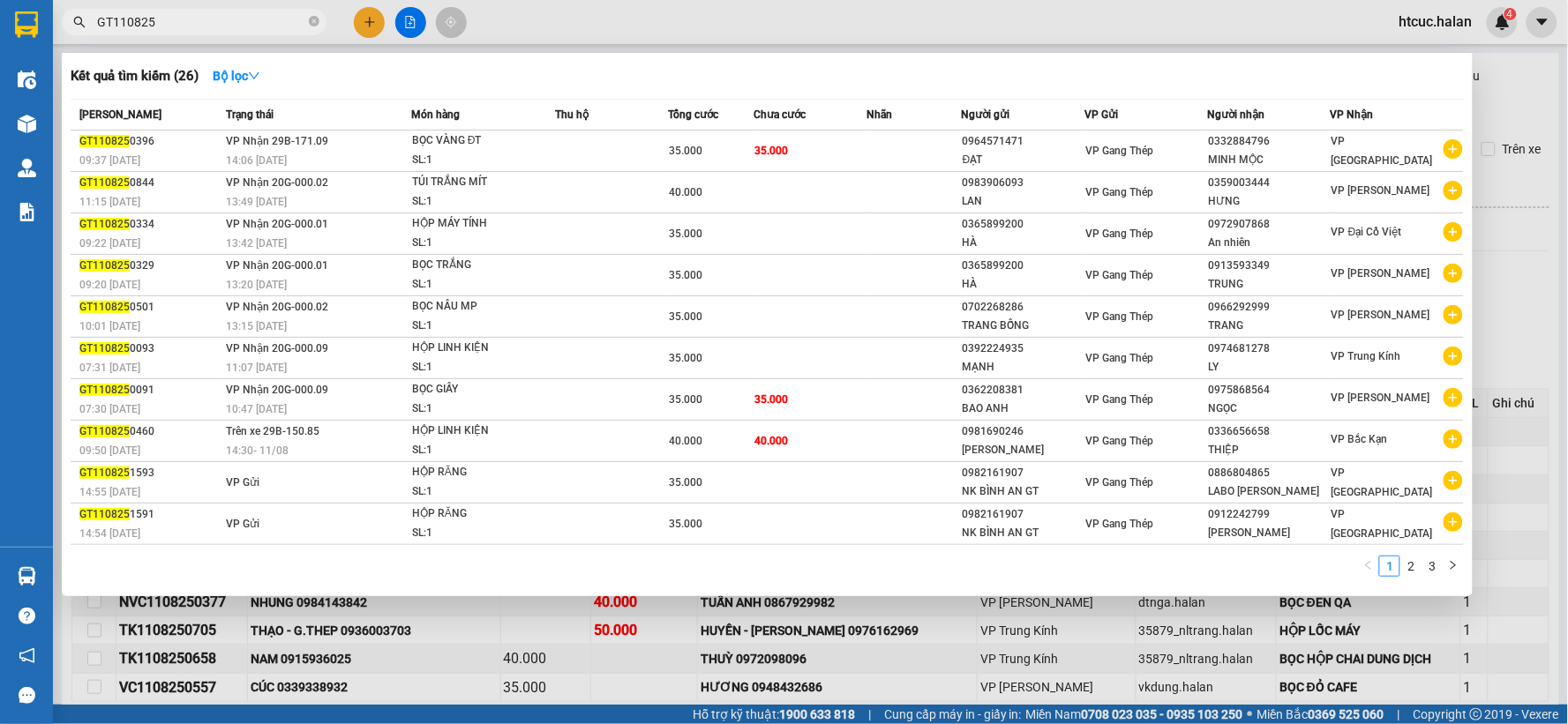
scroll to position [89, 0]
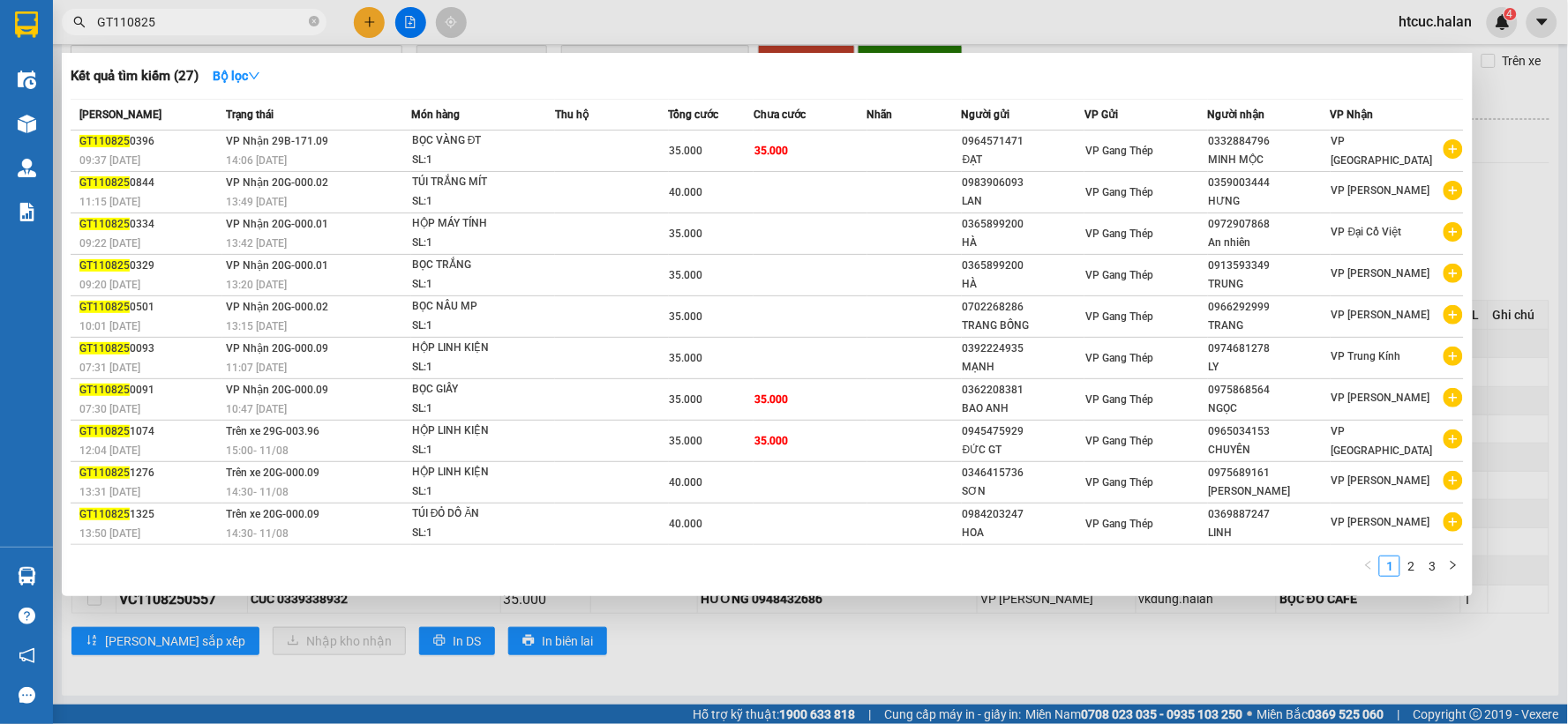
click at [747, 663] on div at bounding box center [784, 362] width 1568 height 724
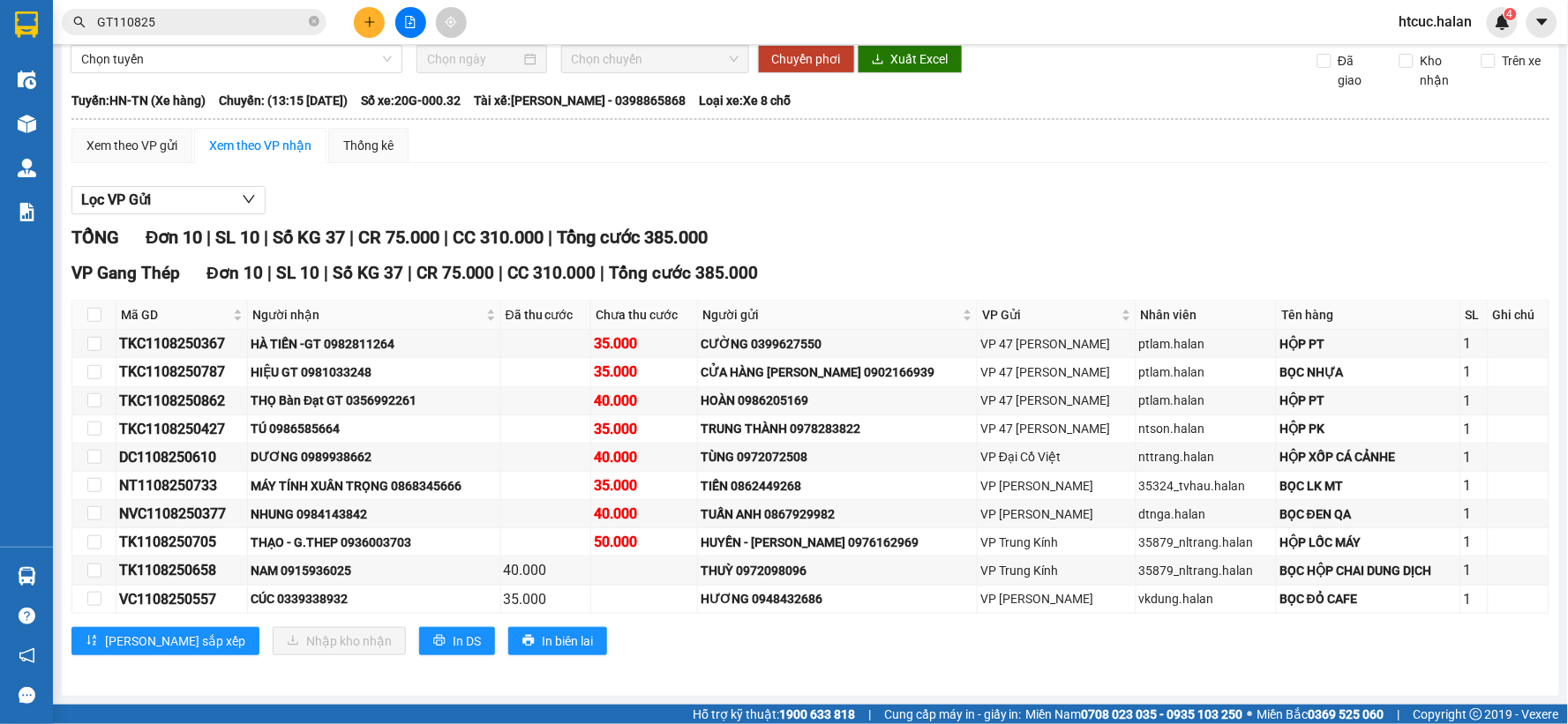
click at [238, 24] on input "GT110825" at bounding box center [201, 22] width 208 height 19
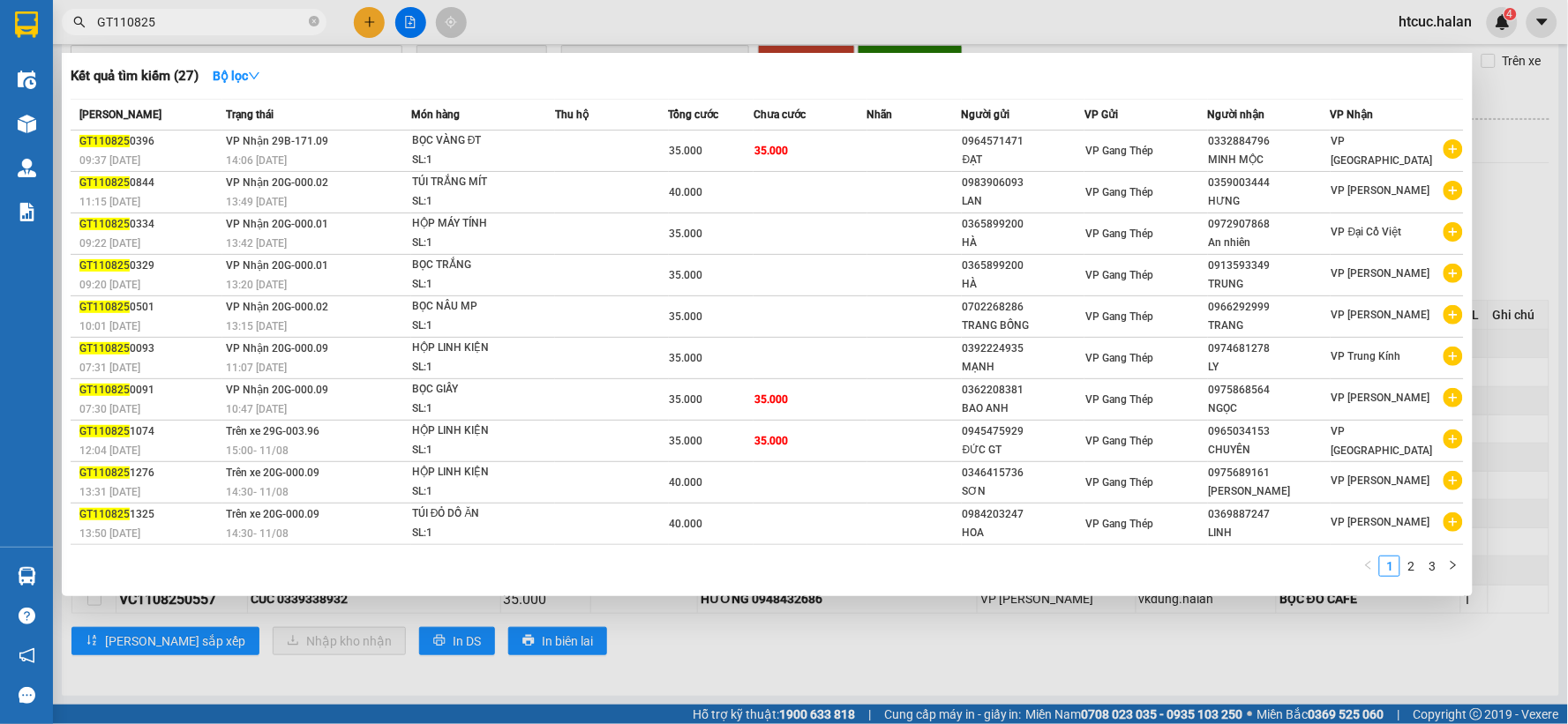
click at [921, 658] on div at bounding box center [784, 362] width 1568 height 724
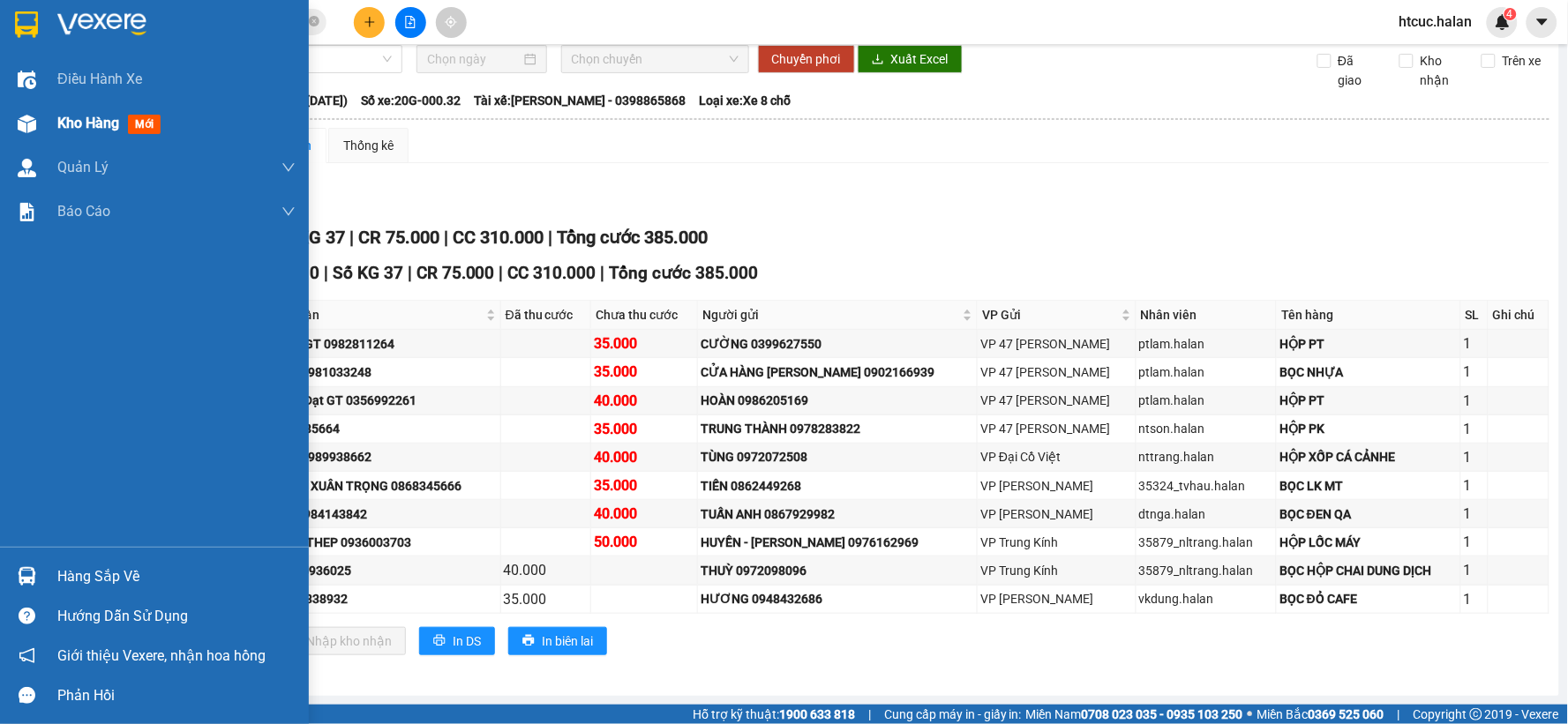
click at [49, 115] on div "Kho hàng mới" at bounding box center [154, 124] width 309 height 44
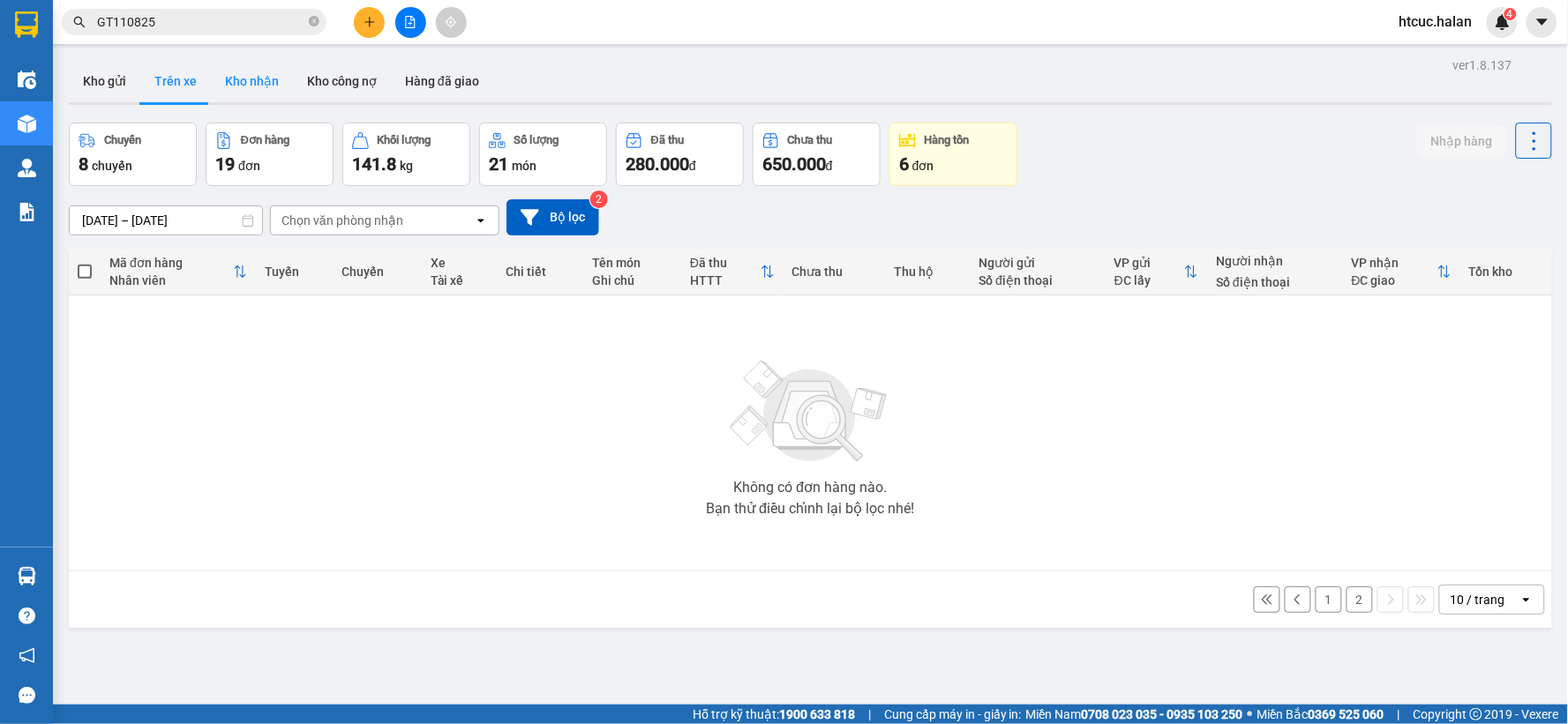
click at [243, 91] on button "Kho nhận" at bounding box center [251, 81] width 82 height 42
type input "[DATE] – [DATE]"
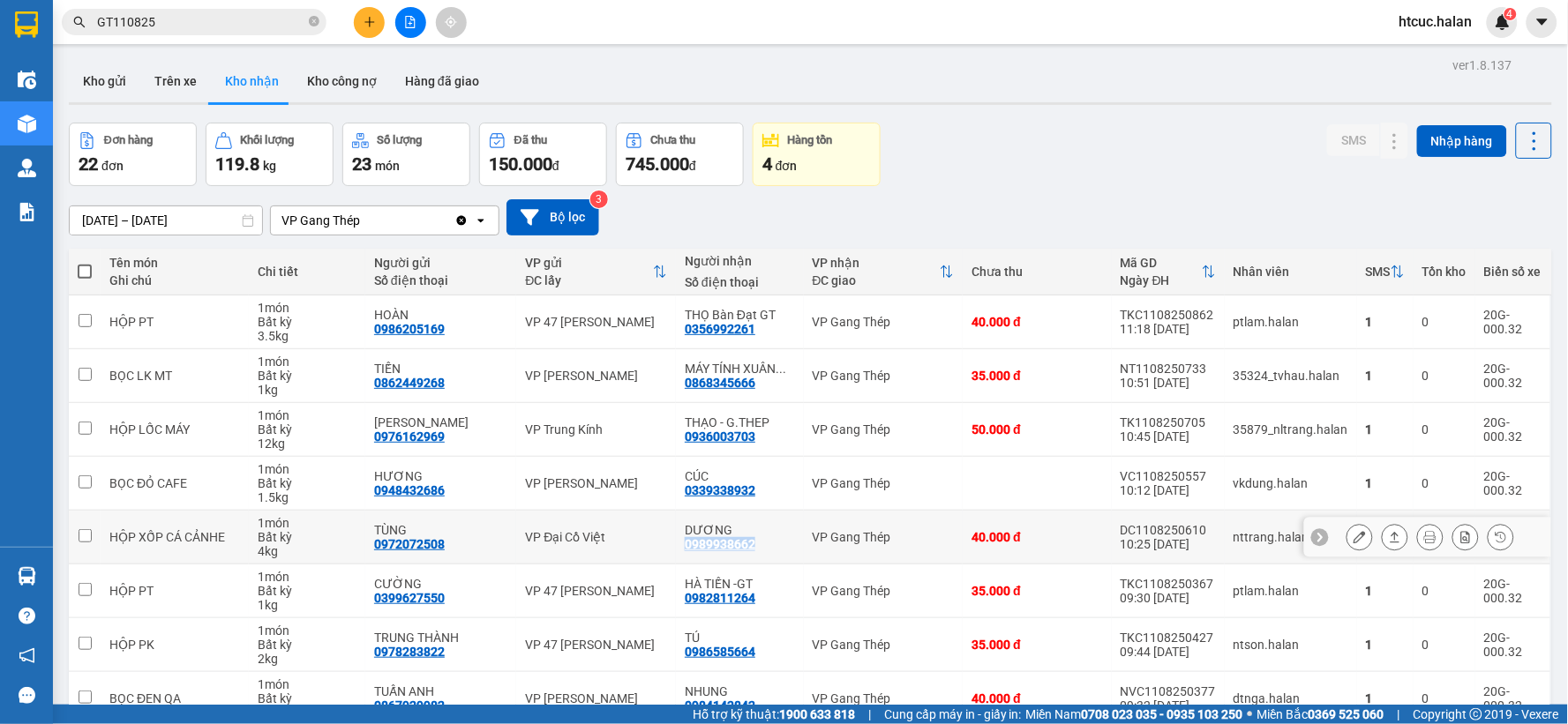
drag, startPoint x: 743, startPoint y: 541, endPoint x: 675, endPoint y: 556, distance: 69.6
click at [676, 556] on td "DƯƠNG 0989938662" at bounding box center [739, 537] width 128 height 54
checkbox input "true"
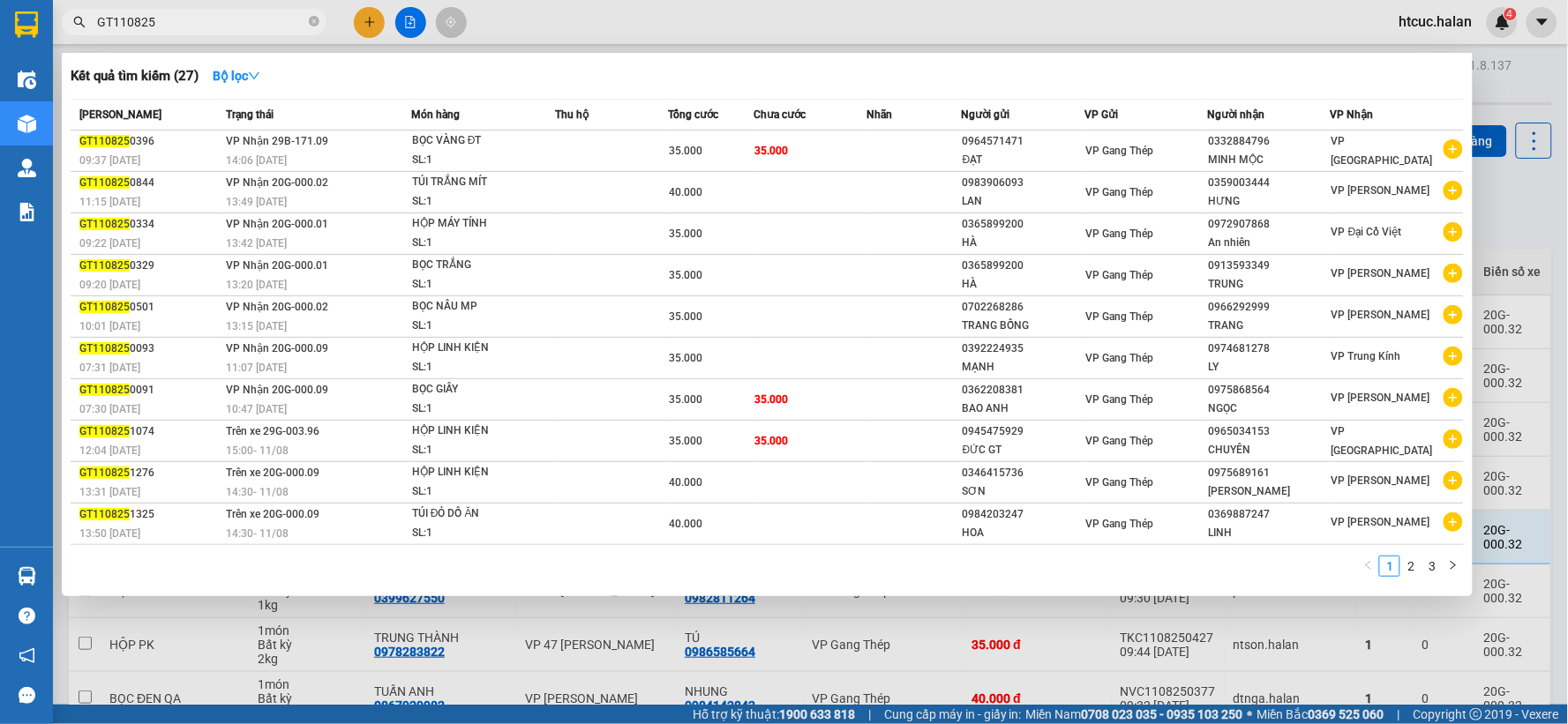
click at [182, 20] on input "GT110825" at bounding box center [201, 22] width 208 height 19
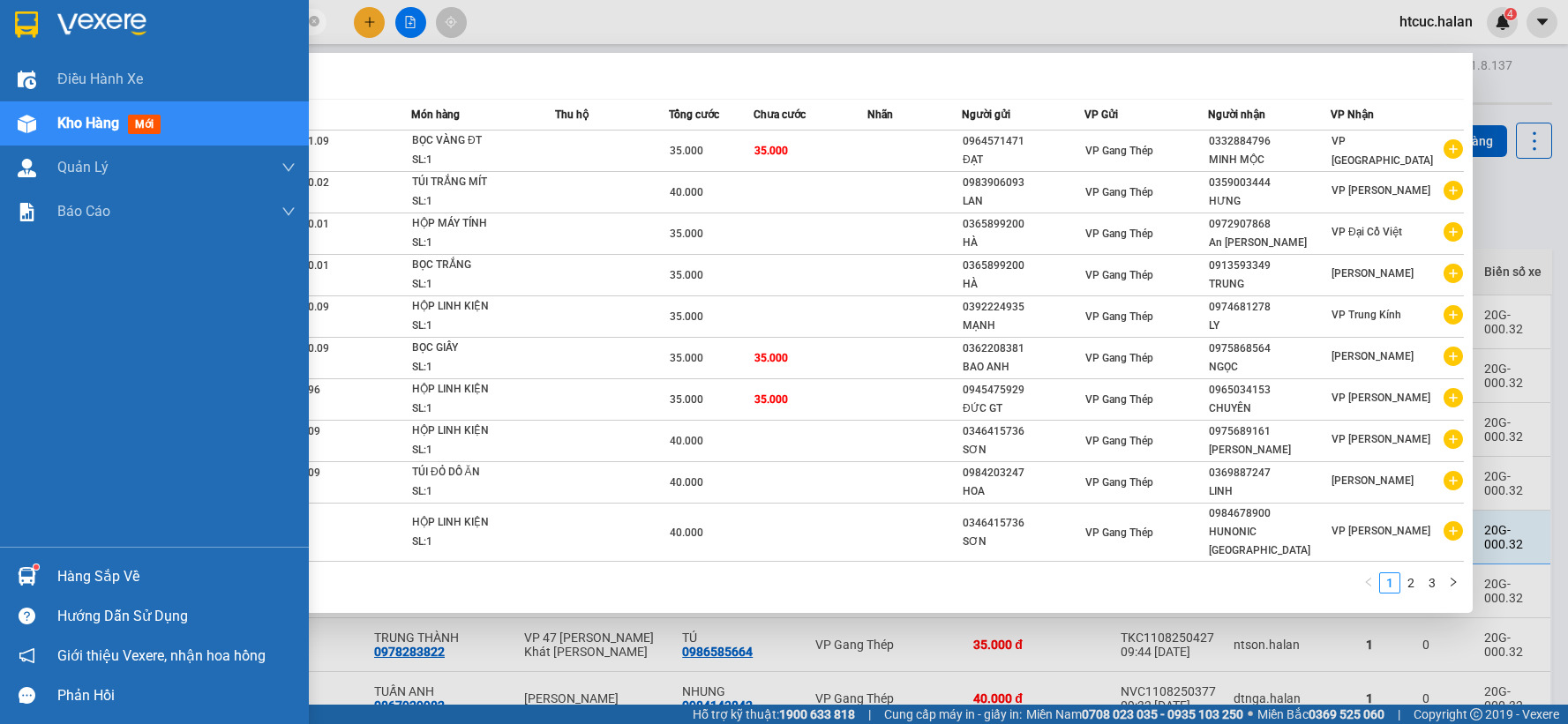
click at [0, 67] on section "Kết quả tìm kiếm ( 29 ) Bộ lọc Mã ĐH Trạng thái Món hàng Thu hộ Tổng cước Chưa …" at bounding box center [784, 362] width 1568 height 724
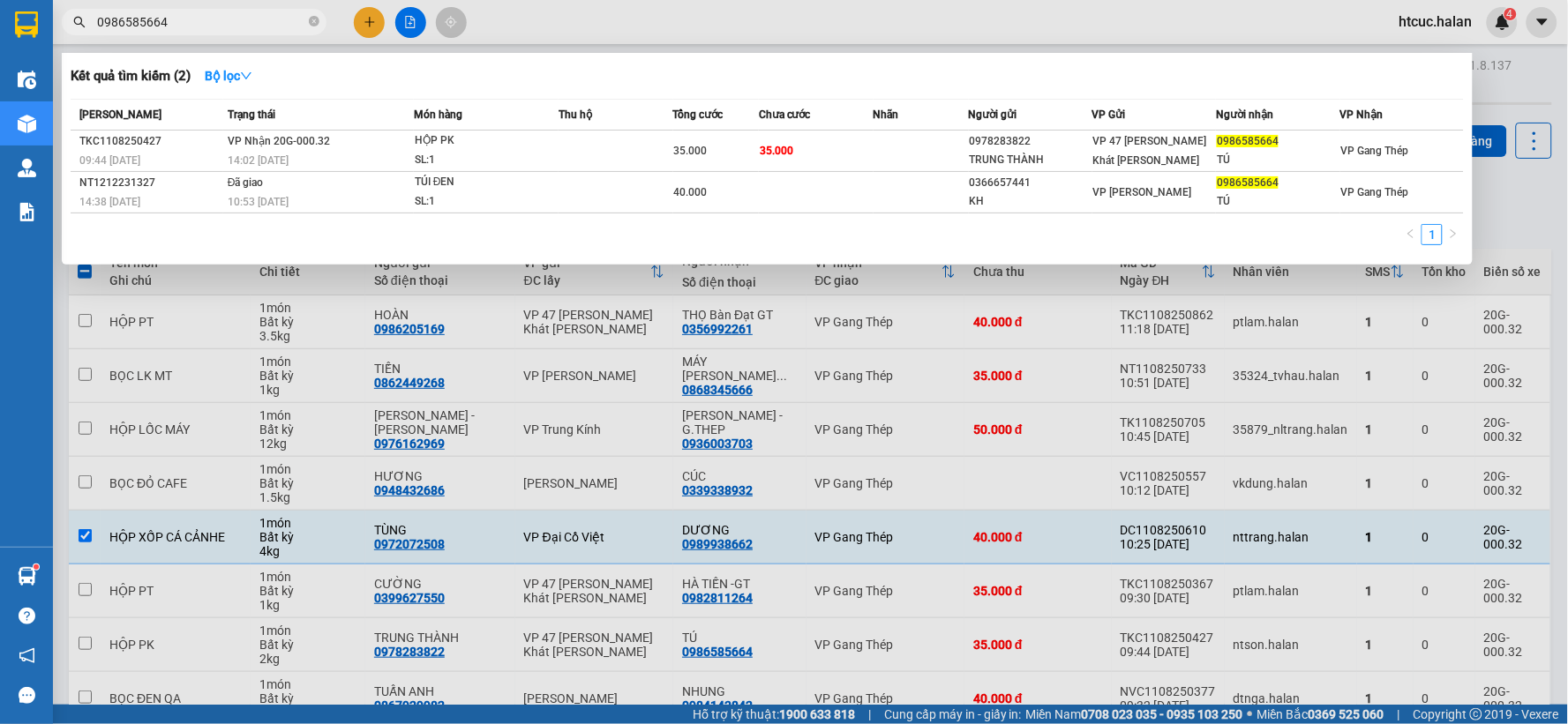
type input "0986585664"
click at [313, 16] on icon "close-circle" at bounding box center [314, 21] width 11 height 11
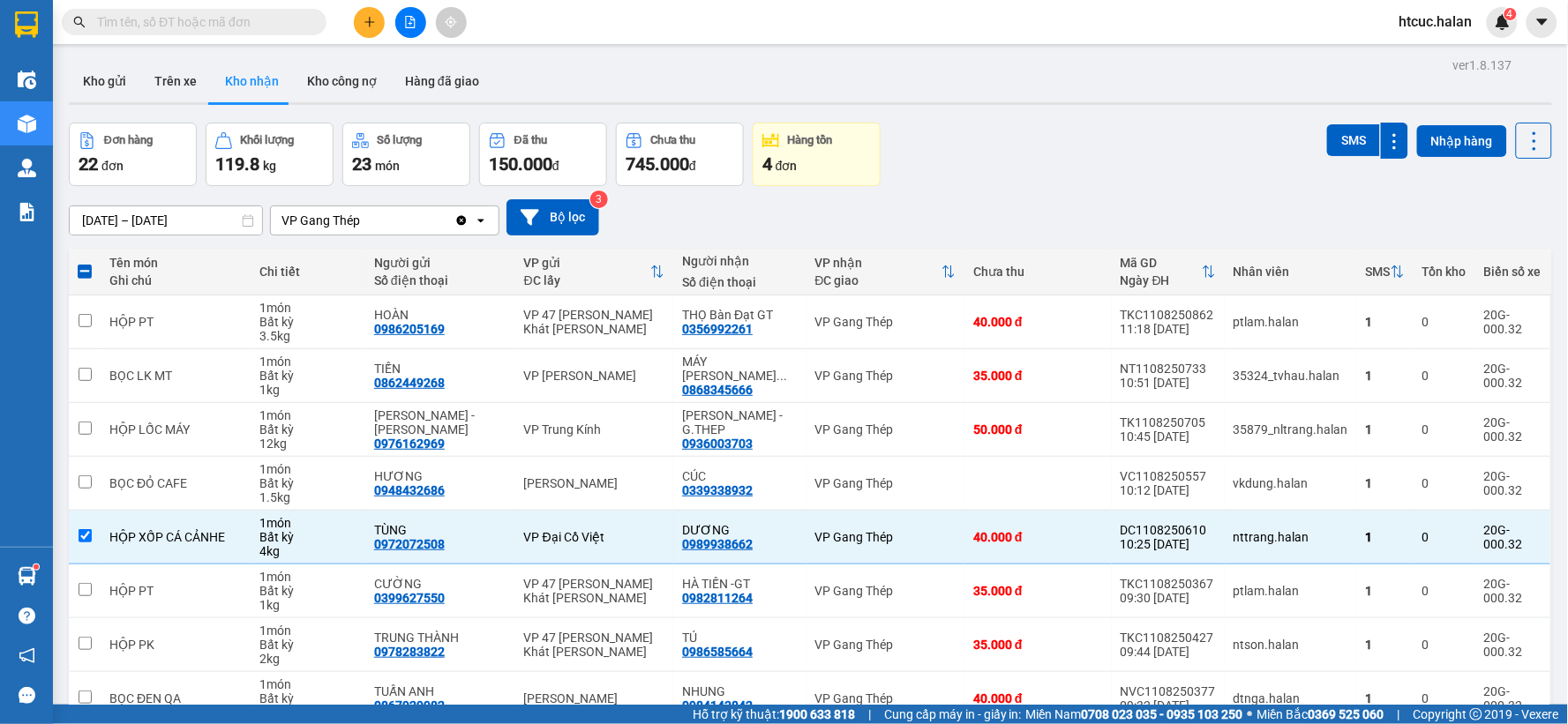
paste input "0903166939"
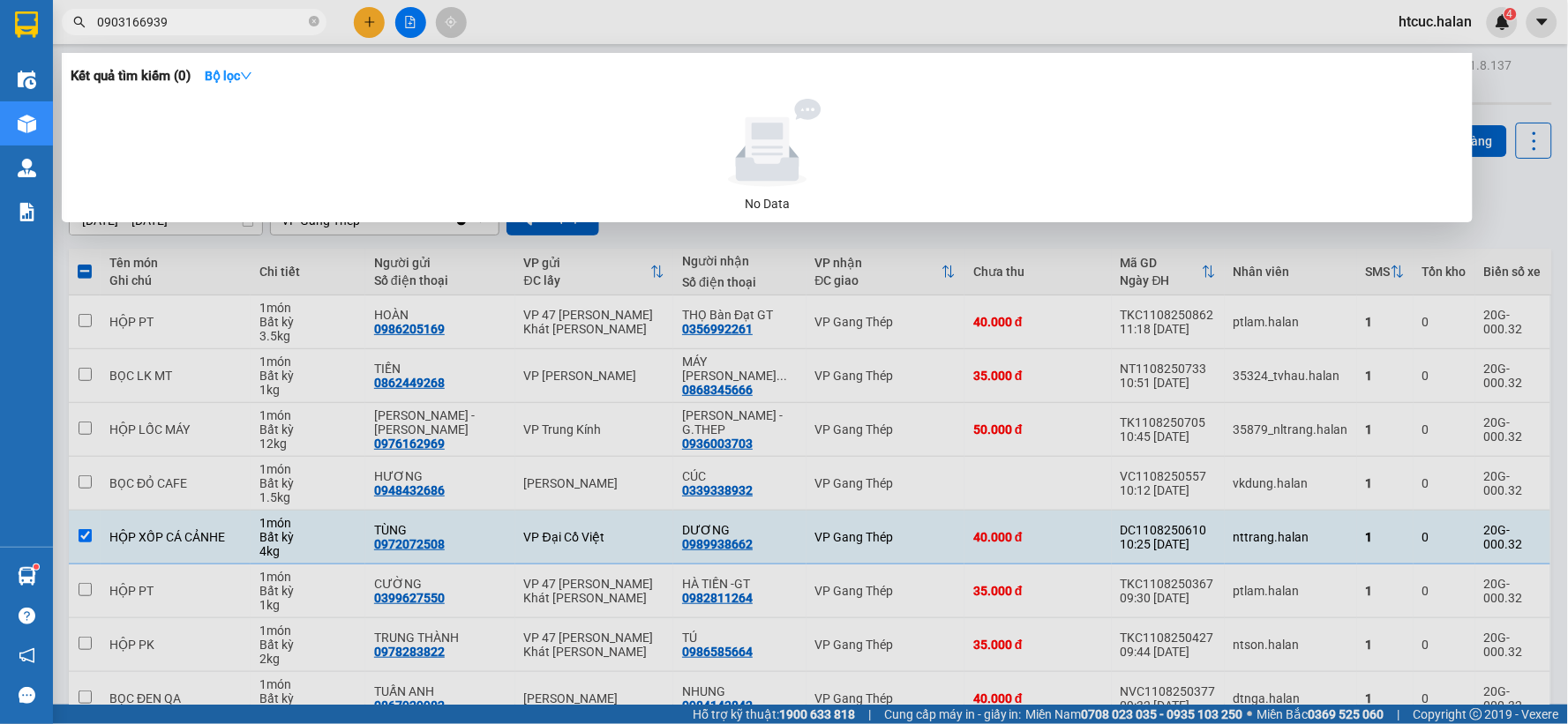
drag, startPoint x: 172, startPoint y: 14, endPoint x: 55, endPoint y: 51, distance: 122.7
click at [55, 38] on div "Kết quả tìm kiếm ( 0 ) Bộ lọc No Data 0903166939" at bounding box center [172, 22] width 344 height 31
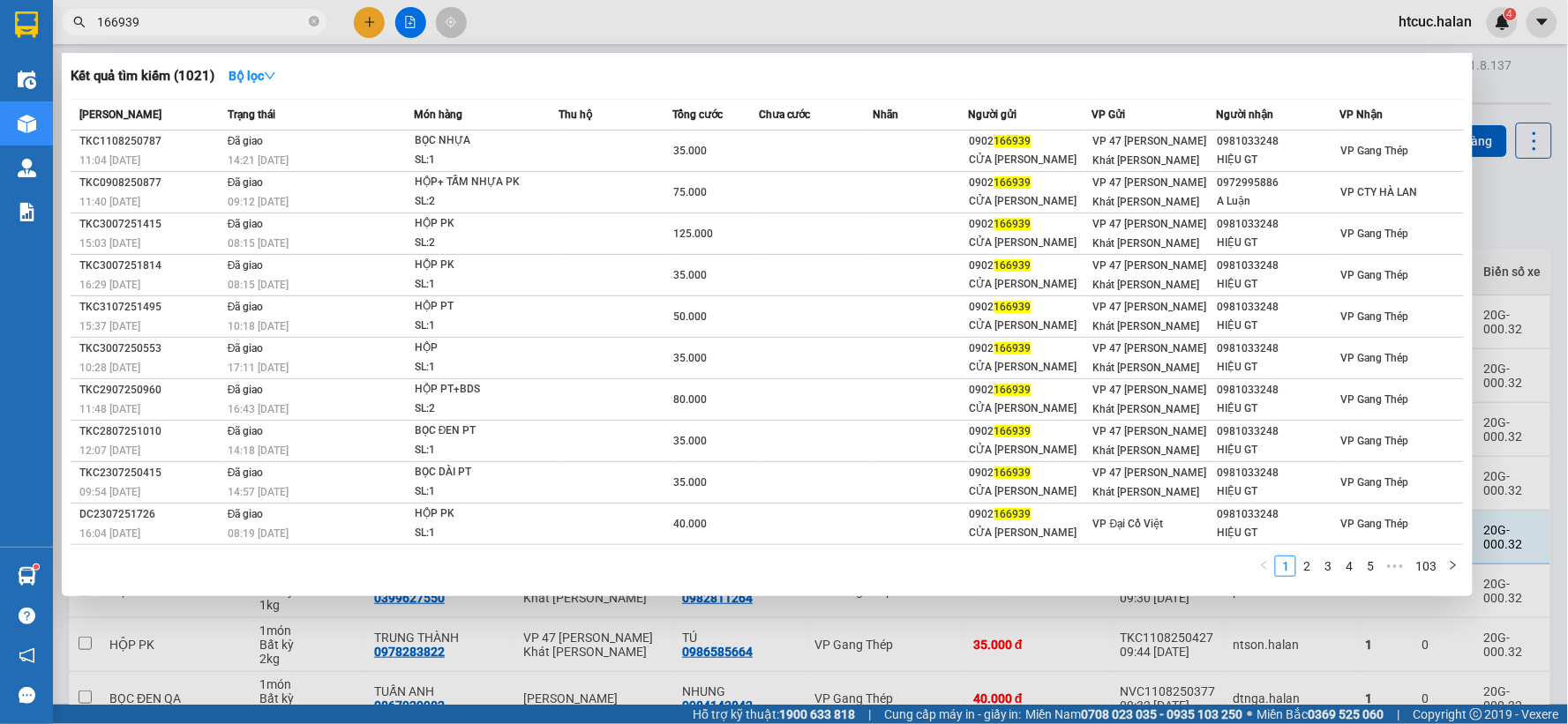
type input "166939"
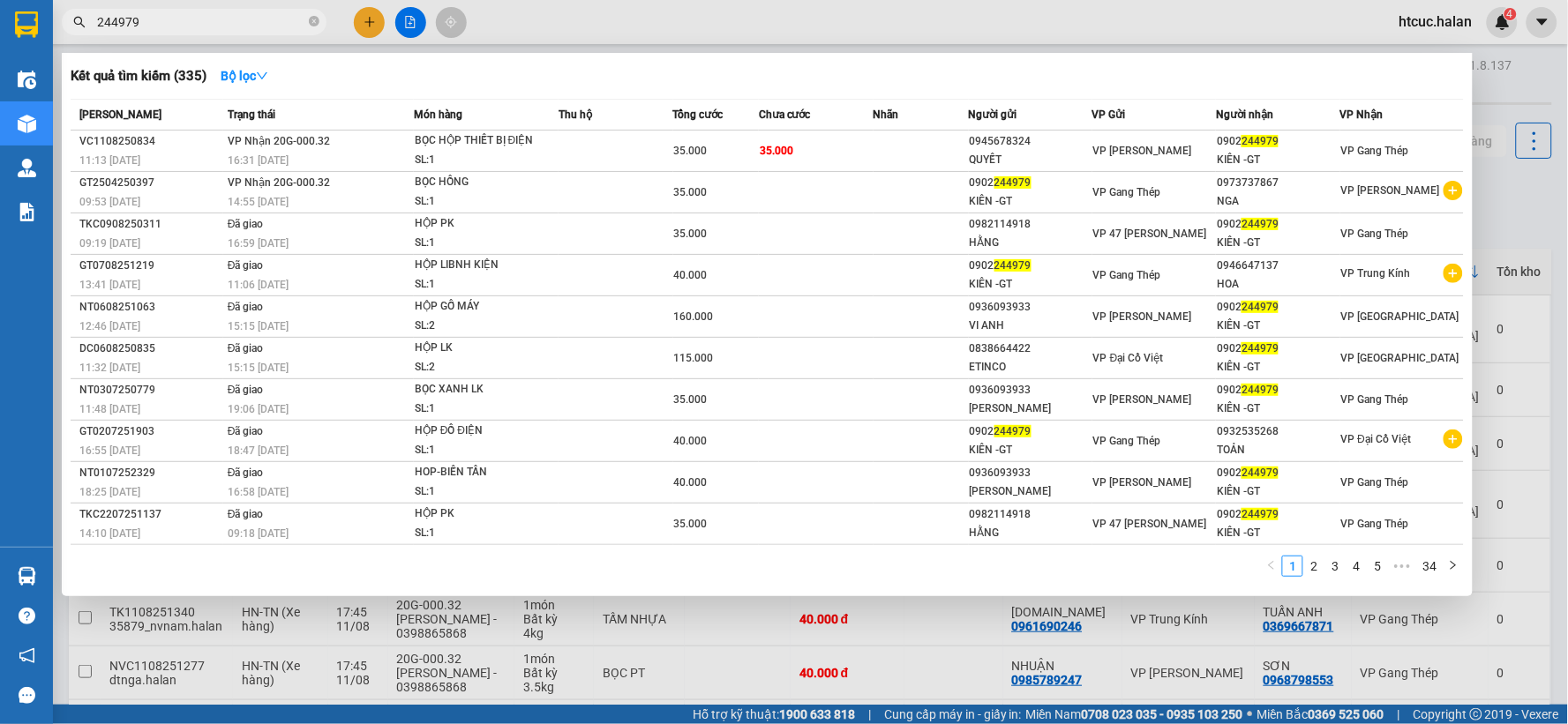
drag, startPoint x: 178, startPoint y: 21, endPoint x: 35, endPoint y: 48, distance: 145.5
click at [35, 48] on section "Kết quả tìm kiếm ( 335 ) Bộ lọc Mã ĐH Trạng thái Món hàng Thu hộ Tổng cước Chưa…" at bounding box center [784, 362] width 1568 height 724
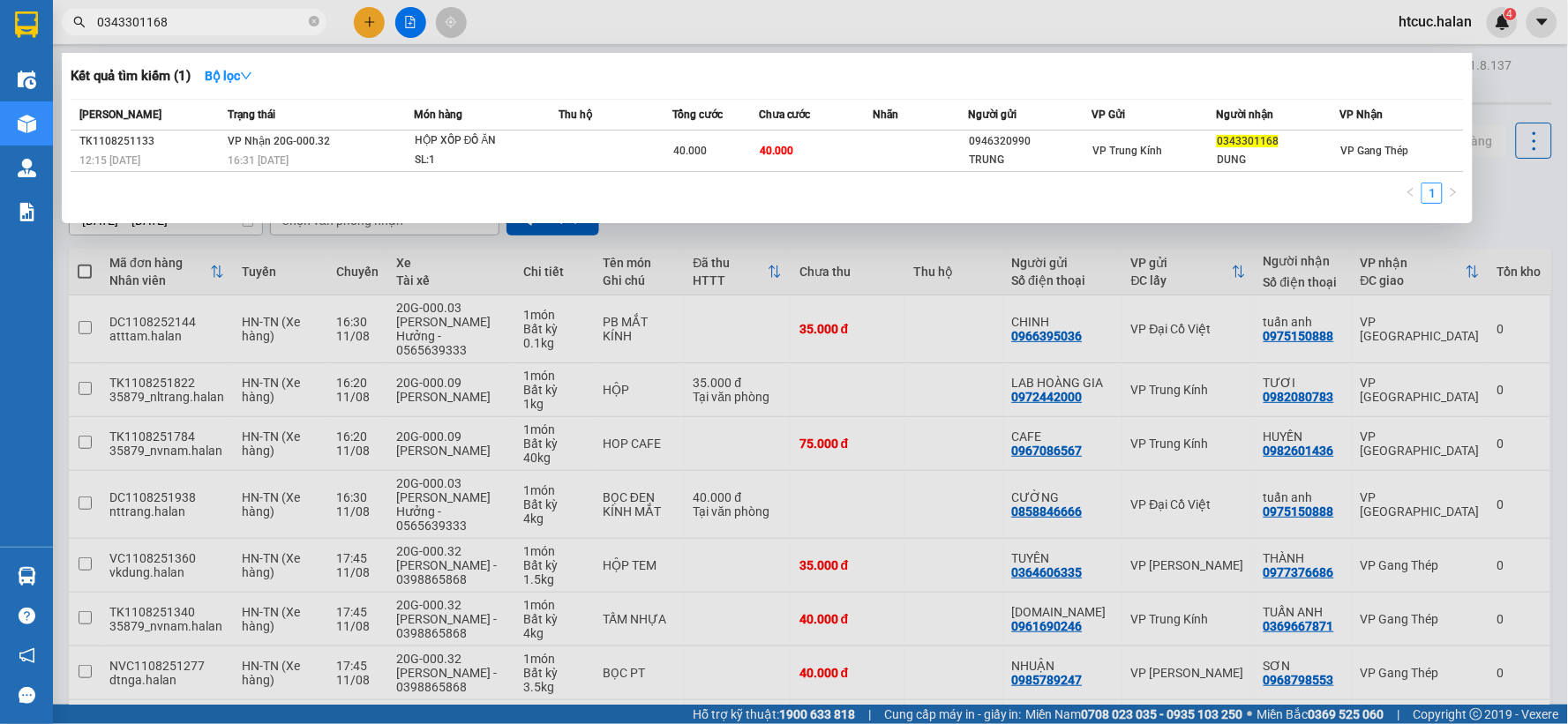
type input "0343301168"
click at [372, 21] on div at bounding box center [784, 362] width 1568 height 724
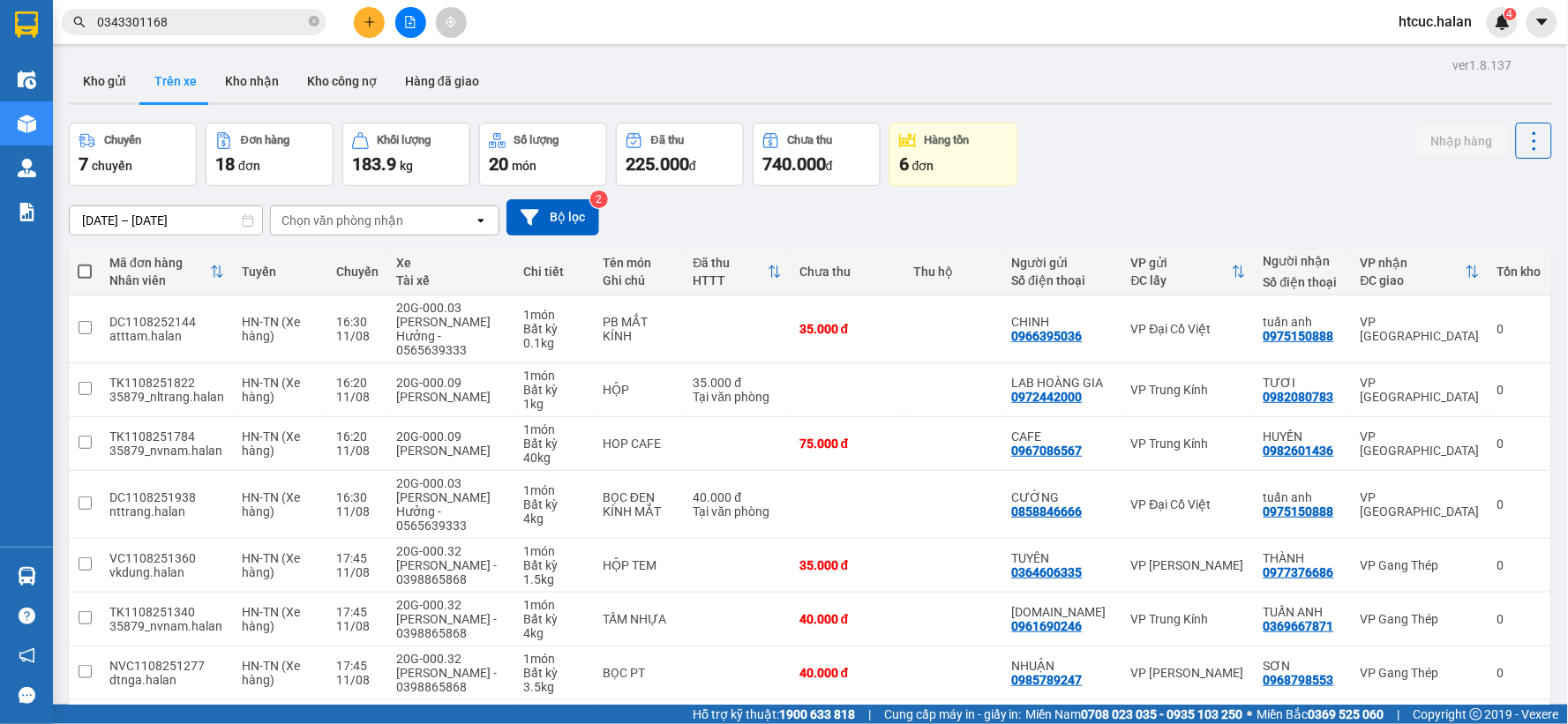
click at [380, 16] on button at bounding box center [369, 22] width 31 height 31
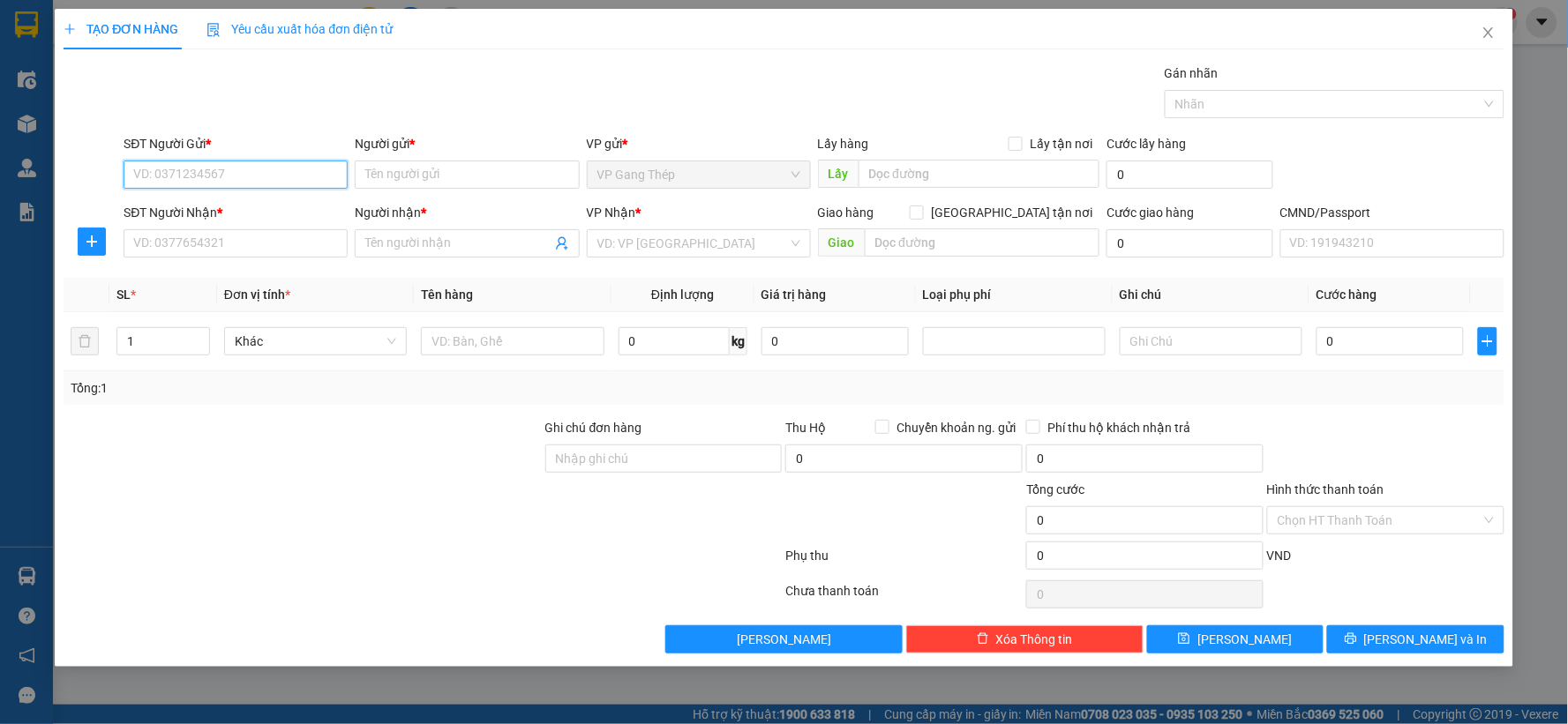
click at [282, 162] on input "SĐT Người Gửi *" at bounding box center [236, 174] width 224 height 28
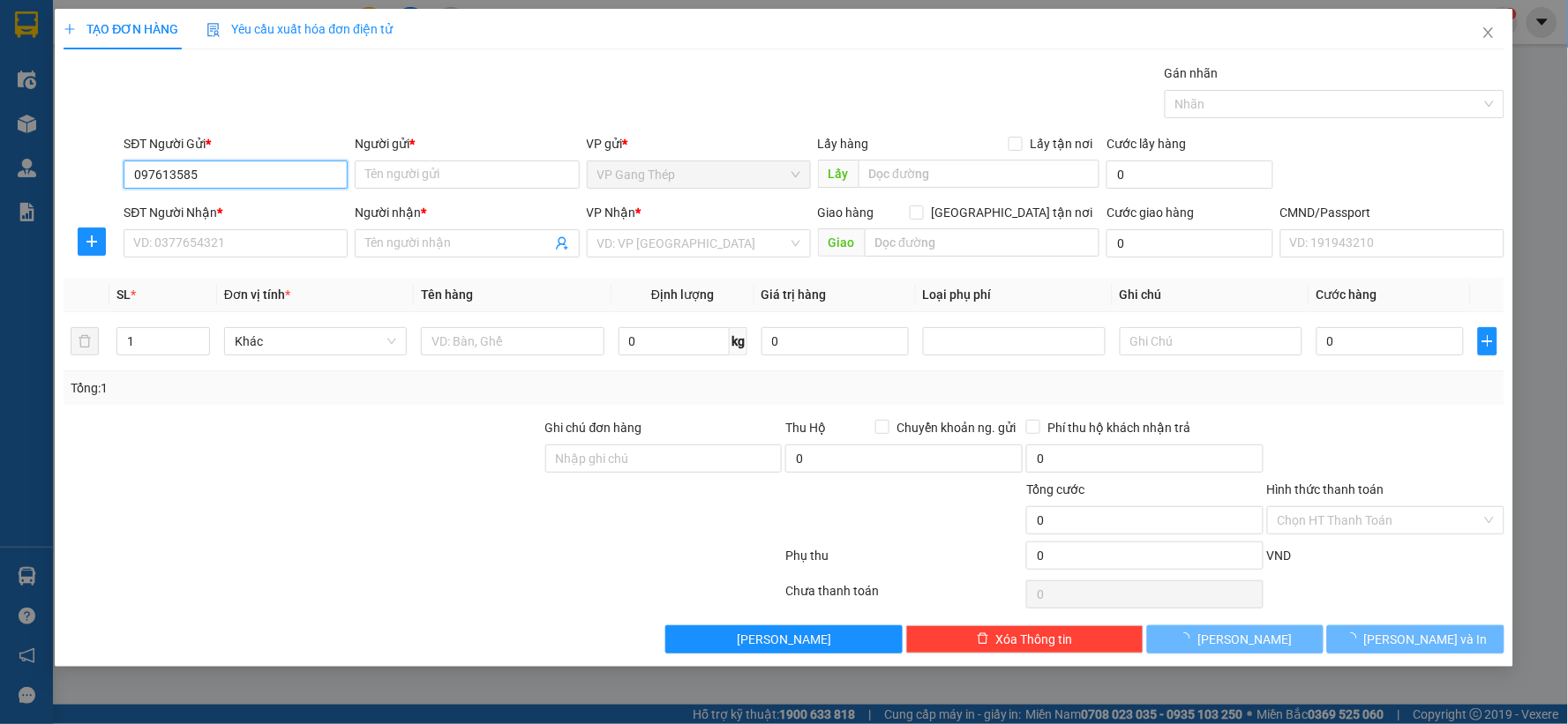
type input "0976135852"
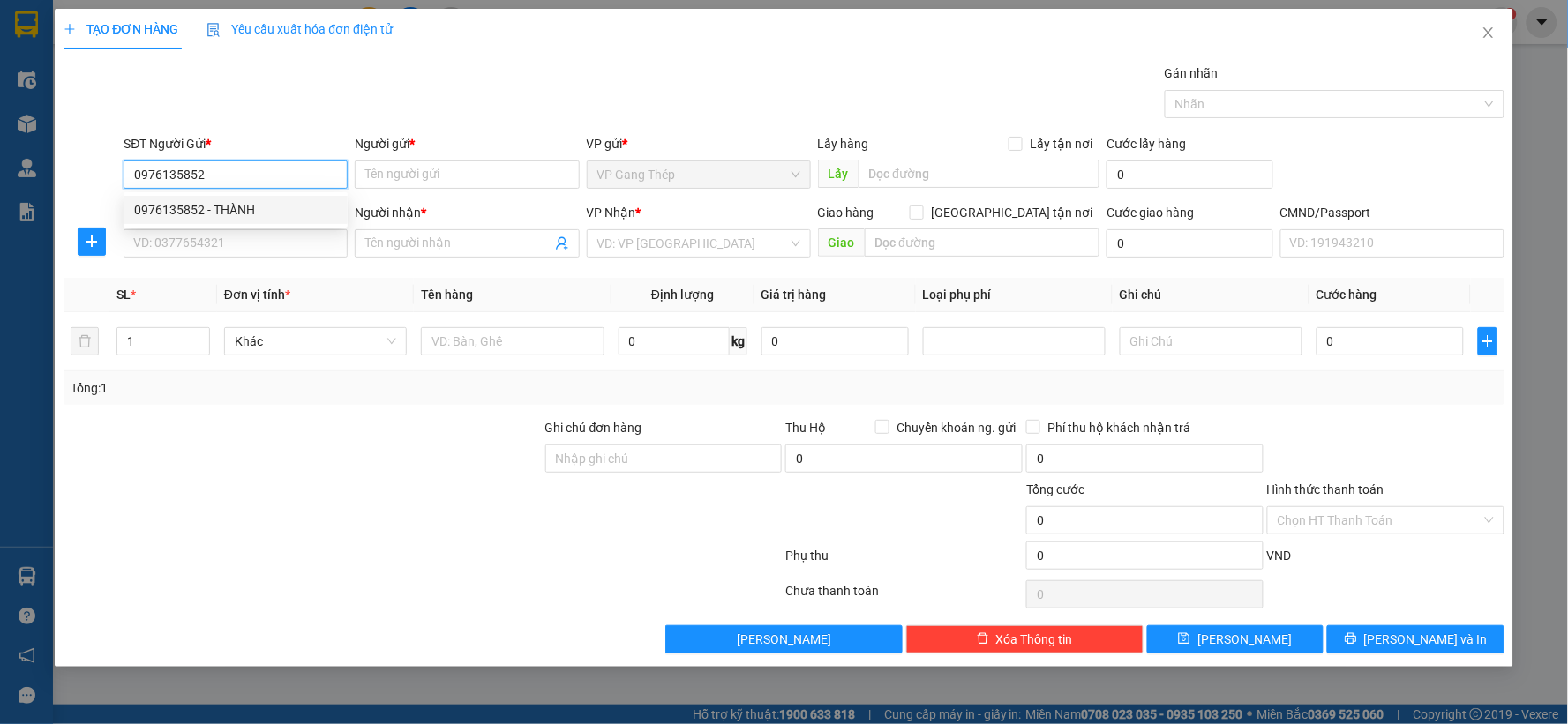
click at [213, 217] on div "0976135852 - THÀNH" at bounding box center [235, 210] width 203 height 19
type input "THÀNH"
type input "0976135852"
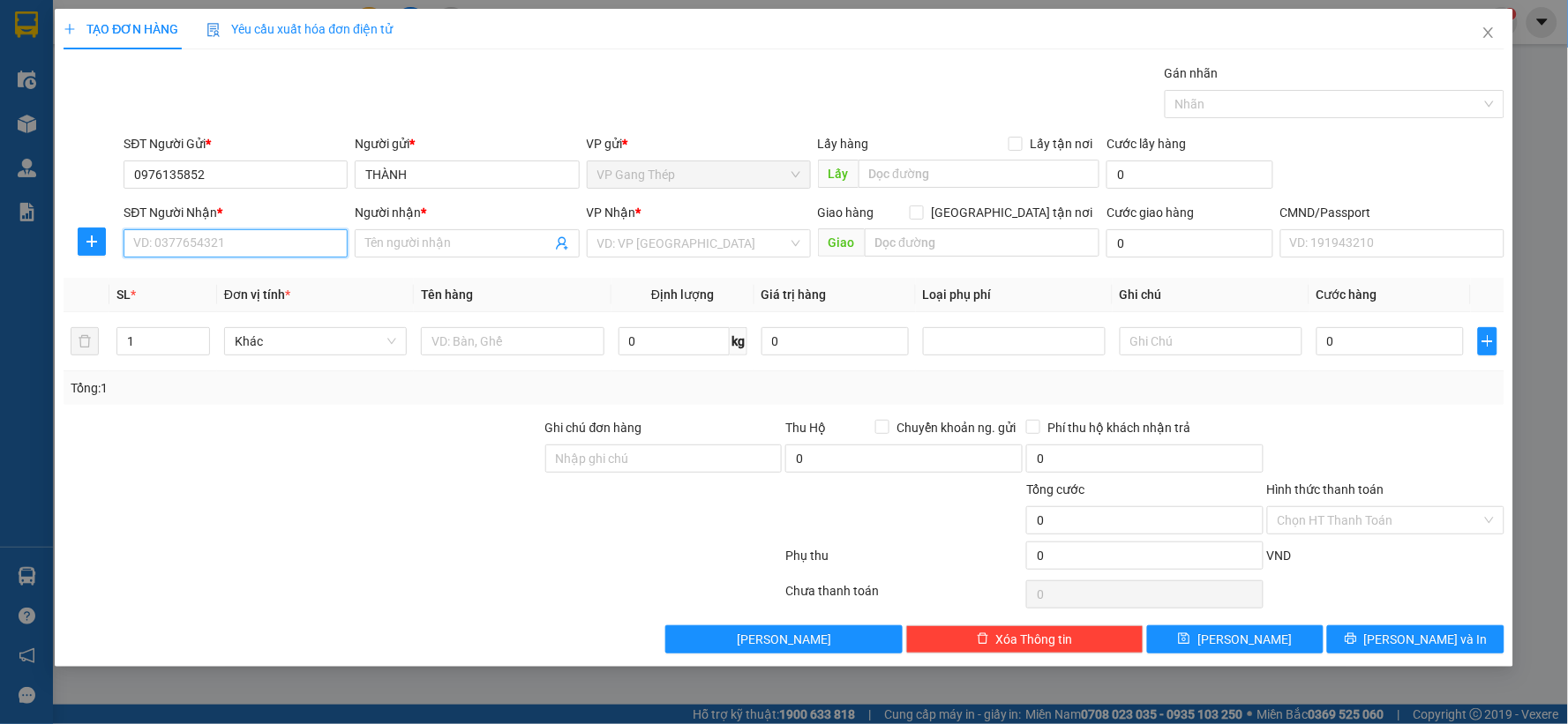
click at [274, 243] on input "SĐT Người Nhận *" at bounding box center [236, 243] width 224 height 28
click at [210, 343] on div "0976841581 - ĐẾ BK" at bounding box center [235, 335] width 203 height 19
type input "0976841581"
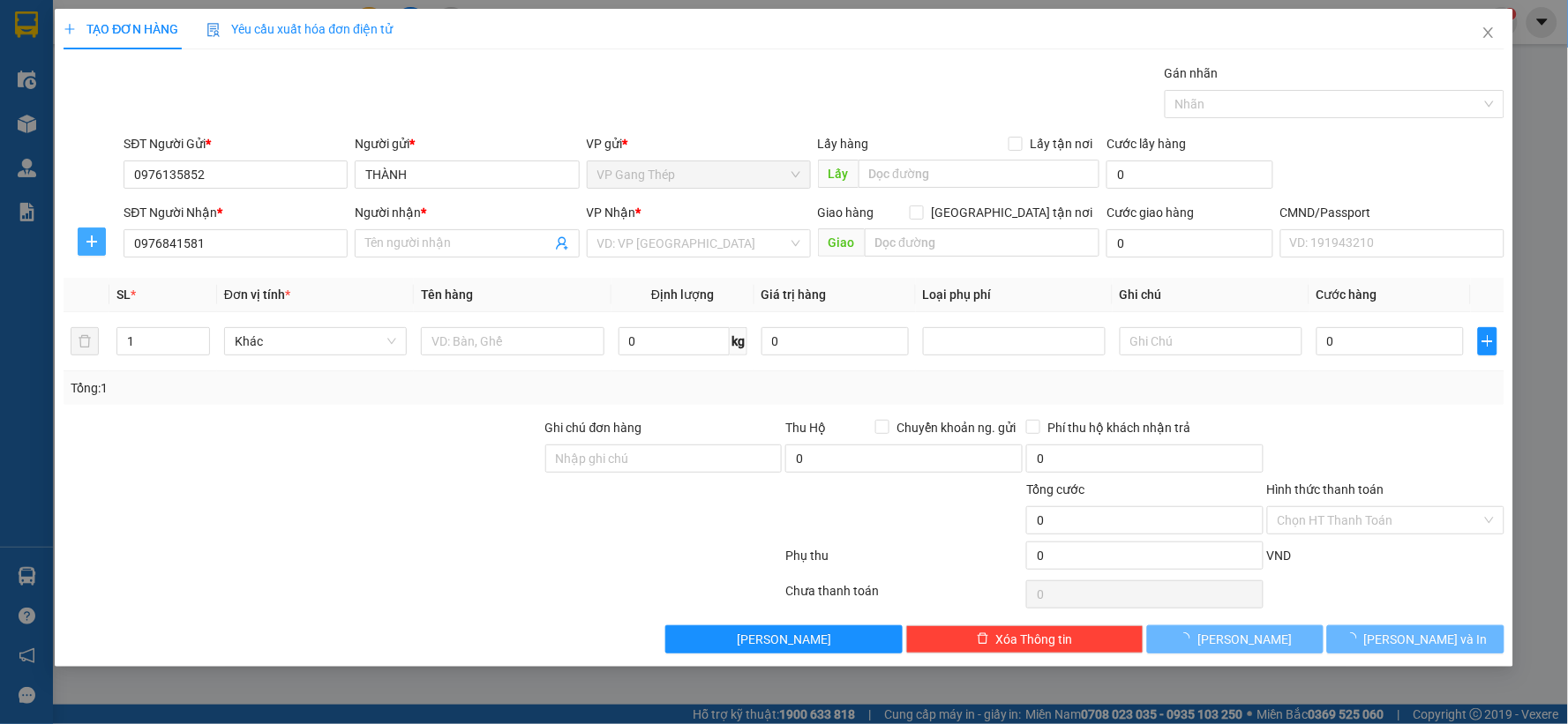
click at [87, 235] on icon "plus" at bounding box center [92, 242] width 14 height 14
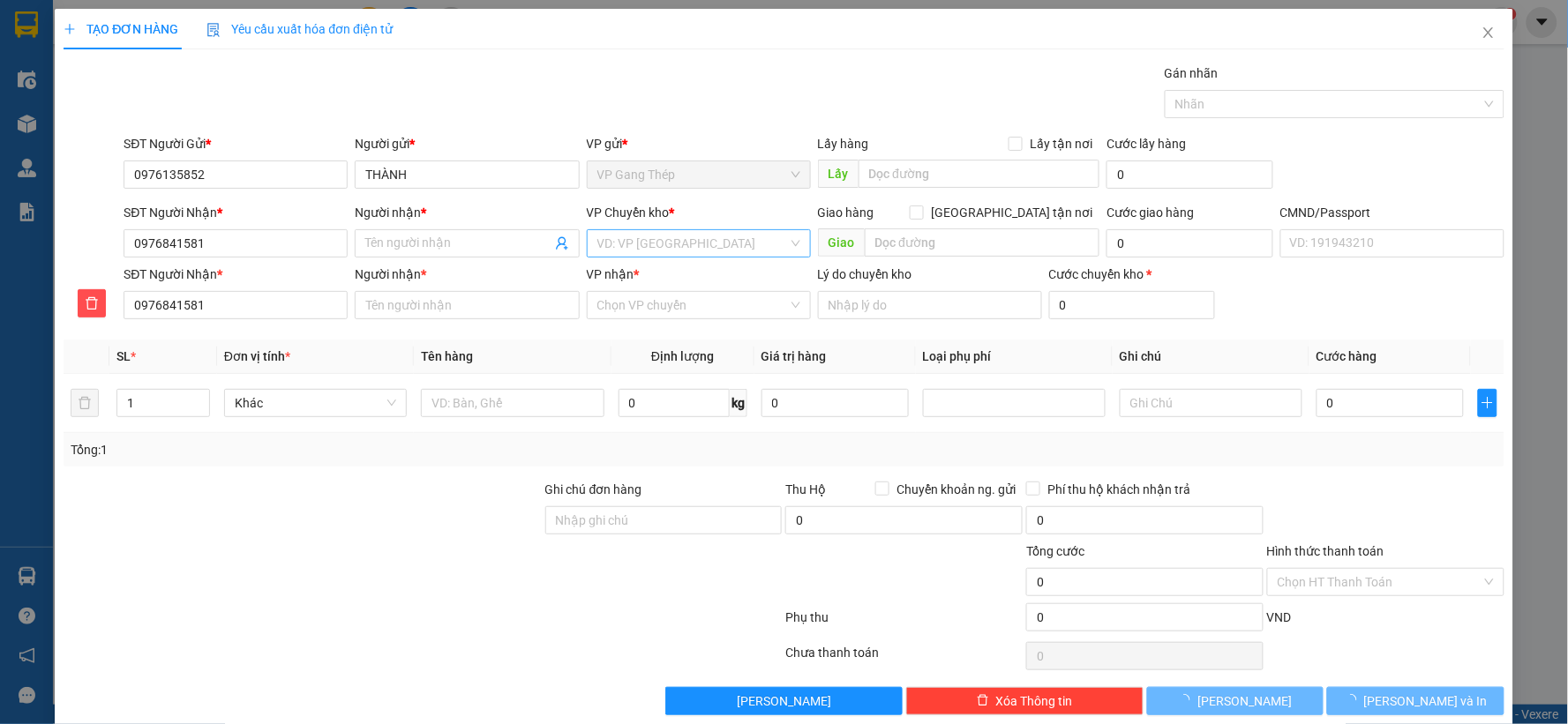
type input "ĐẾ BK"
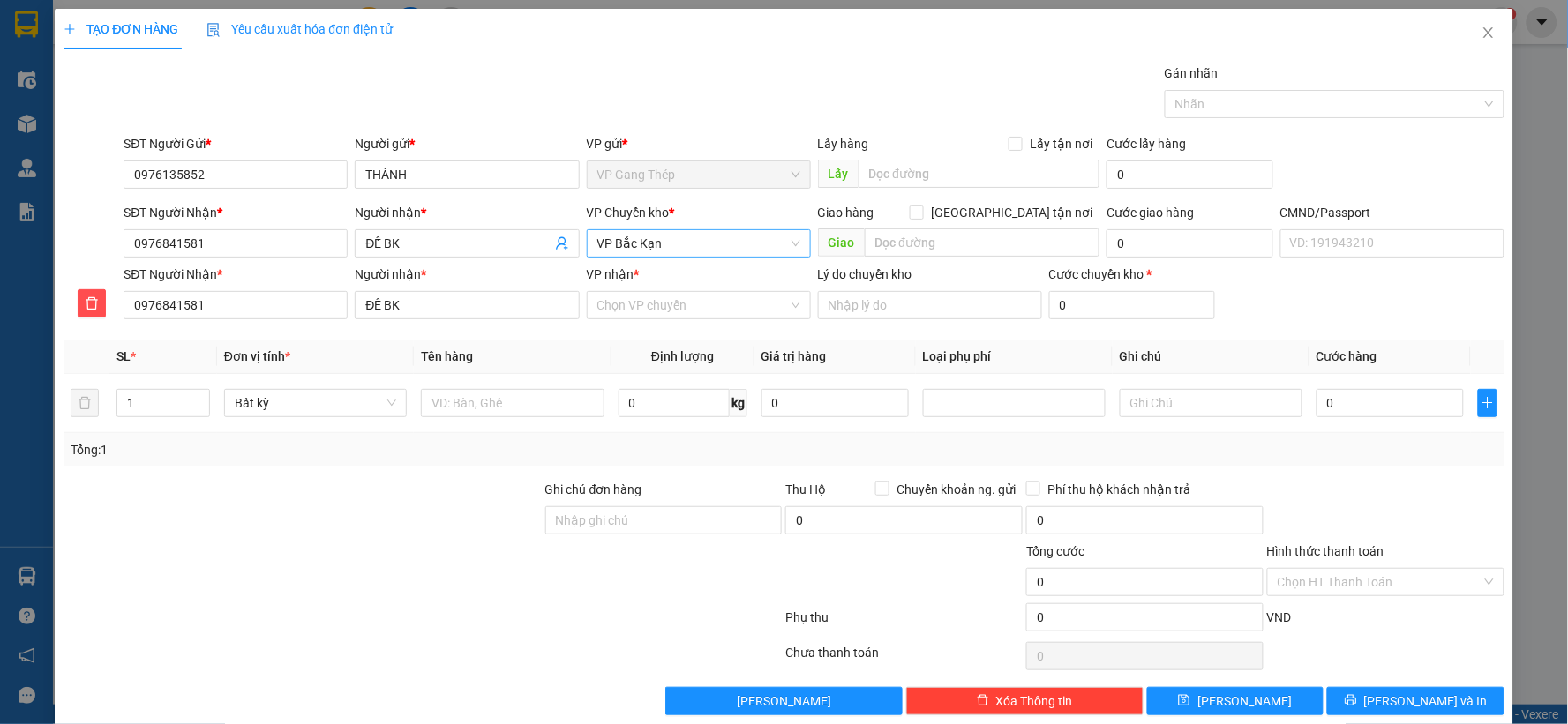
click at [667, 240] on span "VP Bắc Kạn" at bounding box center [699, 243] width 203 height 27
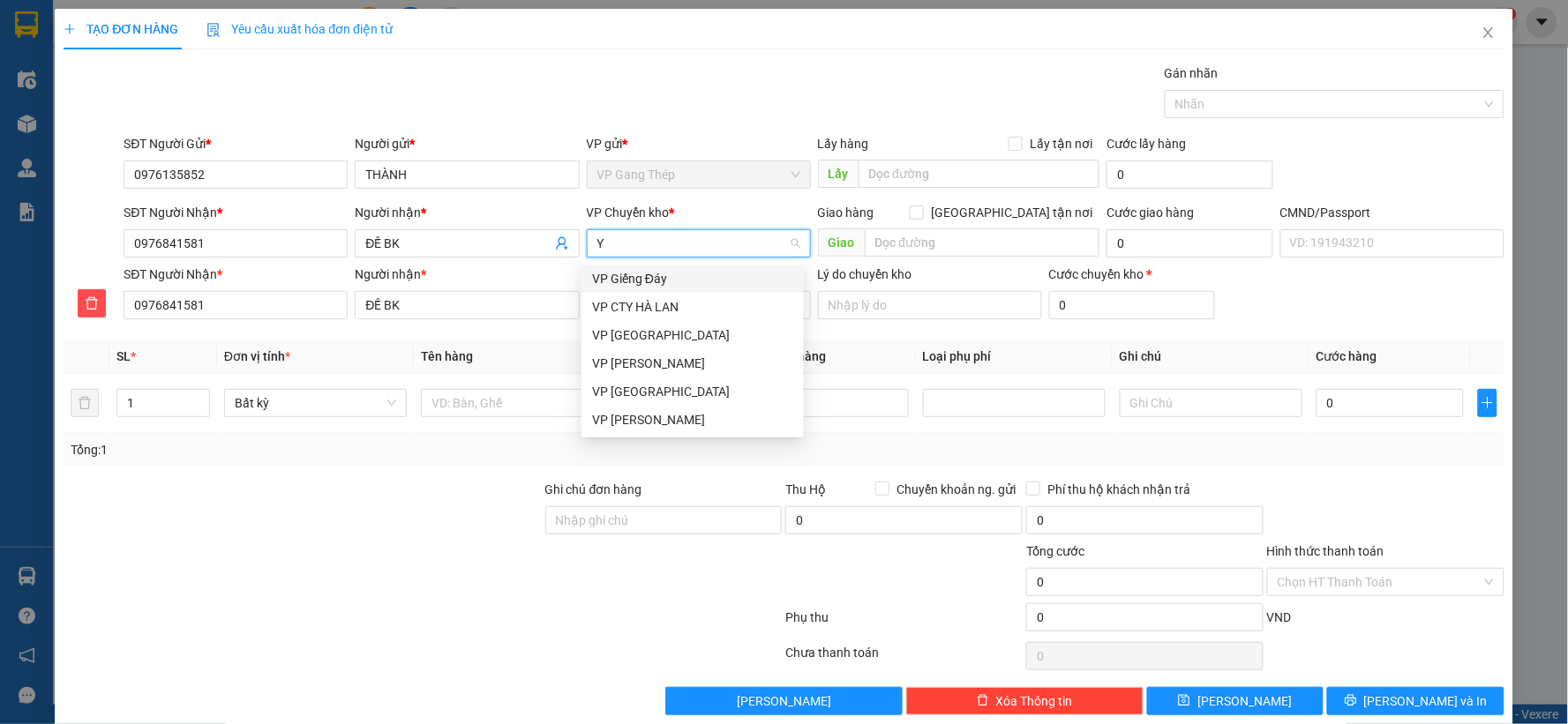
type input "YÊ"
click at [632, 281] on div "VP [GEOGRAPHIC_DATA]" at bounding box center [692, 279] width 201 height 19
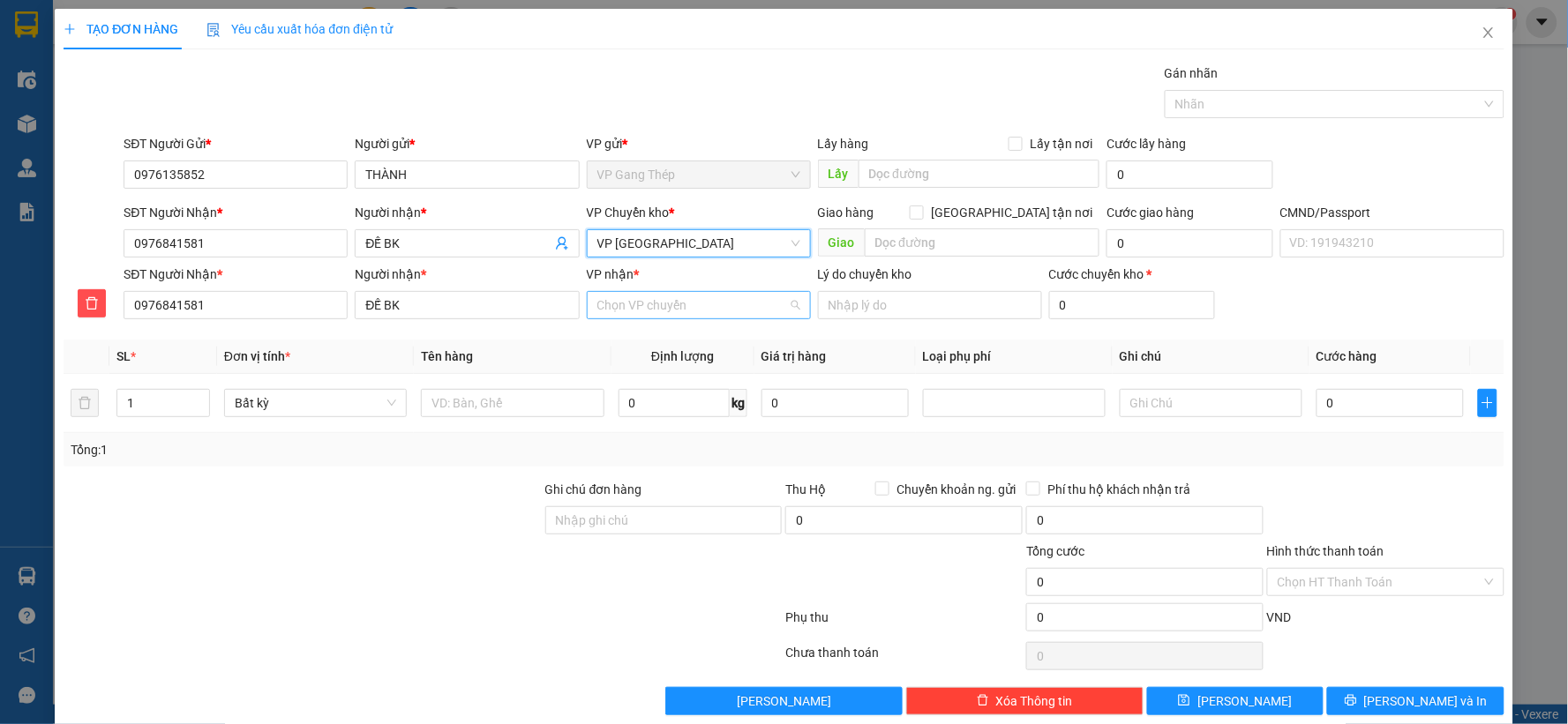
click at [654, 303] on input "VP nhận *" at bounding box center [692, 305] width 190 height 27
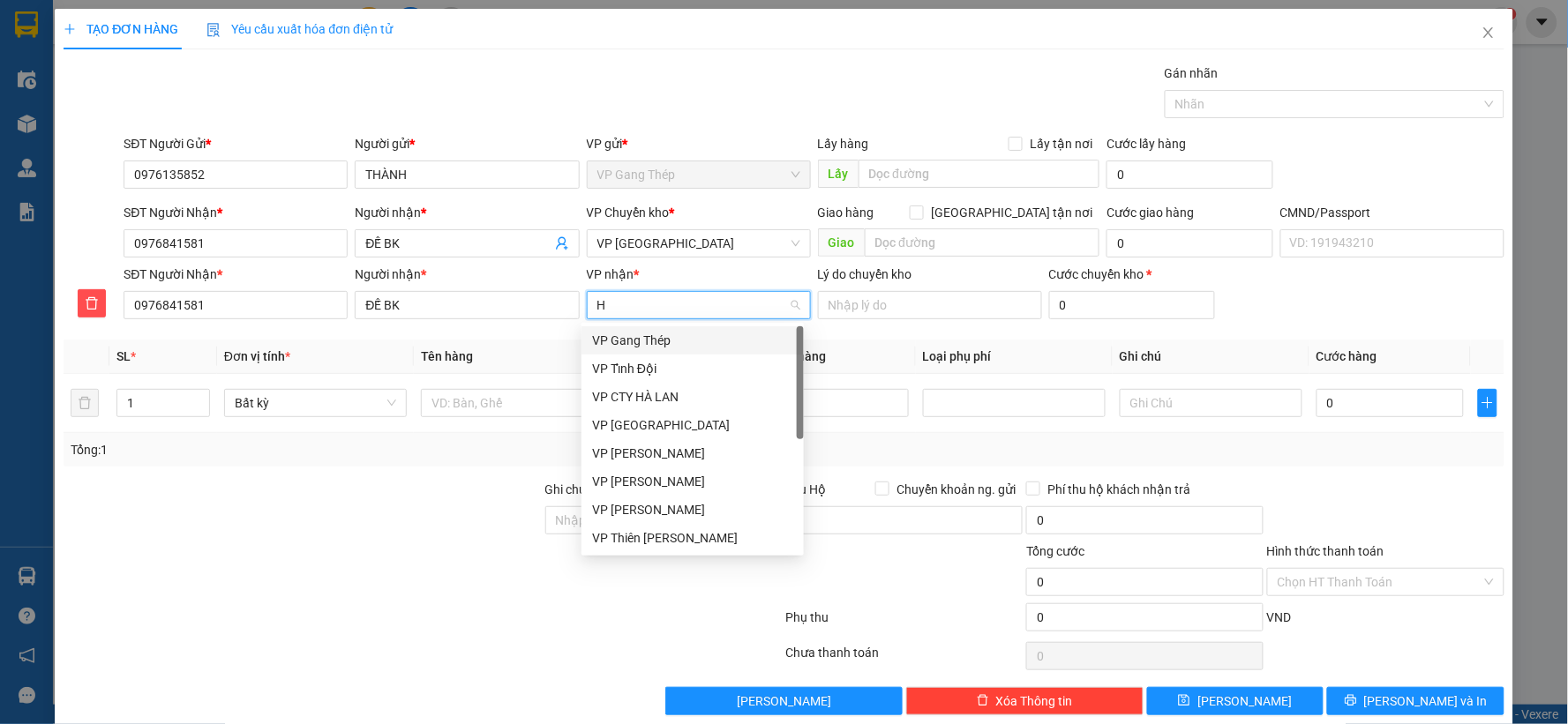
type input "HO"
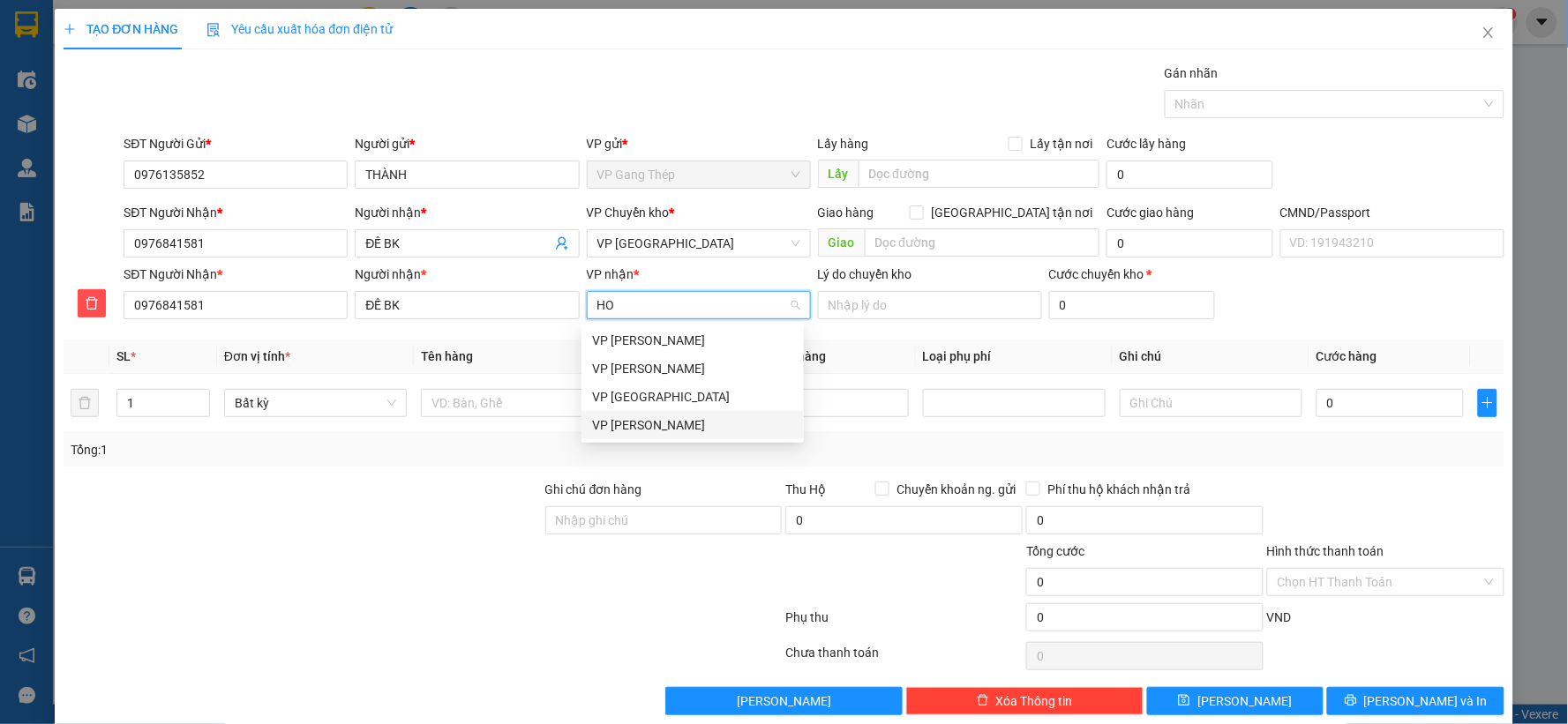
drag, startPoint x: 631, startPoint y: 420, endPoint x: 621, endPoint y: 427, distance: 12.2
click at [621, 427] on div "VP Hoàng Gia" at bounding box center [692, 425] width 201 height 19
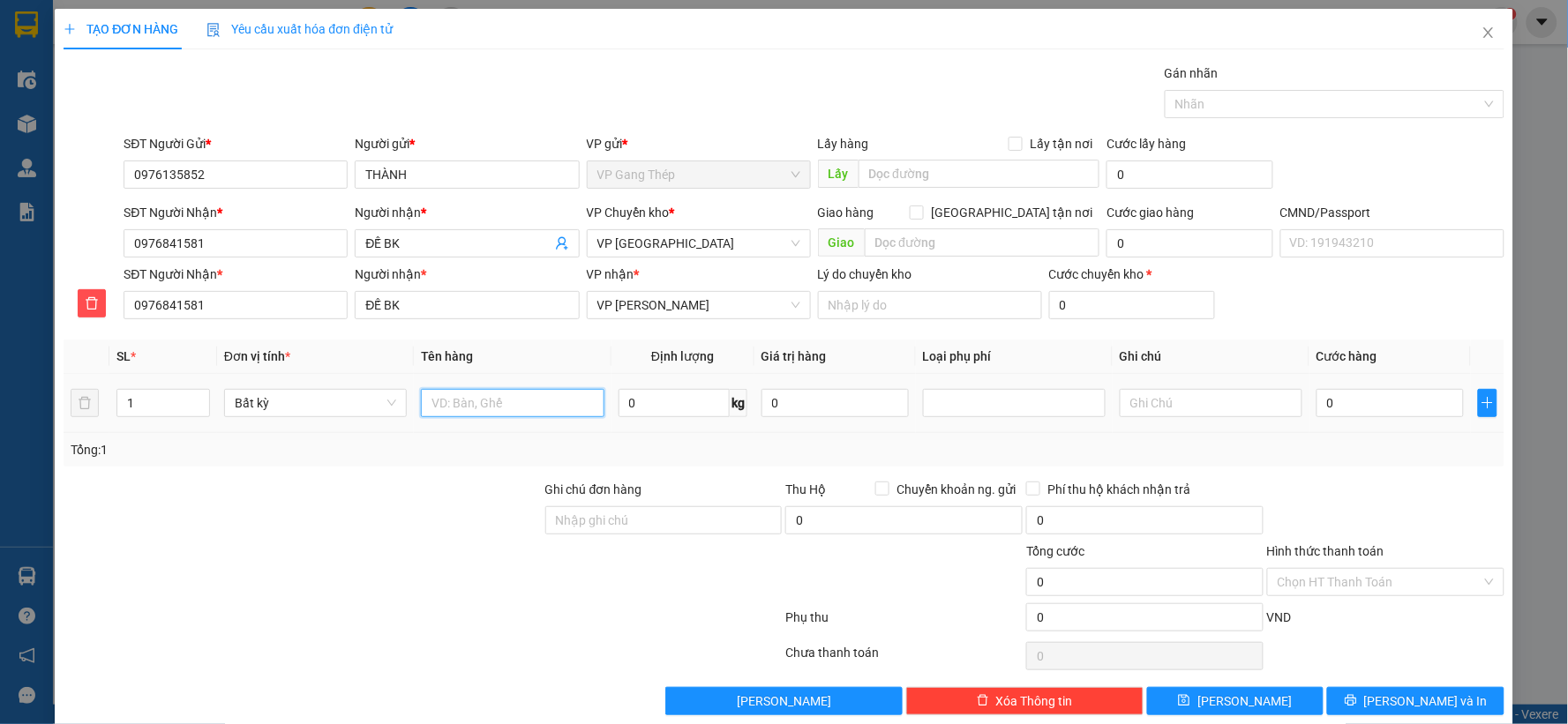
click at [478, 398] on input "text" at bounding box center [512, 404] width 182 height 28
type input "[PERSON_NAME]"
click at [682, 394] on input "0" at bounding box center [675, 404] width 112 height 28
type input "22"
click at [1392, 416] on input "0" at bounding box center [1390, 404] width 147 height 28
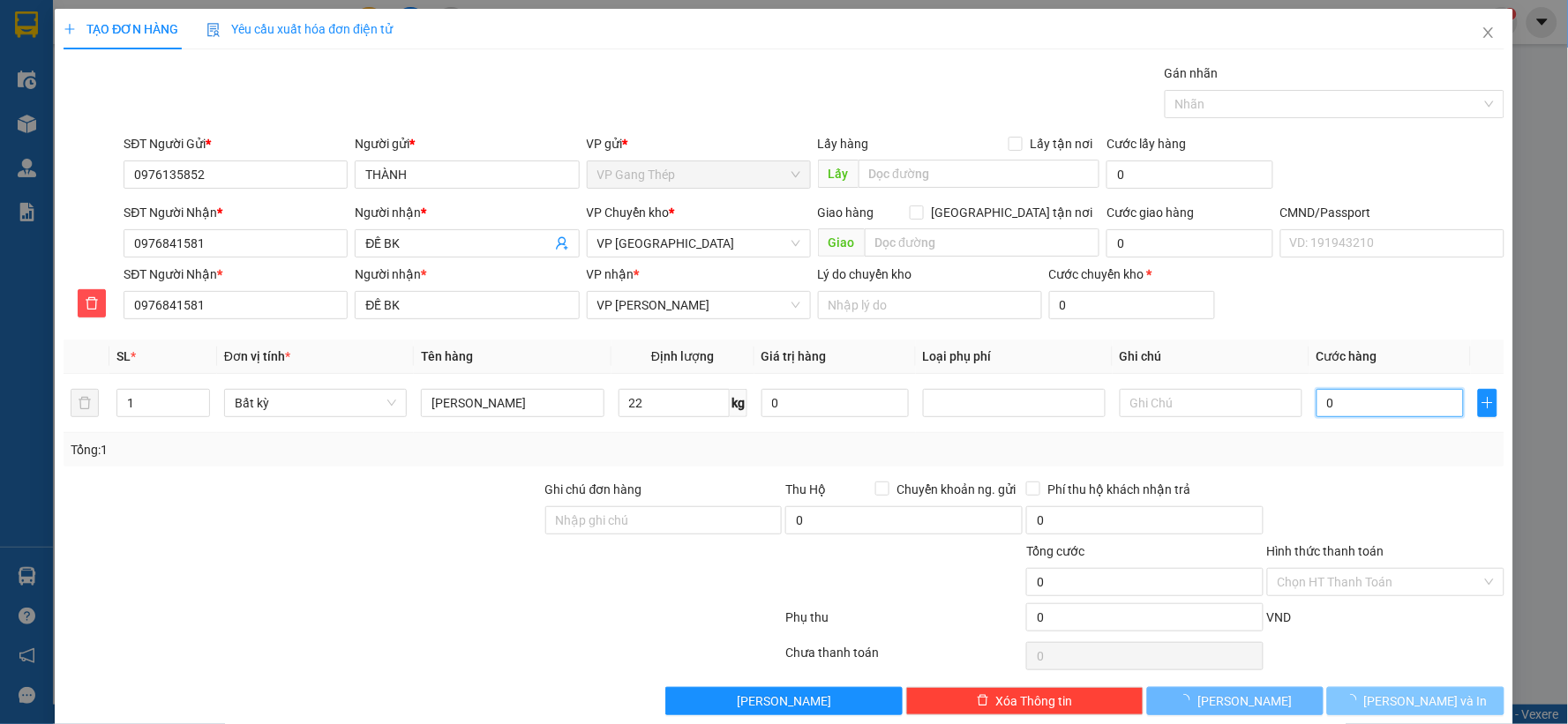
type input "65.000"
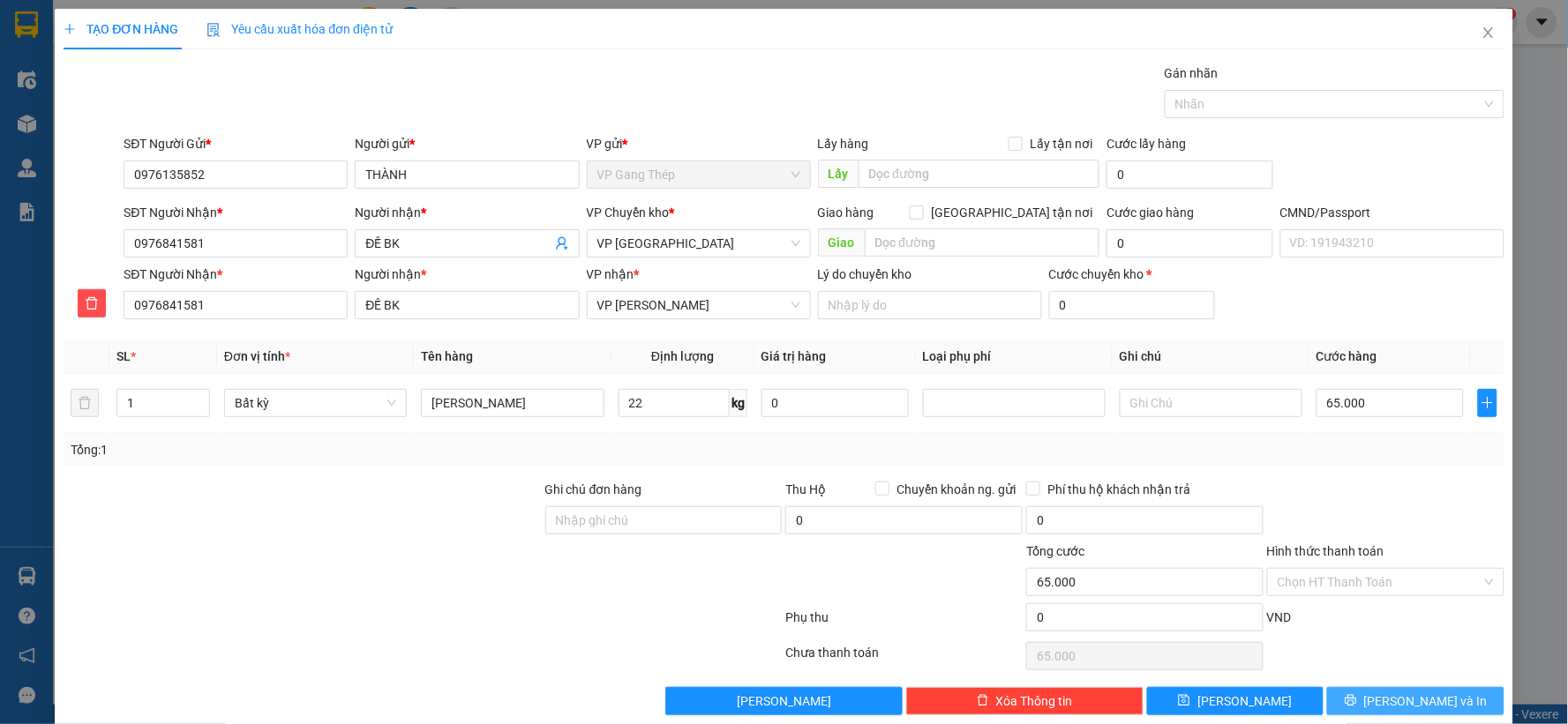
click at [1357, 704] on icon "printer" at bounding box center [1351, 700] width 12 height 12
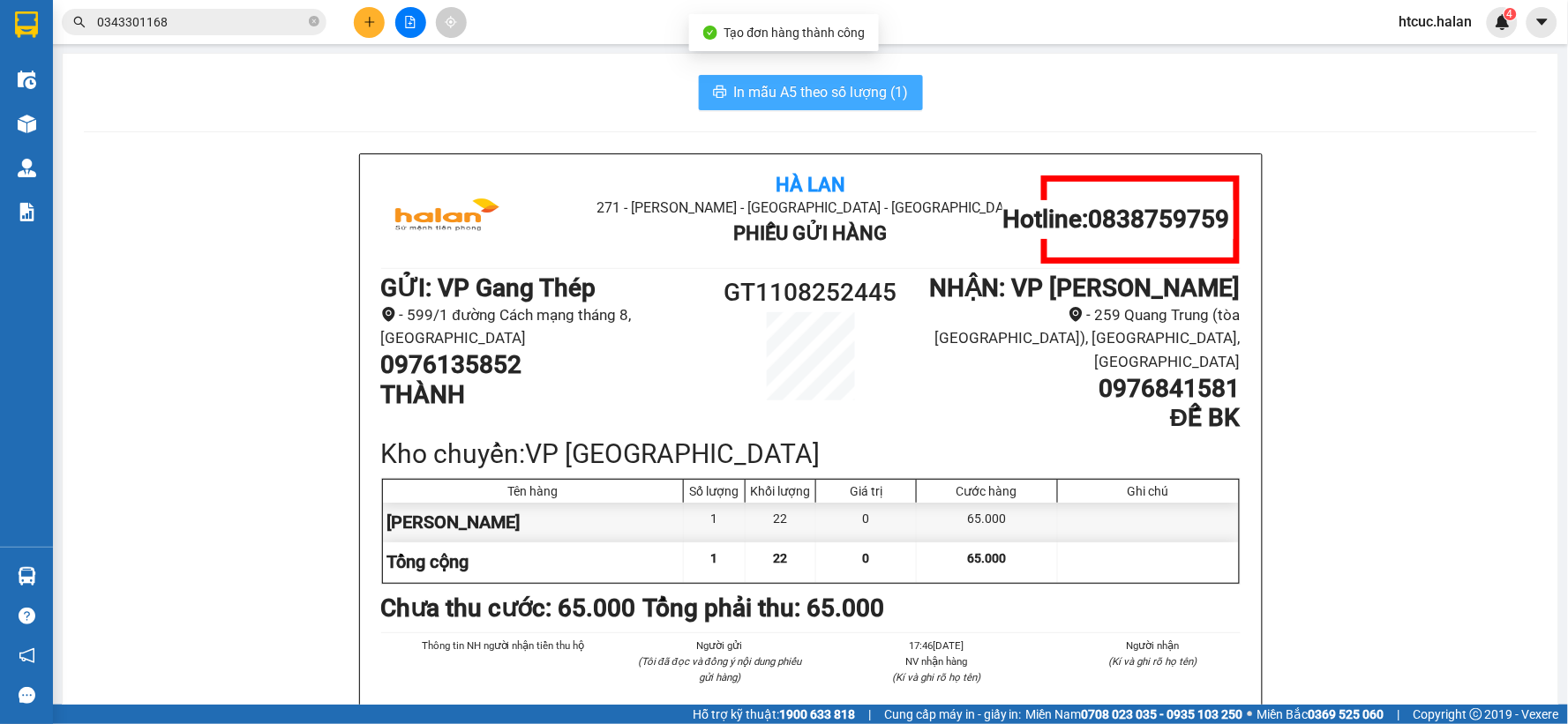
click at [792, 96] on span "In mẫu A5 theo số lượng (1)" at bounding box center [821, 92] width 174 height 22
click at [756, 89] on span "In mẫu A5 theo số lượng (1)" at bounding box center [821, 92] width 174 height 22
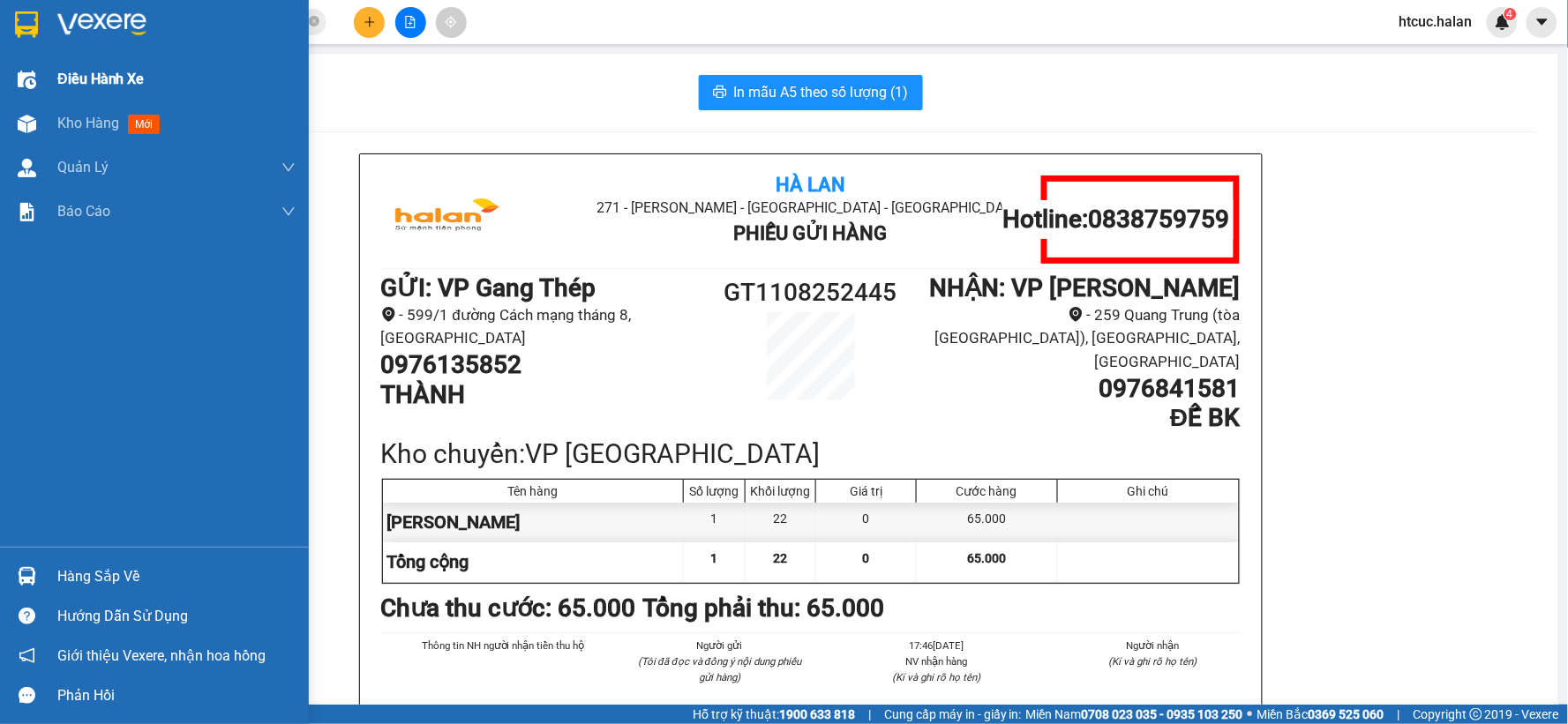
click at [58, 82] on span "Điều hành xe" at bounding box center [101, 79] width 88 height 22
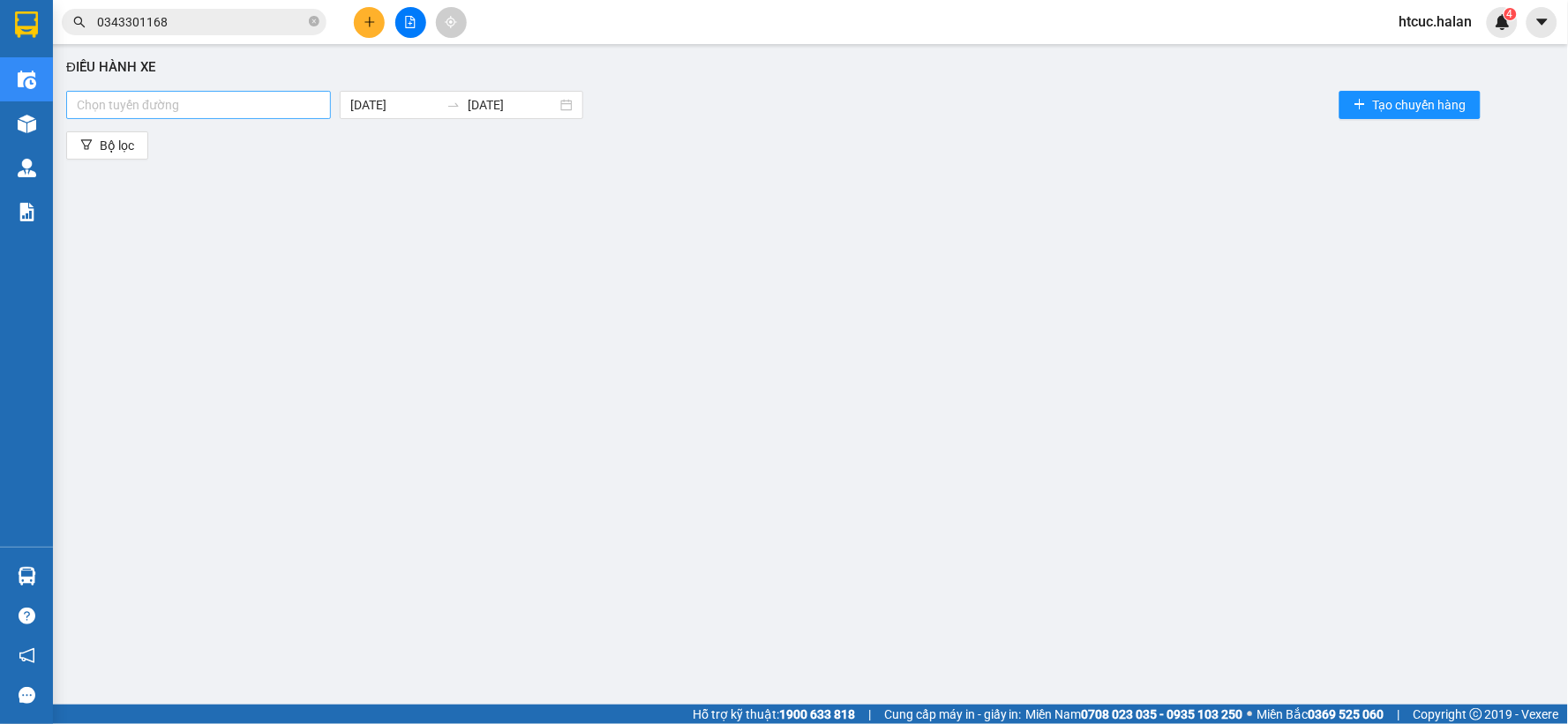
click at [247, 98] on div at bounding box center [198, 105] width 256 height 21
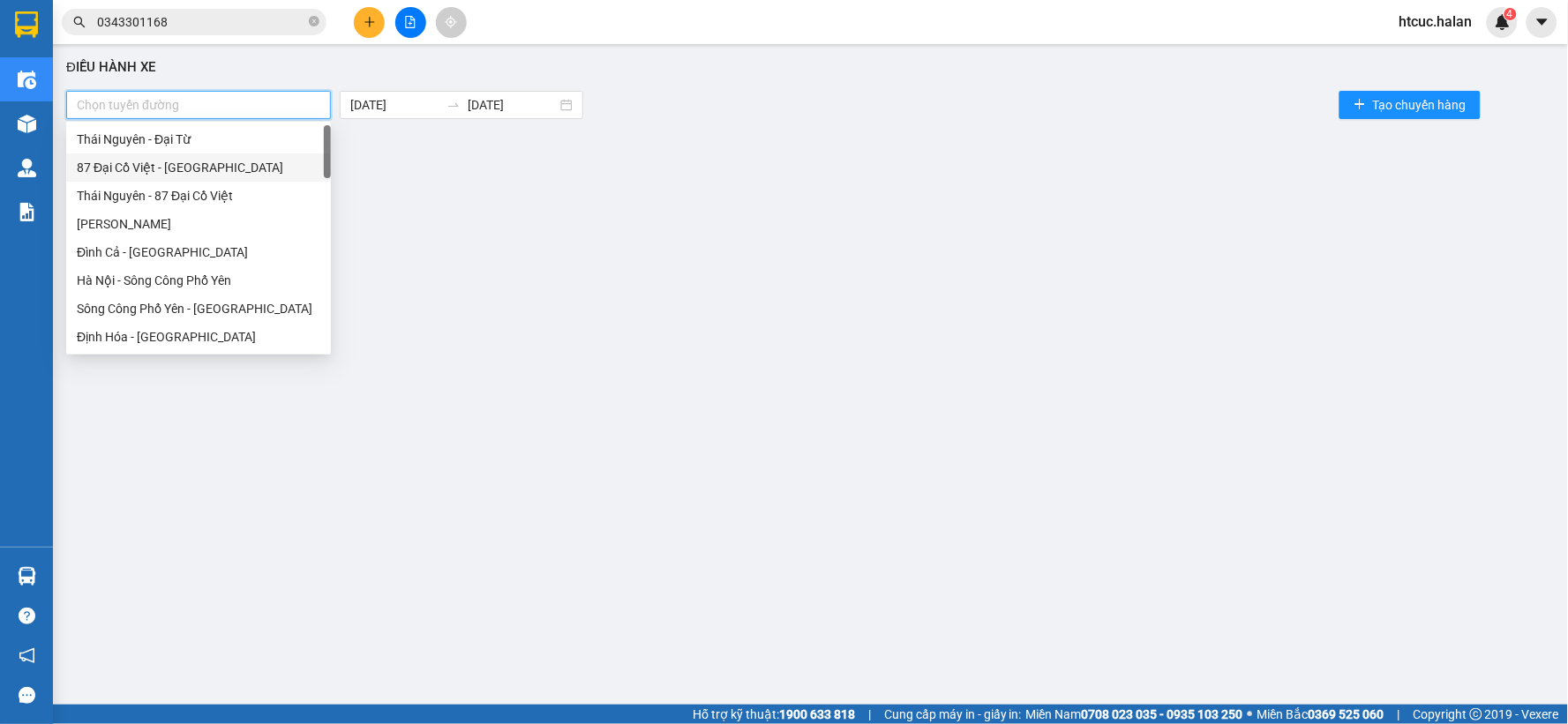
drag, startPoint x: 321, startPoint y: 163, endPoint x: 321, endPoint y: 176, distance: 13.0
click at [321, 176] on div "87 Đại Cồ Việt - Thái Nguyên" at bounding box center [198, 167] width 265 height 28
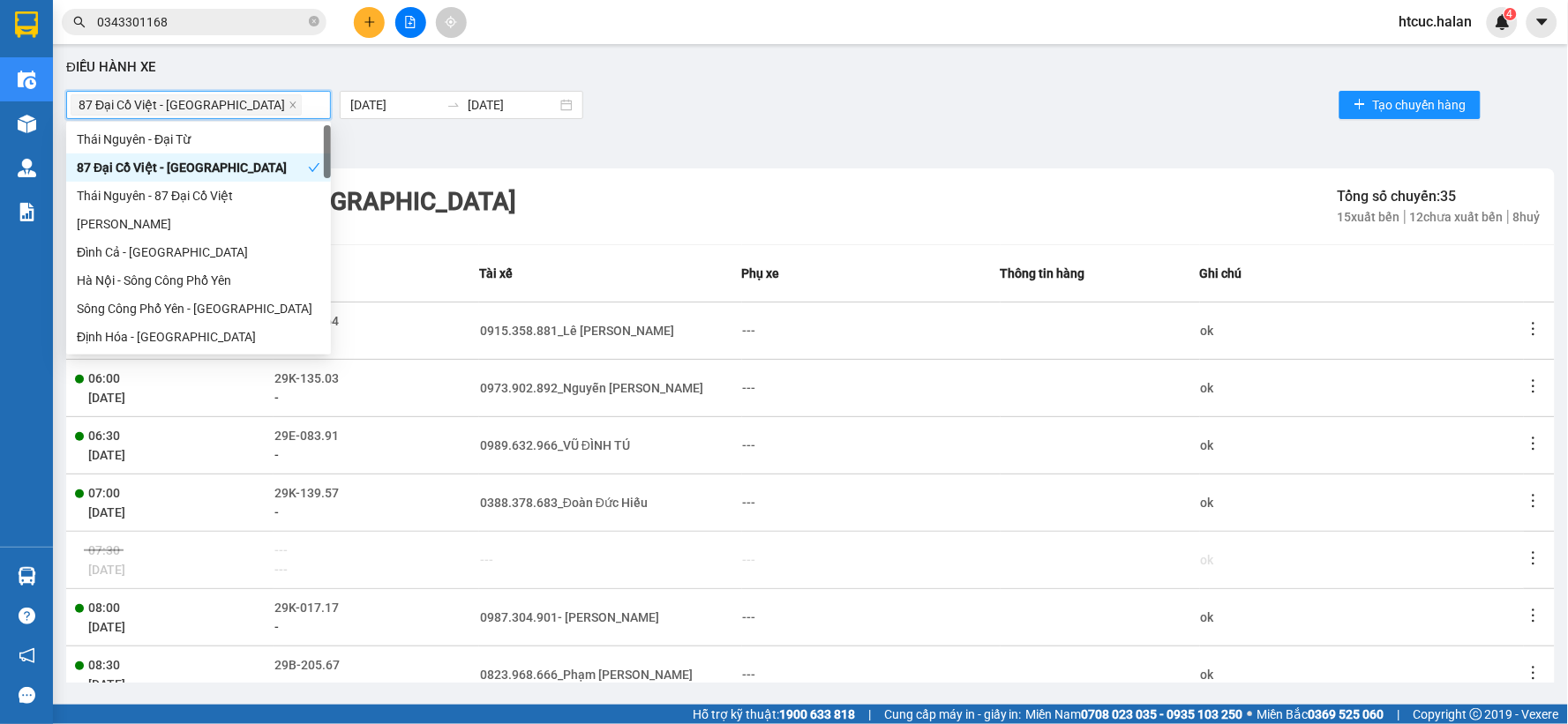
click at [313, 169] on icon "check" at bounding box center [314, 167] width 12 height 12
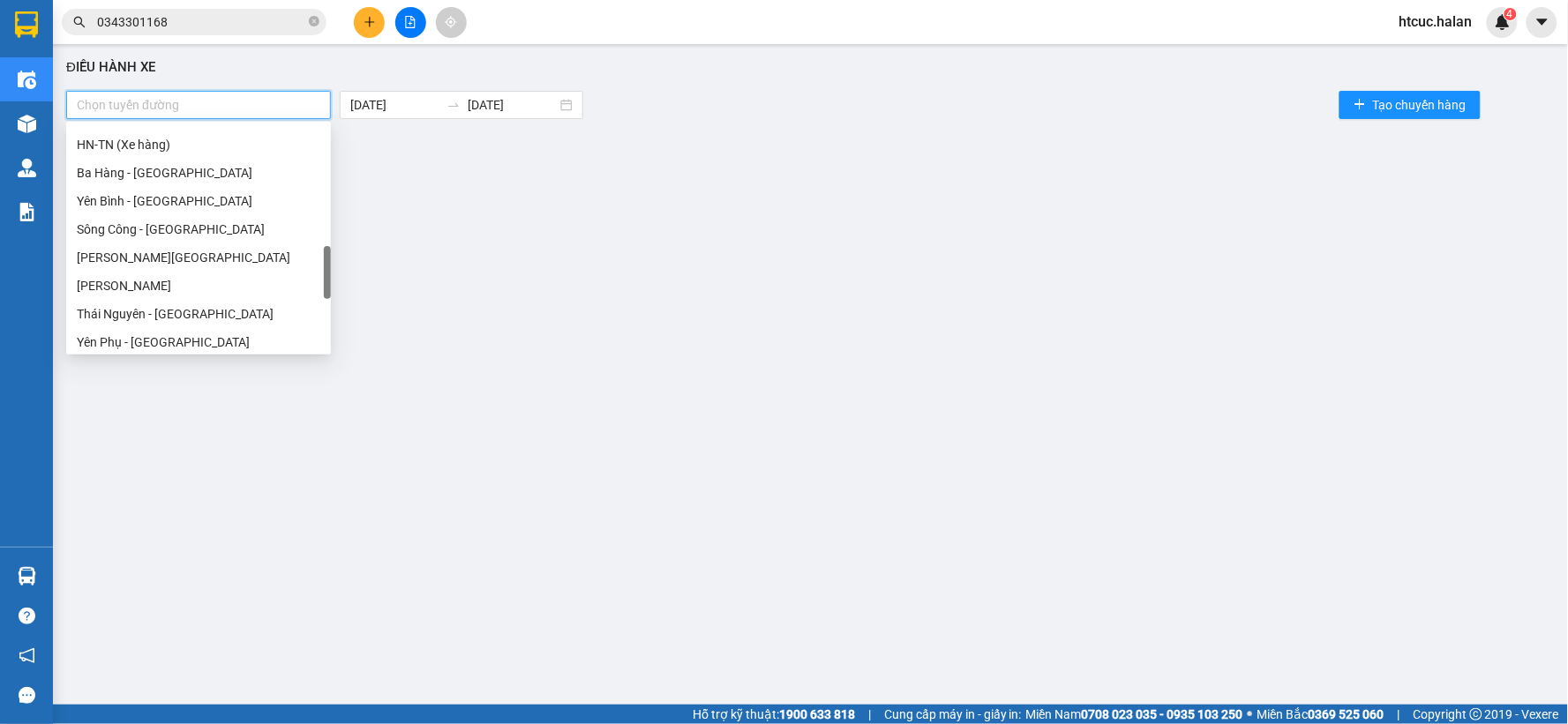
scroll to position [640, 0]
drag, startPoint x: 324, startPoint y: 168, endPoint x: 346, endPoint y: 293, distance: 126.9
click at [346, 293] on body "Kết quả tìm kiếm ( 1 ) Bộ lọc Mã ĐH Trạng thái Món hàng Thu hộ Tổng cước Chưa c…" at bounding box center [784, 362] width 1568 height 724
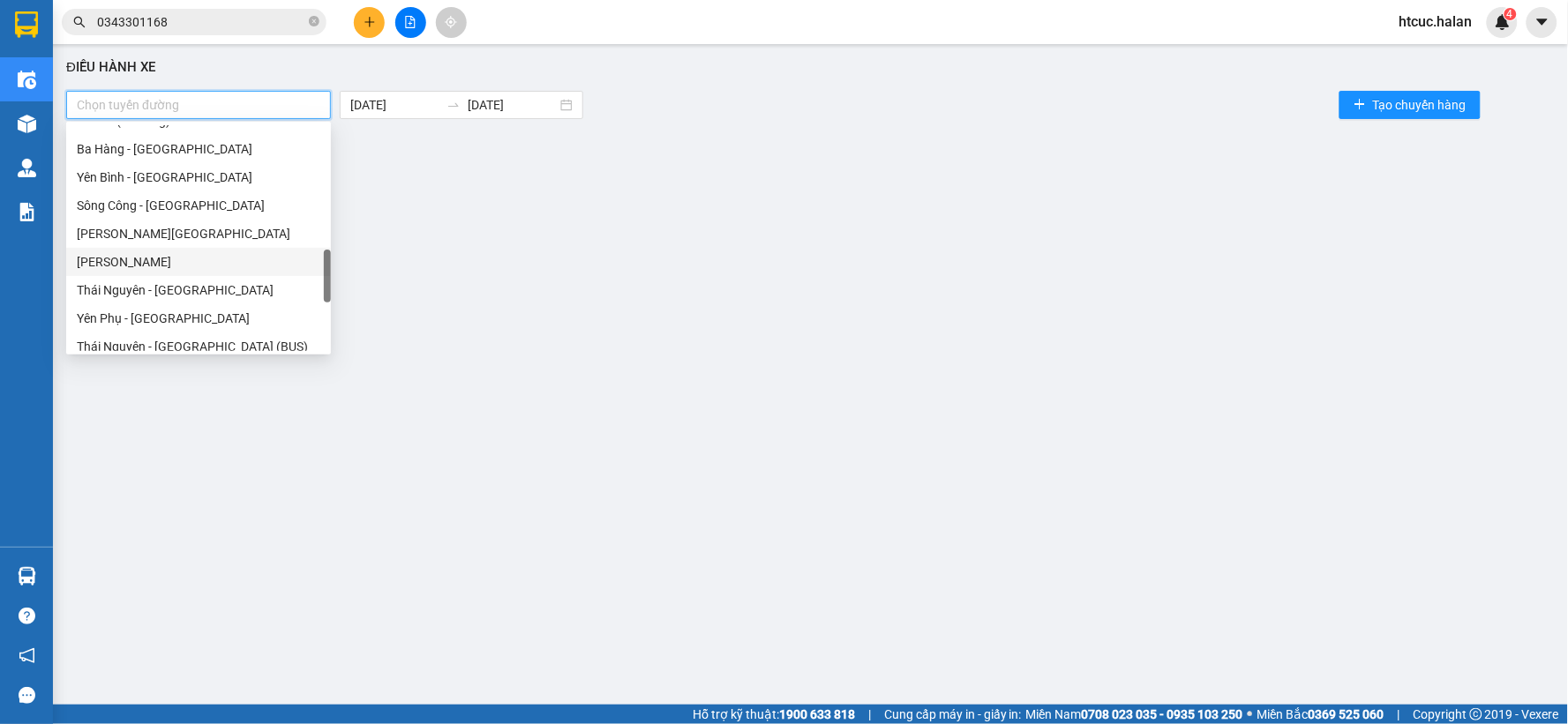
click at [205, 263] on div "Thái Nguyên - Tuyên Quang" at bounding box center [198, 262] width 243 height 19
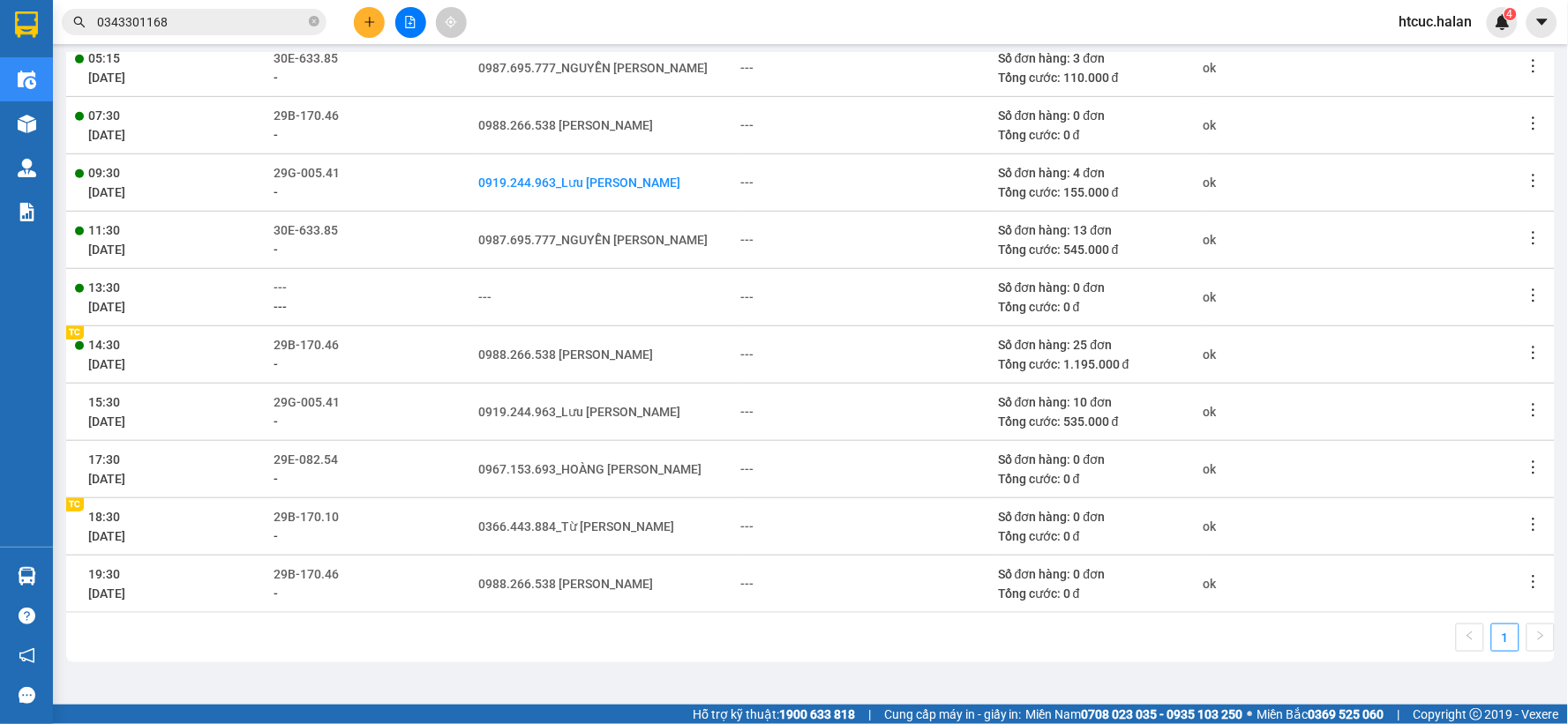
scroll to position [0, 0]
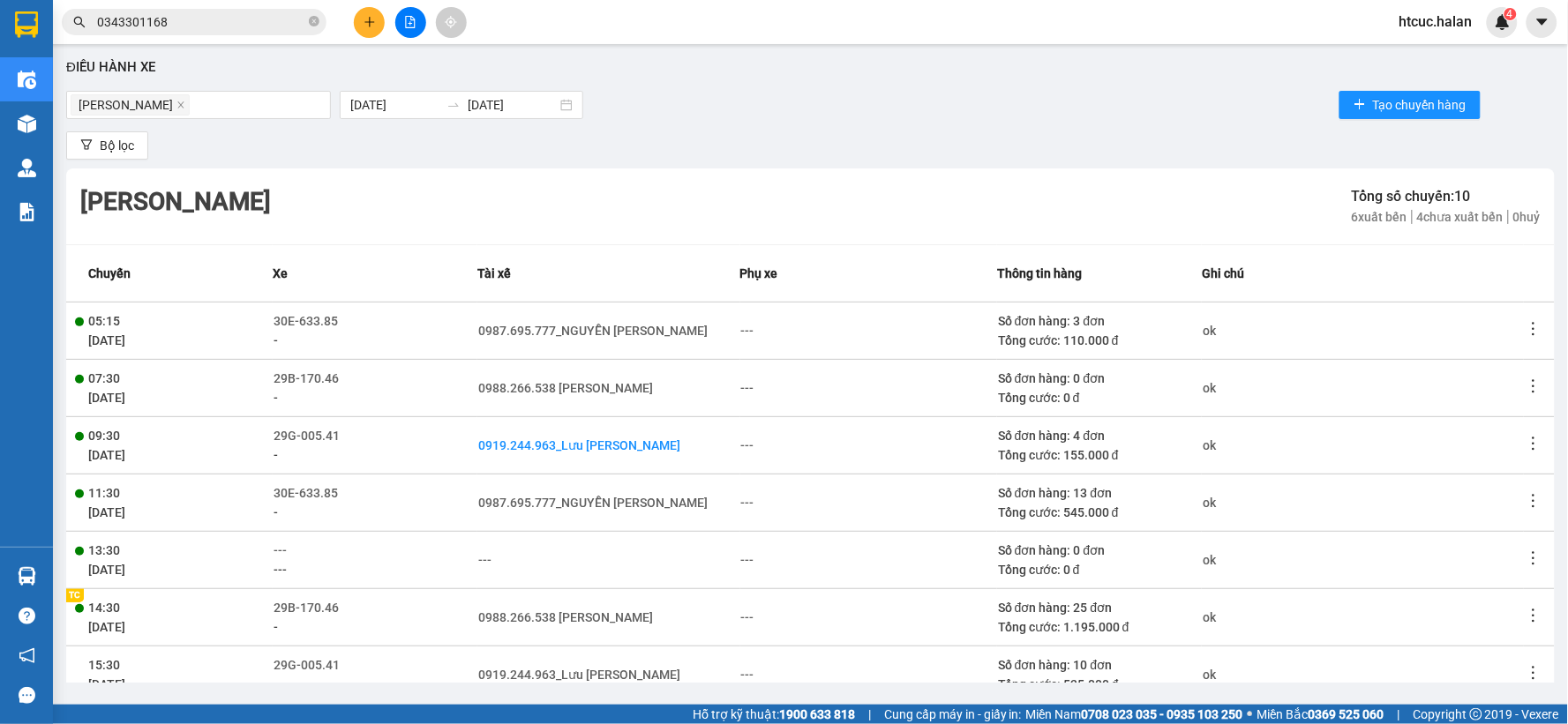
drag, startPoint x: 597, startPoint y: 470, endPoint x: 590, endPoint y: 435, distance: 35.7
drag, startPoint x: 590, startPoint y: 435, endPoint x: 423, endPoint y: 148, distance: 332.1
click at [423, 148] on div "Bộ lọc" at bounding box center [810, 146] width 1488 height 28
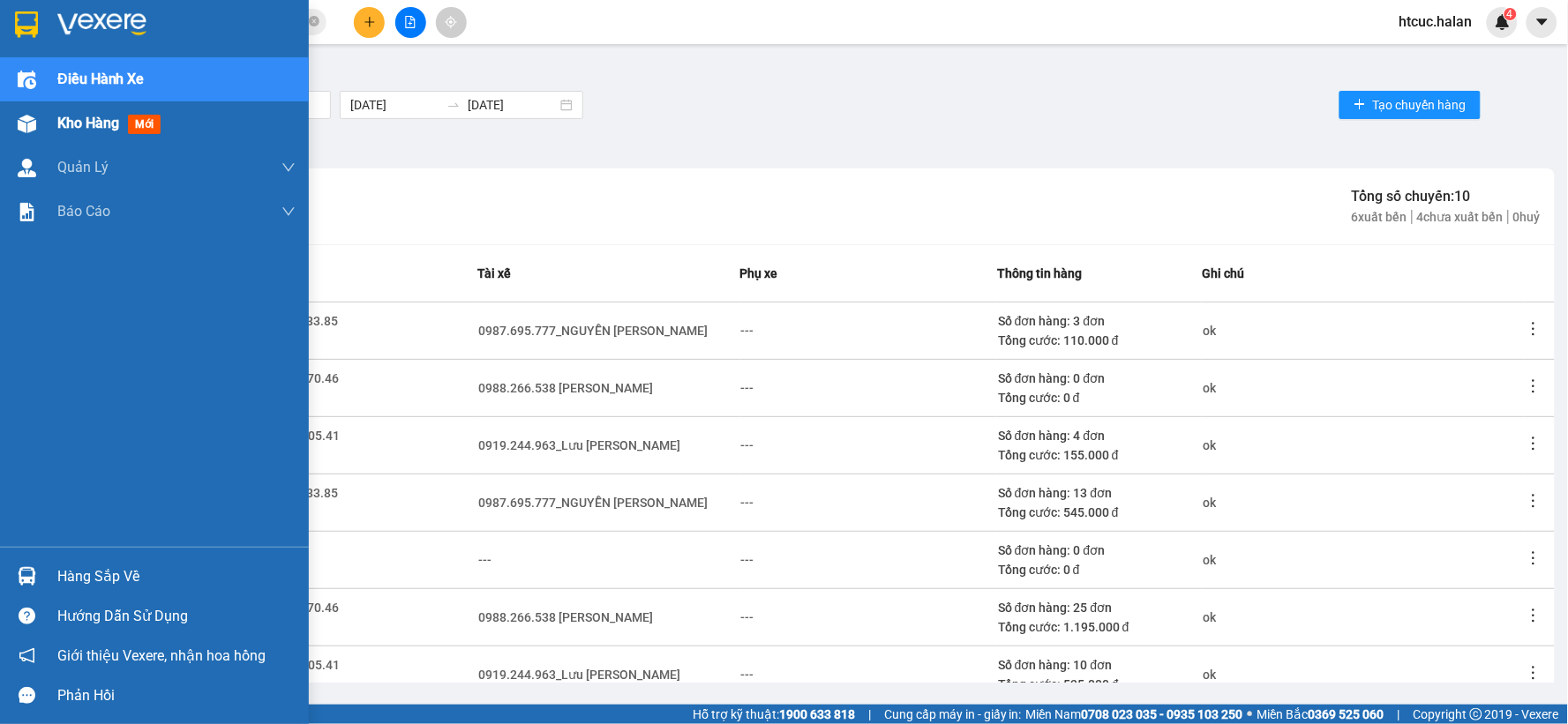
click at [25, 129] on img at bounding box center [27, 124] width 19 height 19
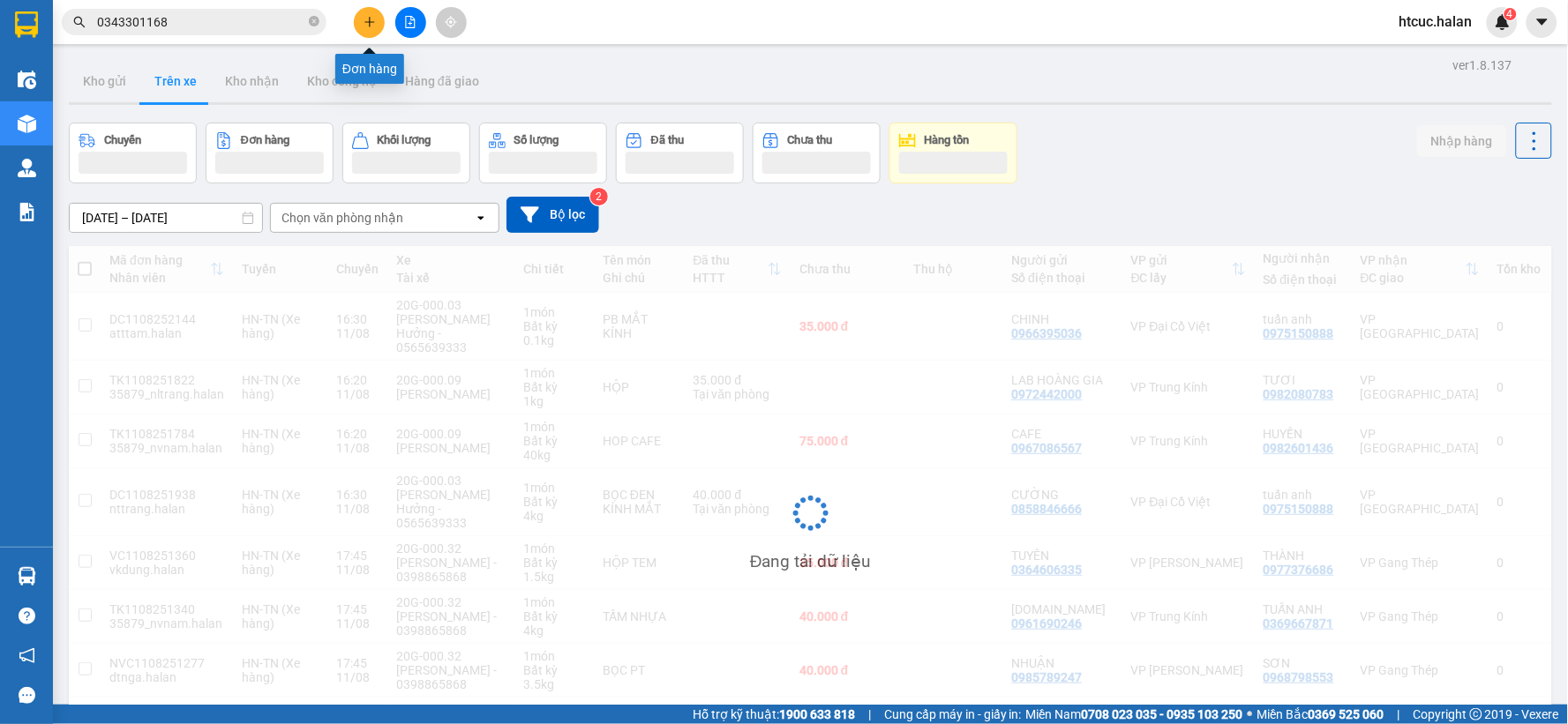
click at [365, 18] on icon "plus" at bounding box center [370, 22] width 12 height 12
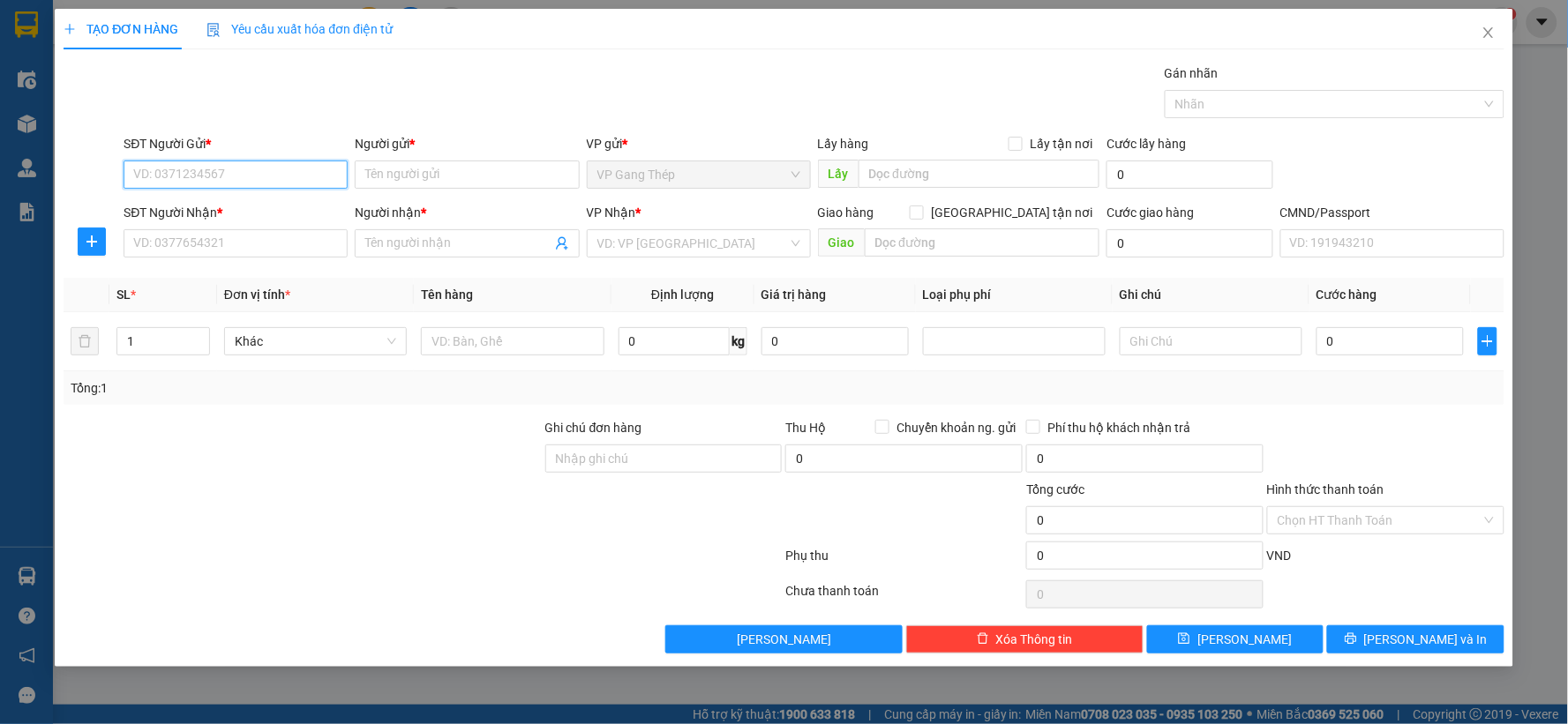
drag, startPoint x: 253, startPoint y: 170, endPoint x: 504, endPoint y: 45, distance: 280.4
click at [374, 104] on div "Transit Pickup Surcharge Ids Transit Deliver Surcharge Ids Transit Deliver Surc…" at bounding box center [784, 358] width 1441 height 590
type input "0986060307"
click at [242, 209] on div "0986060307 - TRANG BỐNG" at bounding box center [235, 210] width 203 height 19
type input "TRANG BỐNG"
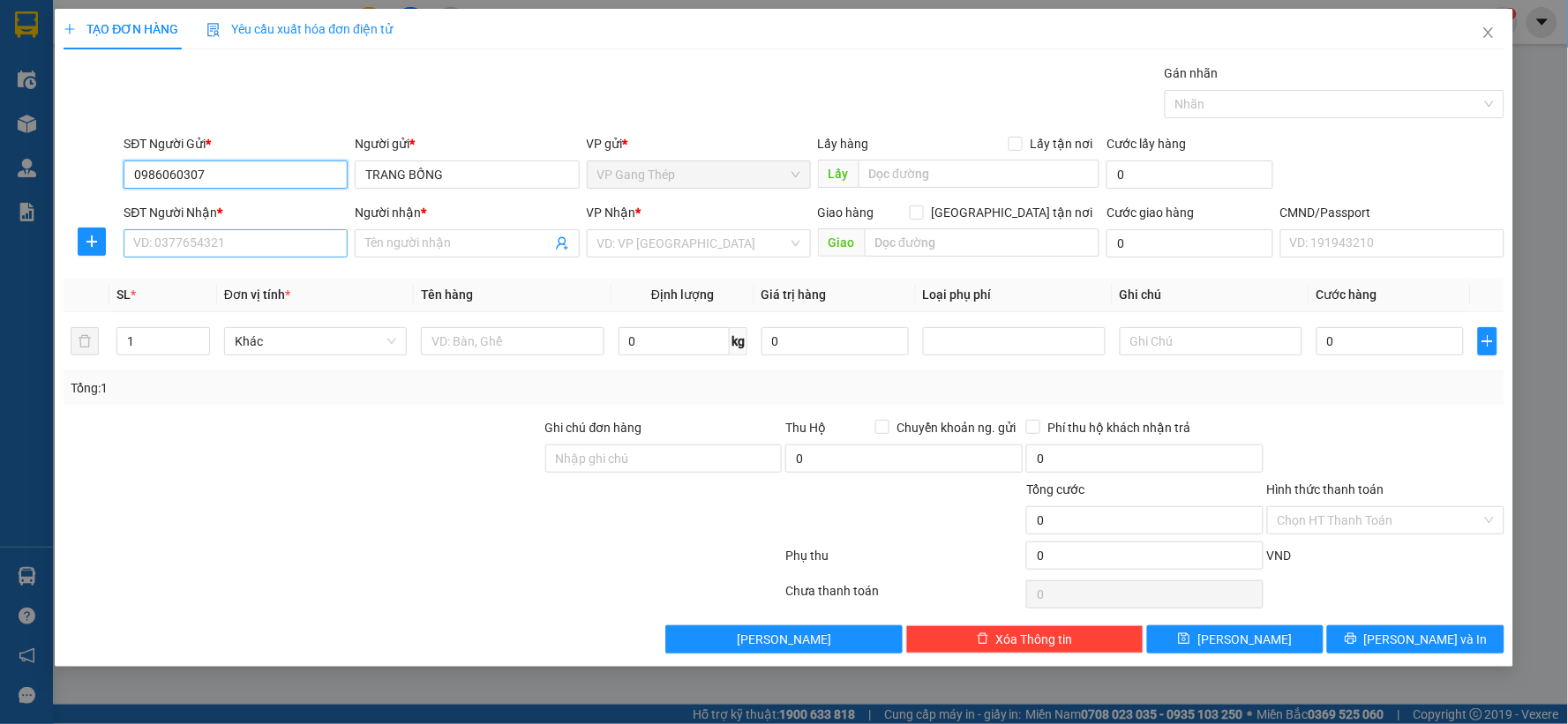
type input "0986060307"
click at [266, 242] on input "SĐT Người Nhận *" at bounding box center [236, 243] width 224 height 28
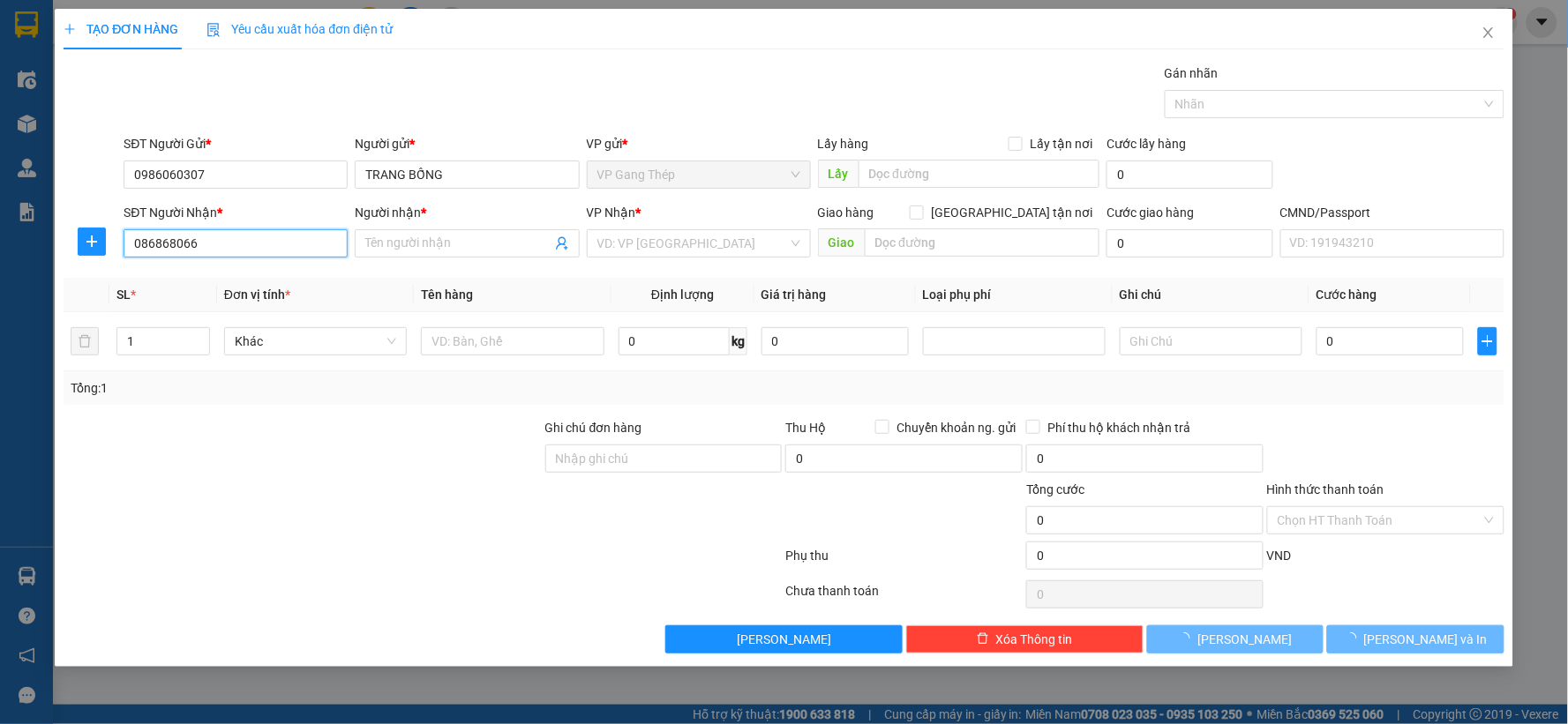
type input "0868680667"
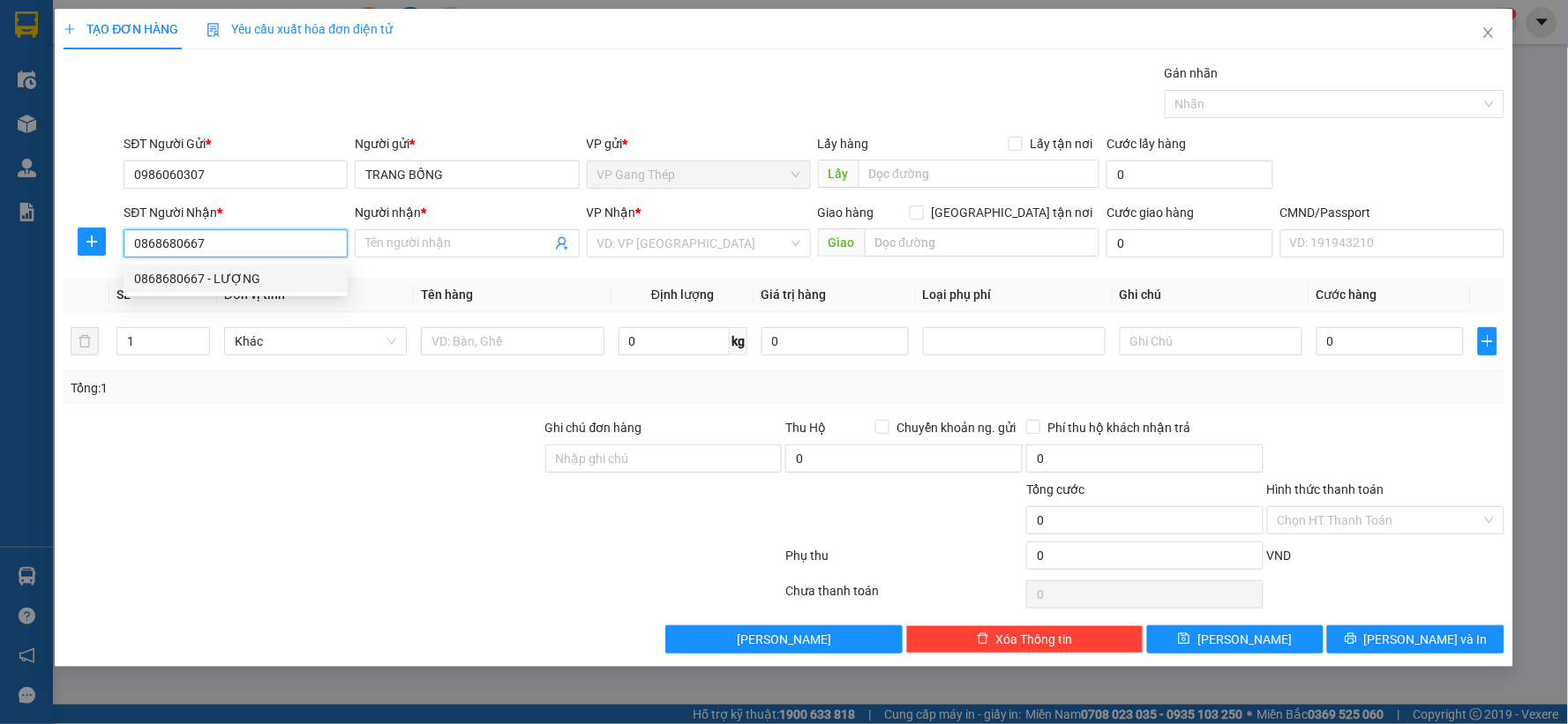
click at [232, 281] on div "0868680667 - LƯỢNG" at bounding box center [235, 279] width 203 height 19
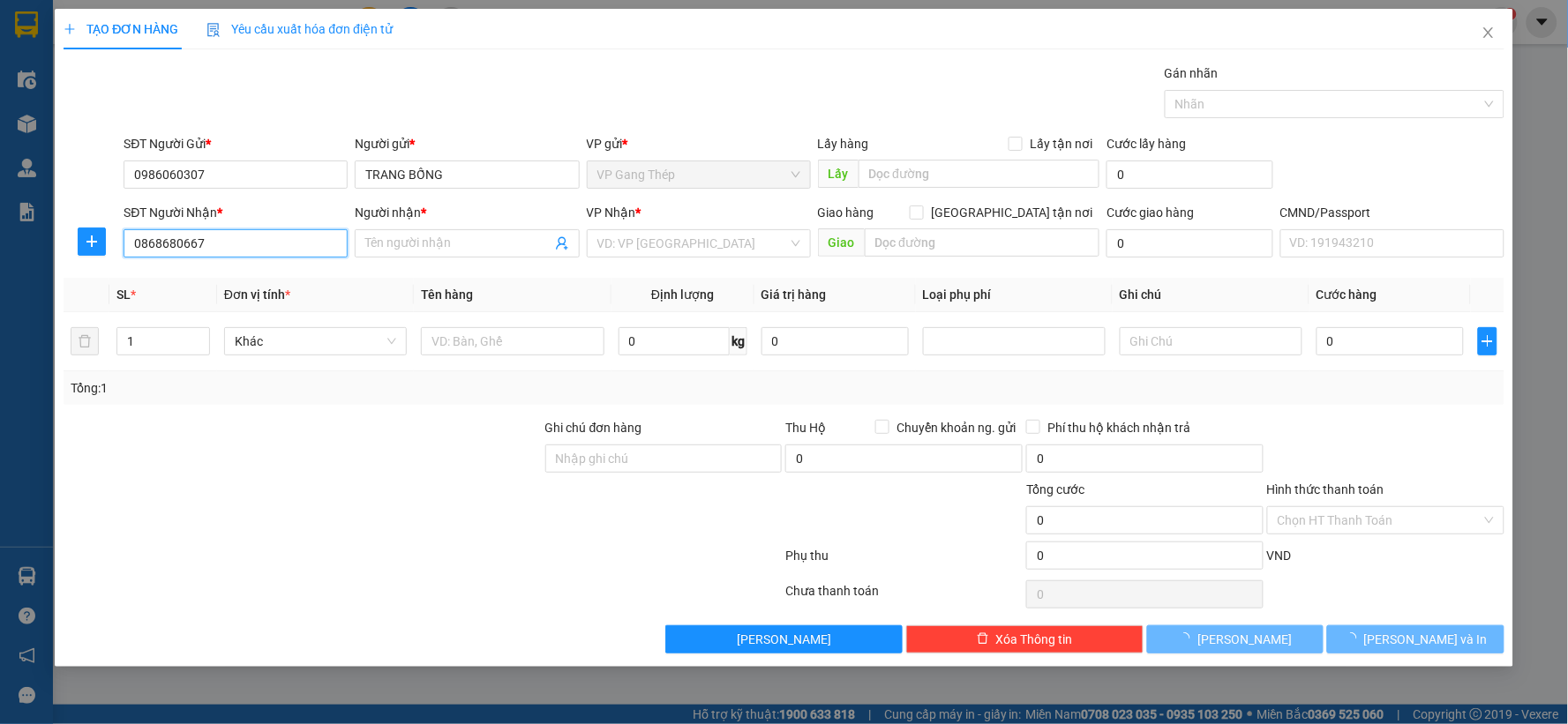
type input "LƯỢNG"
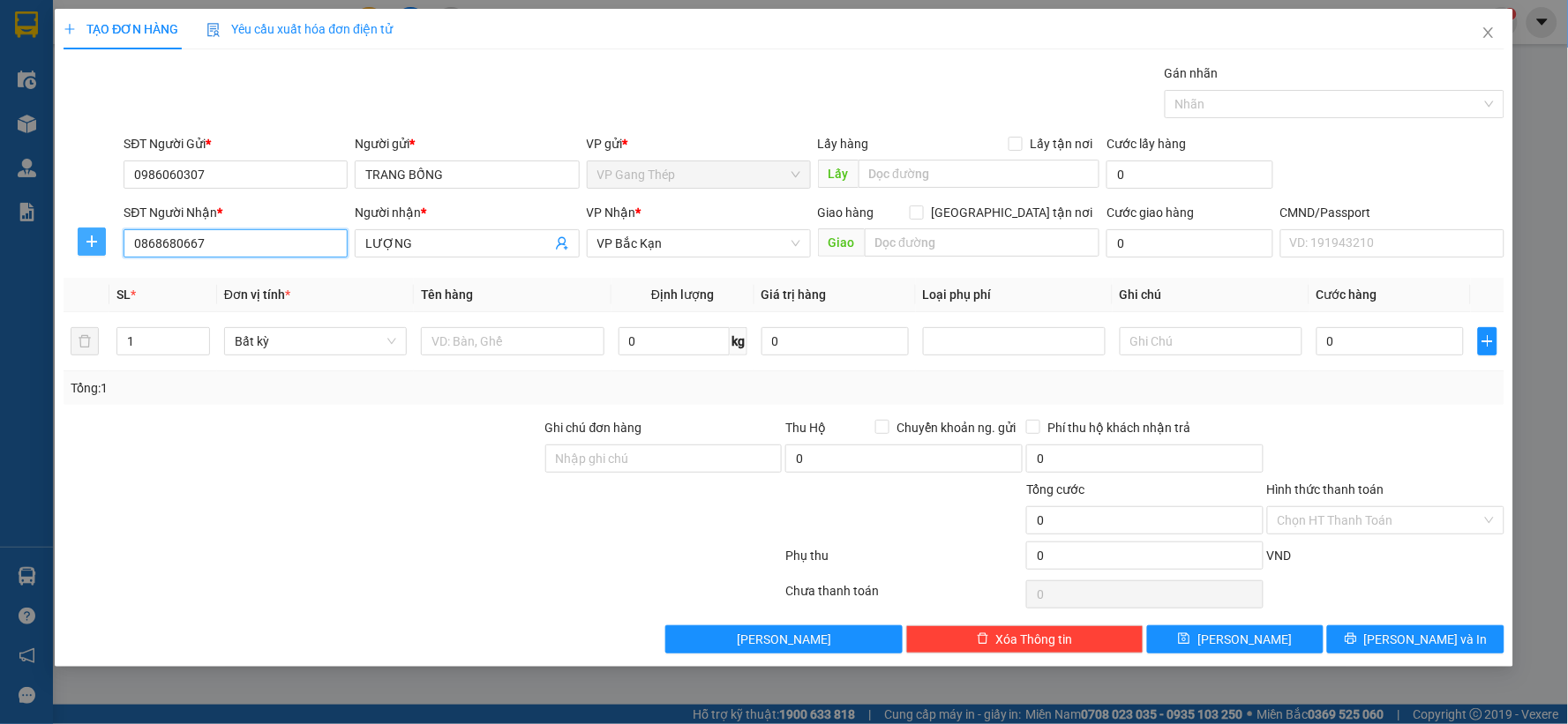
type input "0868680667"
click at [92, 236] on icon "plus" at bounding box center [92, 242] width 1 height 12
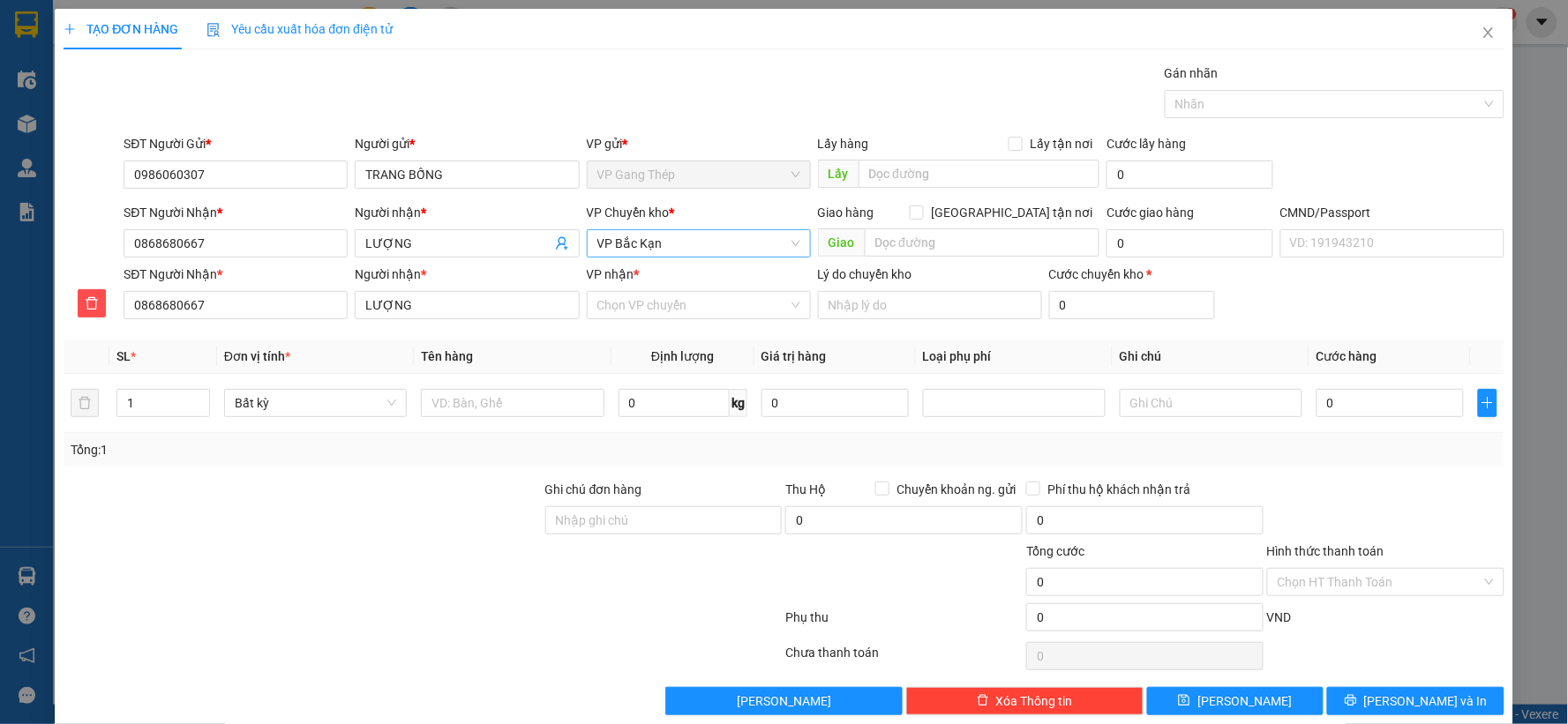
click at [666, 247] on span "VP Bắc Kạn" at bounding box center [699, 243] width 203 height 27
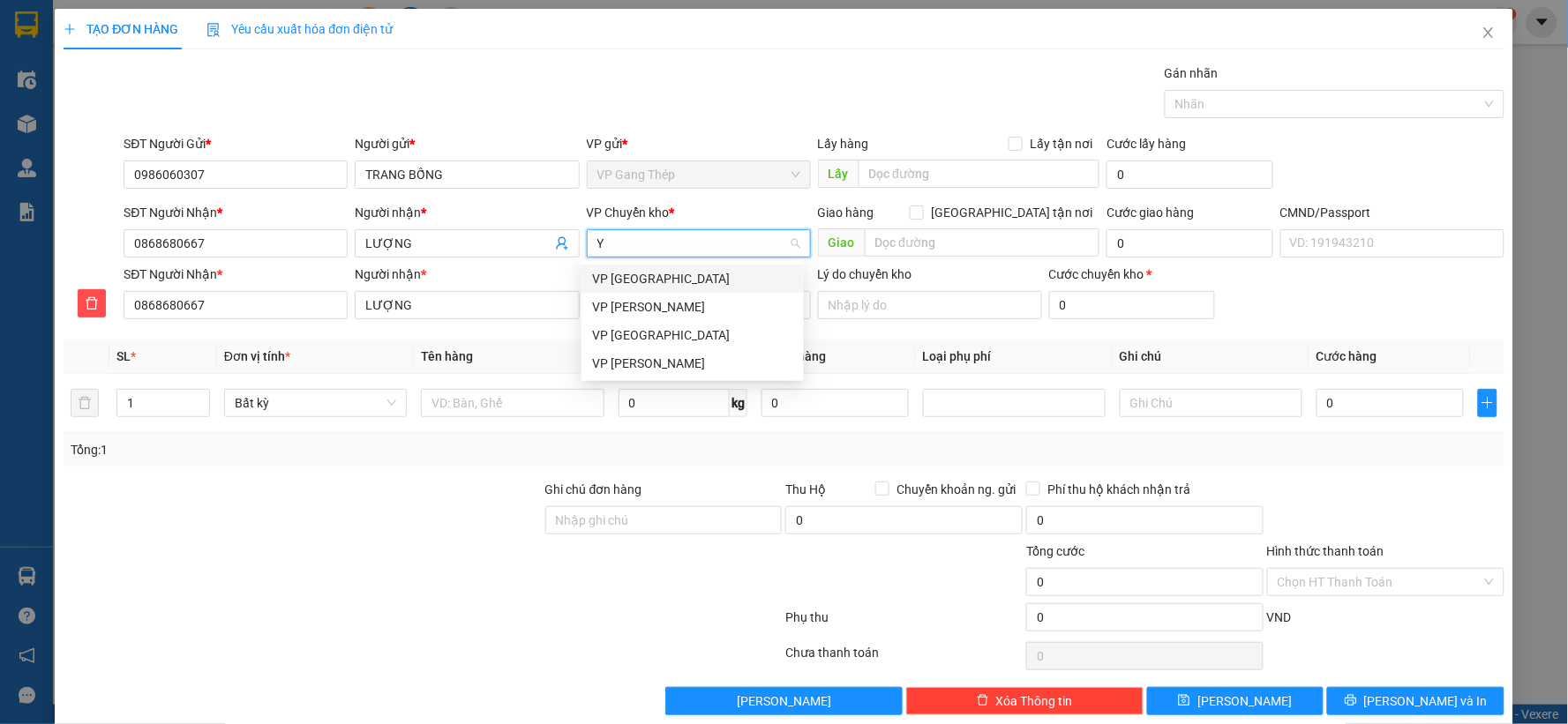
type input "YÊ"
click at [660, 279] on div "VP [GEOGRAPHIC_DATA]" at bounding box center [692, 279] width 201 height 19
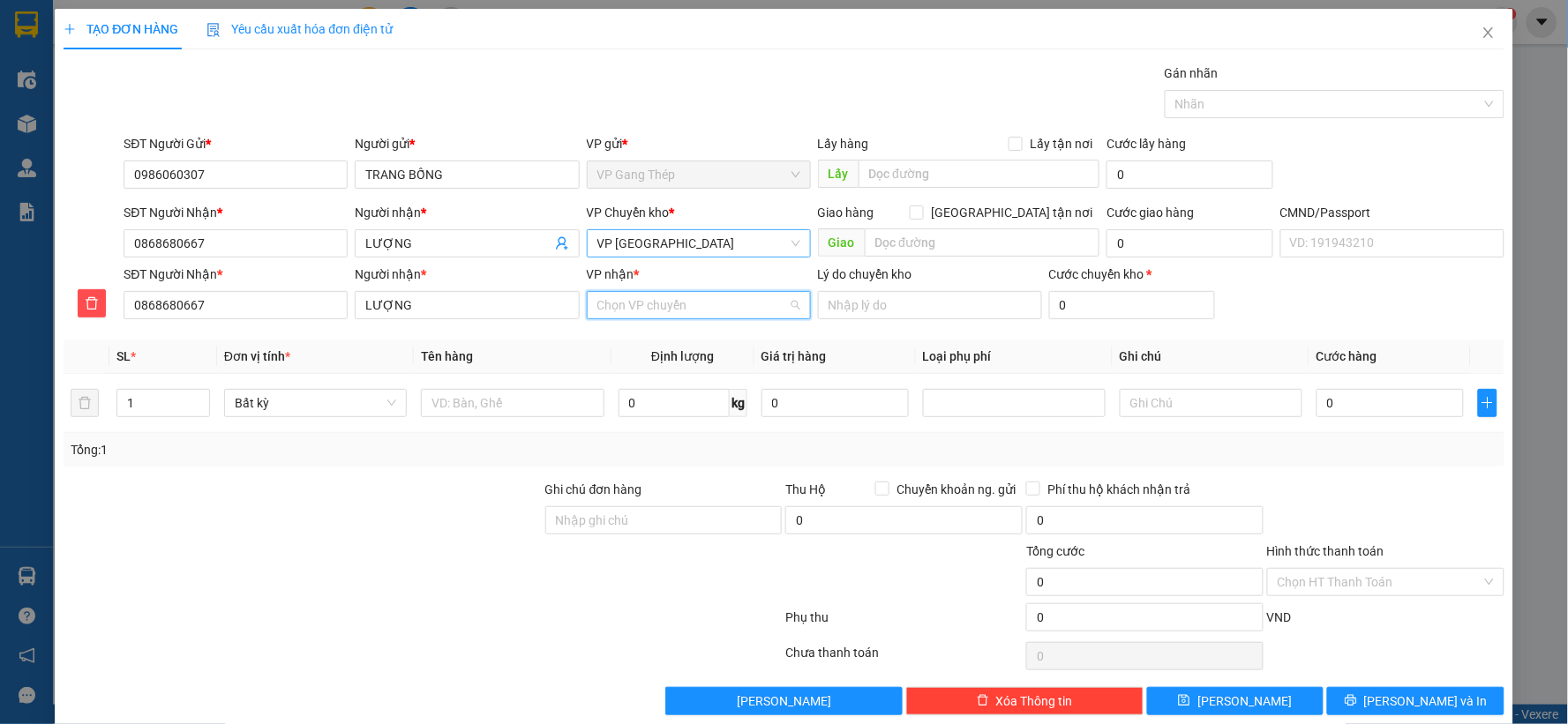
click at [668, 310] on input "VP nhận *" at bounding box center [692, 305] width 190 height 27
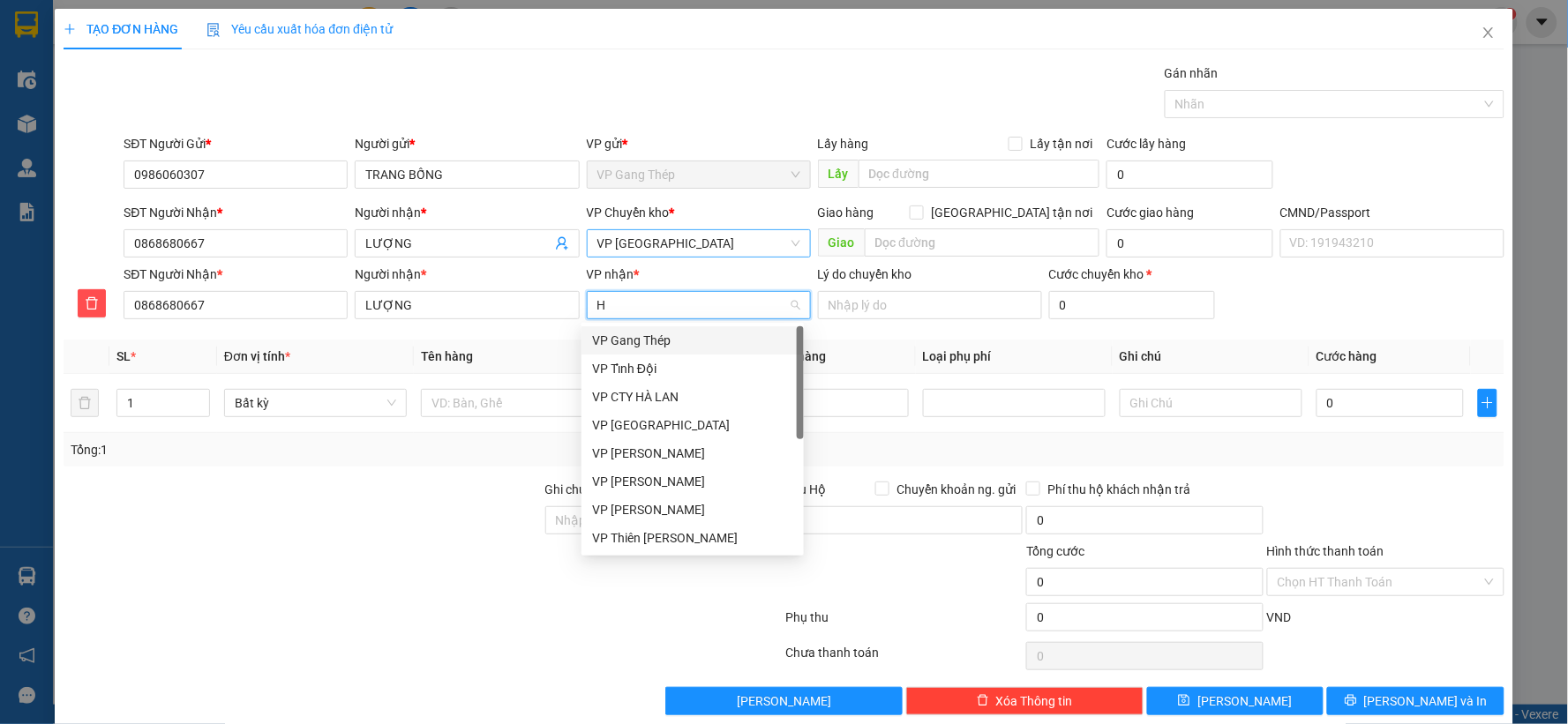
type input "HO"
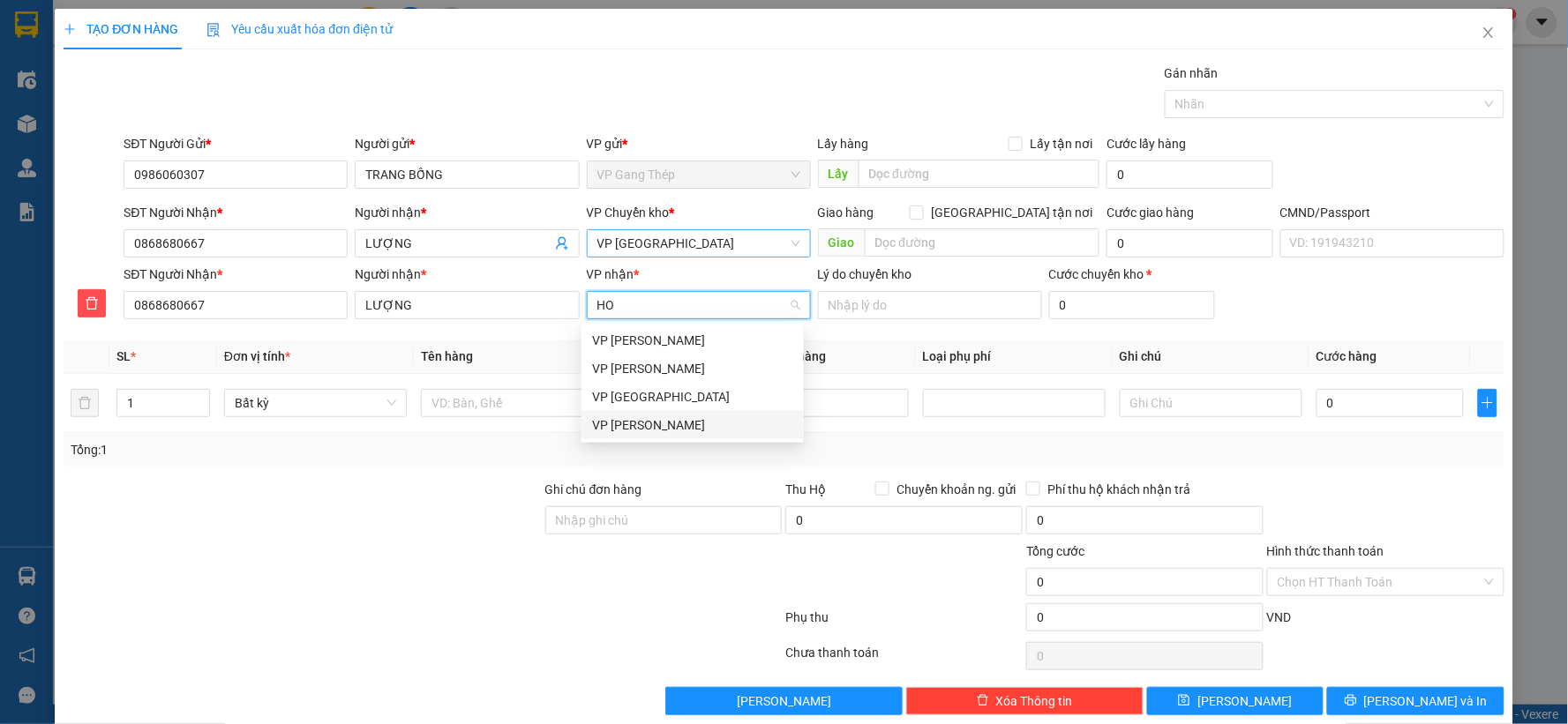
click at [637, 427] on div "VP Hoàng Gia" at bounding box center [692, 425] width 201 height 19
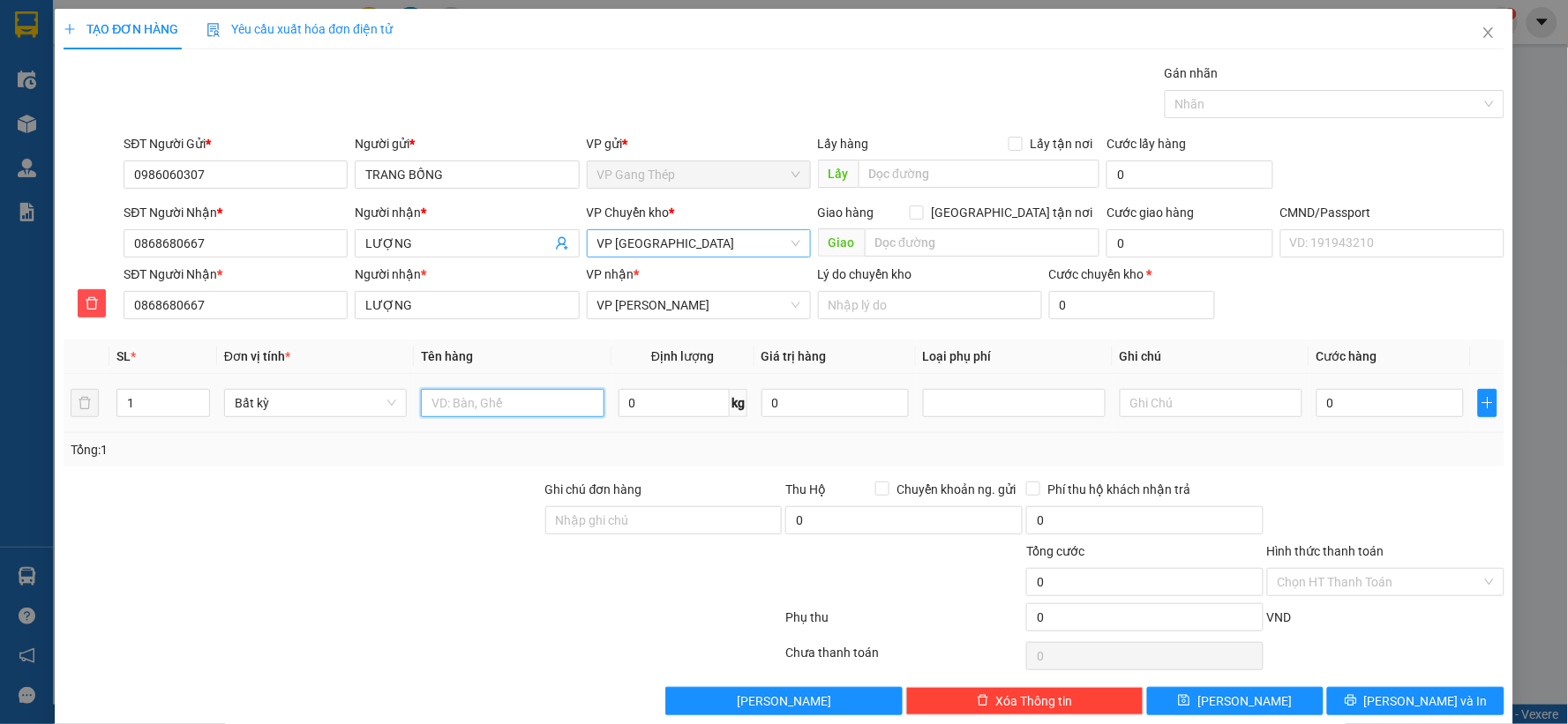
click at [487, 397] on input "text" at bounding box center [512, 404] width 182 height 28
type input "HỘP ĐT"
click at [650, 393] on input "0" at bounding box center [675, 404] width 112 height 28
type input "2"
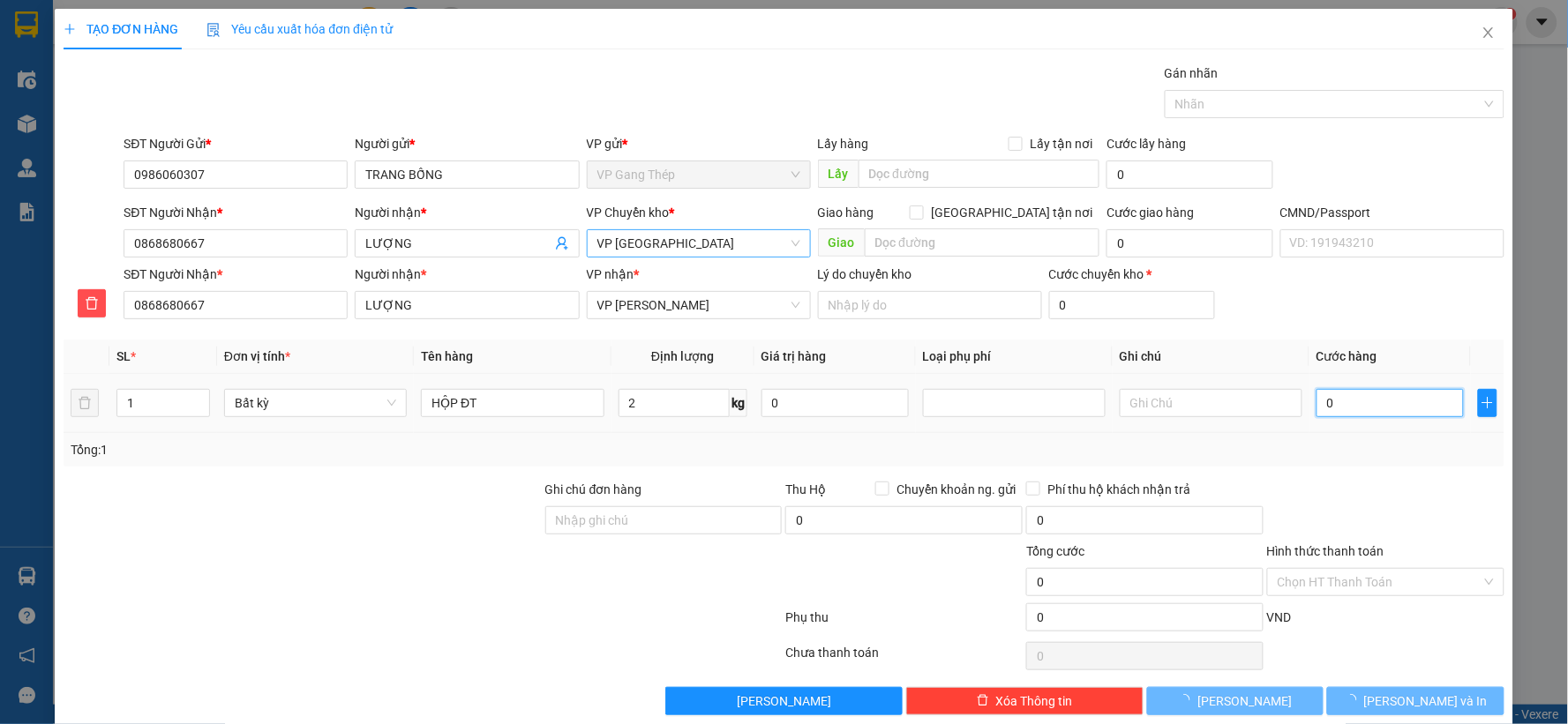
click at [1398, 392] on input "0" at bounding box center [1390, 404] width 147 height 28
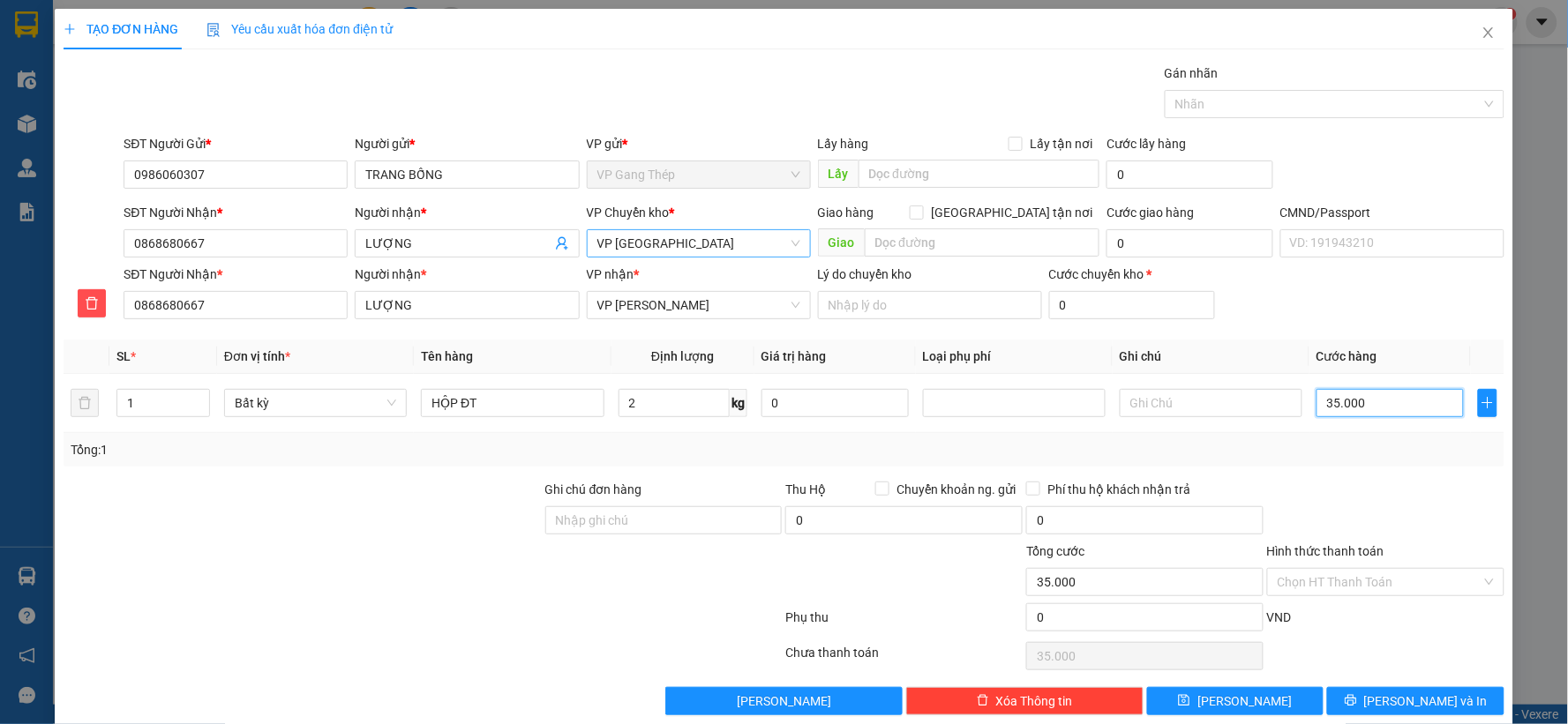
type input "35.000"
click at [1434, 703] on span "Lưu và In" at bounding box center [1426, 701] width 124 height 19
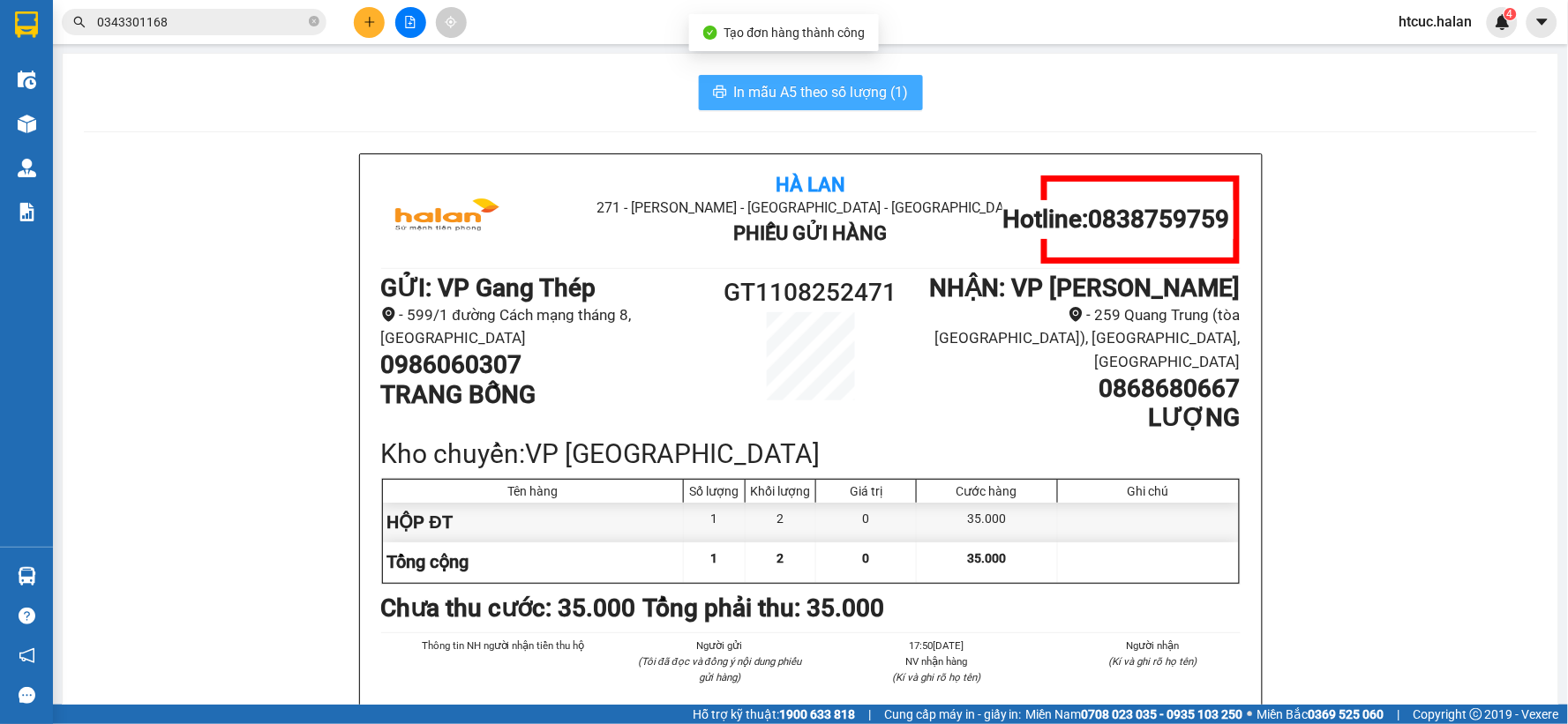
click at [772, 91] on span "In mẫu A5 theo số lượng (1)" at bounding box center [821, 92] width 174 height 22
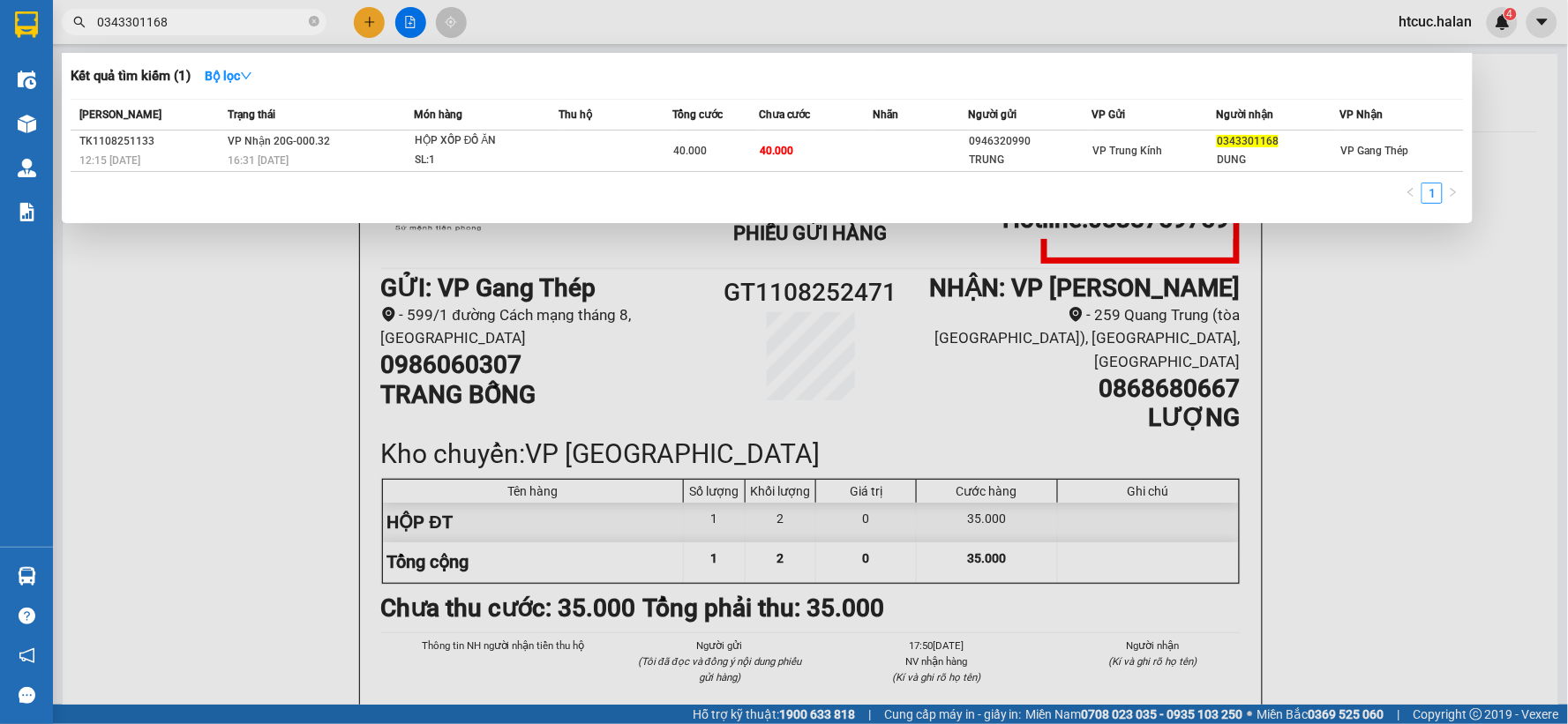
click at [252, 23] on input "0343301168" at bounding box center [201, 22] width 208 height 19
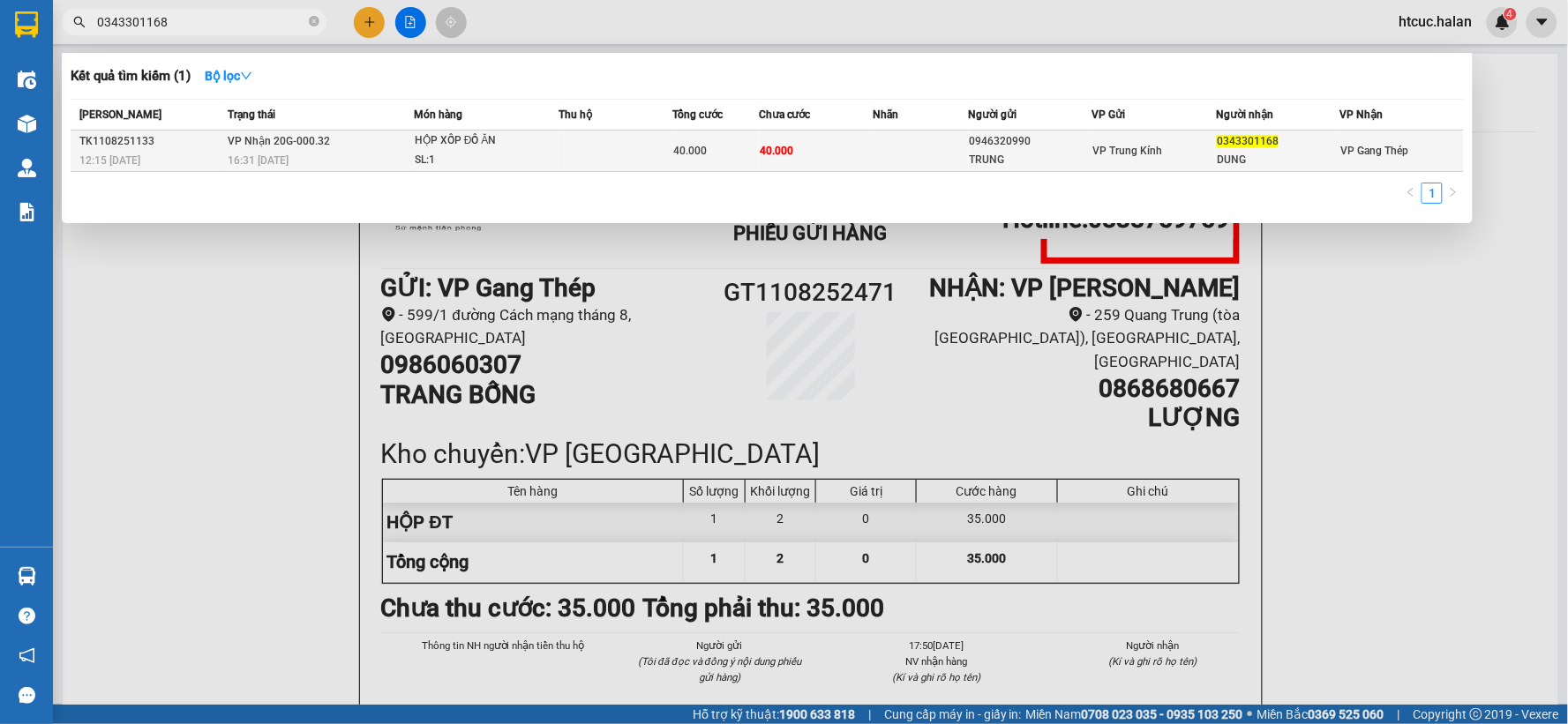
click at [630, 160] on td at bounding box center [616, 151] width 115 height 42
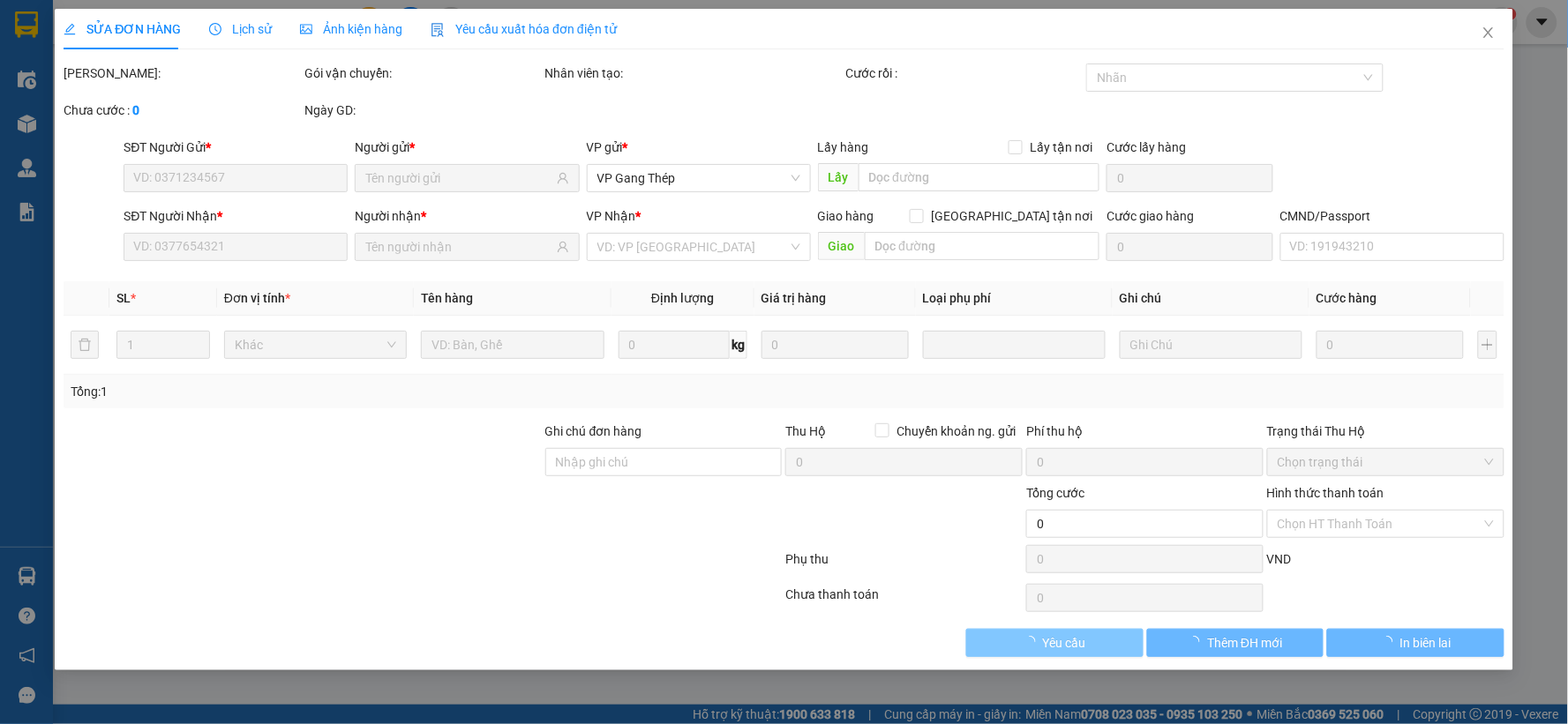
type input "0946320990"
type input "TRUNG"
type input "0343301168"
type input "DUNG"
type input "40.000"
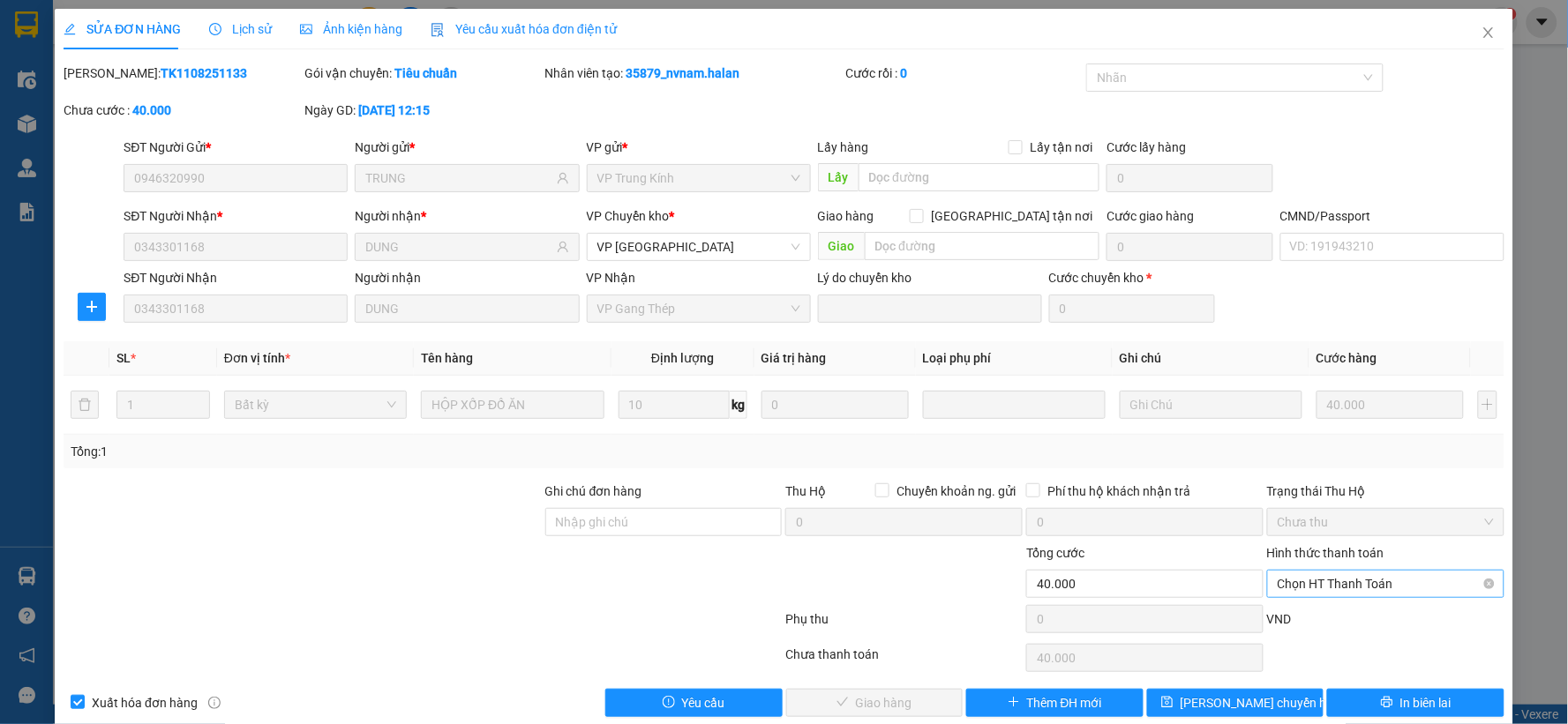
click at [1404, 582] on span "Chọn HT Thanh Toán" at bounding box center [1386, 584] width 216 height 27
click at [1340, 430] on div "Tại văn phòng" at bounding box center [1373, 435] width 213 height 19
type input "0"
click at [867, 704] on span "Giao hàng" at bounding box center [884, 703] width 57 height 19
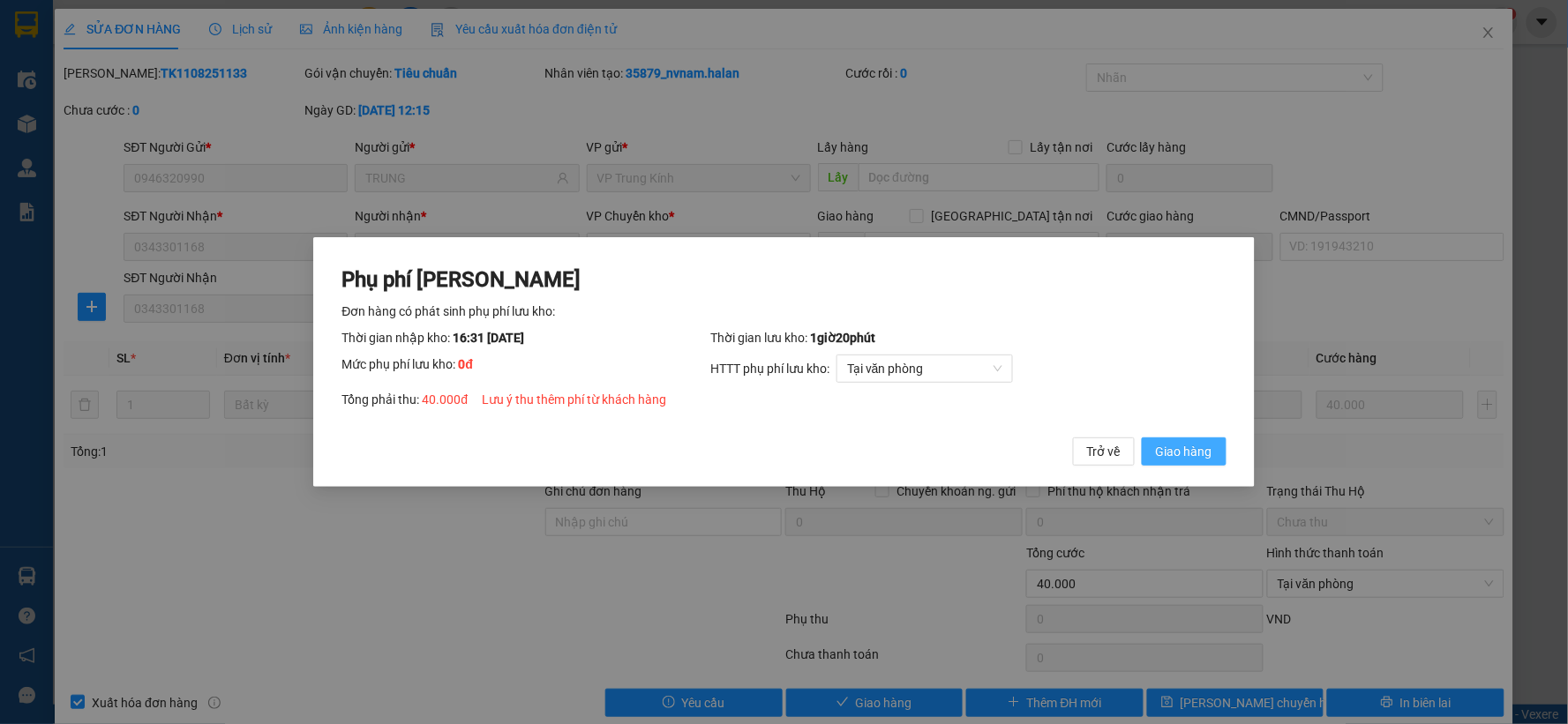
click at [1195, 452] on span "Giao hàng" at bounding box center [1185, 451] width 57 height 19
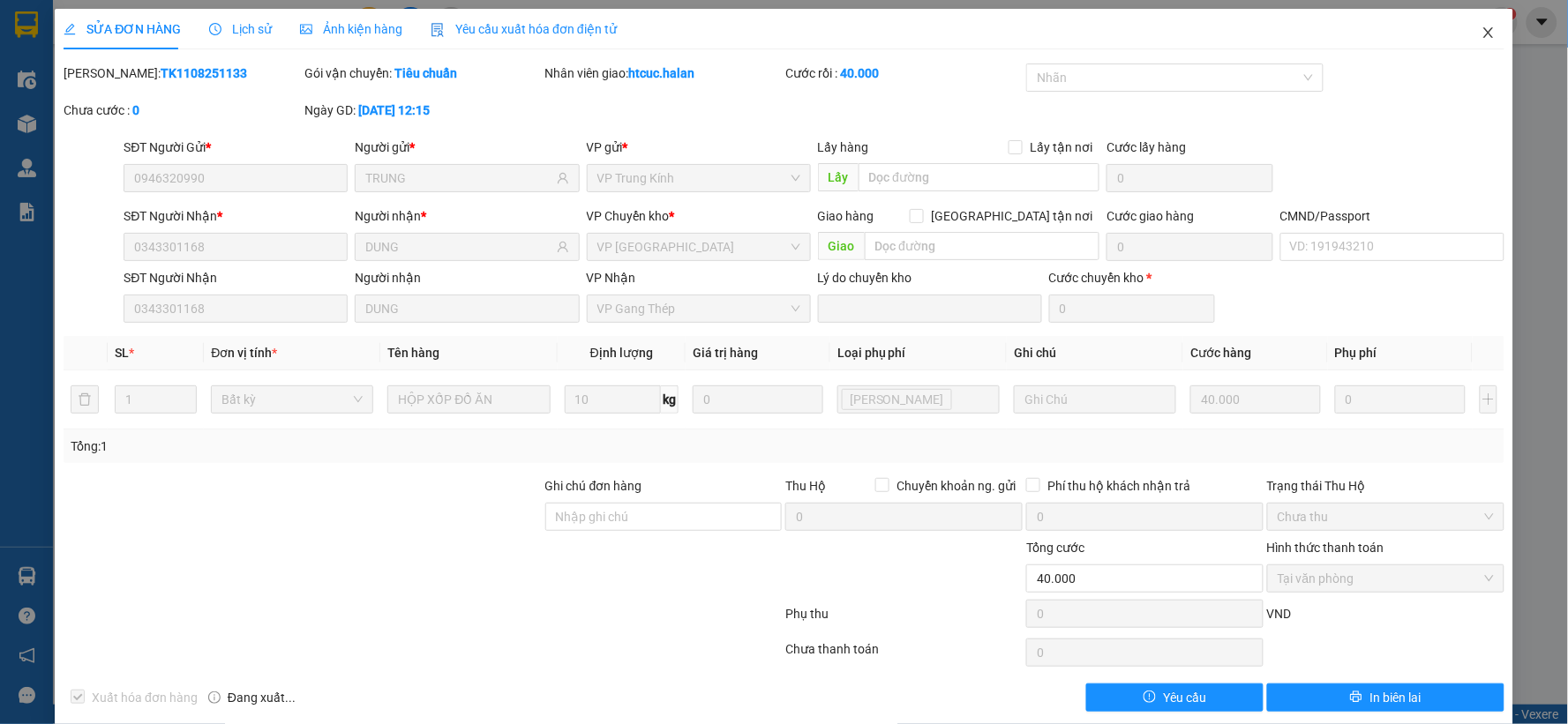
click at [1483, 37] on icon "close" at bounding box center [1487, 33] width 10 height 11
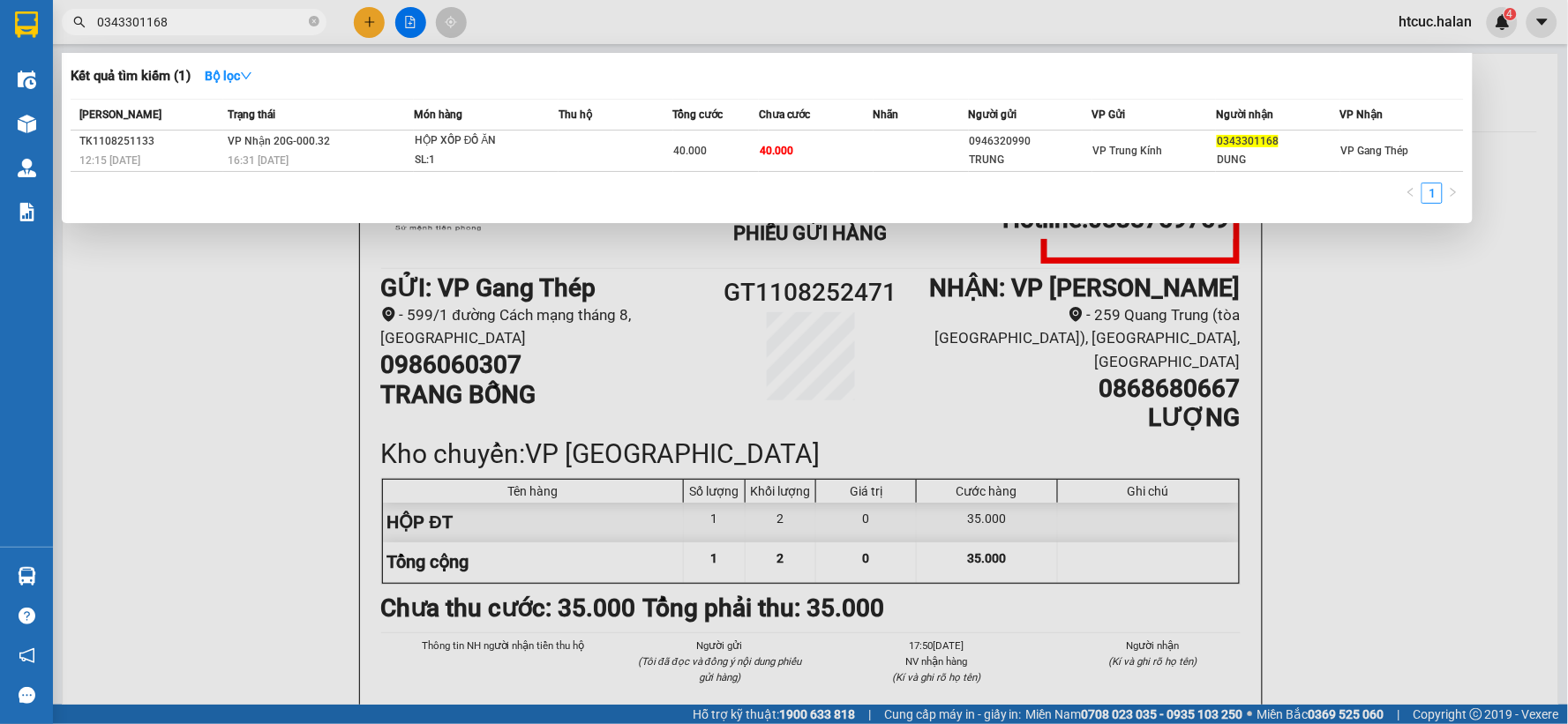
drag, startPoint x: 177, startPoint y: 18, endPoint x: 59, endPoint y: 44, distance: 120.8
click at [59, 38] on div "Kết quả tìm kiếm ( 1 ) Bộ lọc Mã ĐH Trạng thái Món hàng Thu hộ Tổng cước Chưa c…" at bounding box center [172, 22] width 344 height 31
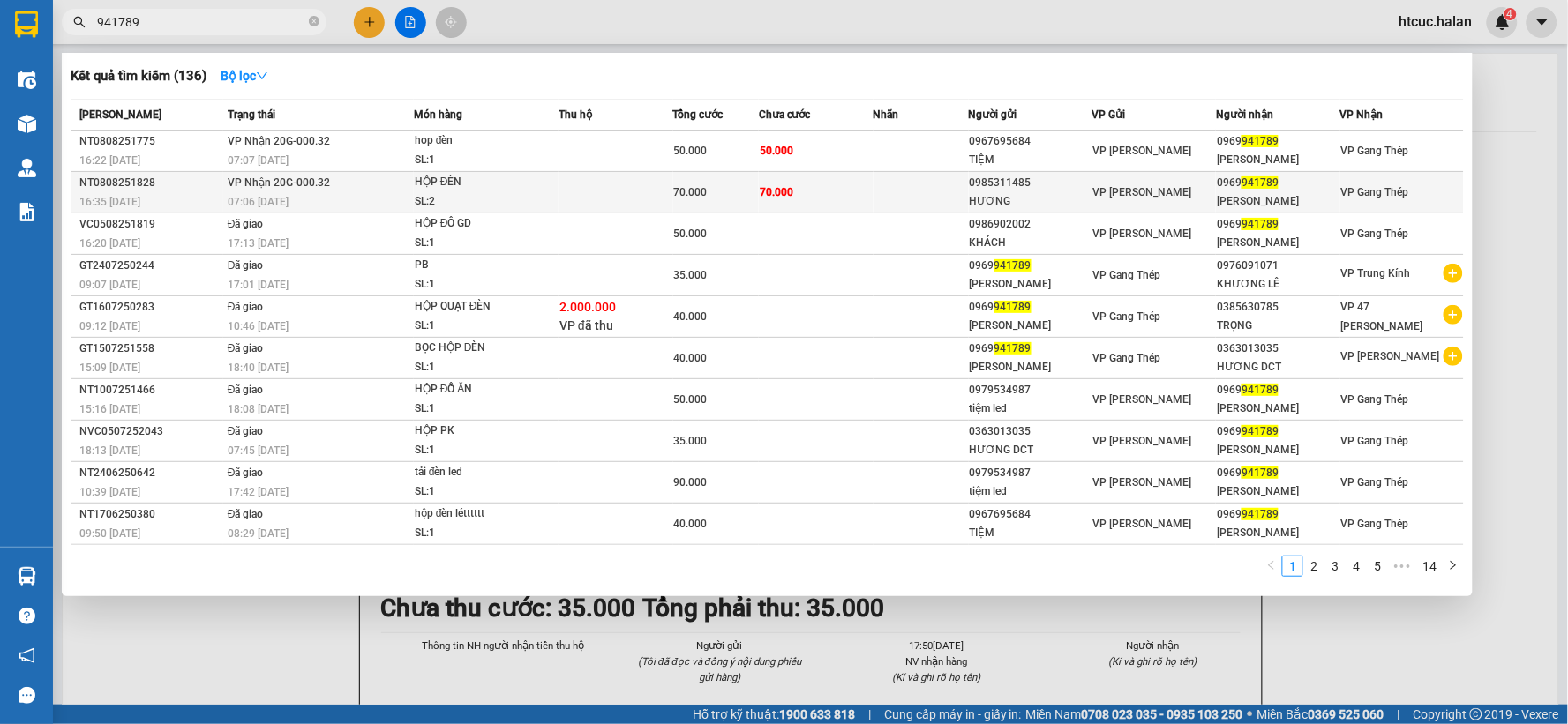
type input "941789"
click at [884, 196] on td at bounding box center [922, 192] width 96 height 42
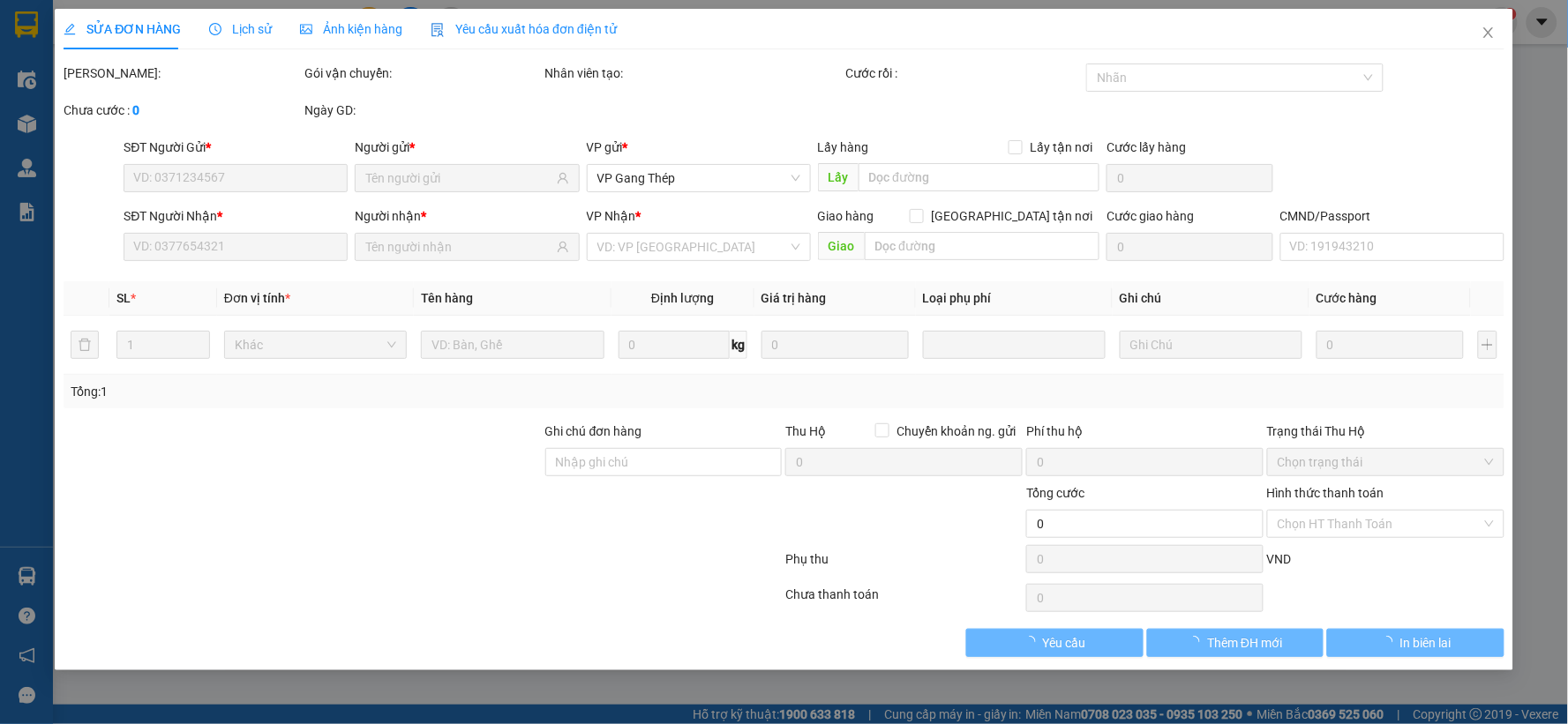
type input "0985311485"
type input "HƯƠNG"
type input "0969941789"
type input "DƯƠNG YẾN"
type input "70.000"
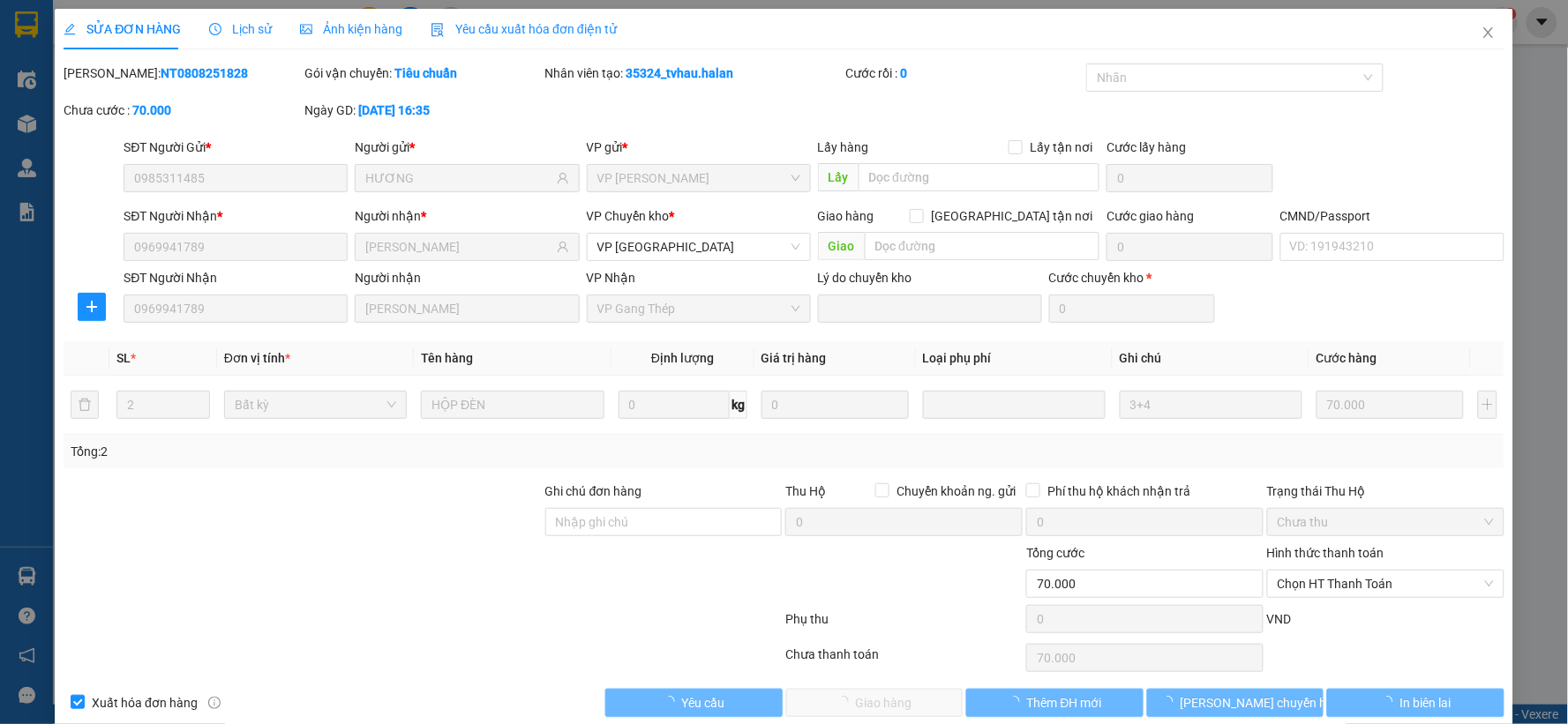
click at [1386, 526] on span "Chưa thu" at bounding box center [1386, 522] width 216 height 27
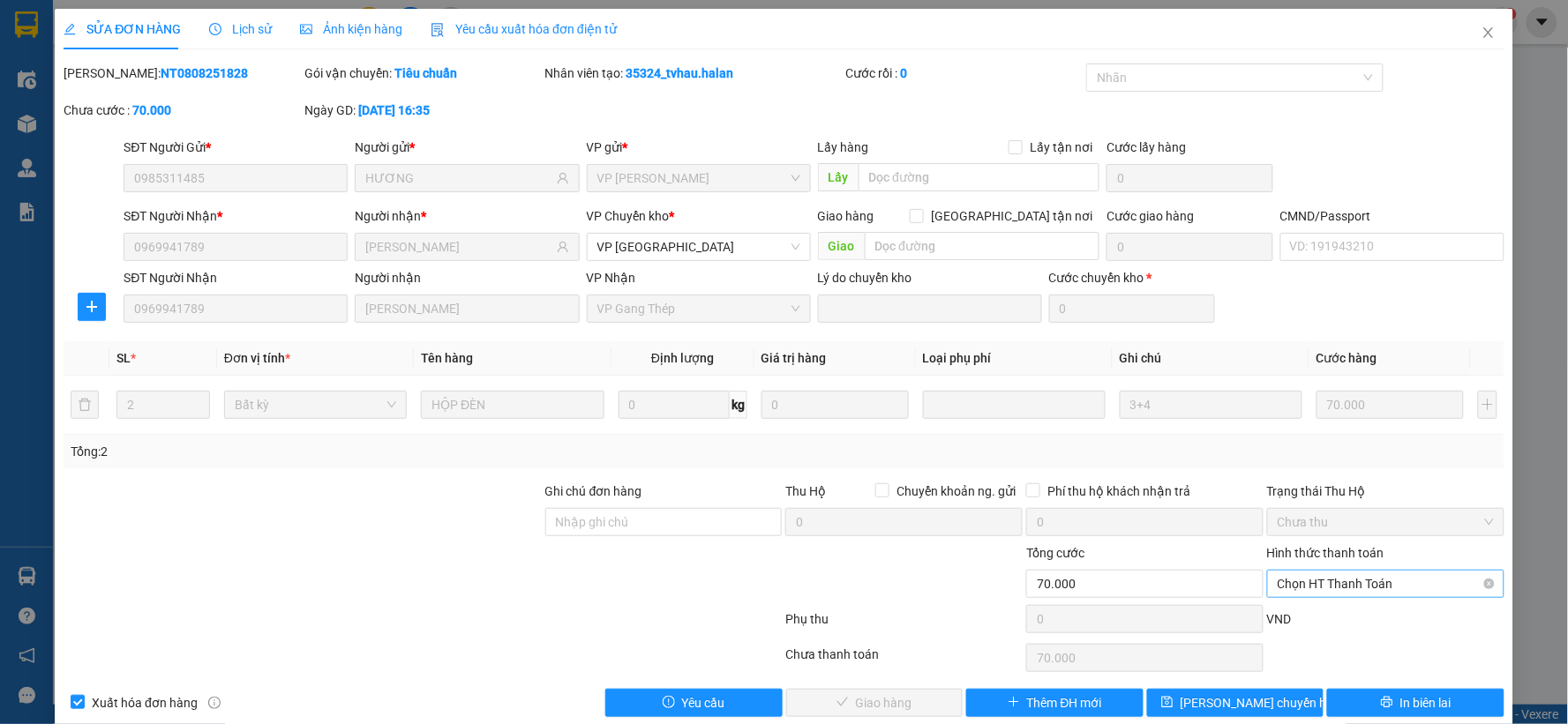
click at [1345, 576] on span "Chọn HT Thanh Toán" at bounding box center [1386, 584] width 216 height 27
click at [1320, 430] on div "Tại văn phòng" at bounding box center [1373, 435] width 213 height 19
type input "0"
click at [903, 704] on span "Giao hàng" at bounding box center [884, 703] width 57 height 19
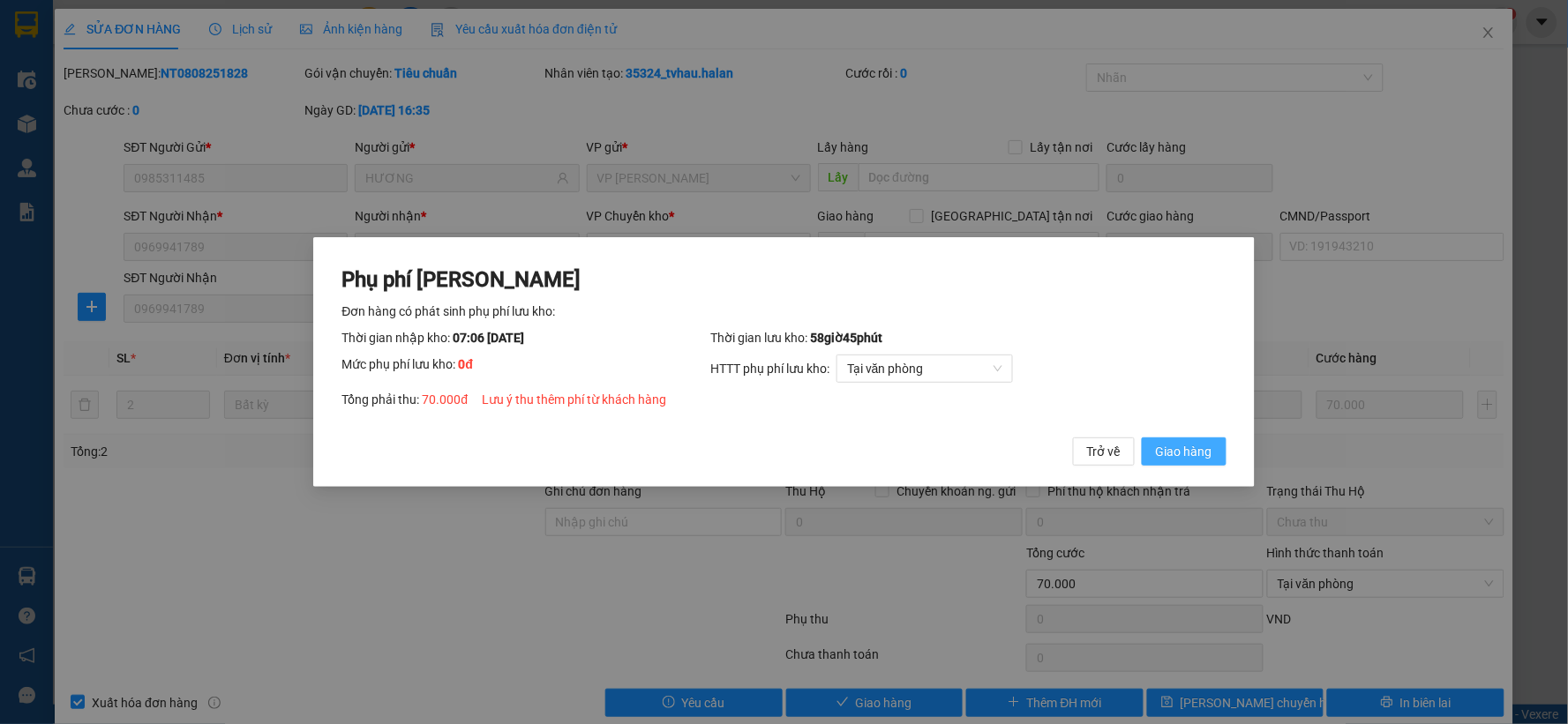
click at [1206, 451] on span "Giao hàng" at bounding box center [1185, 451] width 57 height 19
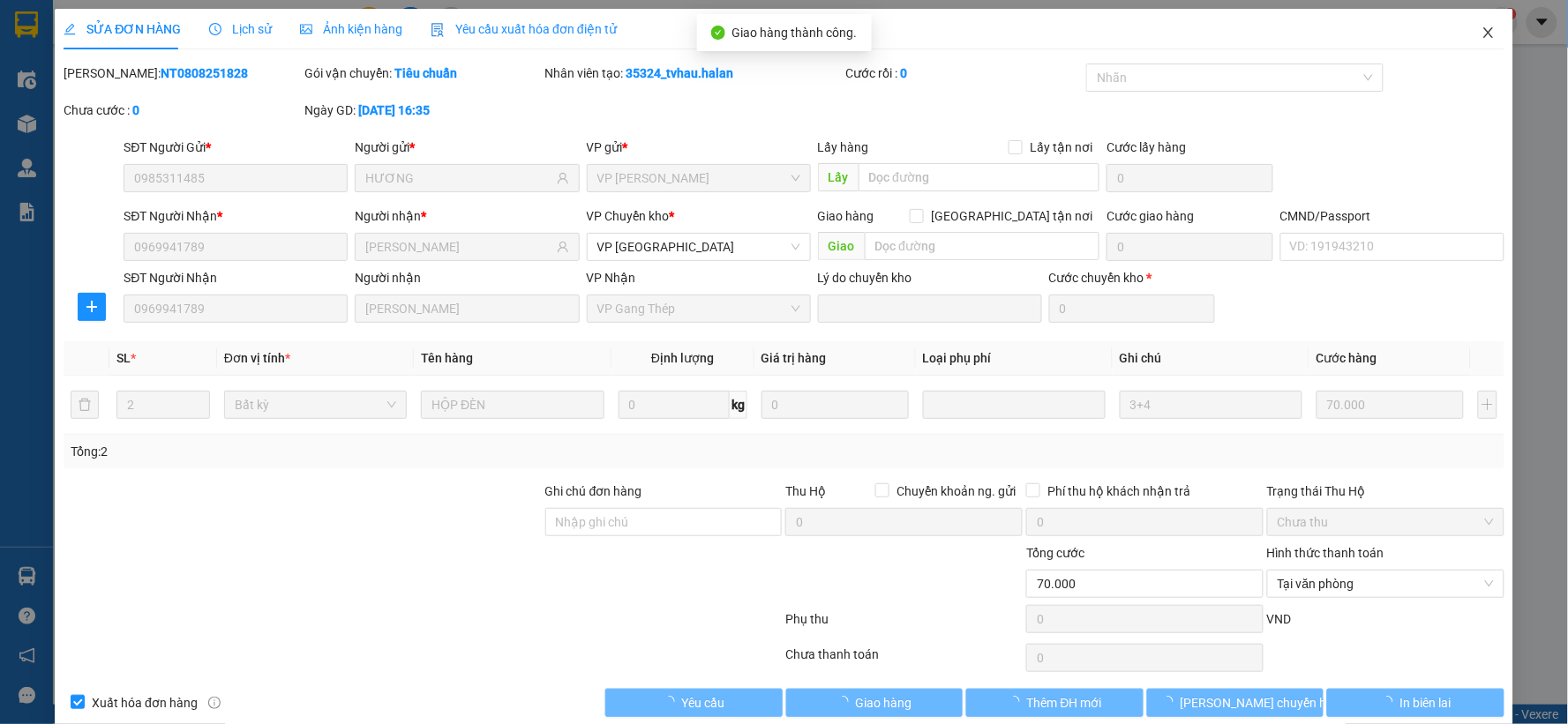
click at [1483, 36] on icon "close" at bounding box center [1487, 33] width 10 height 11
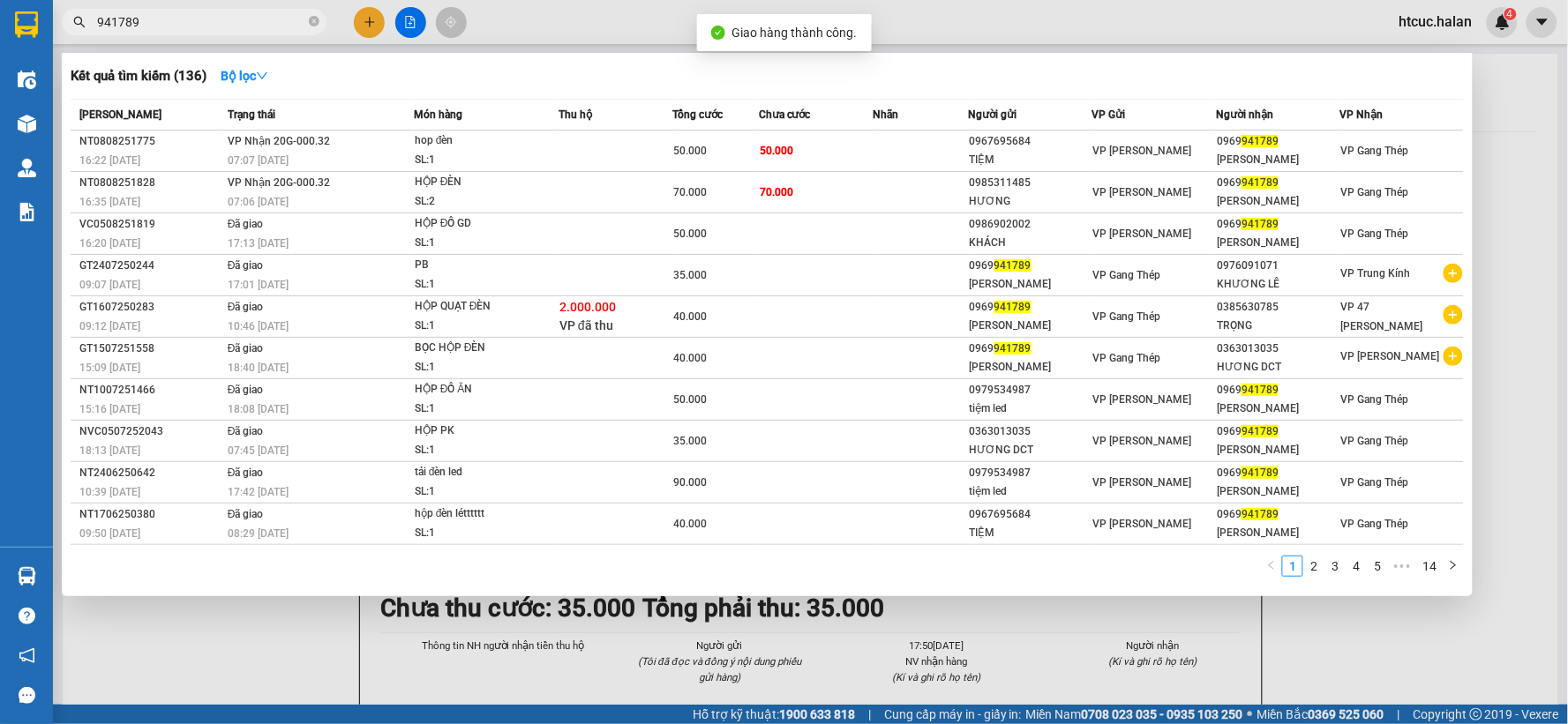
click at [271, 22] on input "941789" at bounding box center [201, 22] width 208 height 19
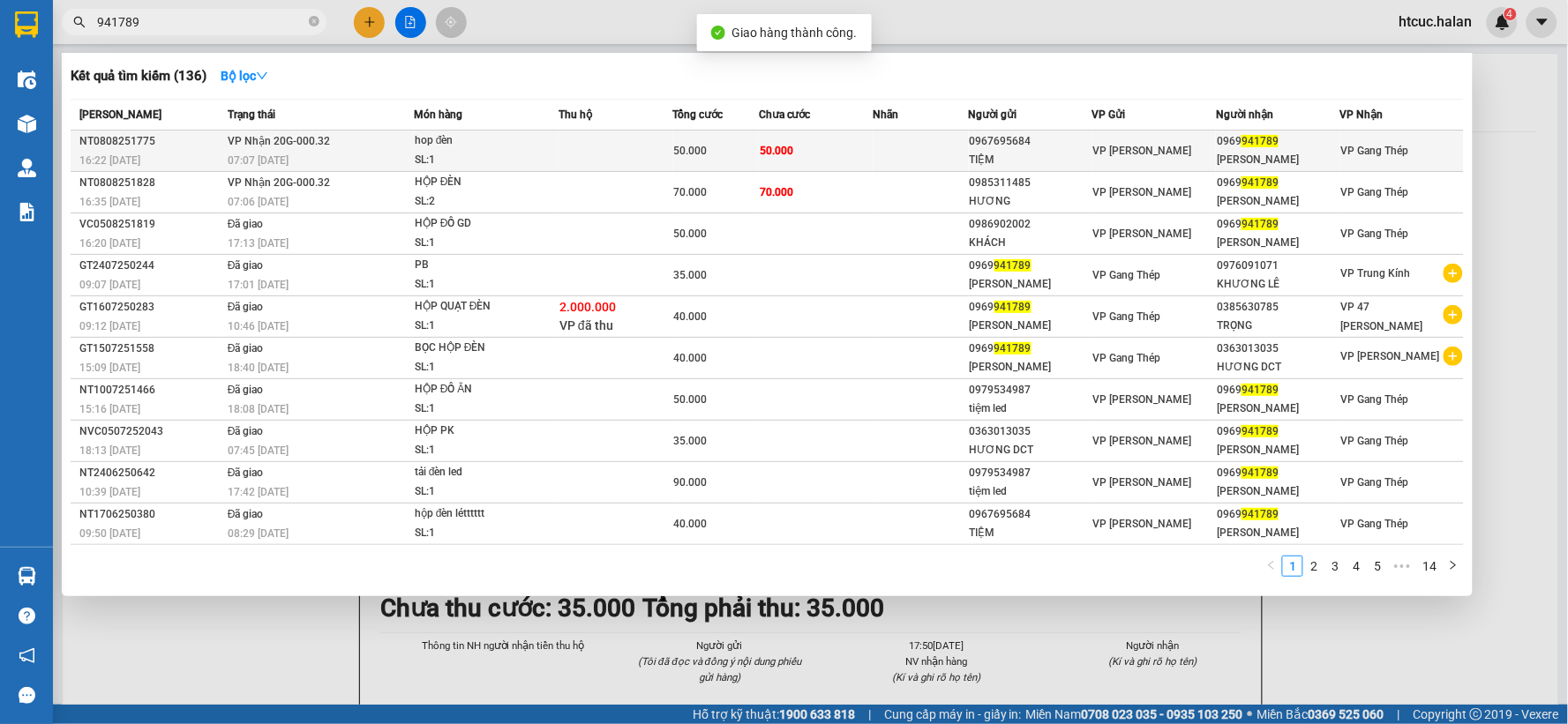
click at [860, 142] on td "50.000" at bounding box center [816, 151] width 115 height 42
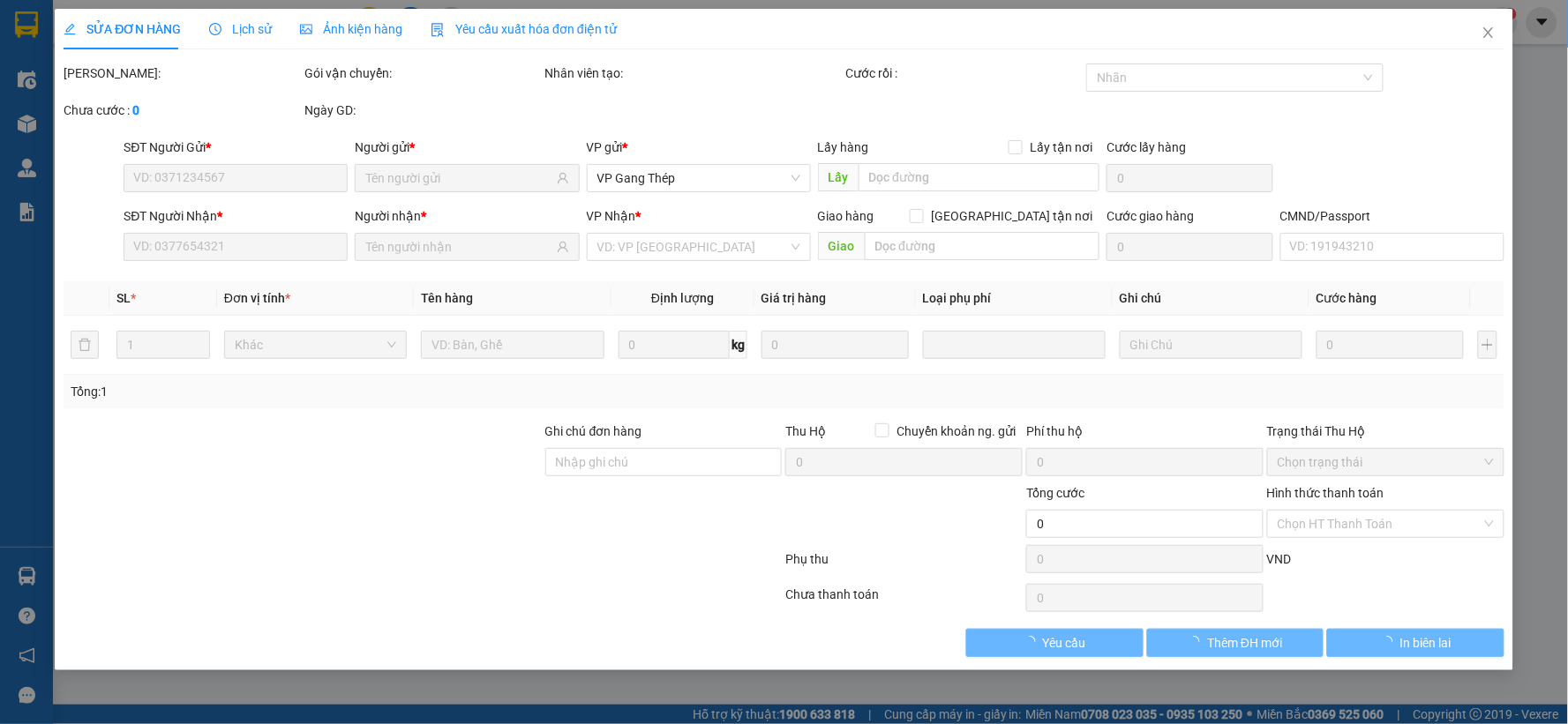
type input "0967695684"
type input "TIỆM"
type input "0969941789"
type input "DƯƠNG YẾN"
type input "50.000"
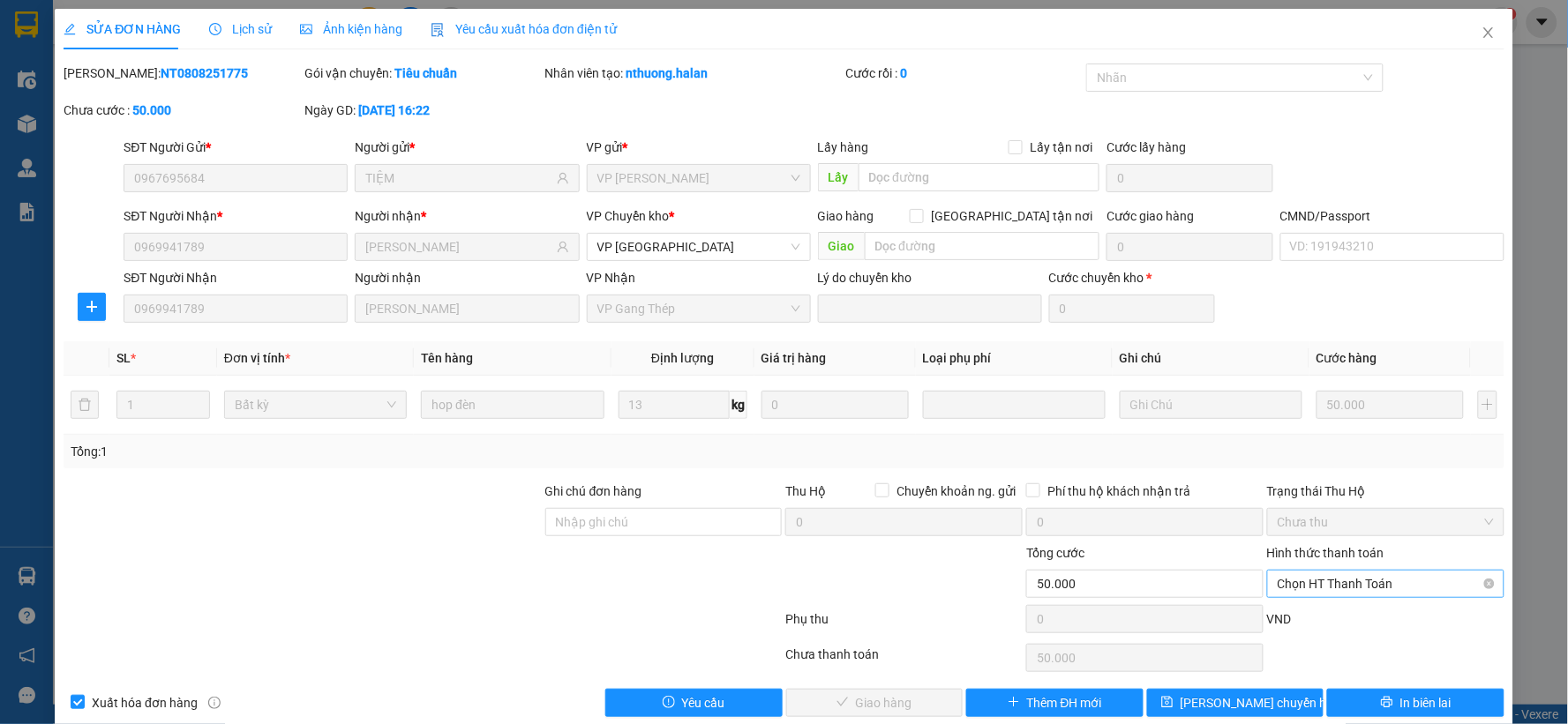
click at [1356, 576] on span "Chọn HT Thanh Toán" at bounding box center [1386, 584] width 216 height 27
click at [1306, 423] on div "Tại văn phòng" at bounding box center [1373, 435] width 235 height 28
type input "0"
click at [881, 711] on span "Giao hàng" at bounding box center [884, 703] width 57 height 19
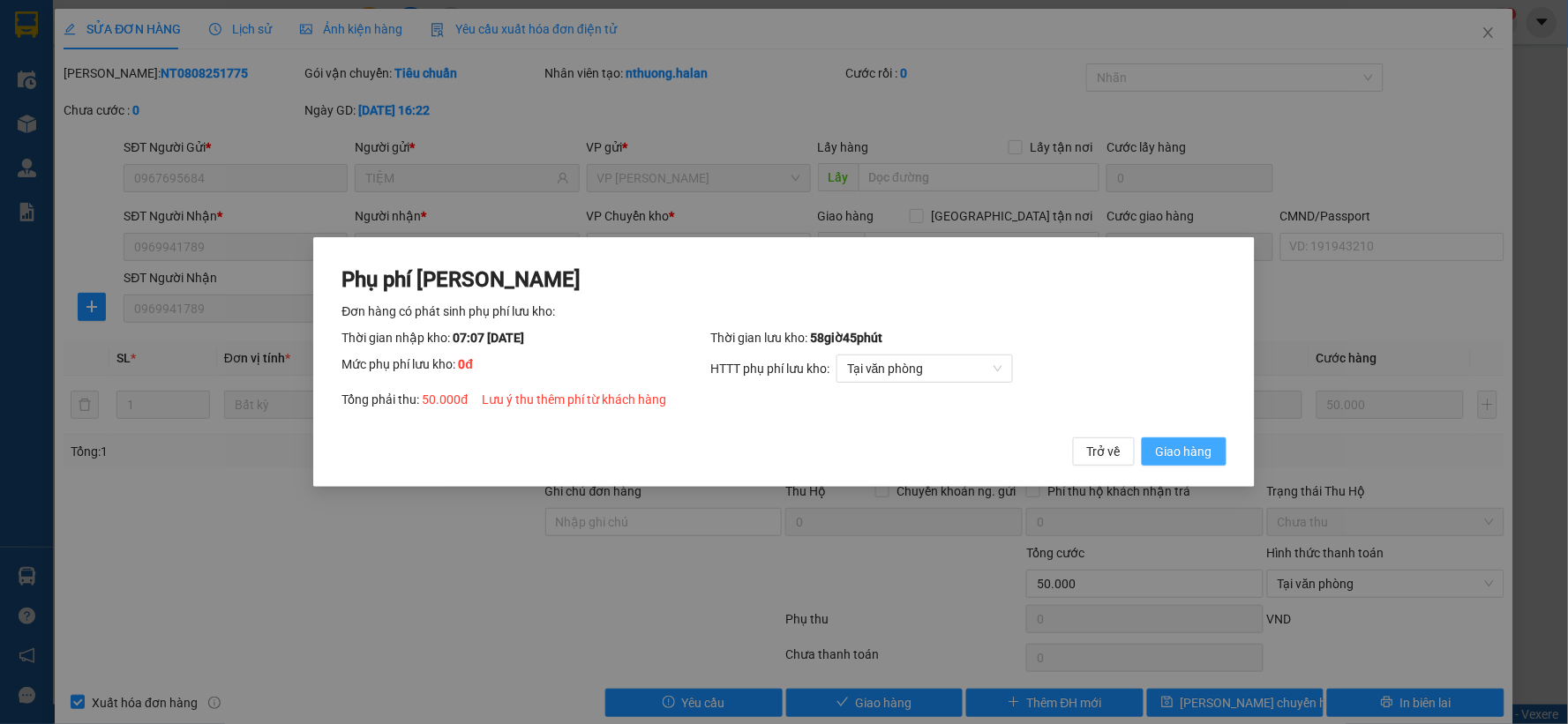
click at [1218, 447] on button "Giao hàng" at bounding box center [1185, 451] width 85 height 28
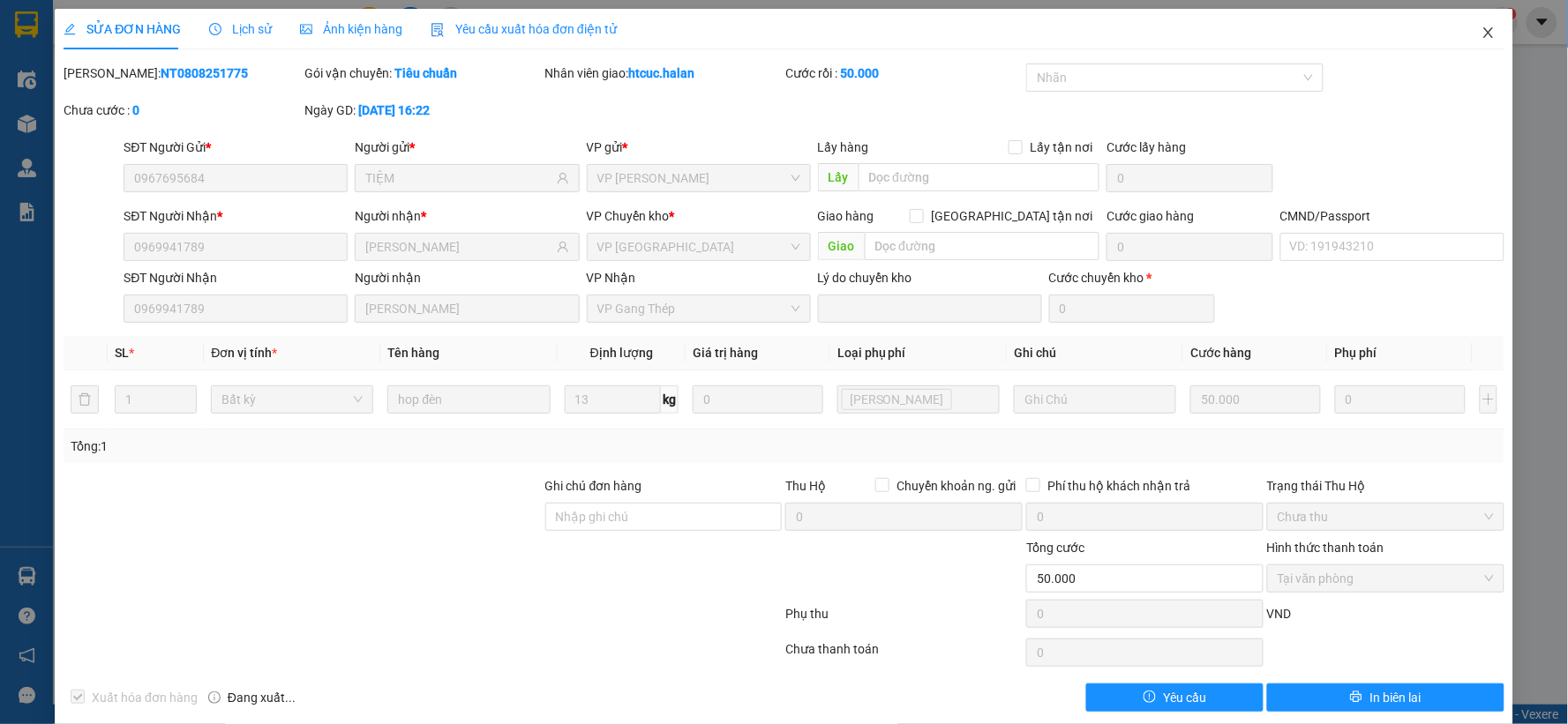
click at [1481, 29] on icon "close" at bounding box center [1488, 33] width 14 height 14
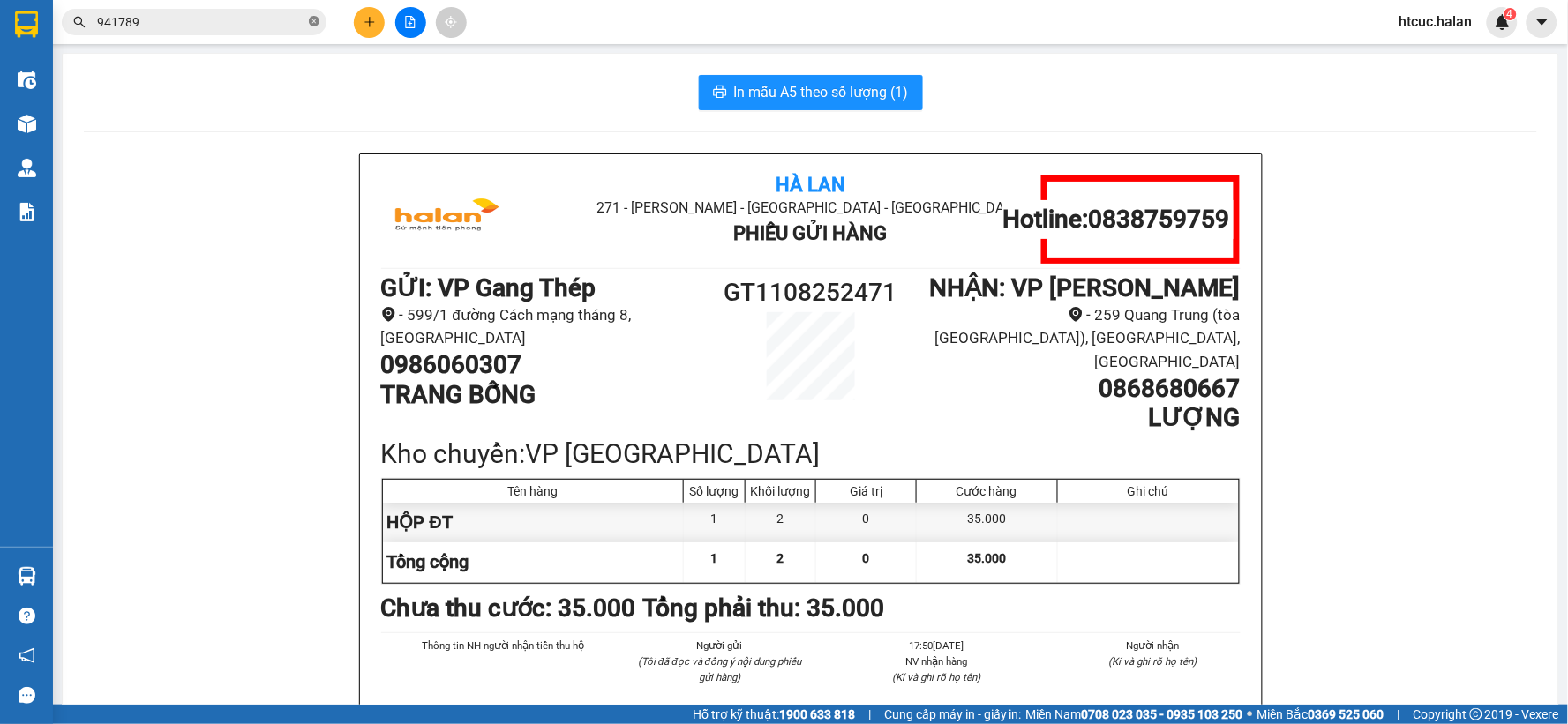
click at [314, 16] on icon "close-circle" at bounding box center [314, 21] width 11 height 11
click at [262, 16] on input "text" at bounding box center [201, 22] width 208 height 19
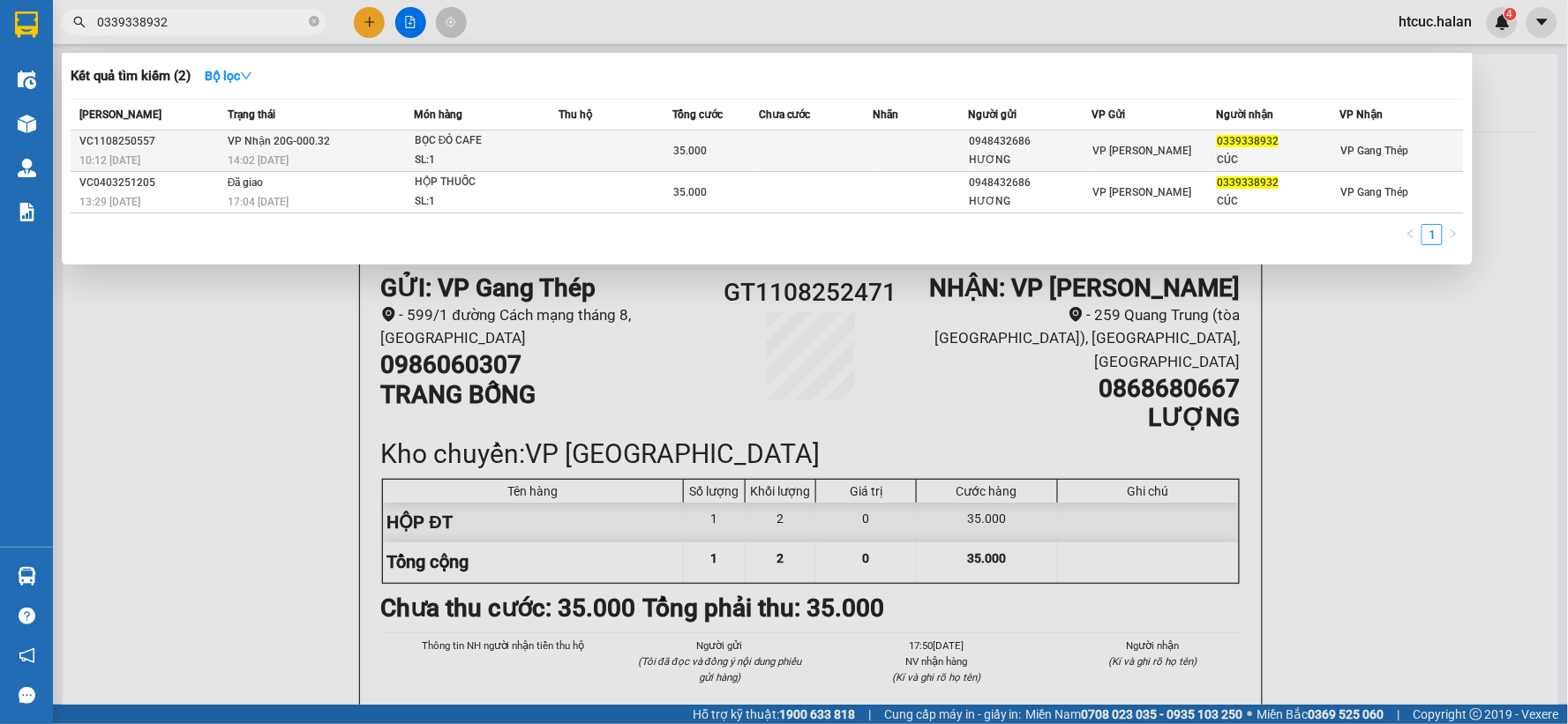
type input "0339338932"
click at [602, 145] on td at bounding box center [616, 151] width 115 height 42
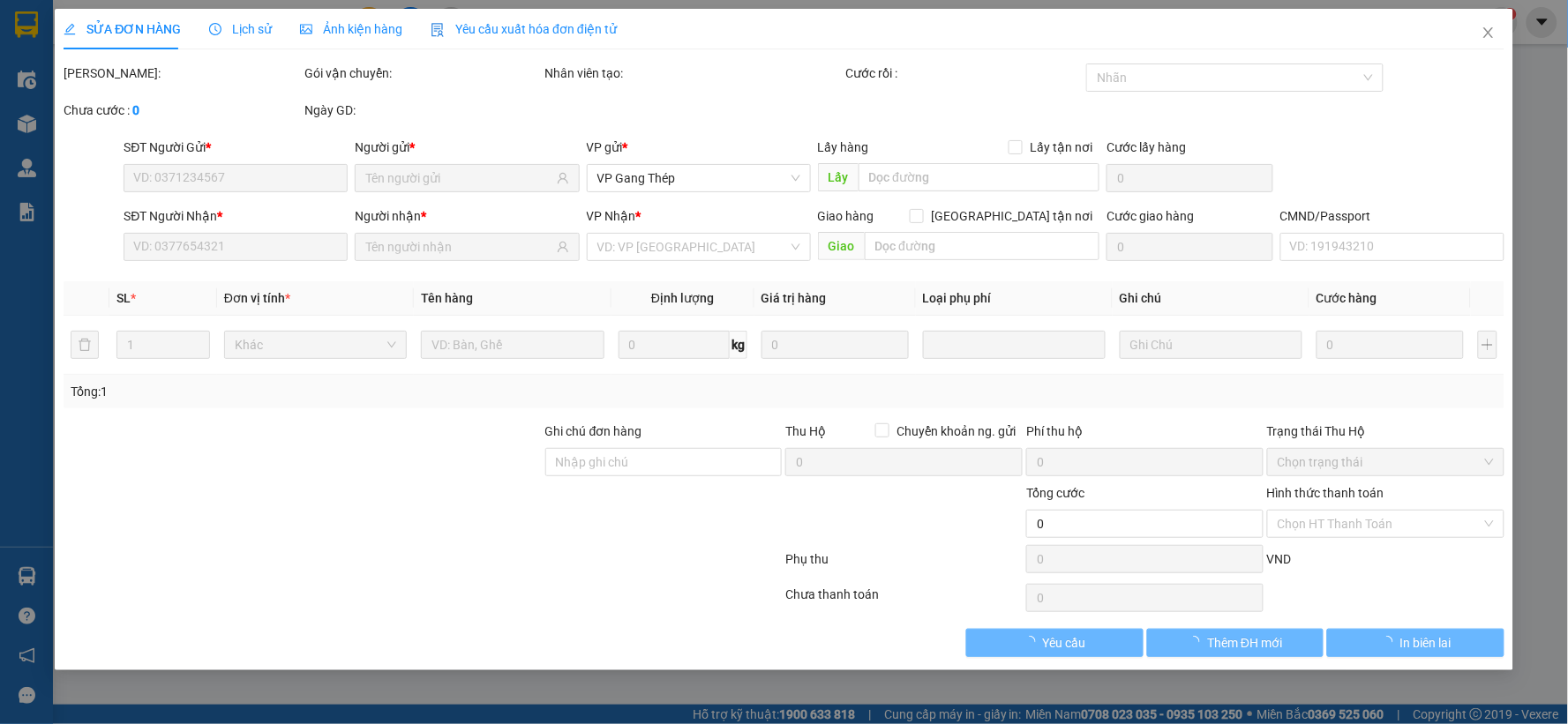
type input "0948432686"
type input "HƯƠNG"
type input "0339338932"
type input "CÚC"
type input "35.000"
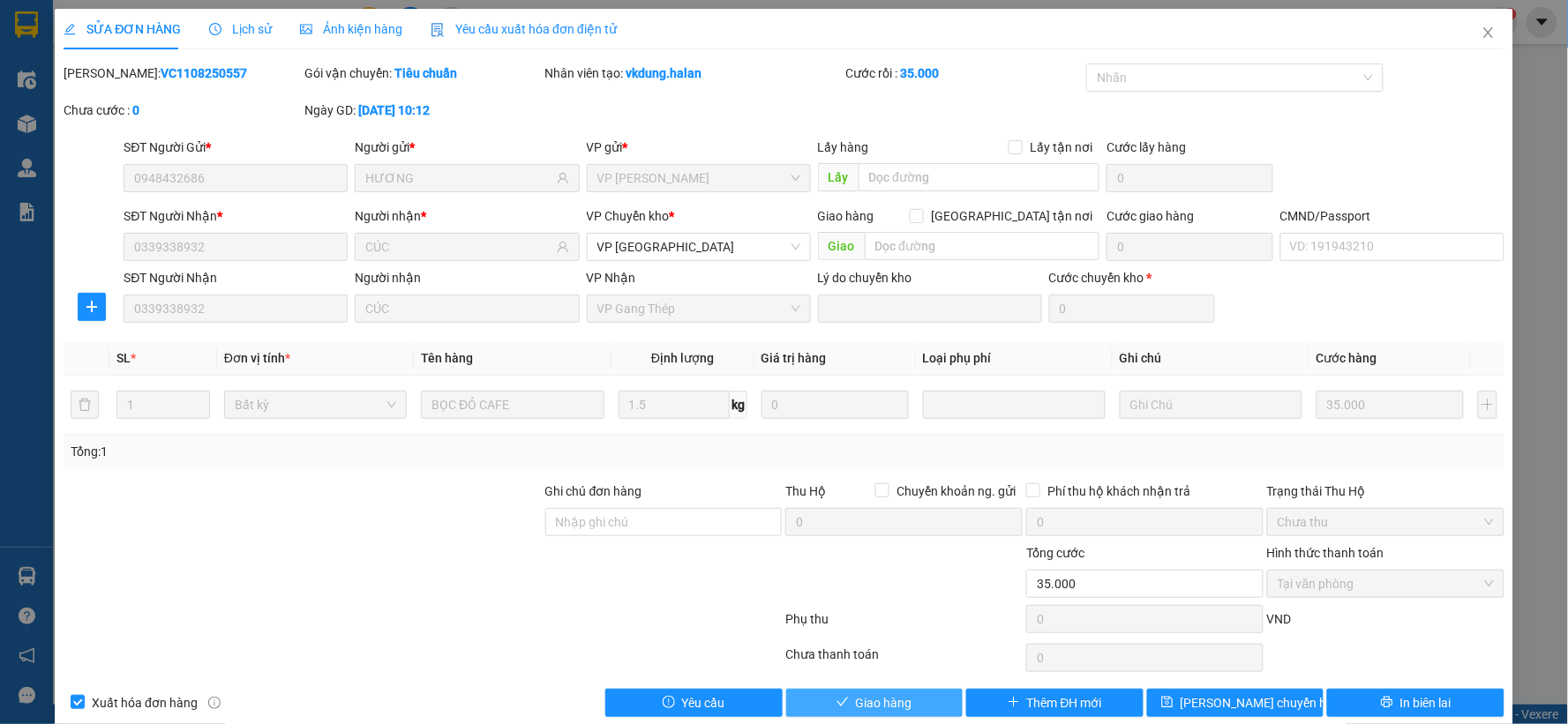
click at [893, 700] on span "Giao hàng" at bounding box center [884, 703] width 57 height 19
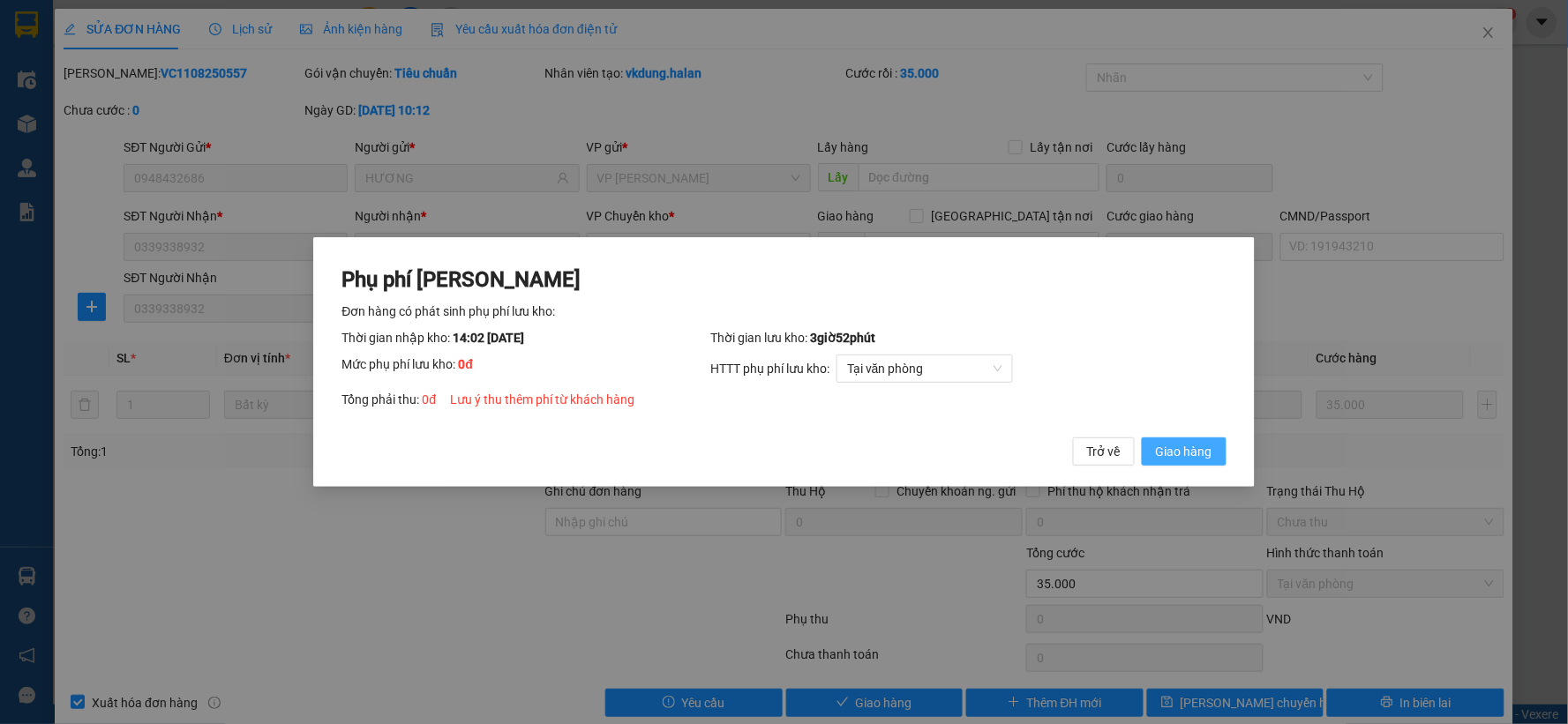
click at [1163, 455] on span "Giao hàng" at bounding box center [1185, 451] width 57 height 19
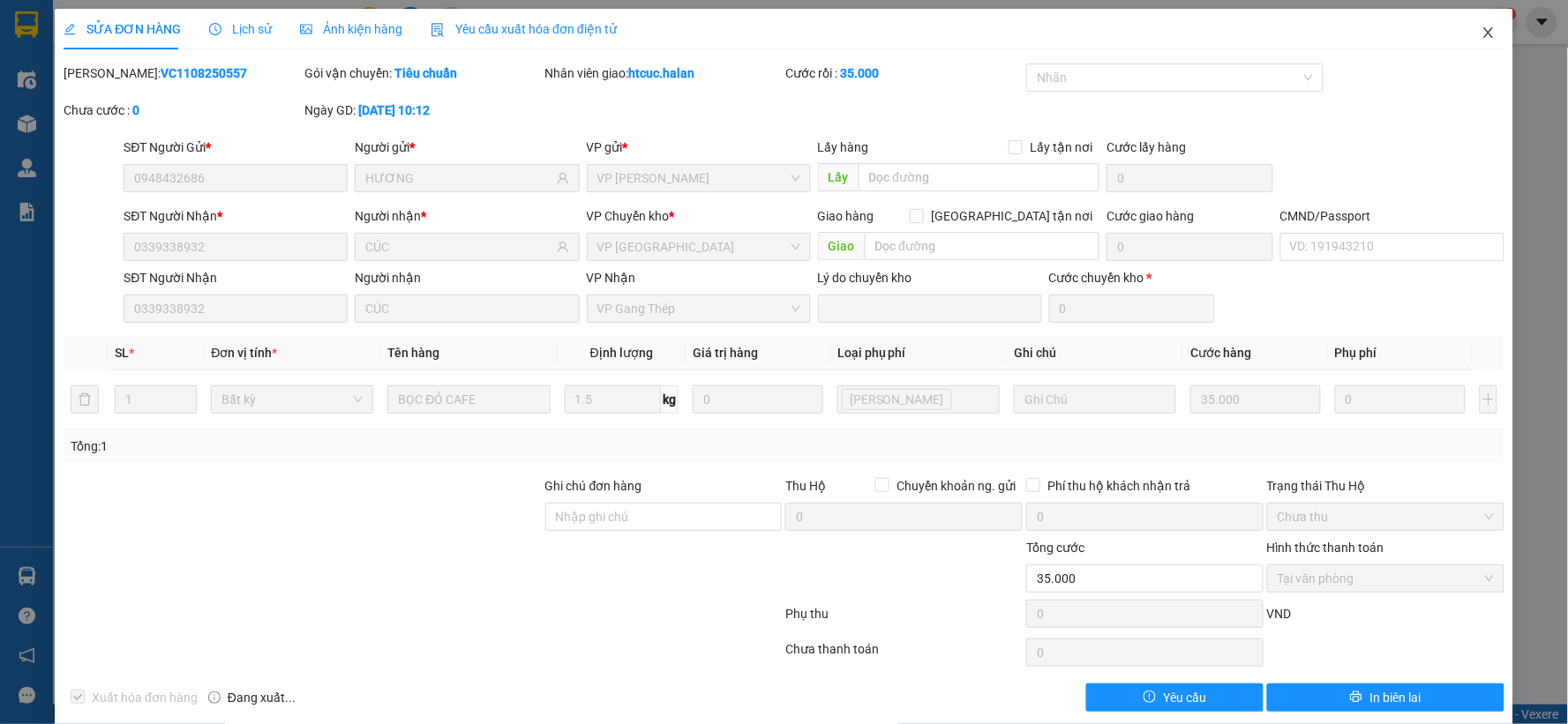
click at [1478, 24] on span "Close" at bounding box center [1488, 34] width 50 height 50
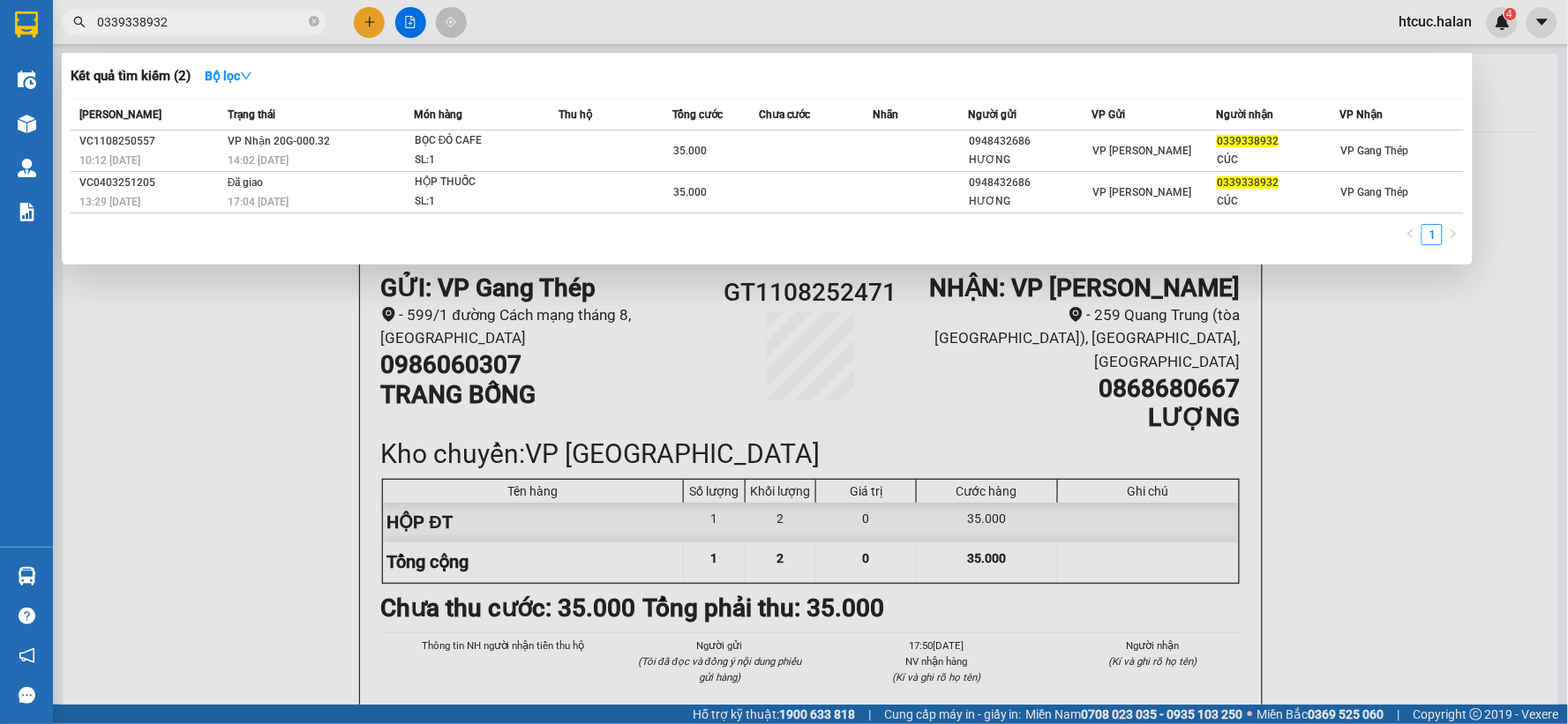
drag, startPoint x: 212, startPoint y: 20, endPoint x: 86, endPoint y: 47, distance: 128.9
click at [86, 38] on div "Kết quả tìm kiếm ( 2 ) Bộ lọc Mã ĐH Trạng thái Món hàng Thu hộ Tổng cước Chưa c…" at bounding box center [172, 22] width 344 height 31
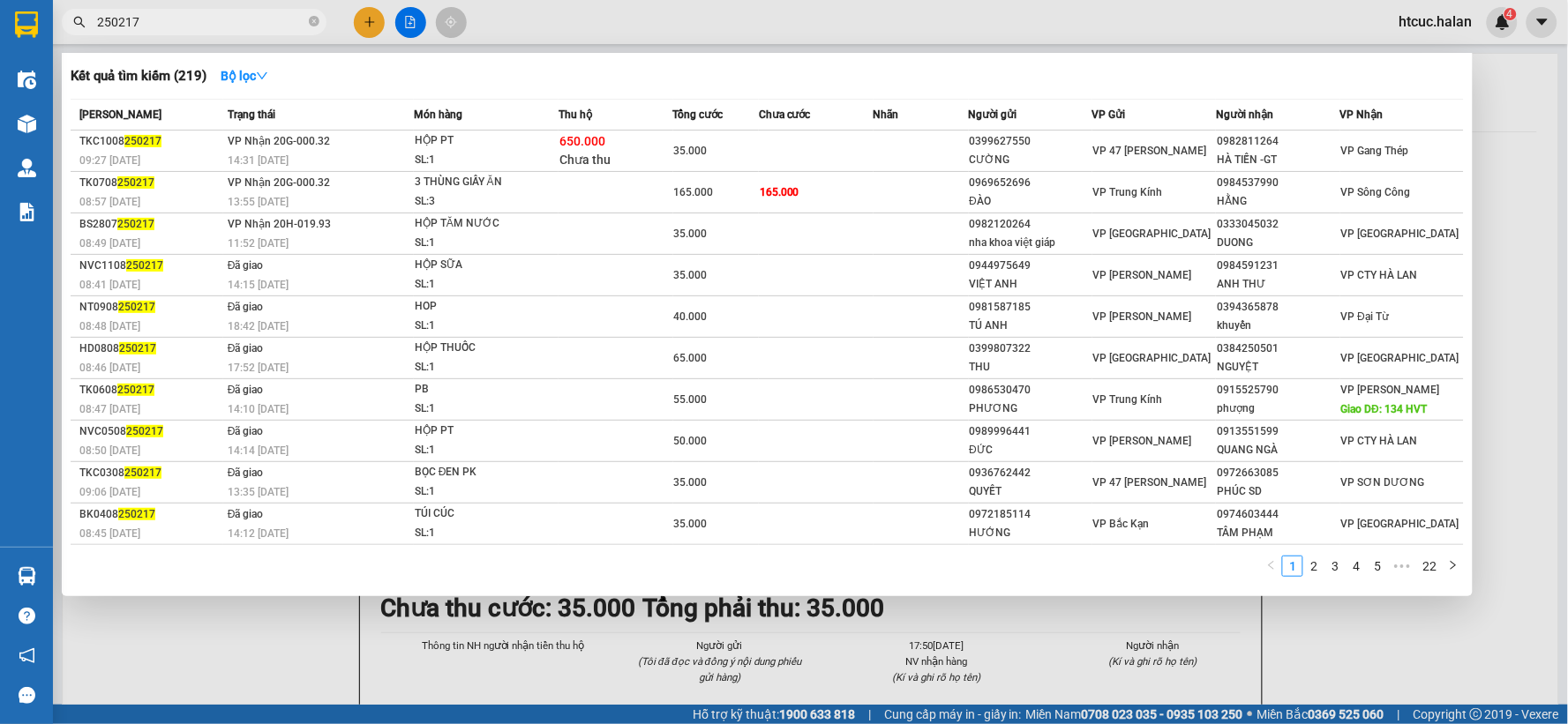
type input "250217"
click at [782, 129] on th "Chưa cước" at bounding box center [816, 115] width 115 height 31
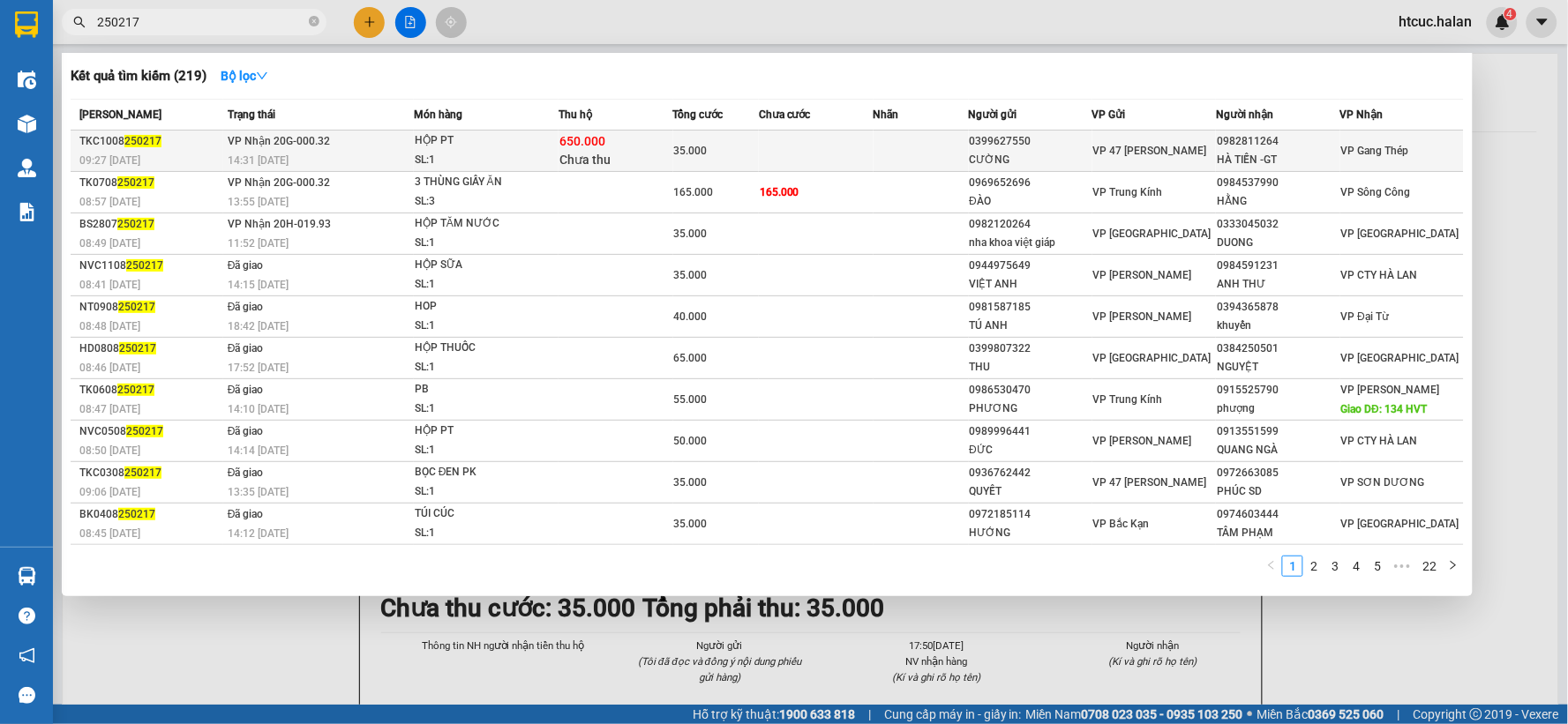
click at [833, 138] on td at bounding box center [816, 151] width 115 height 42
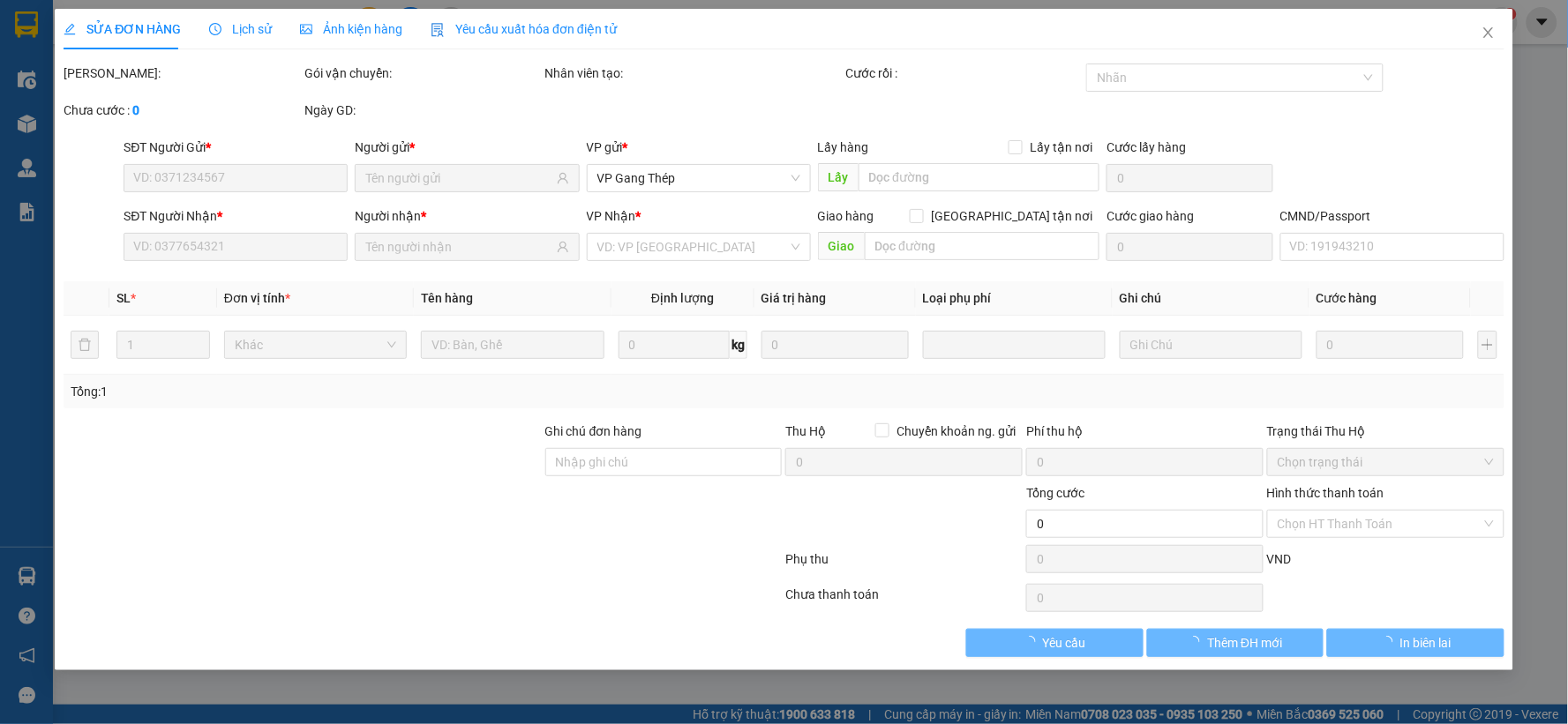
type input "0399627550"
type input "CƯỜNG"
type input "0982811264"
type input "HÀ TIẾN -GT"
checkbox input "true"
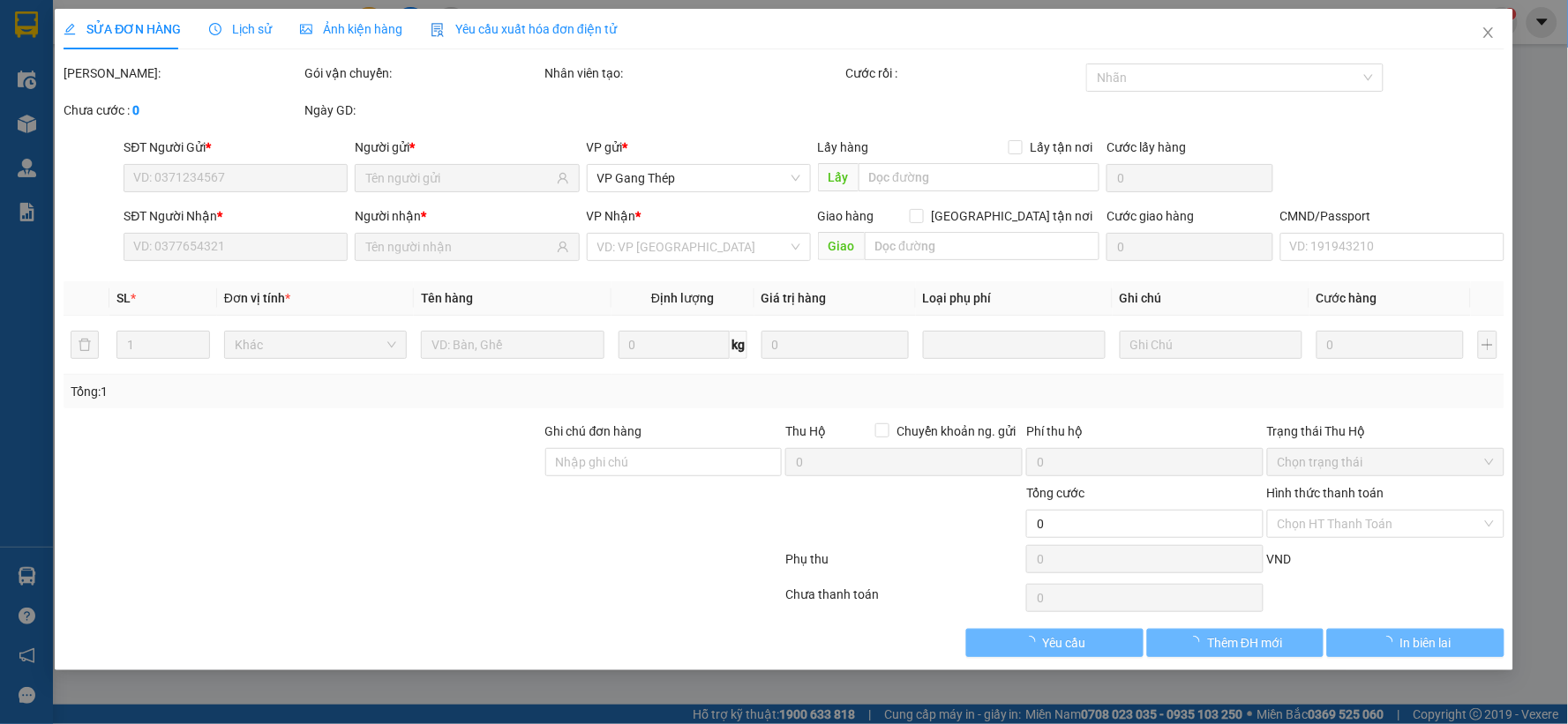
type input "650.000"
type input "30.000"
type input "35.000"
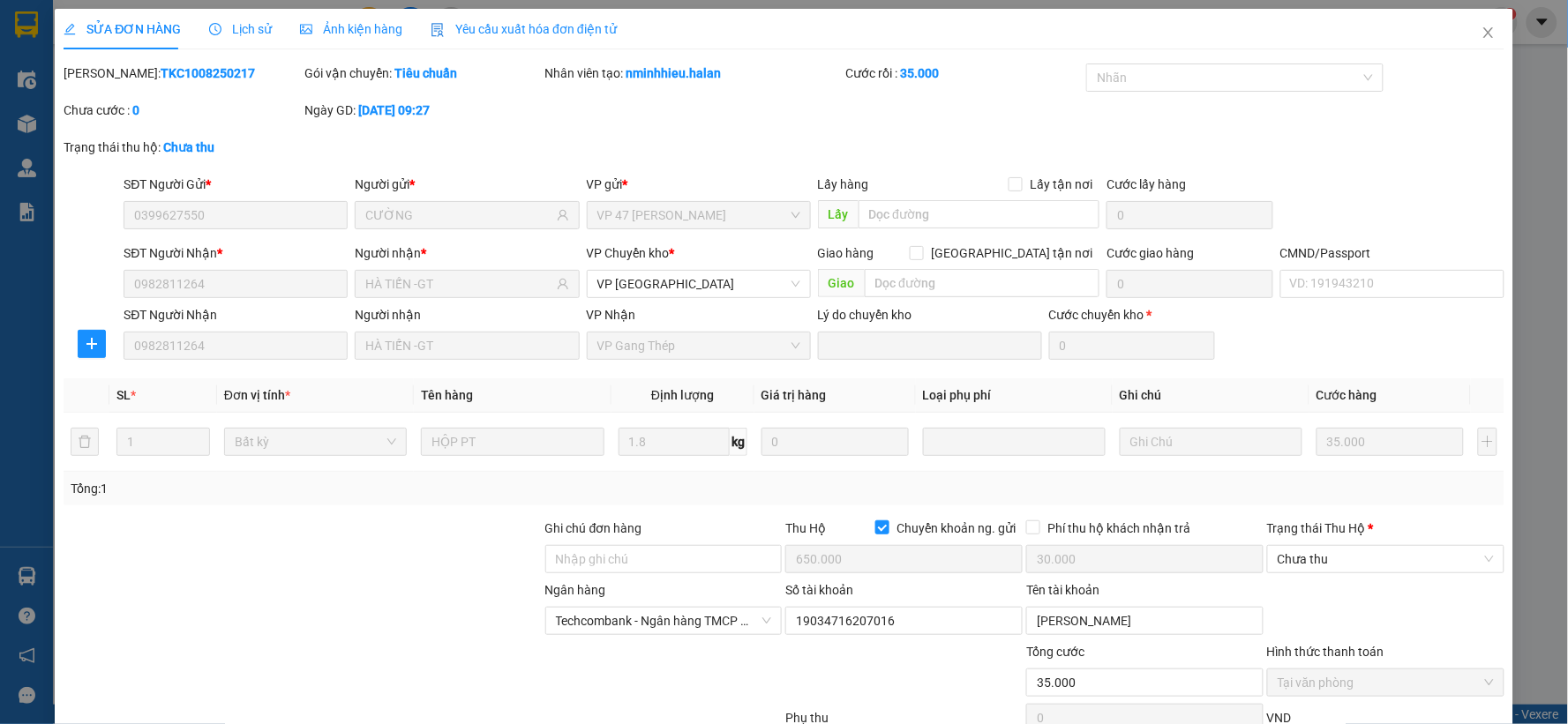
scroll to position [127, 0]
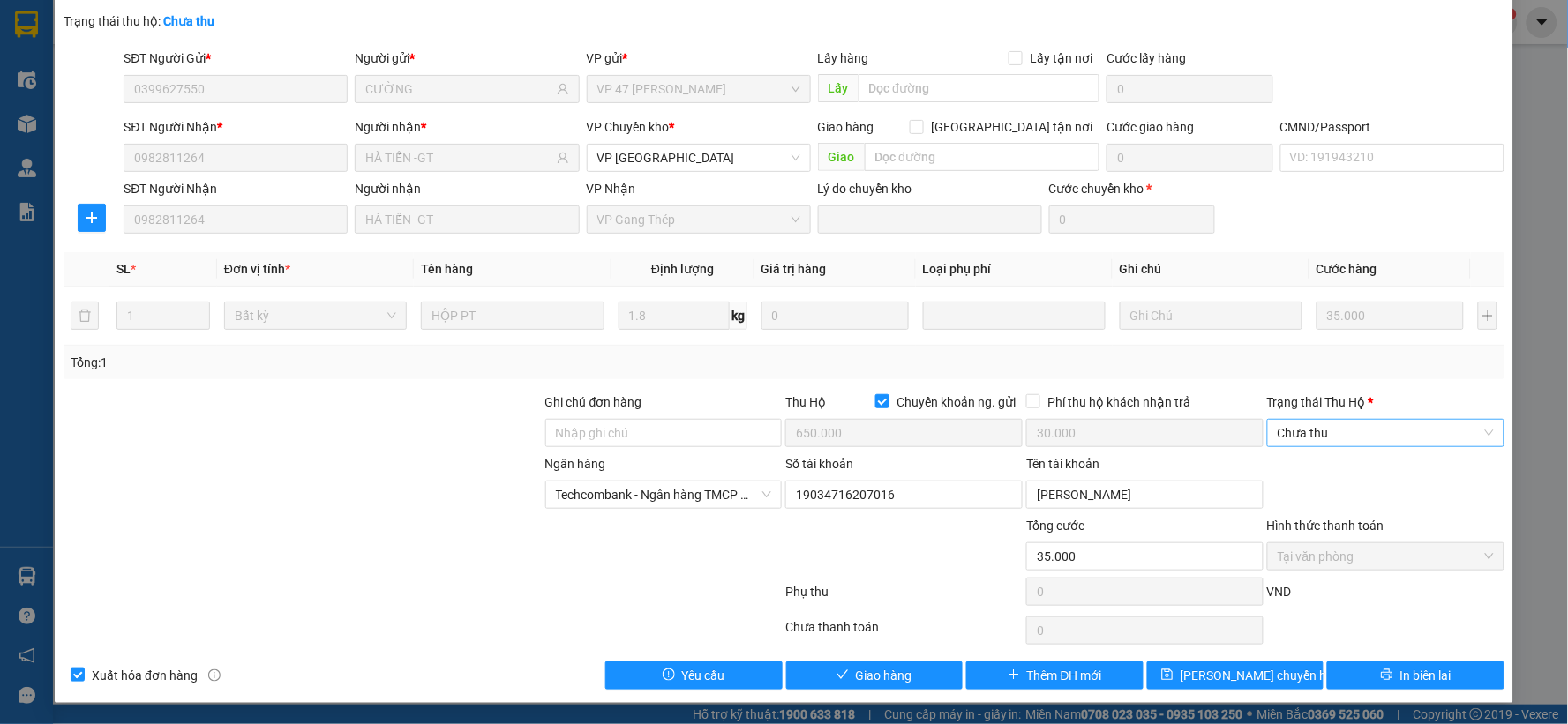
drag, startPoint x: 1339, startPoint y: 587, endPoint x: 1479, endPoint y: 426, distance: 213.4
click at [1479, 426] on span "Chưa thu" at bounding box center [1386, 433] width 216 height 27
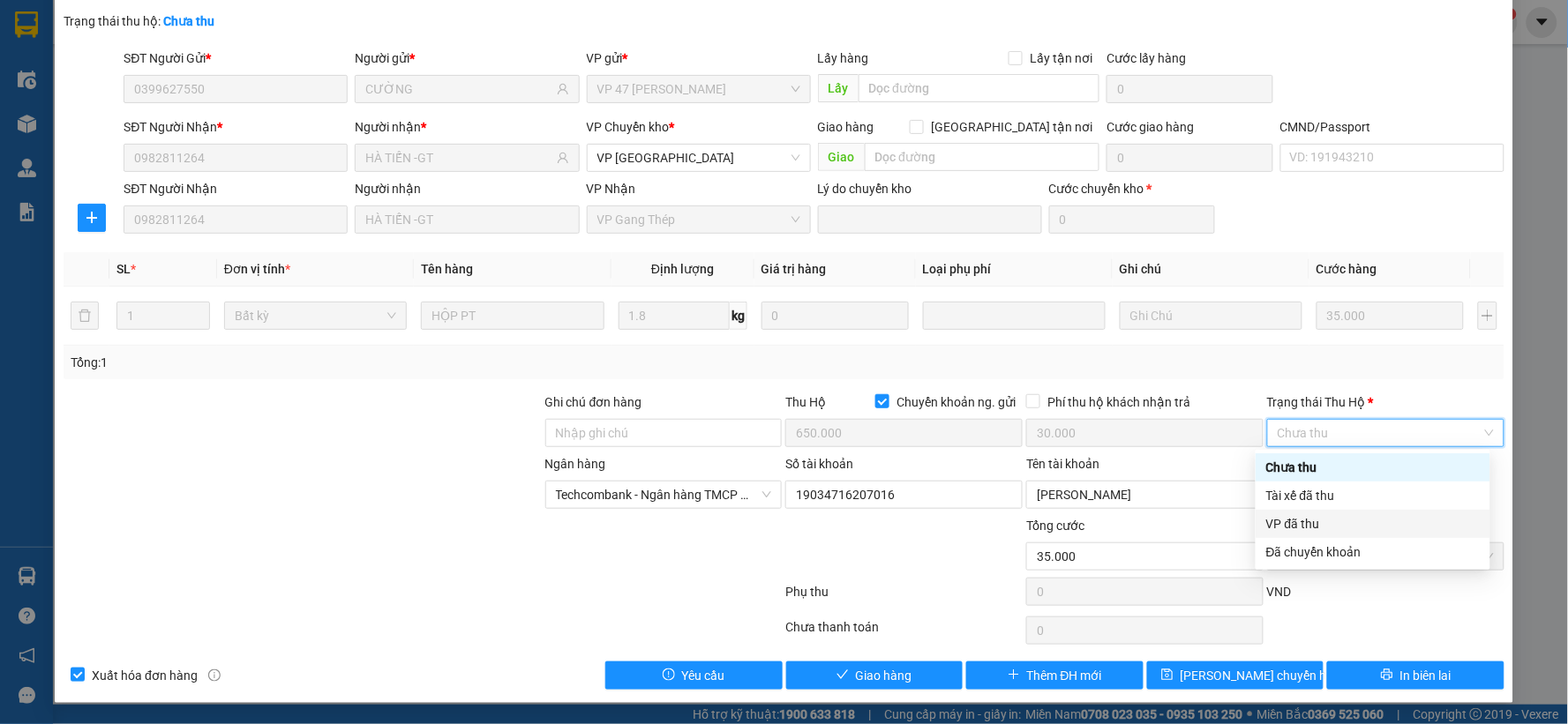
click at [1289, 522] on div "VP đã thu" at bounding box center [1372, 524] width 213 height 19
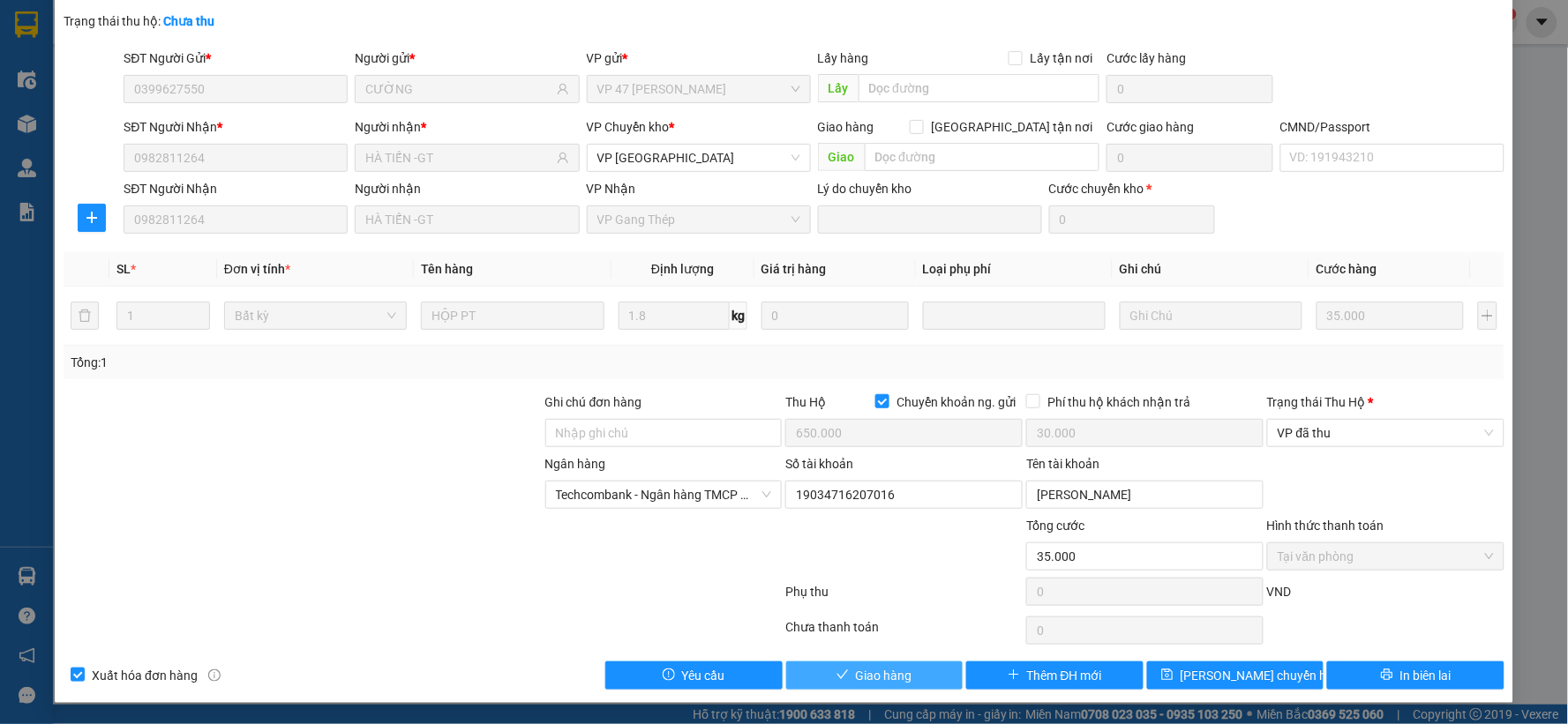
click at [884, 682] on span "Giao hàng" at bounding box center [884, 675] width 57 height 19
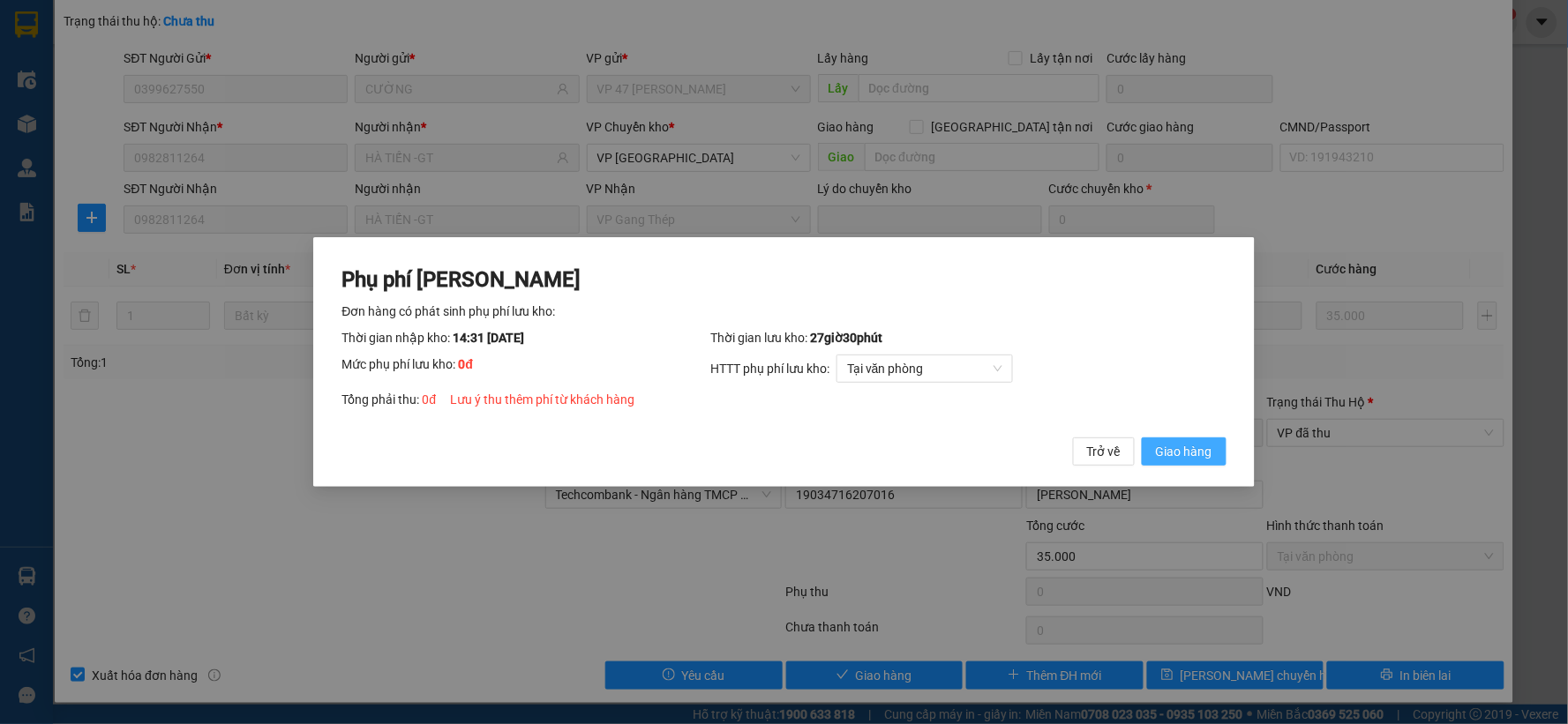
click at [1203, 454] on span "Giao hàng" at bounding box center [1185, 451] width 57 height 19
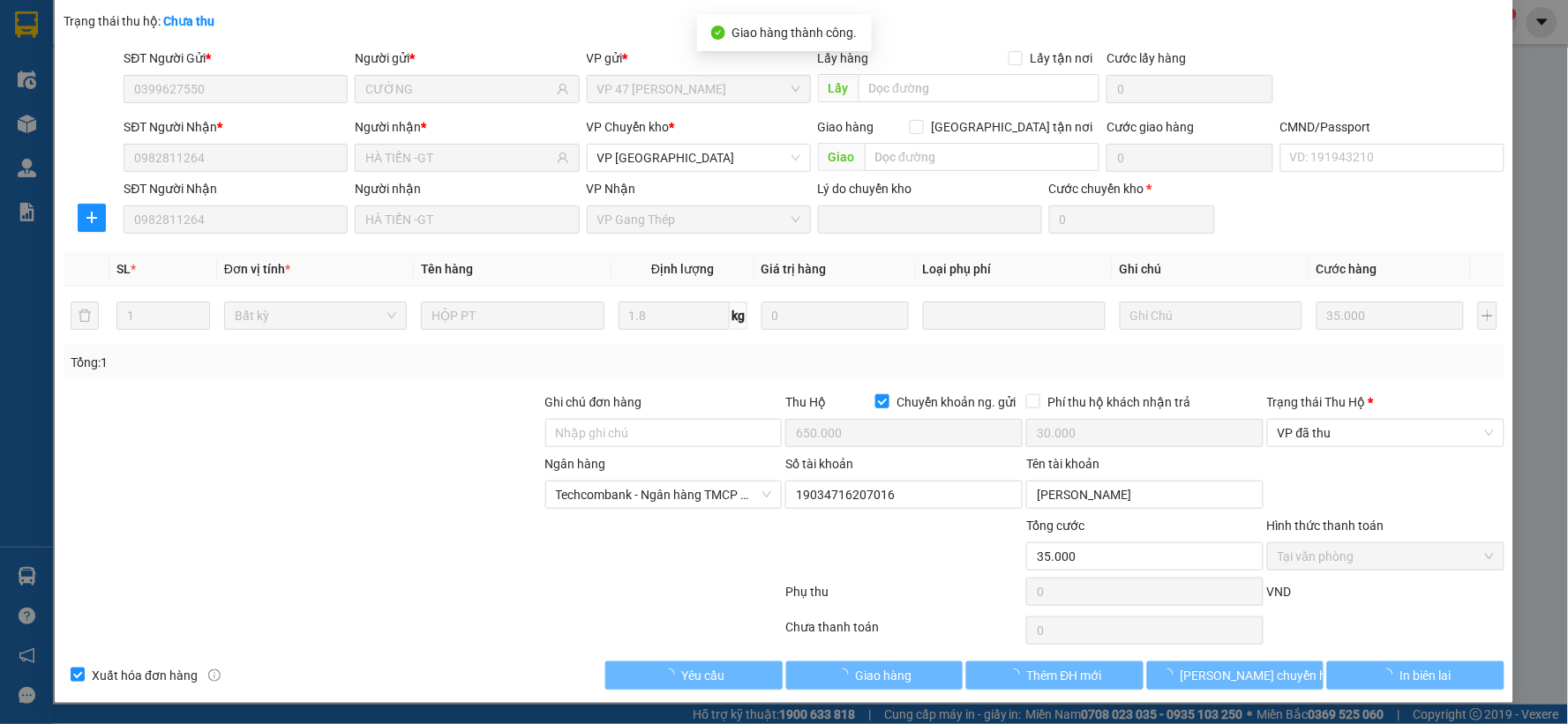
scroll to position [0, 0]
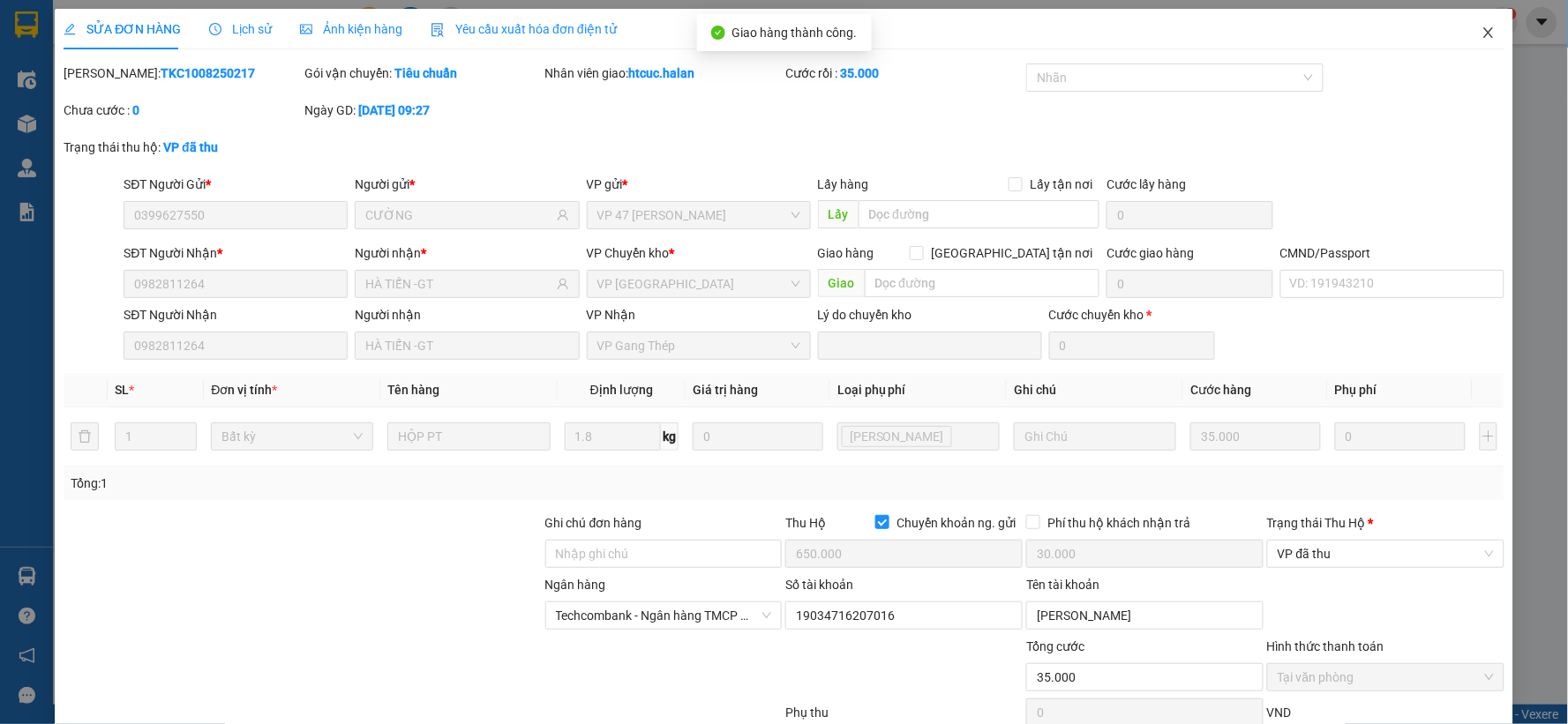
drag, startPoint x: 1475, startPoint y: 42, endPoint x: 1483, endPoint y: 24, distance: 19.7
drag, startPoint x: 1483, startPoint y: 24, endPoint x: 1518, endPoint y: 81, distance: 66.9
click at [1518, 81] on div "SỬA ĐƠN HÀNG Lịch sử Ảnh kiện hàng Yêu cầu xuất hóa đơn điện tử Total Paid Fee …" at bounding box center [784, 362] width 1568 height 724
click at [1481, 27] on icon "close" at bounding box center [1488, 33] width 14 height 14
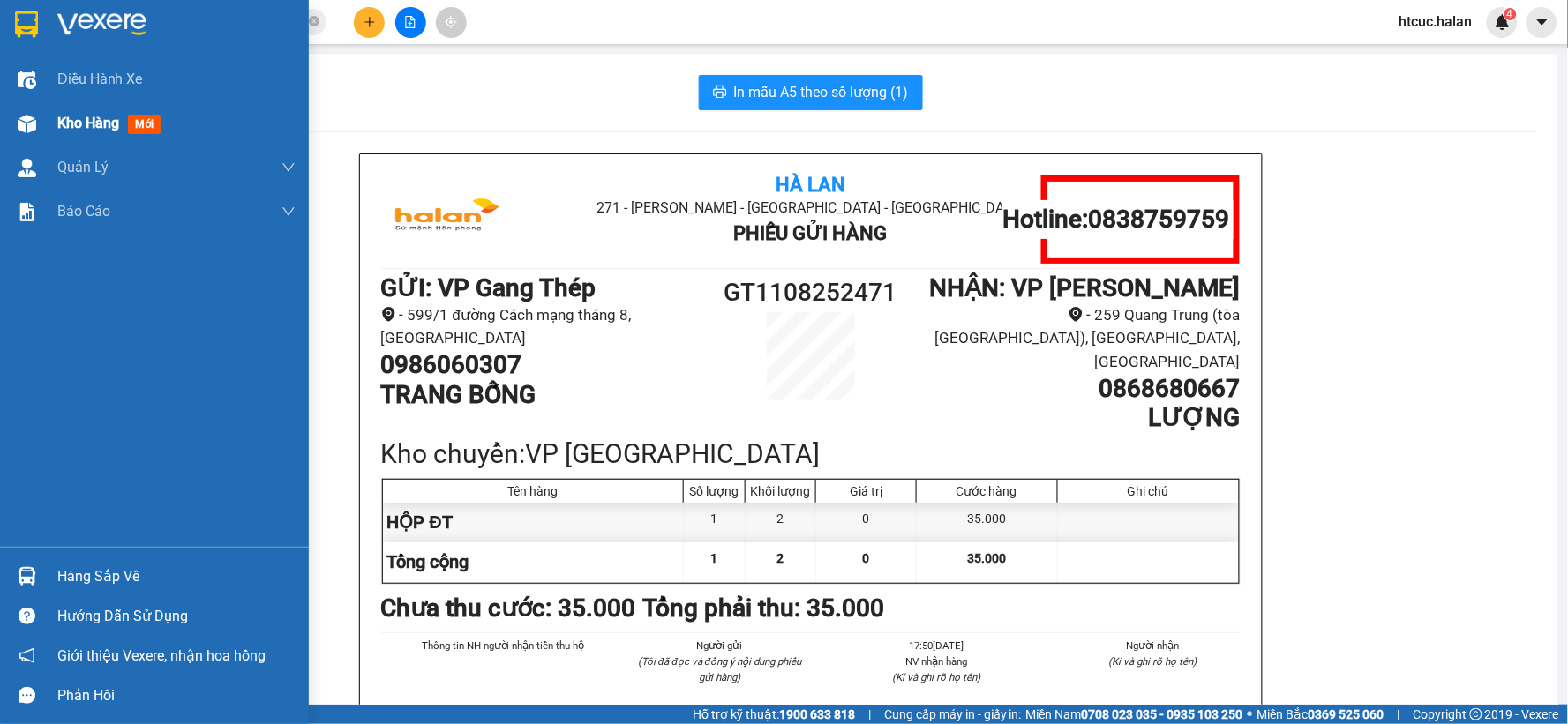
click at [27, 118] on img at bounding box center [27, 124] width 19 height 19
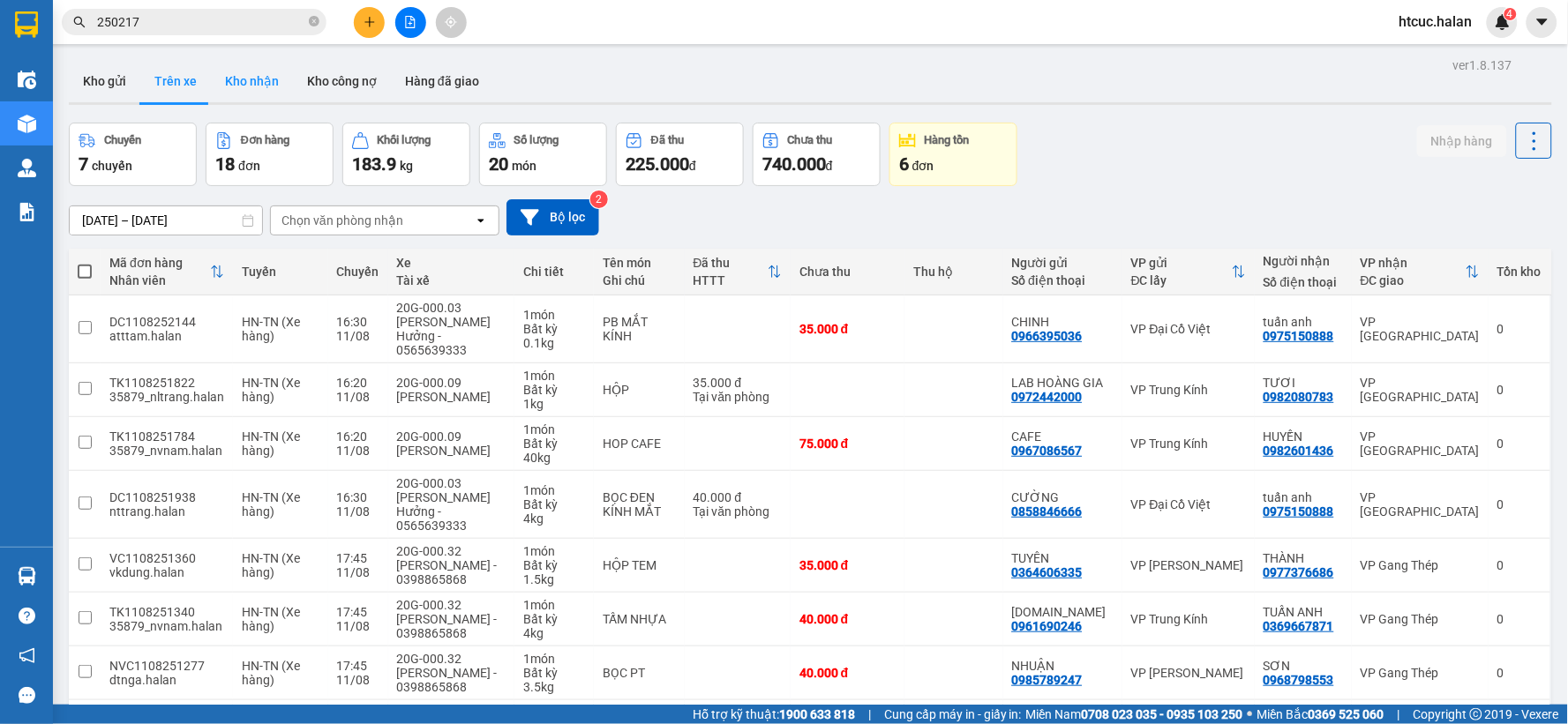
click at [243, 86] on button "Kho nhận" at bounding box center [251, 81] width 82 height 42
type input "13/06/2025 – 11/08/2025"
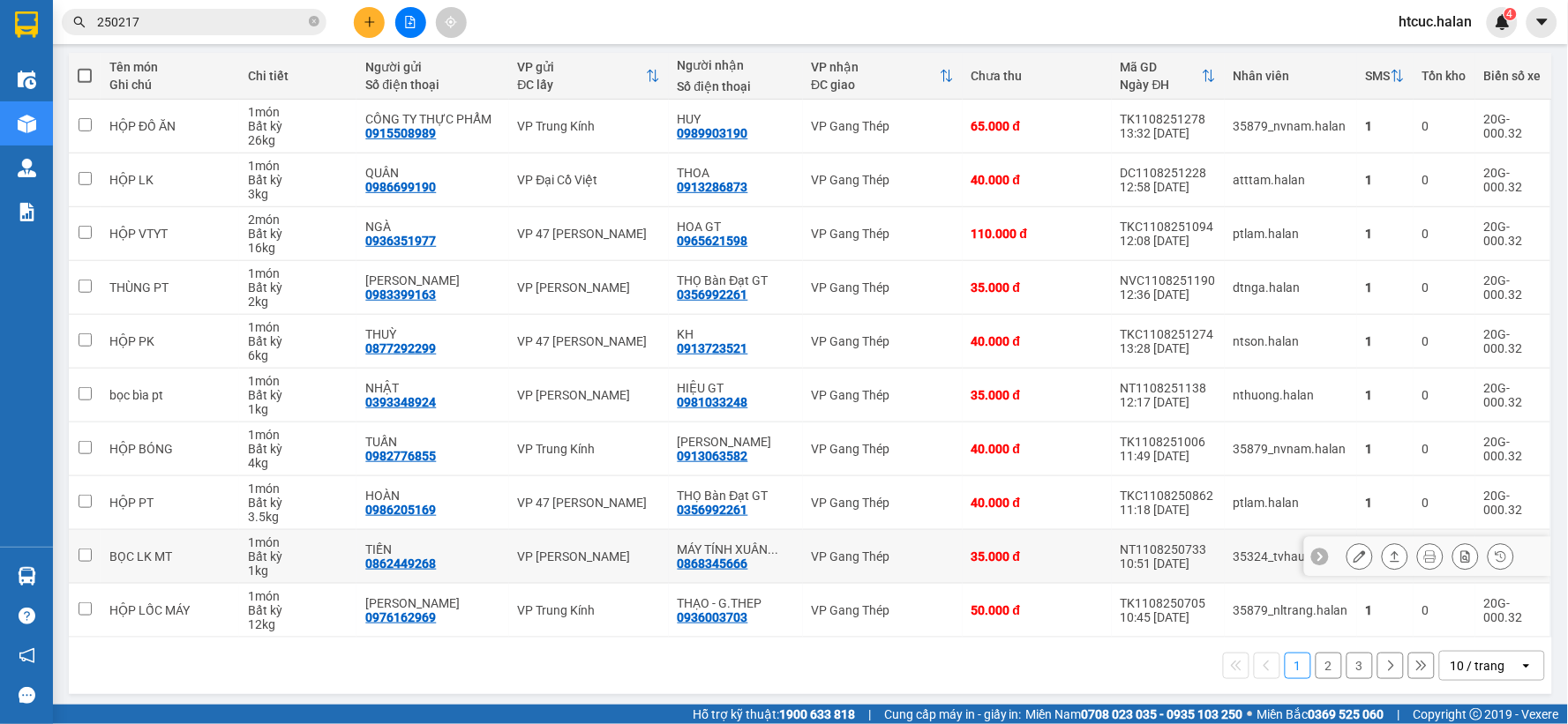
scroll to position [203, 0]
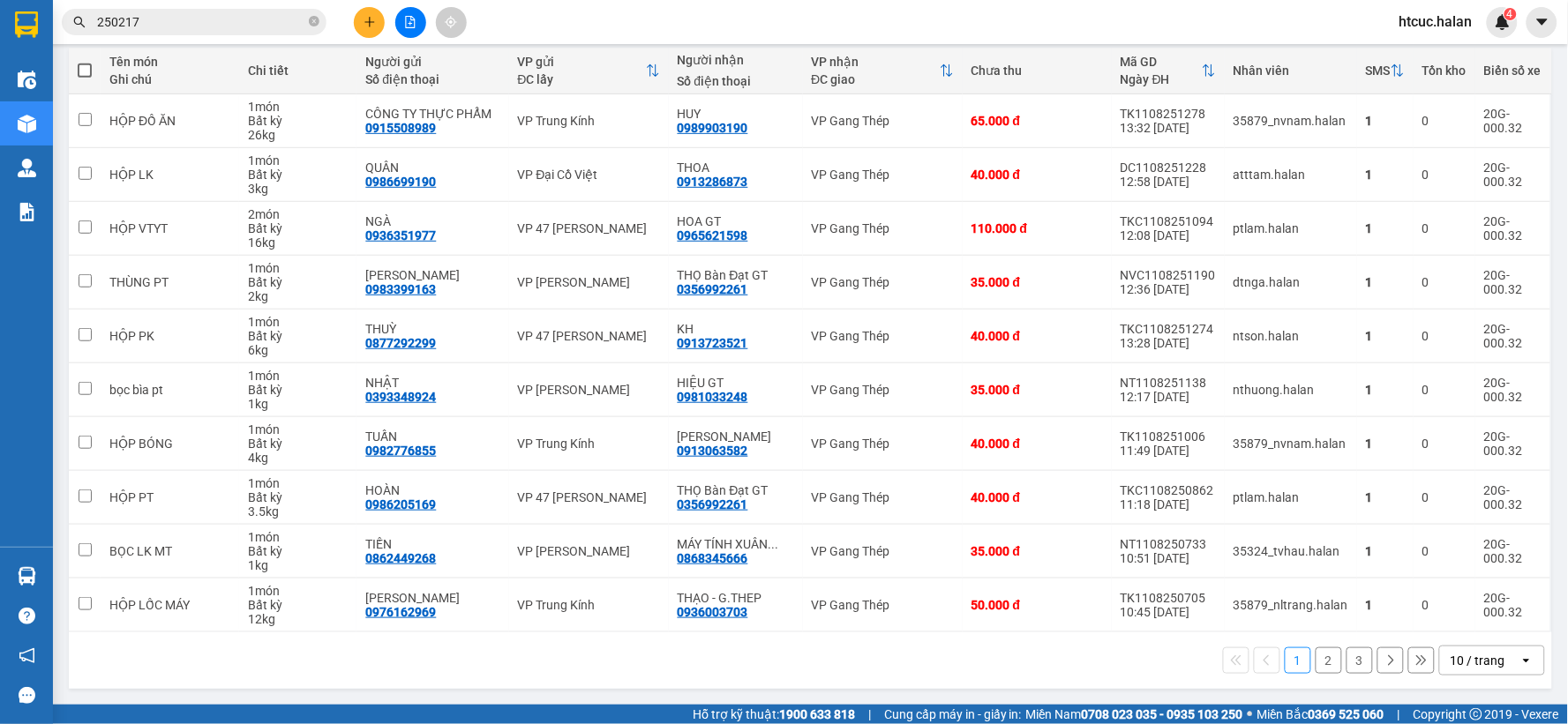
click at [1318, 659] on button "2" at bounding box center [1329, 661] width 27 height 27
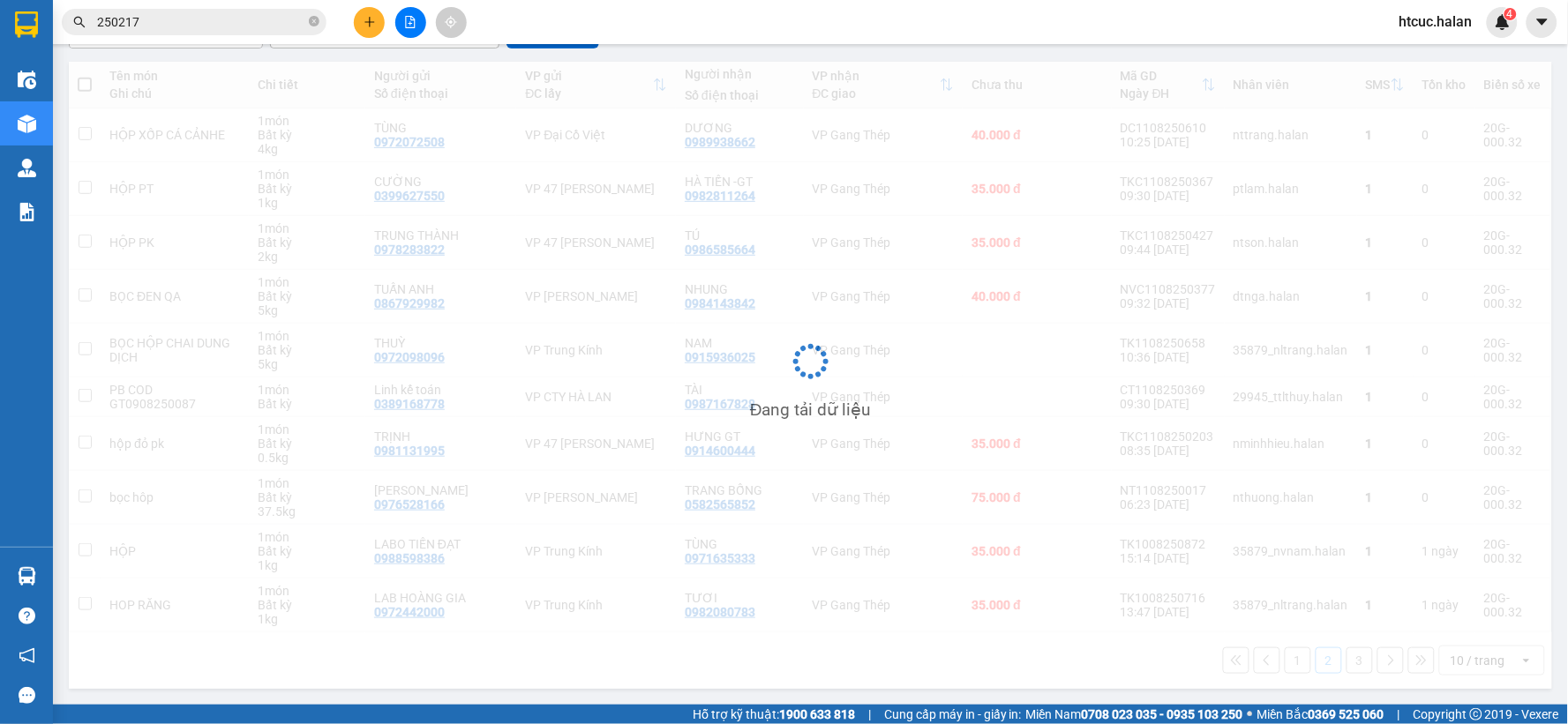
scroll to position [189, 0]
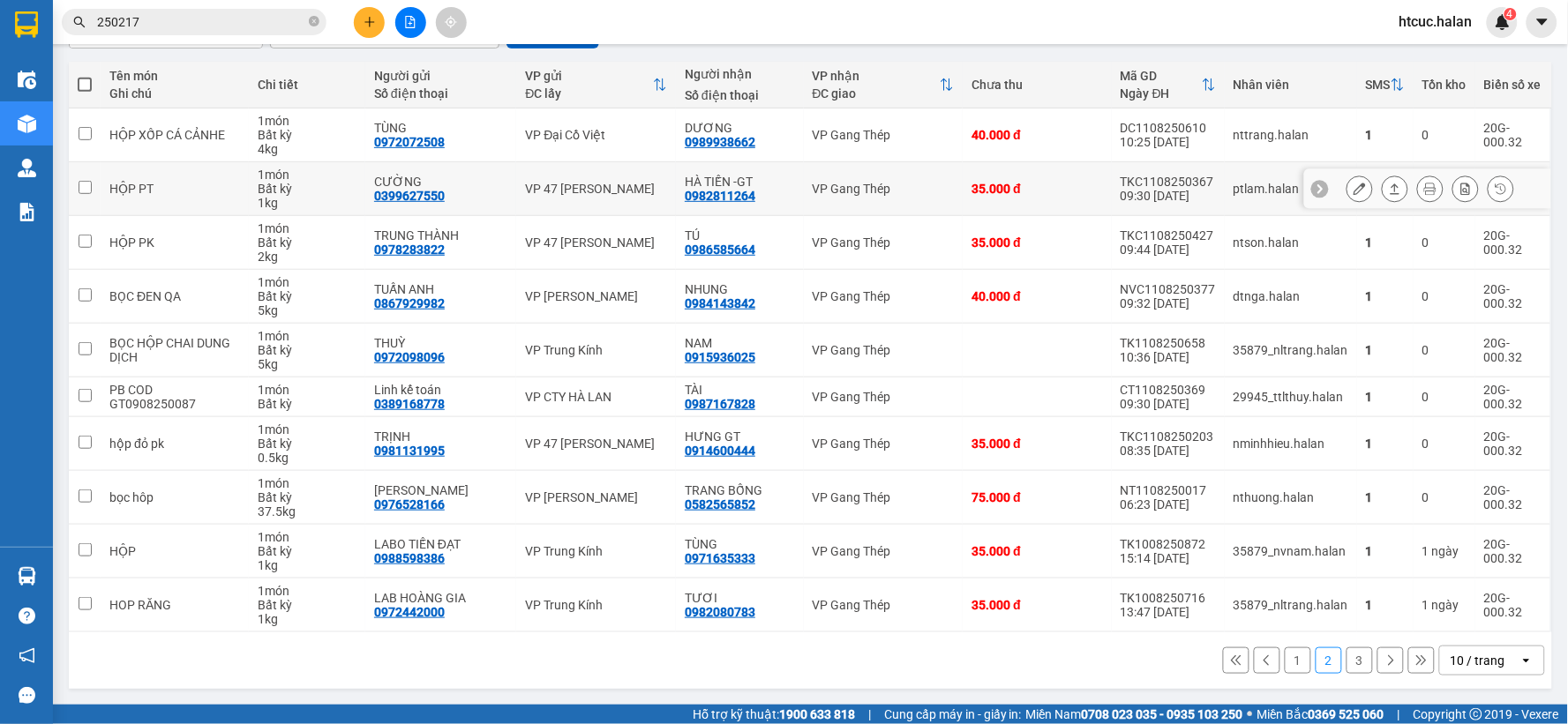
click at [1354, 192] on icon at bounding box center [1360, 189] width 12 height 12
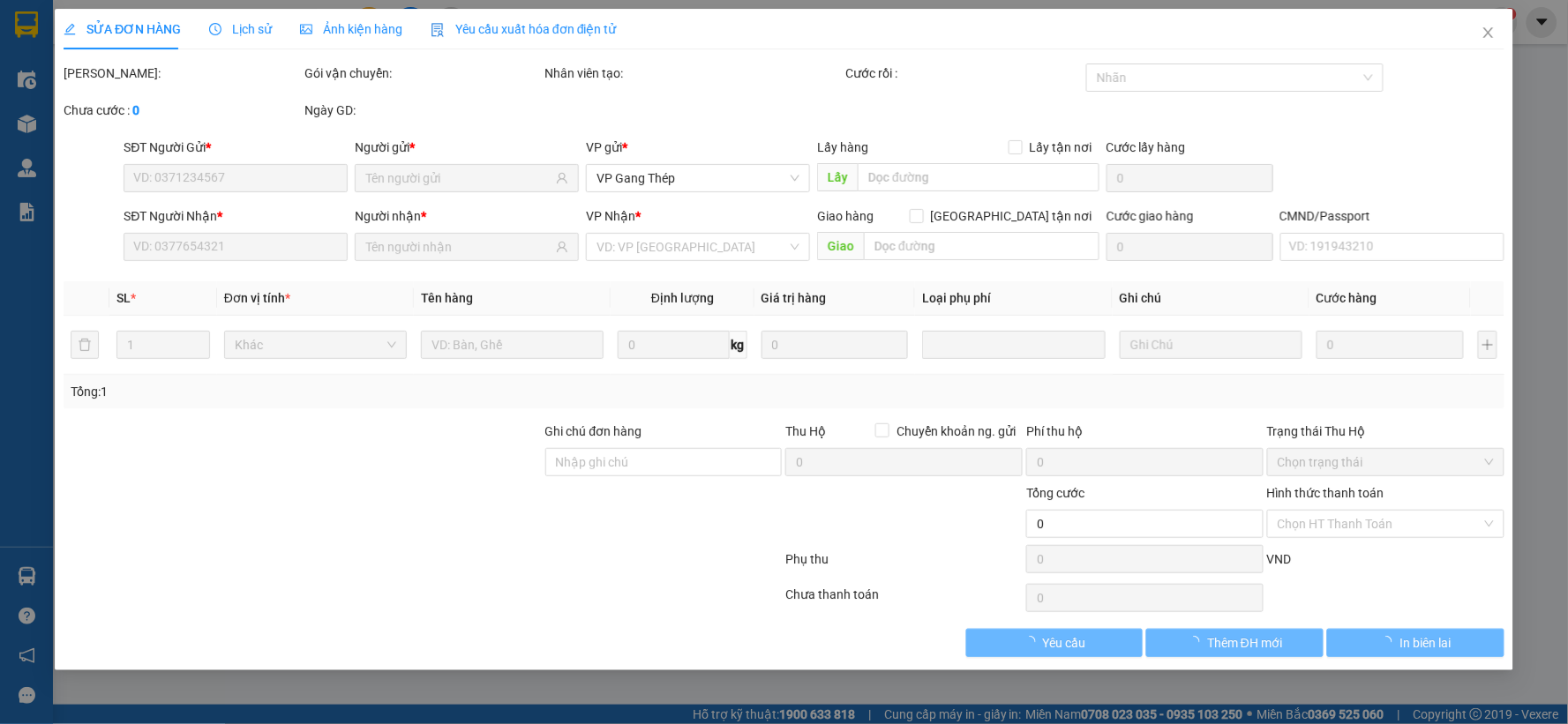
type input "0399627550"
type input "CƯỜNG"
type input "0982811264"
type input "HÀ TIẾN -GT"
type input "35.000"
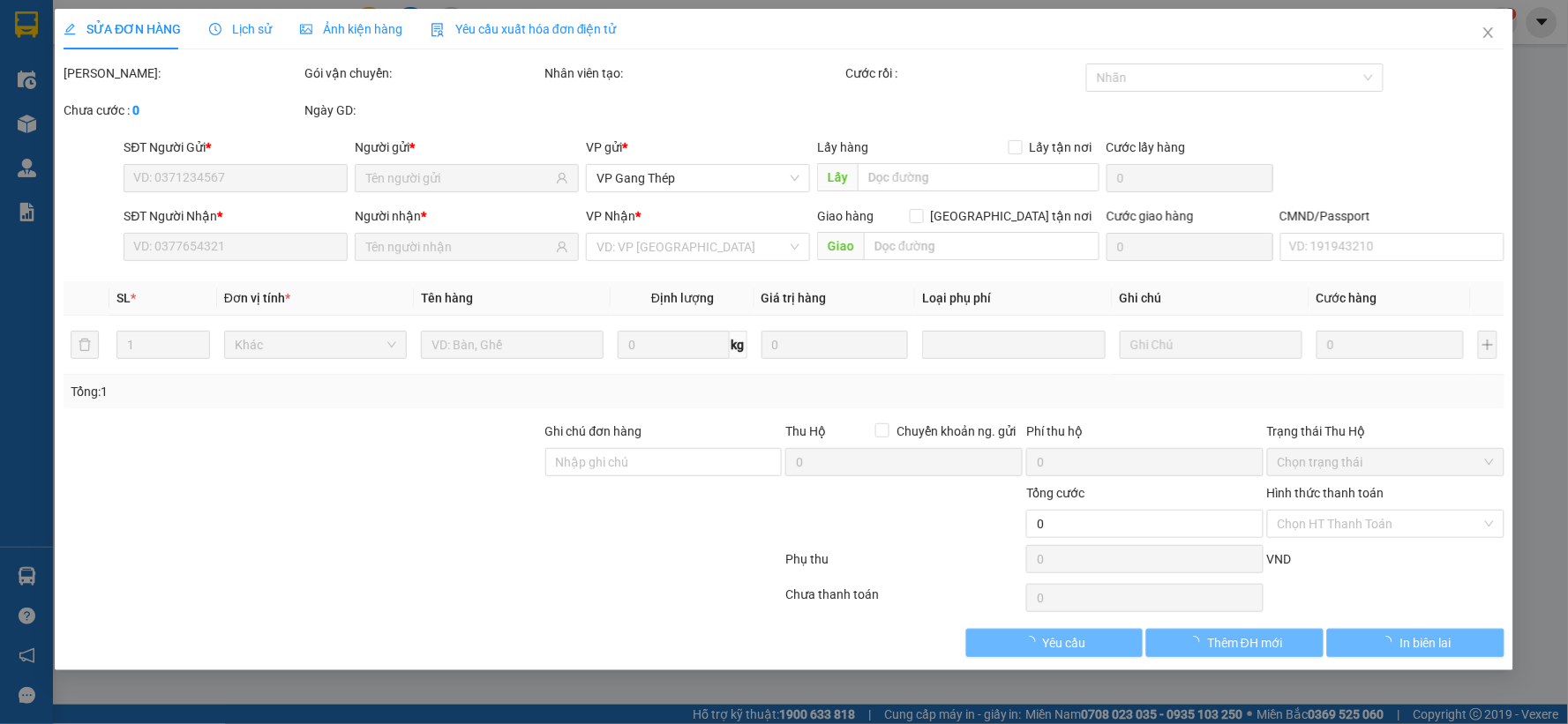
type input "35.000"
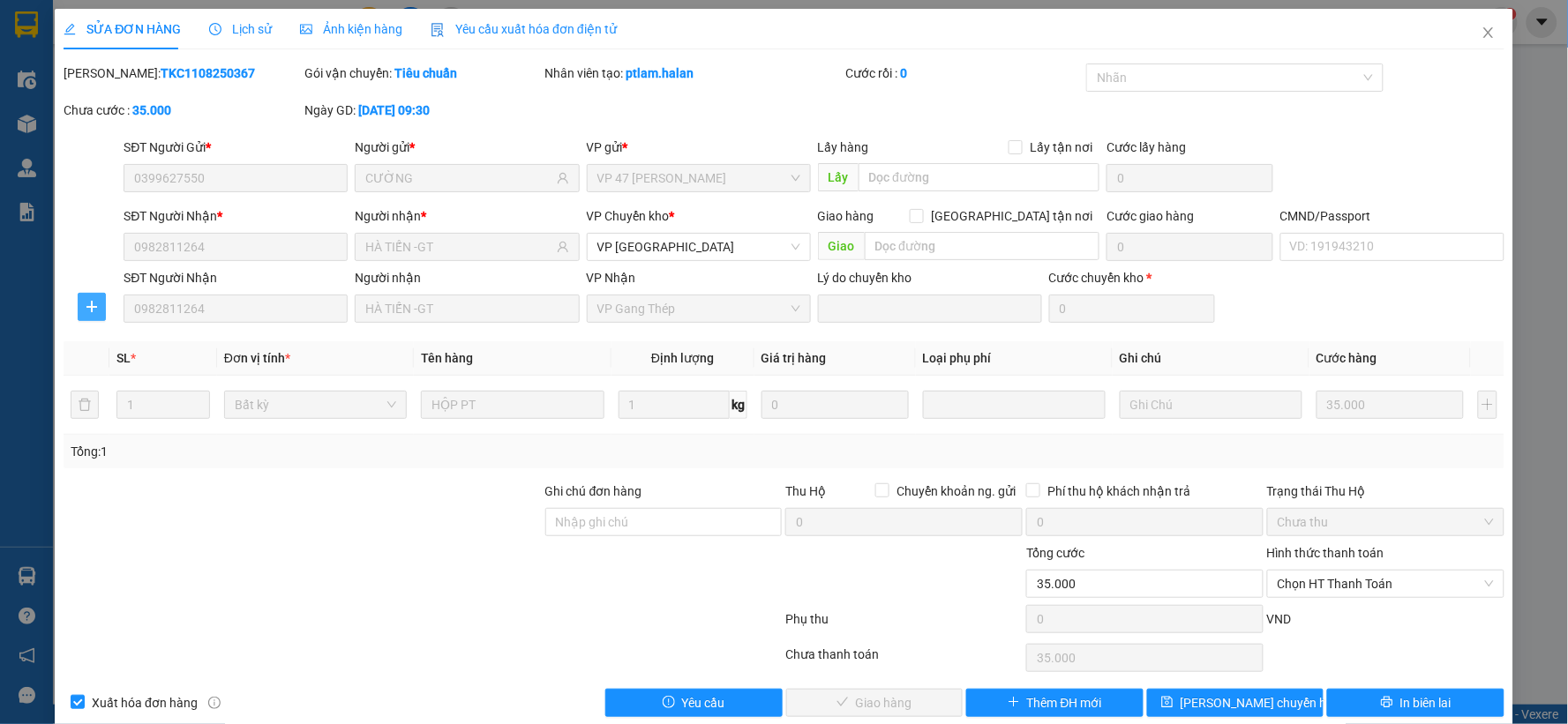
click at [94, 298] on button "button" at bounding box center [92, 307] width 28 height 28
click at [139, 367] on span "Chuyển hoàn" at bounding box center [124, 371] width 73 height 19
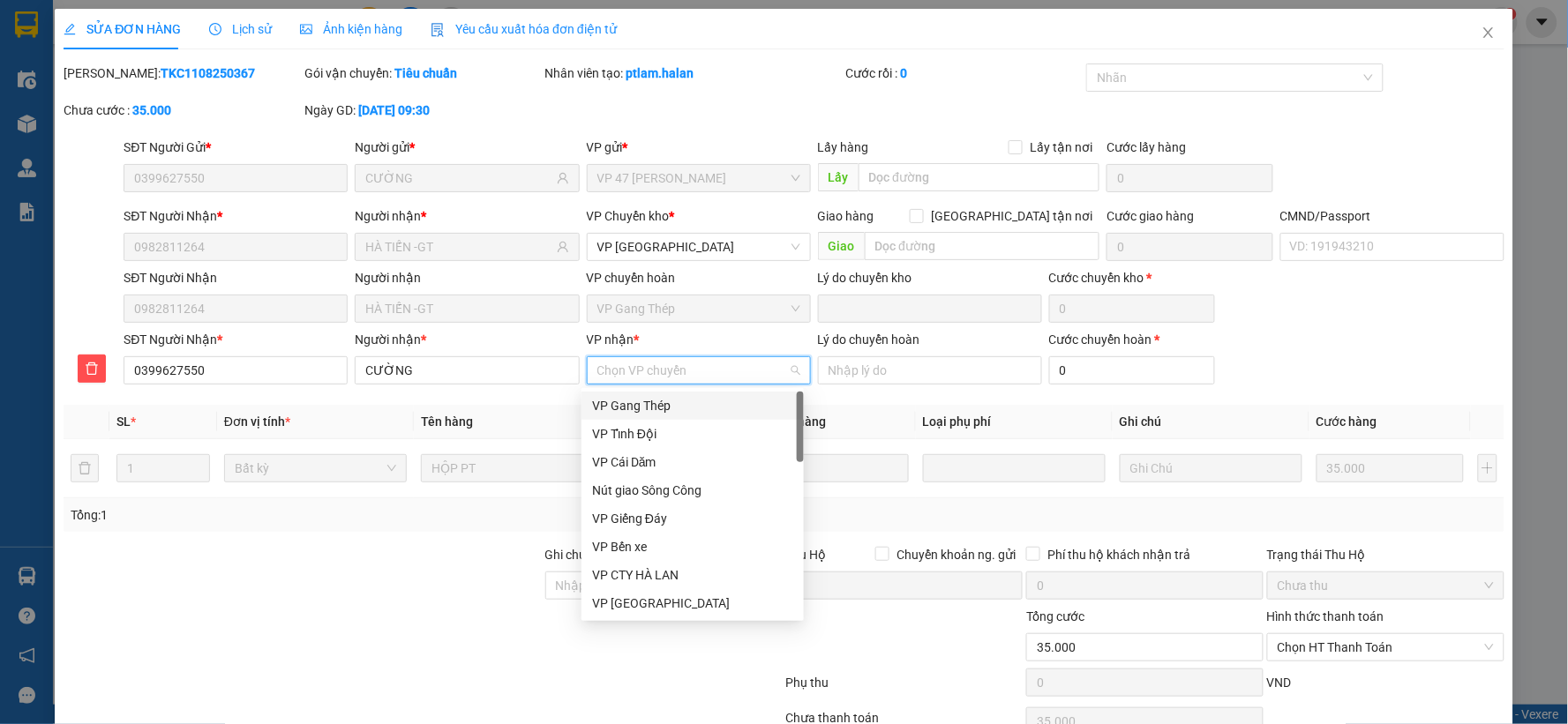
click at [688, 375] on input "VP nhận *" at bounding box center [692, 371] width 190 height 27
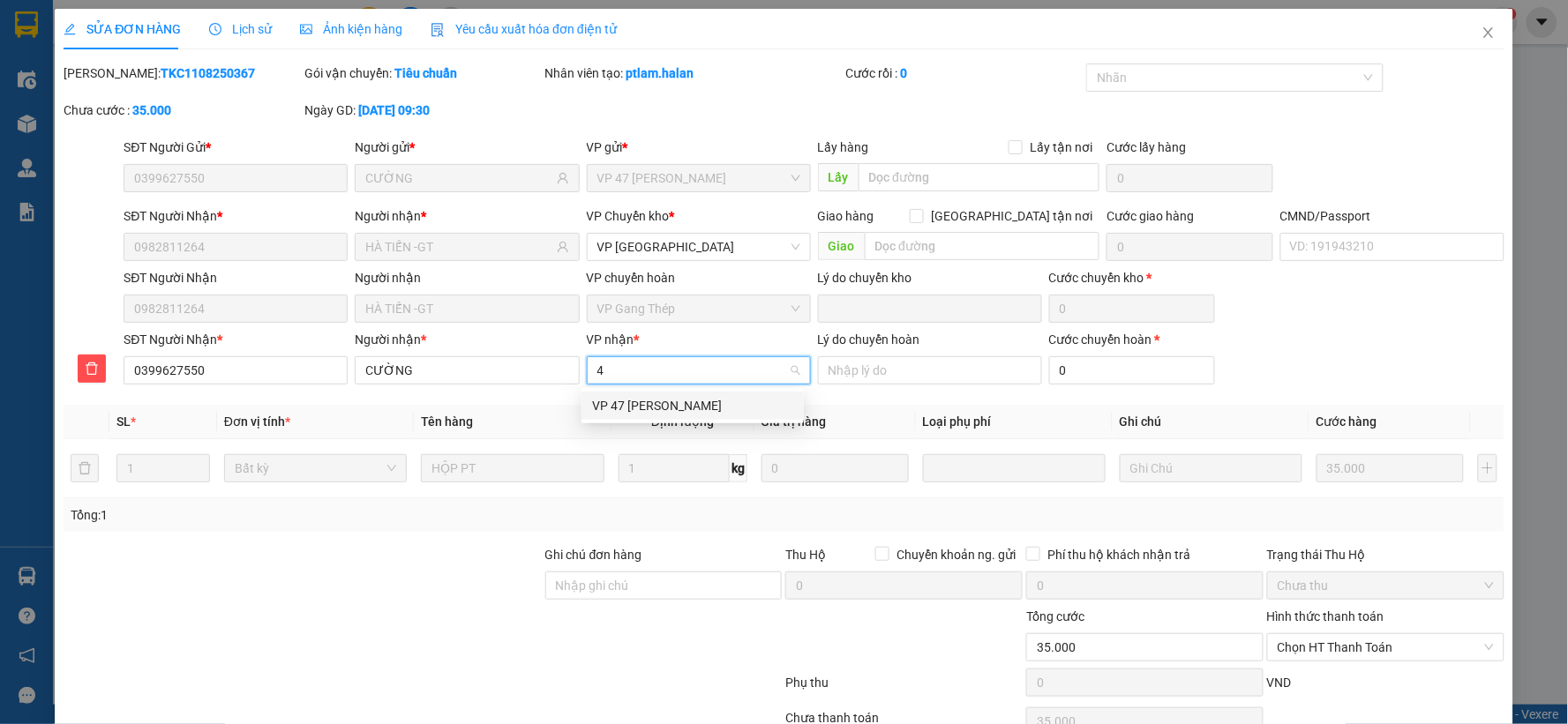
type input "47"
click at [672, 398] on div "VP 47 [PERSON_NAME]" at bounding box center [692, 406] width 201 height 19
click at [876, 367] on input "Lý do chuyển hoàn" at bounding box center [930, 371] width 224 height 28
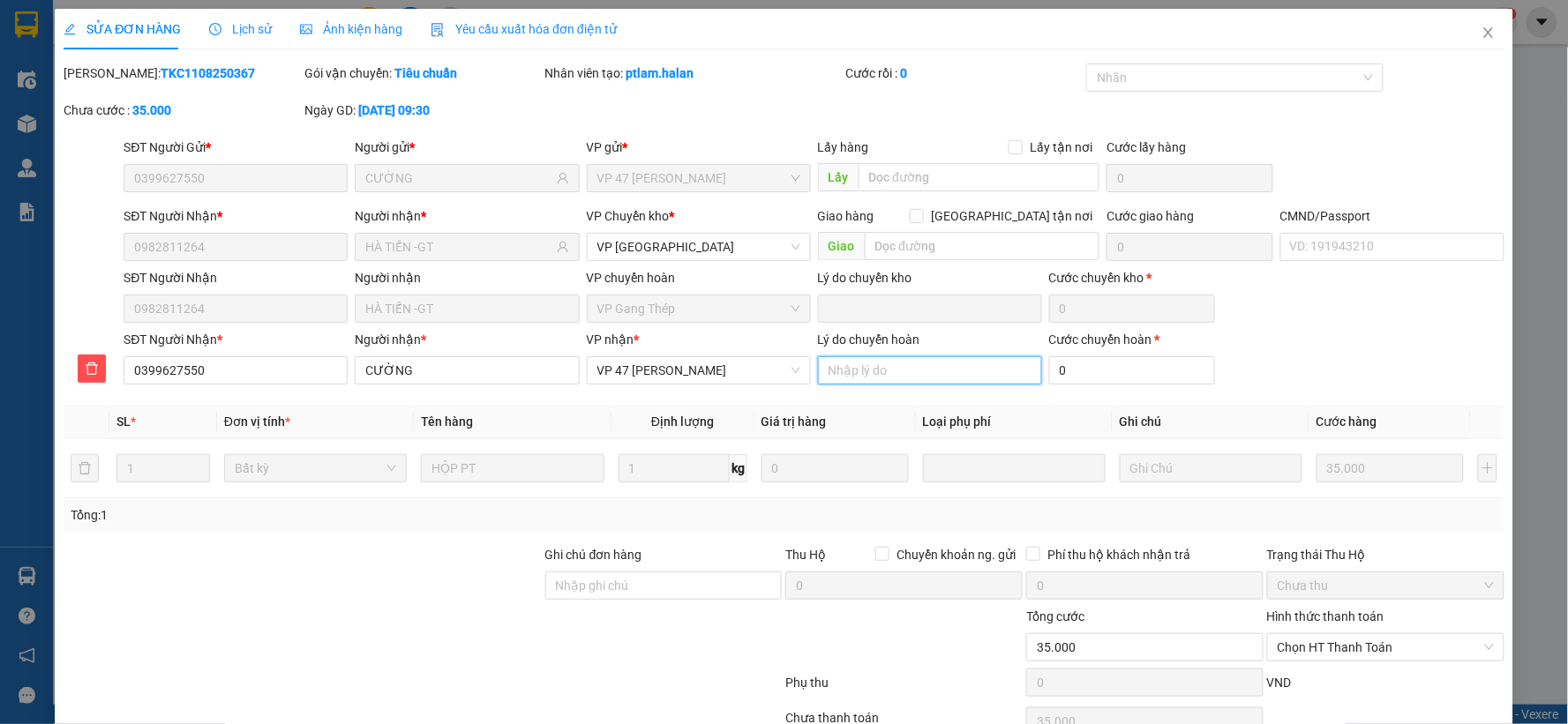
type input "khách yêu cầu gửi chuyển hoàn"
click at [1131, 366] on input "0" at bounding box center [1132, 371] width 166 height 28
type input "35.001"
type input "1"
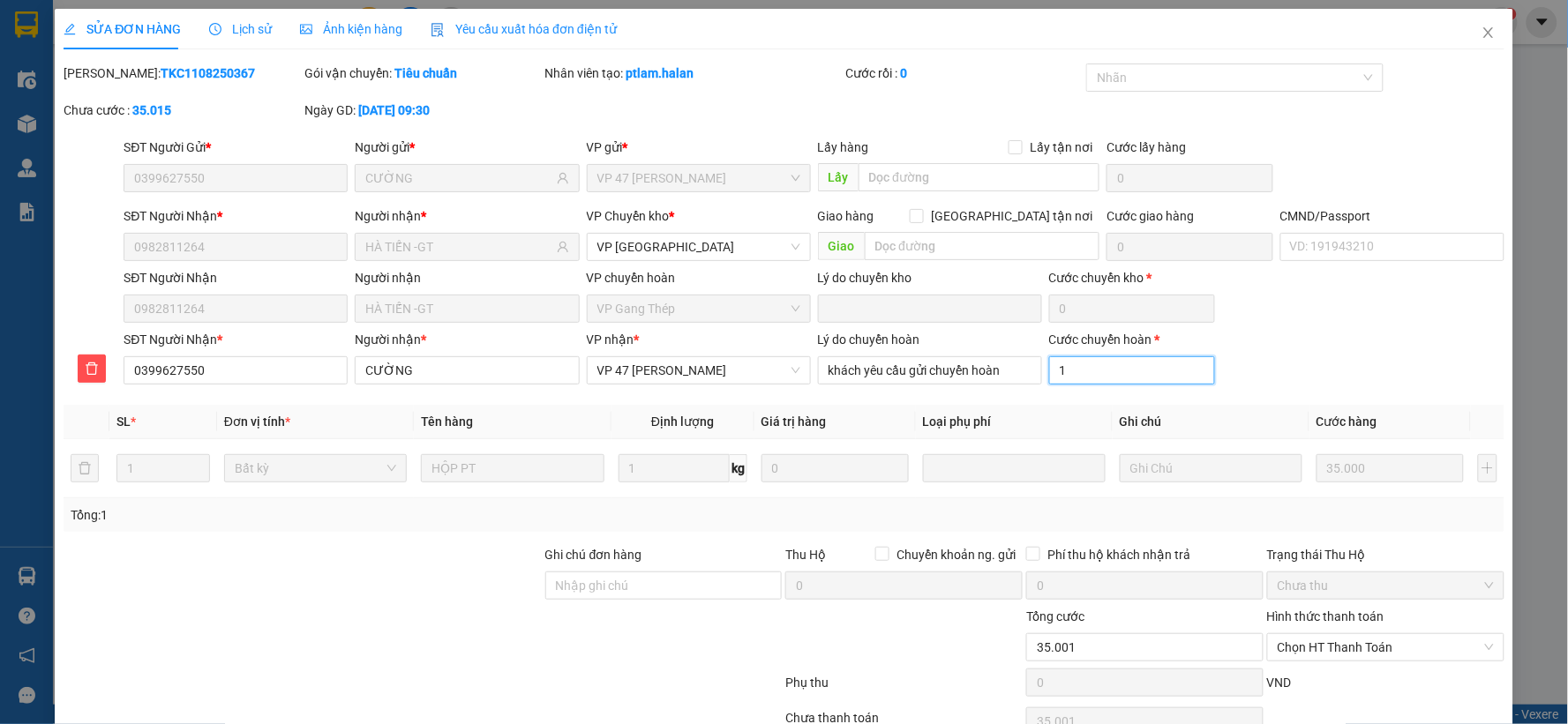
type input "35.015"
type input "15.000"
type input "50.000"
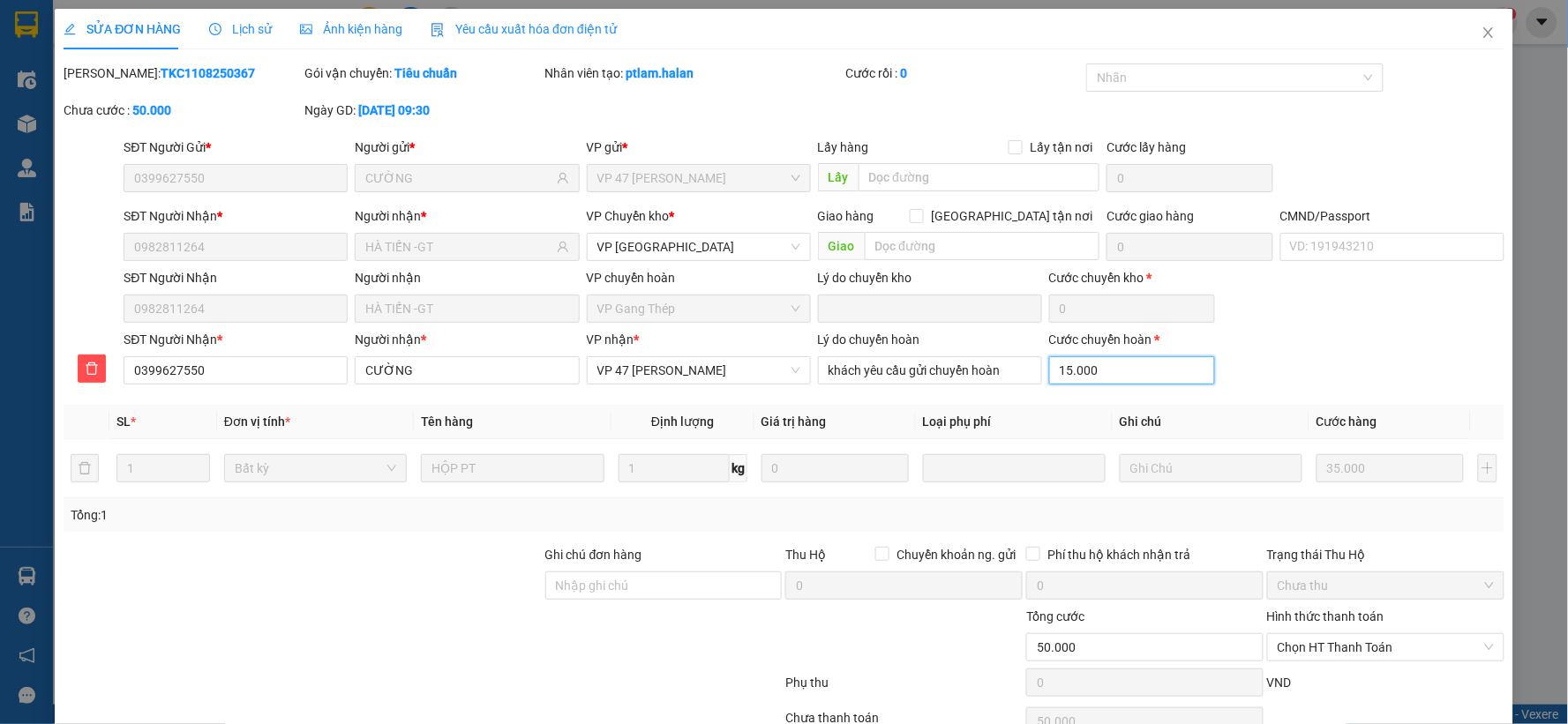
scroll to position [91, 0]
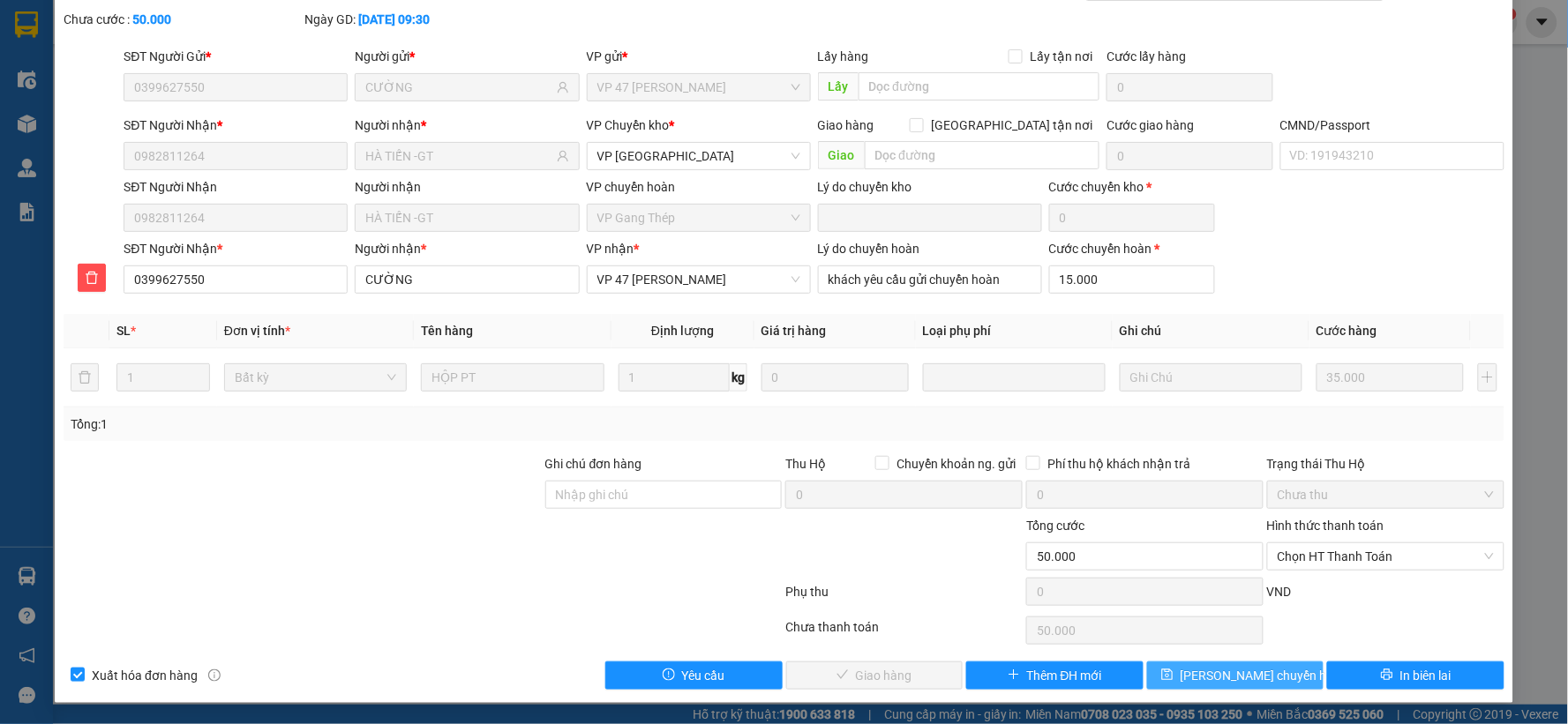
click at [1205, 676] on span "Lưu chuyển hoàn" at bounding box center [1264, 675] width 167 height 19
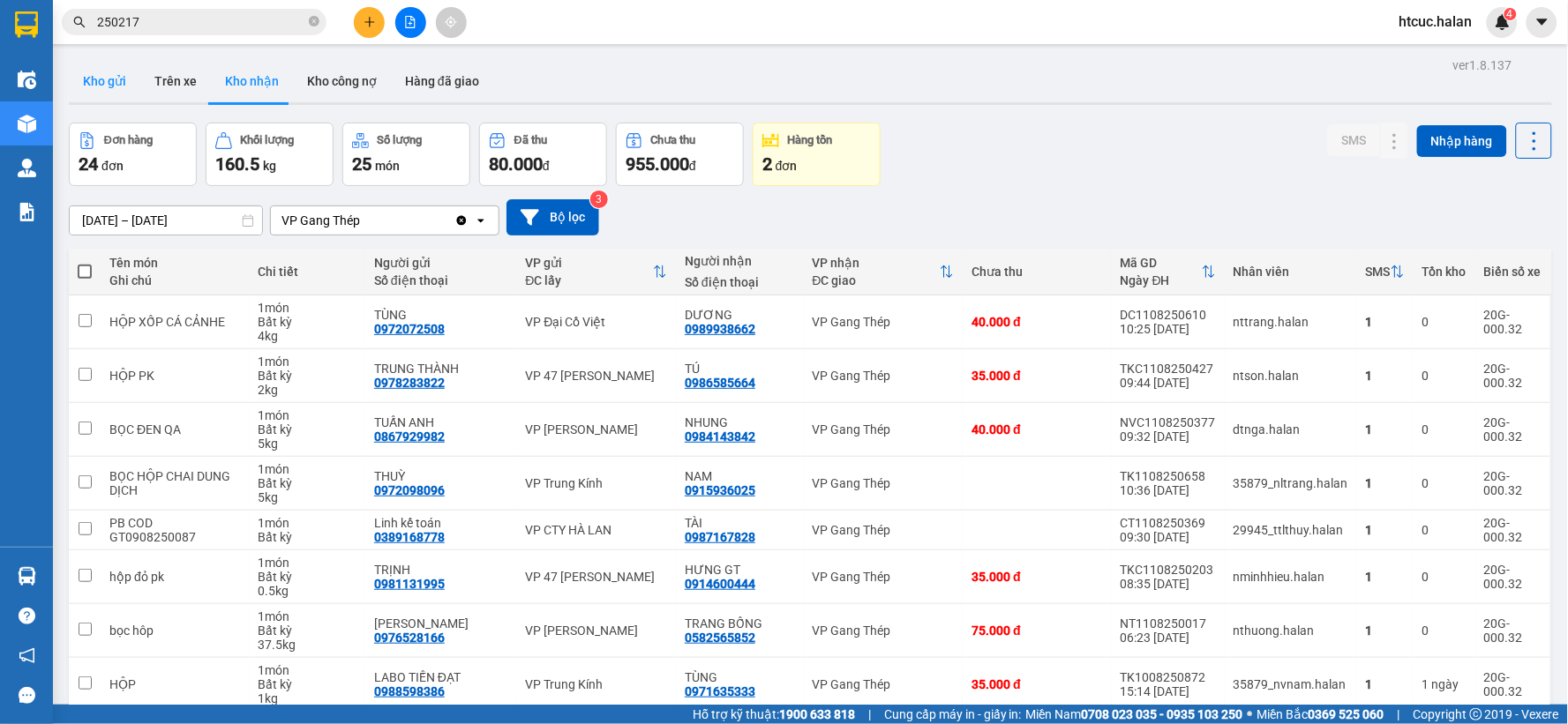
click at [101, 83] on button "Kho gửi" at bounding box center [104, 81] width 72 height 42
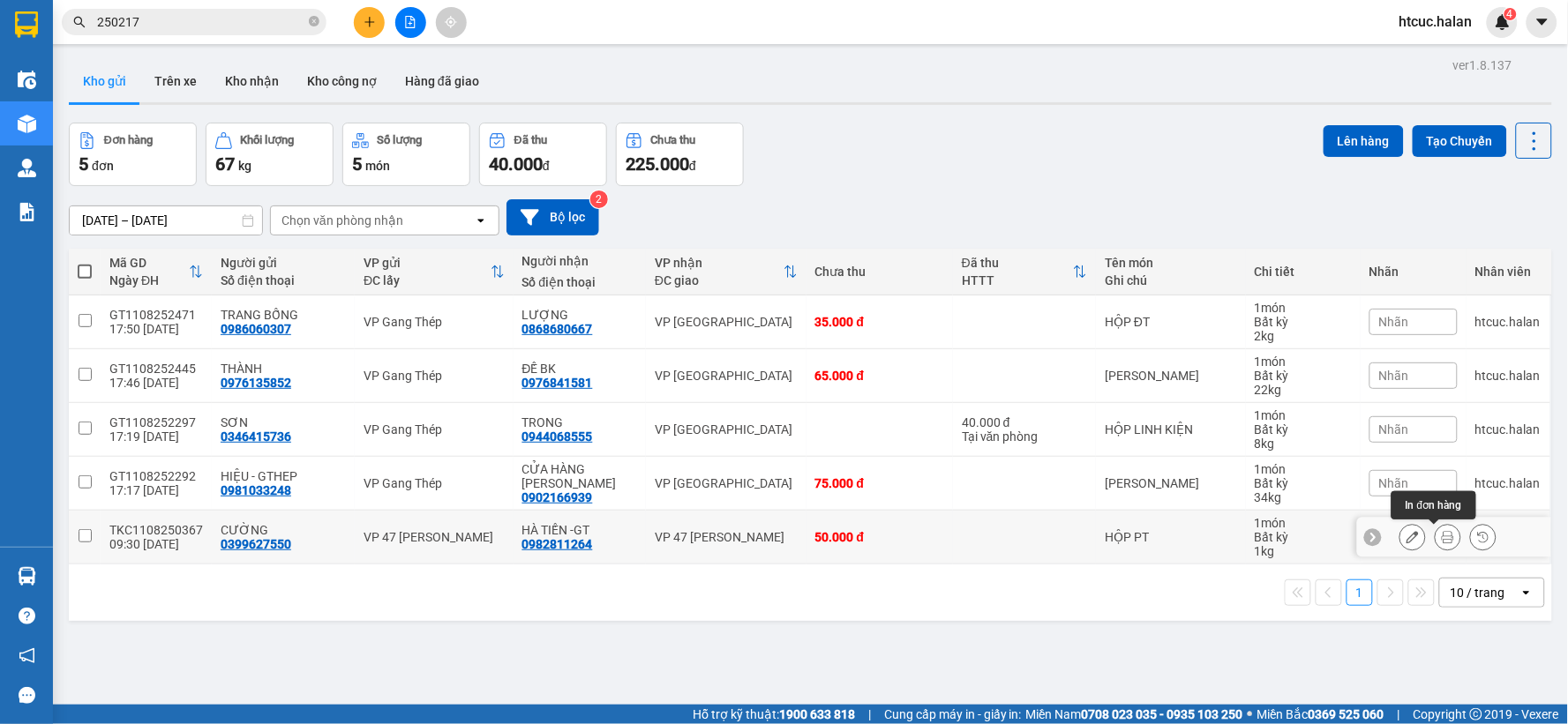
click at [1442, 535] on icon at bounding box center [1448, 537] width 12 height 12
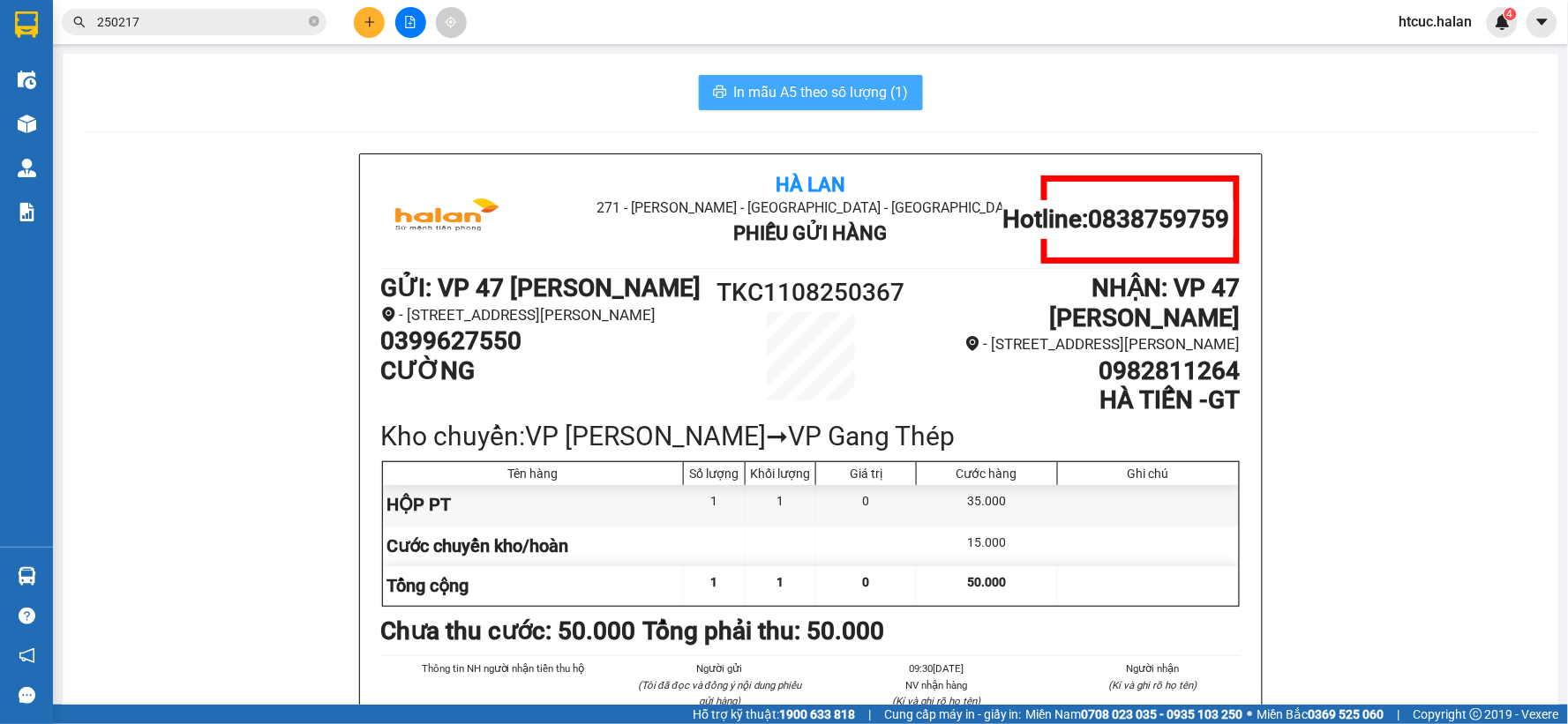
click at [755, 96] on span "In mẫu A5 theo số lượng (1)" at bounding box center [821, 92] width 174 height 22
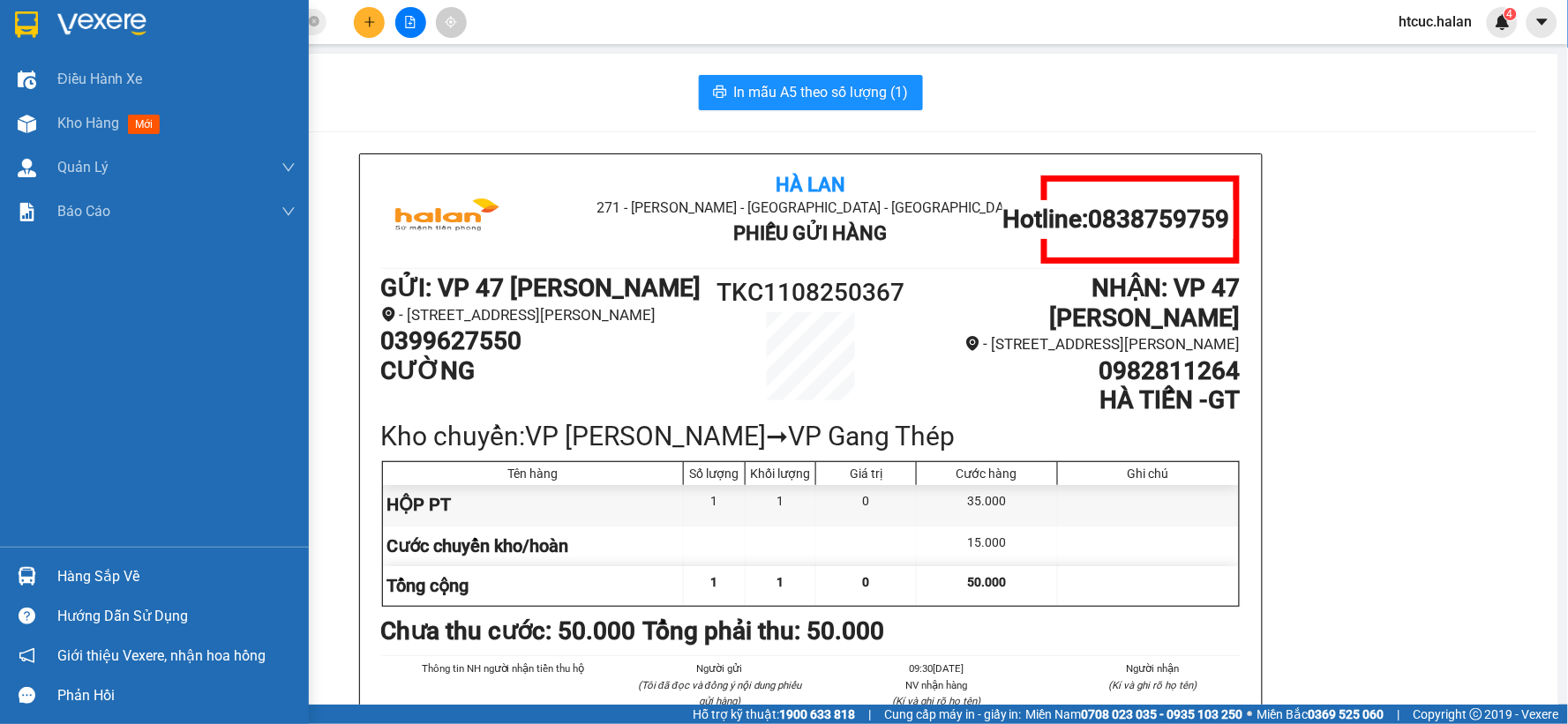
click at [64, 577] on div "Hàng sắp về" at bounding box center [176, 577] width 238 height 27
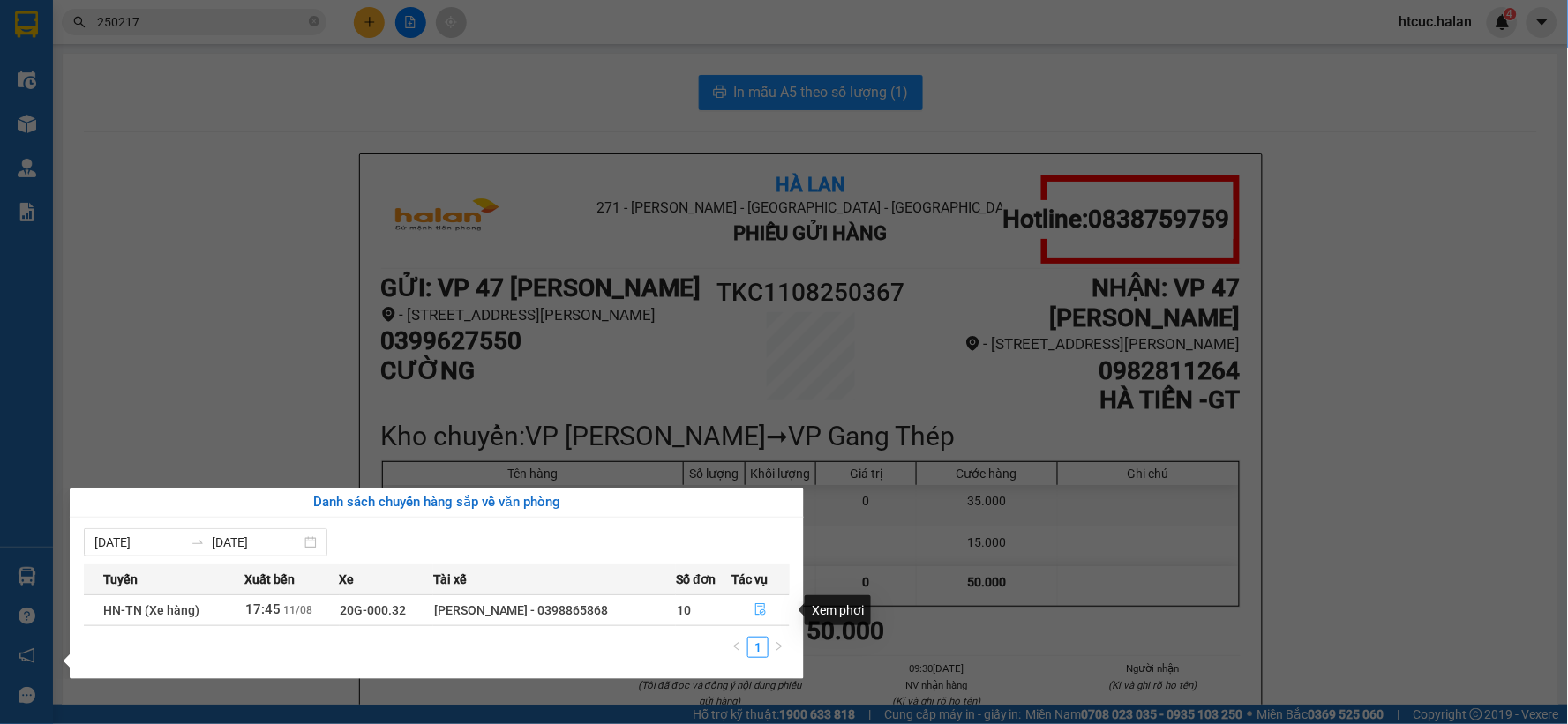
click at [756, 611] on icon "file-done" at bounding box center [761, 610] width 12 height 12
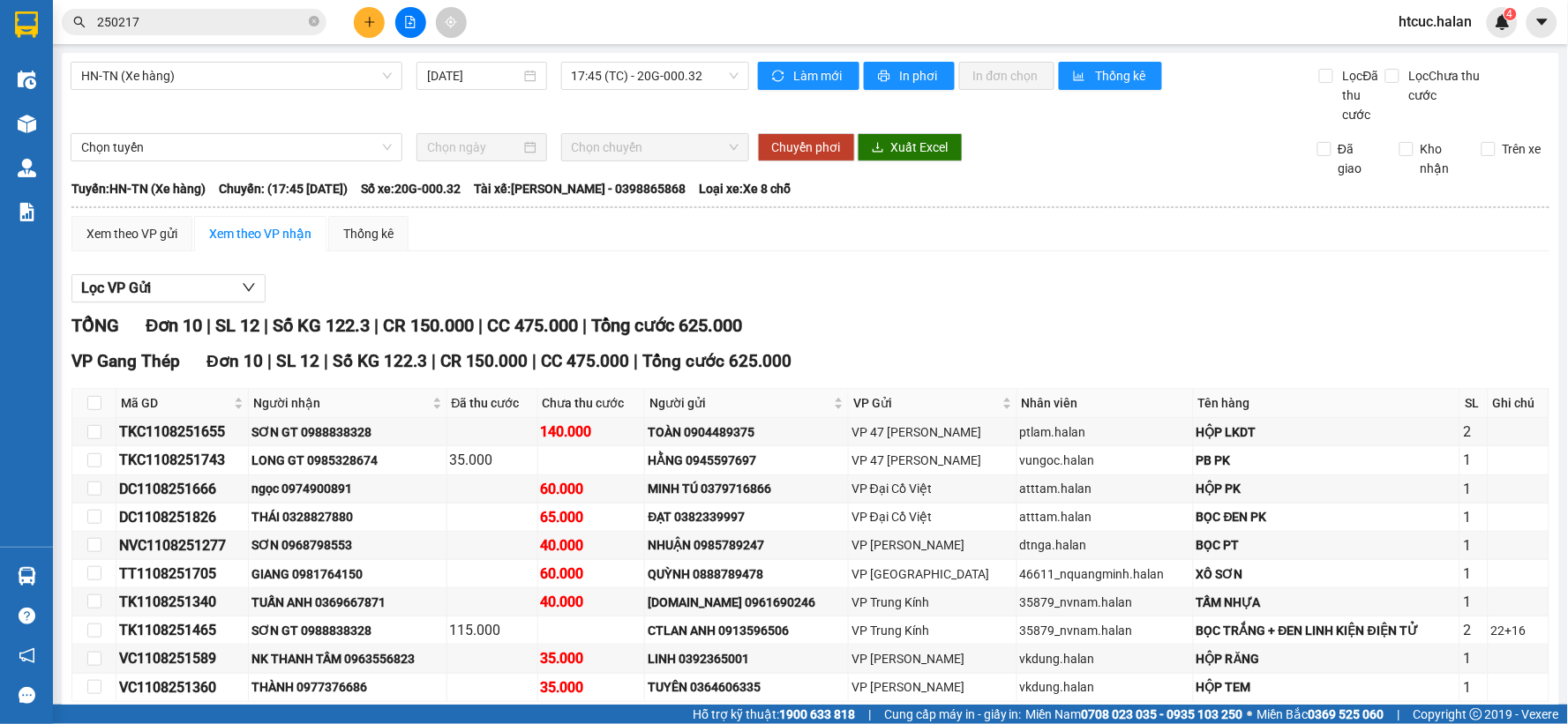
scroll to position [89, 0]
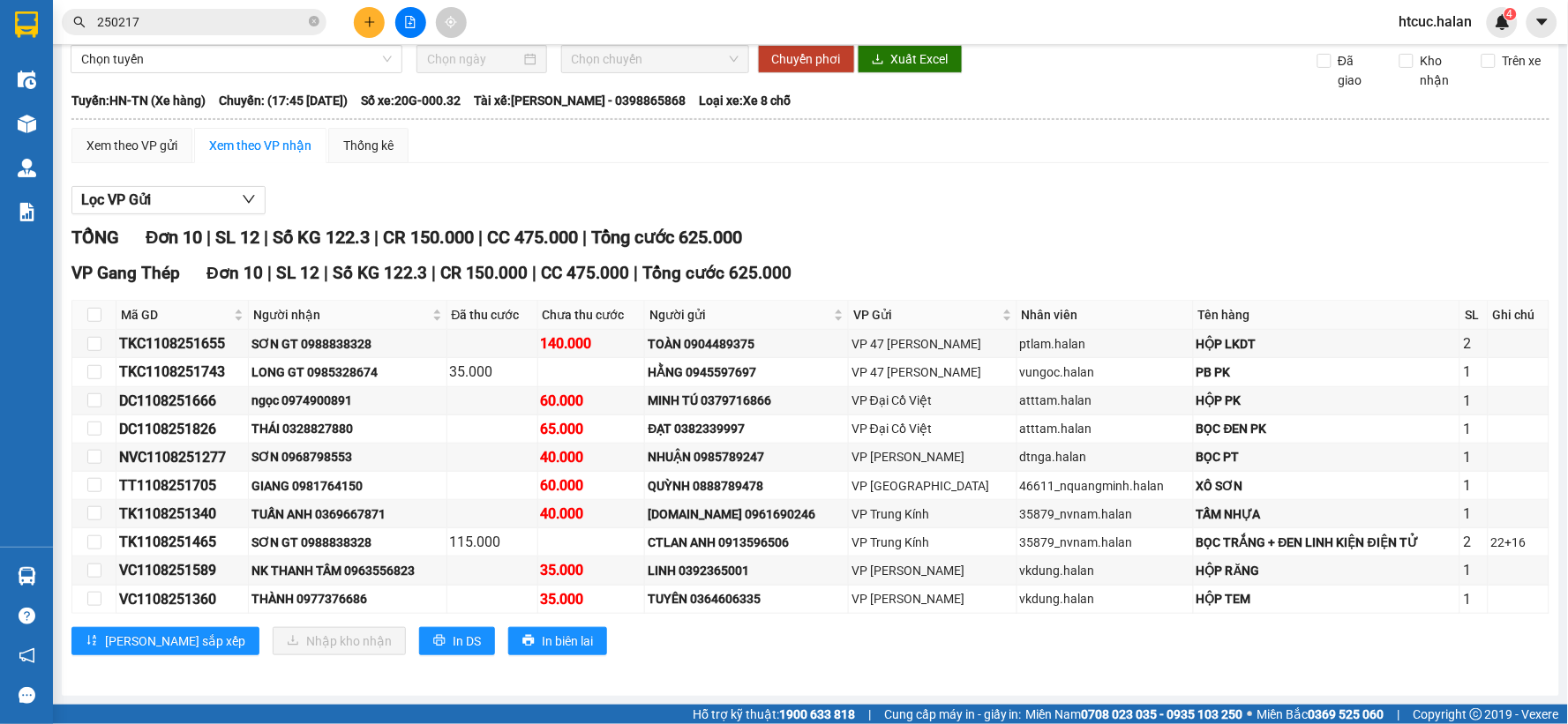
drag, startPoint x: 1329, startPoint y: 297, endPoint x: 1401, endPoint y: 209, distance: 113.7
click at [1401, 209] on div "Lọc VP Gửi" at bounding box center [810, 200] width 1478 height 29
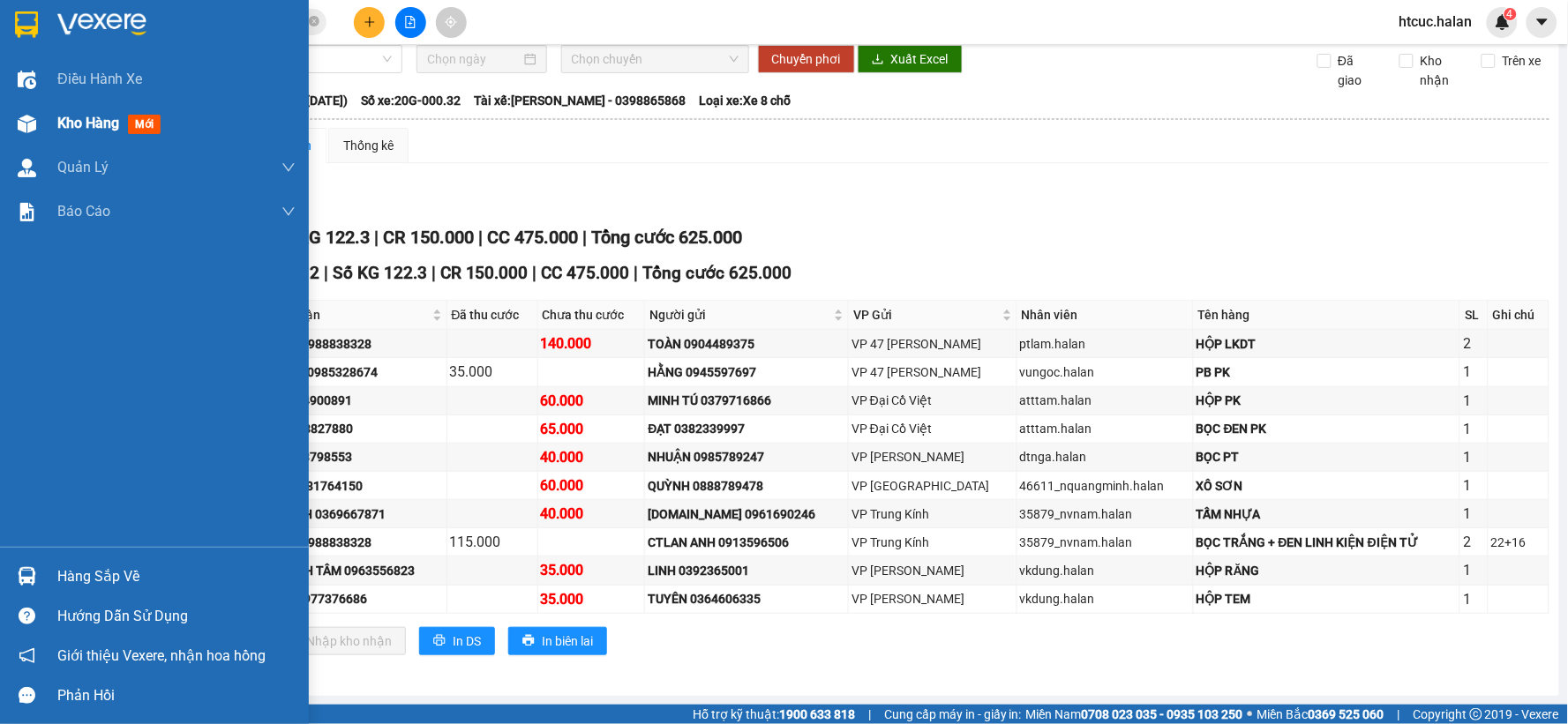
click at [19, 126] on img at bounding box center [27, 124] width 19 height 19
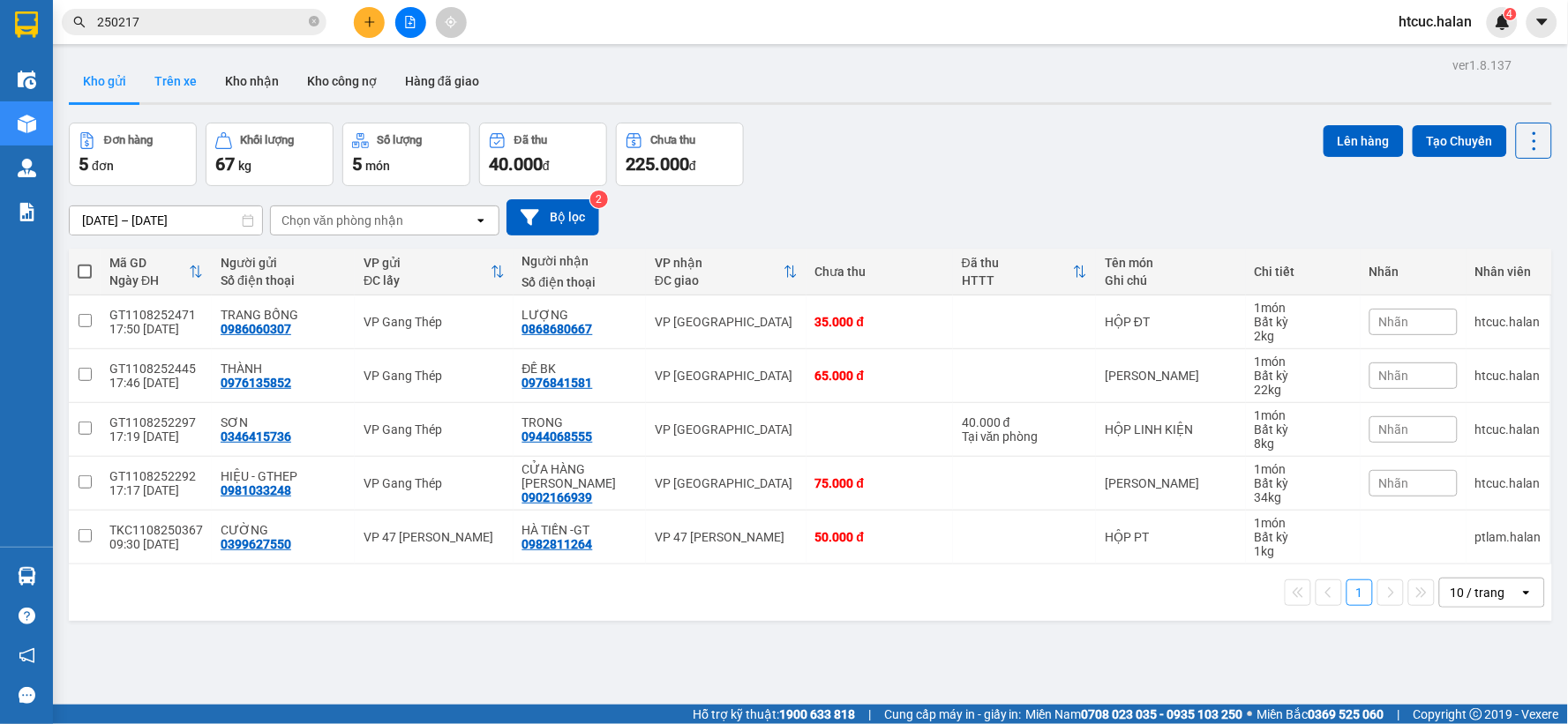
click at [157, 82] on button "Trên xe" at bounding box center [175, 81] width 71 height 42
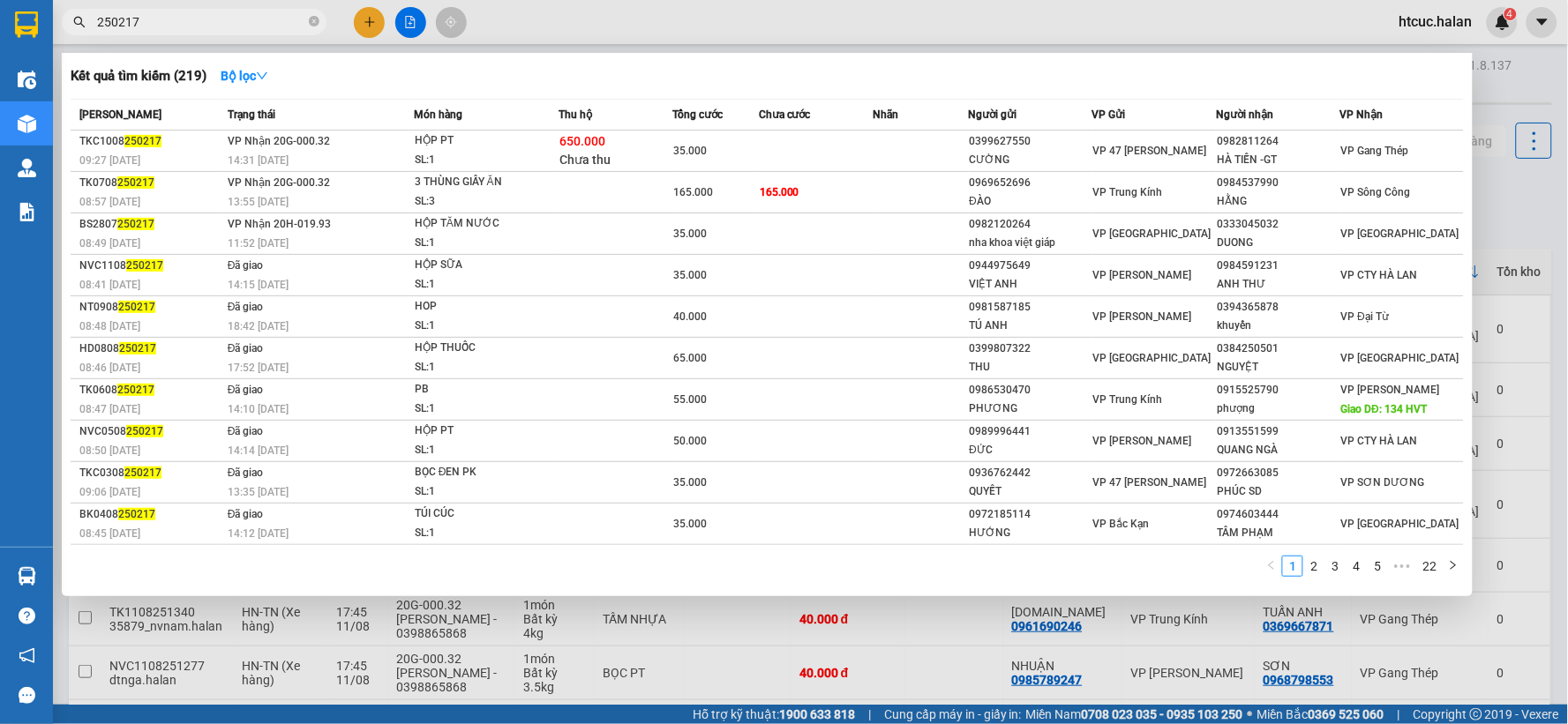
drag, startPoint x: 151, startPoint y: 21, endPoint x: 54, endPoint y: 57, distance: 103.5
click at [25, 64] on section "Kết quả tìm kiếm ( 219 ) Bộ lọc Mã ĐH Trạng thái Món hàng Thu hộ Tổng cước Chưa…" at bounding box center [784, 362] width 1568 height 724
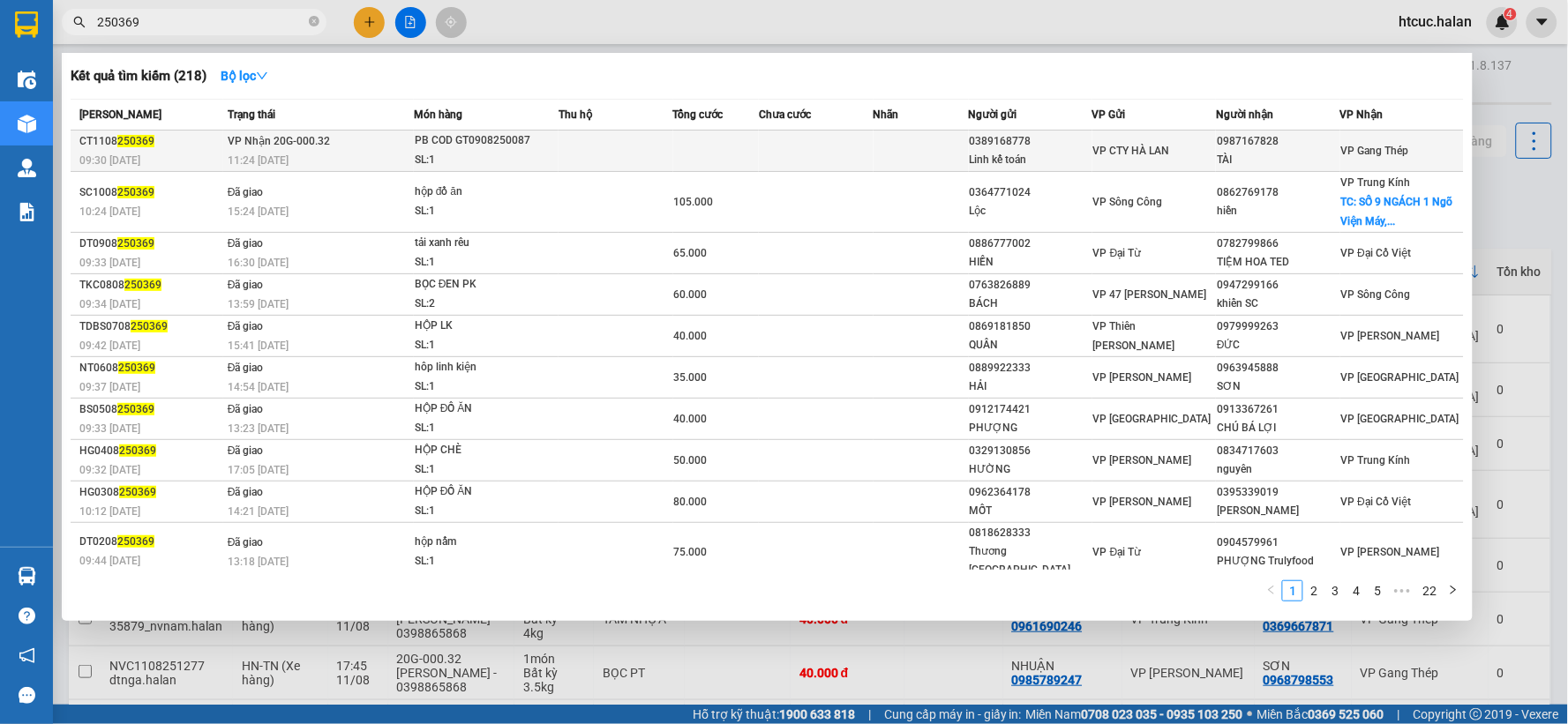
type input "250369"
click at [780, 142] on td at bounding box center [816, 151] width 115 height 42
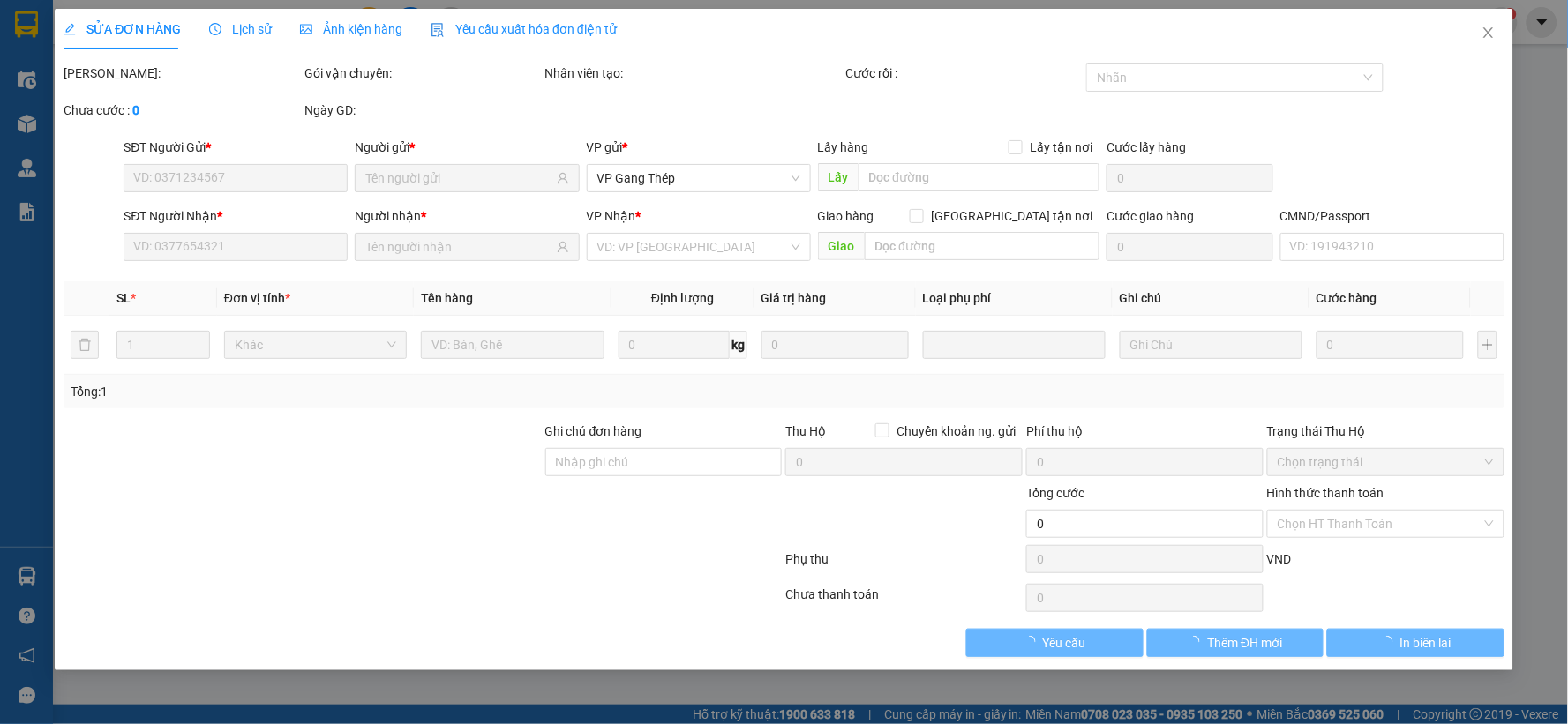
type input "0389168778"
type input "Linh kế toán"
type input "0987167828"
type input "TÀI"
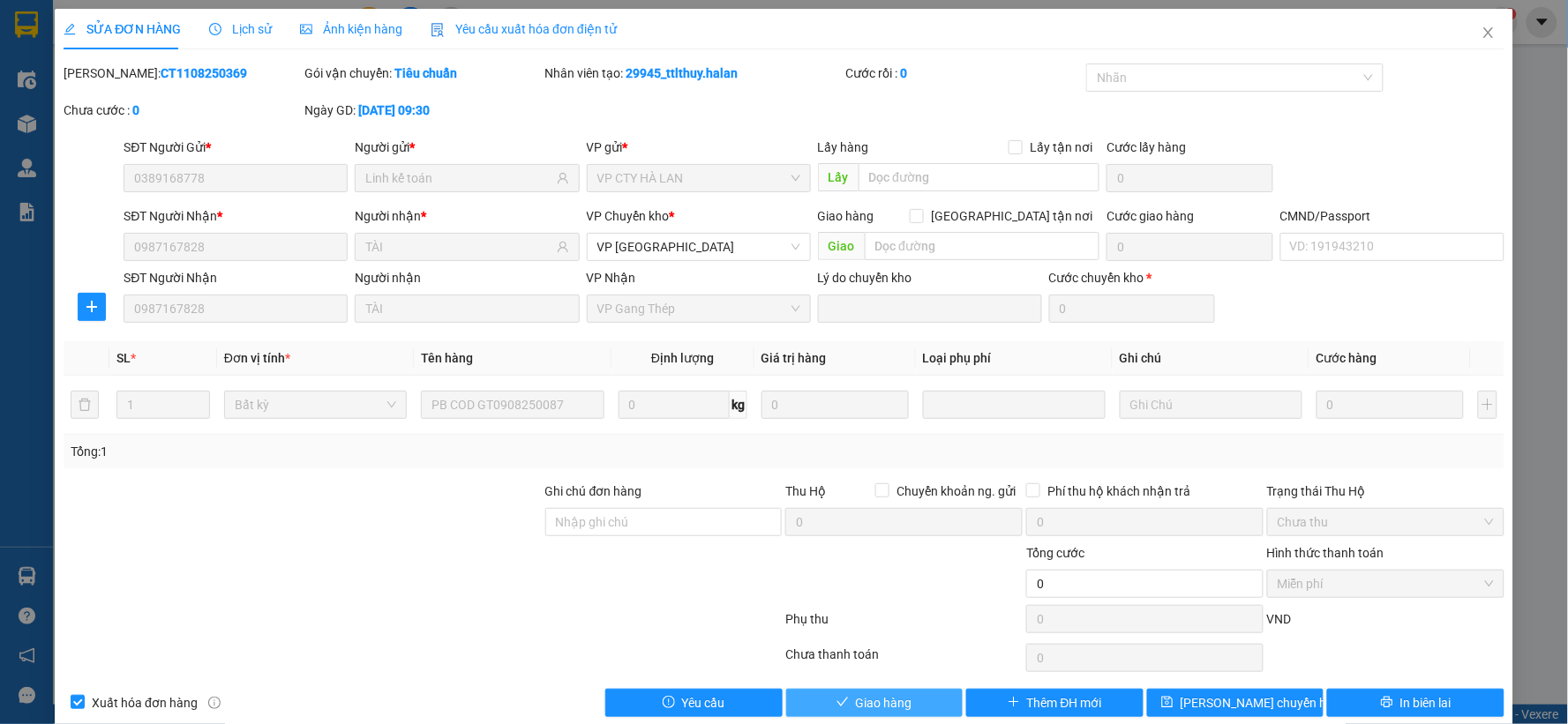
click at [876, 703] on span "Giao hàng" at bounding box center [884, 703] width 57 height 19
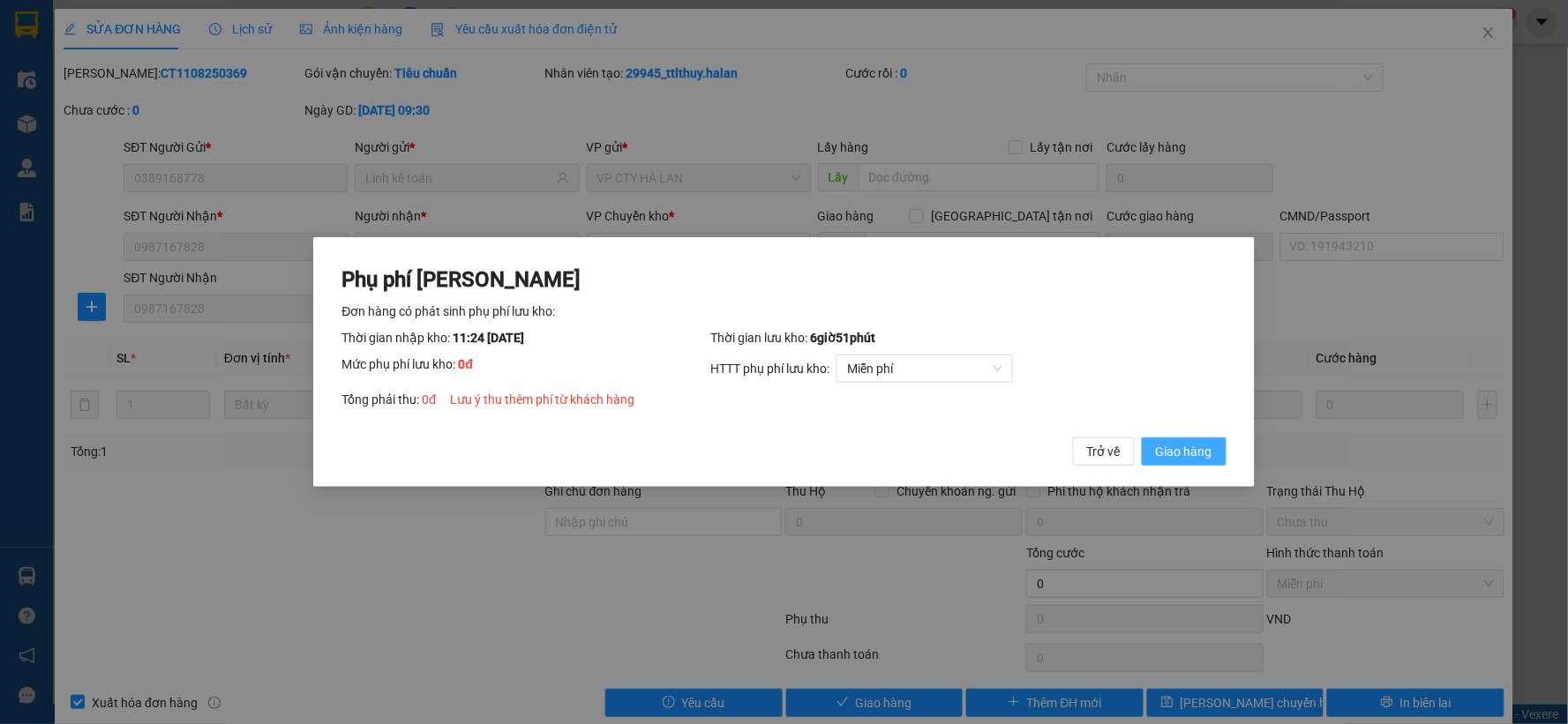
click at [1197, 441] on button "Giao hàng" at bounding box center [1185, 451] width 85 height 28
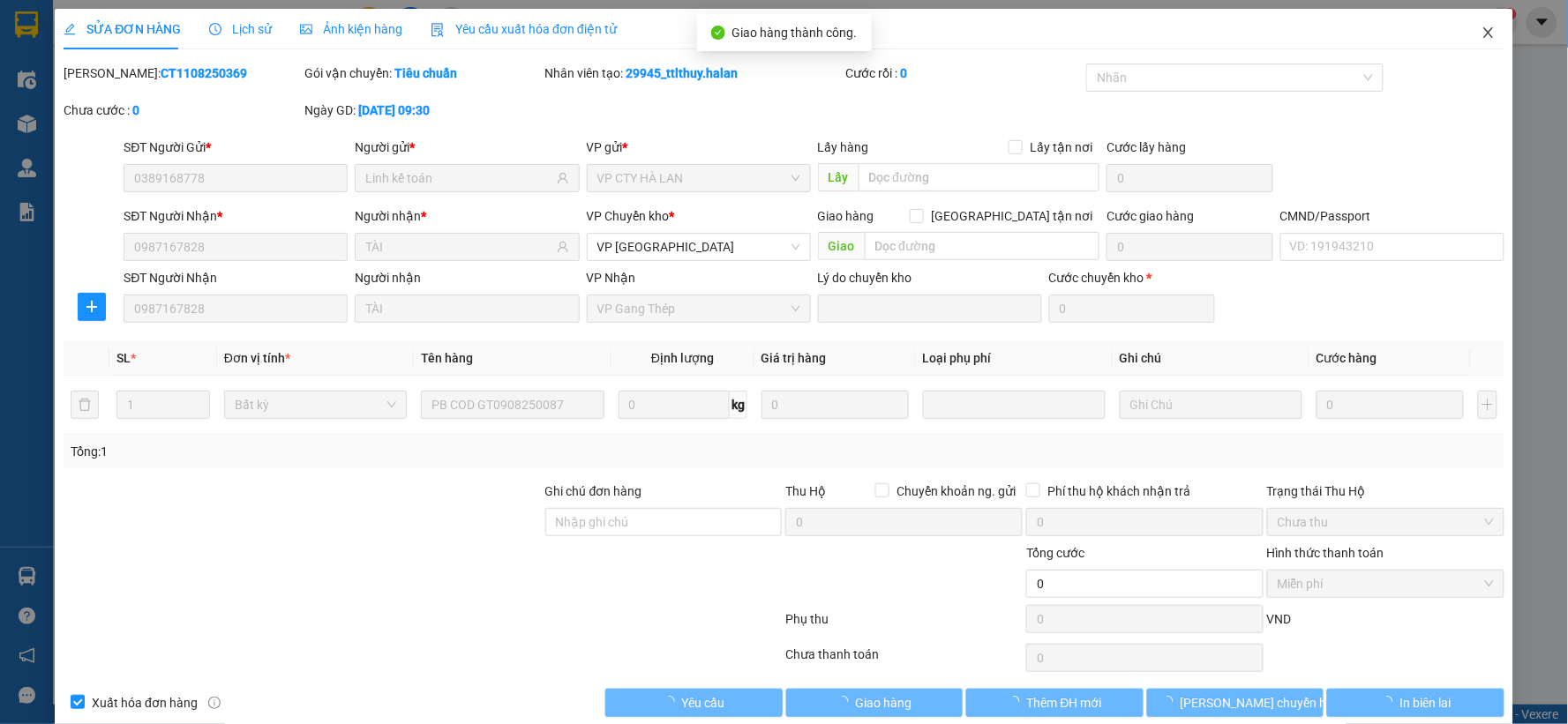
click at [1481, 34] on icon "close" at bounding box center [1488, 33] width 14 height 14
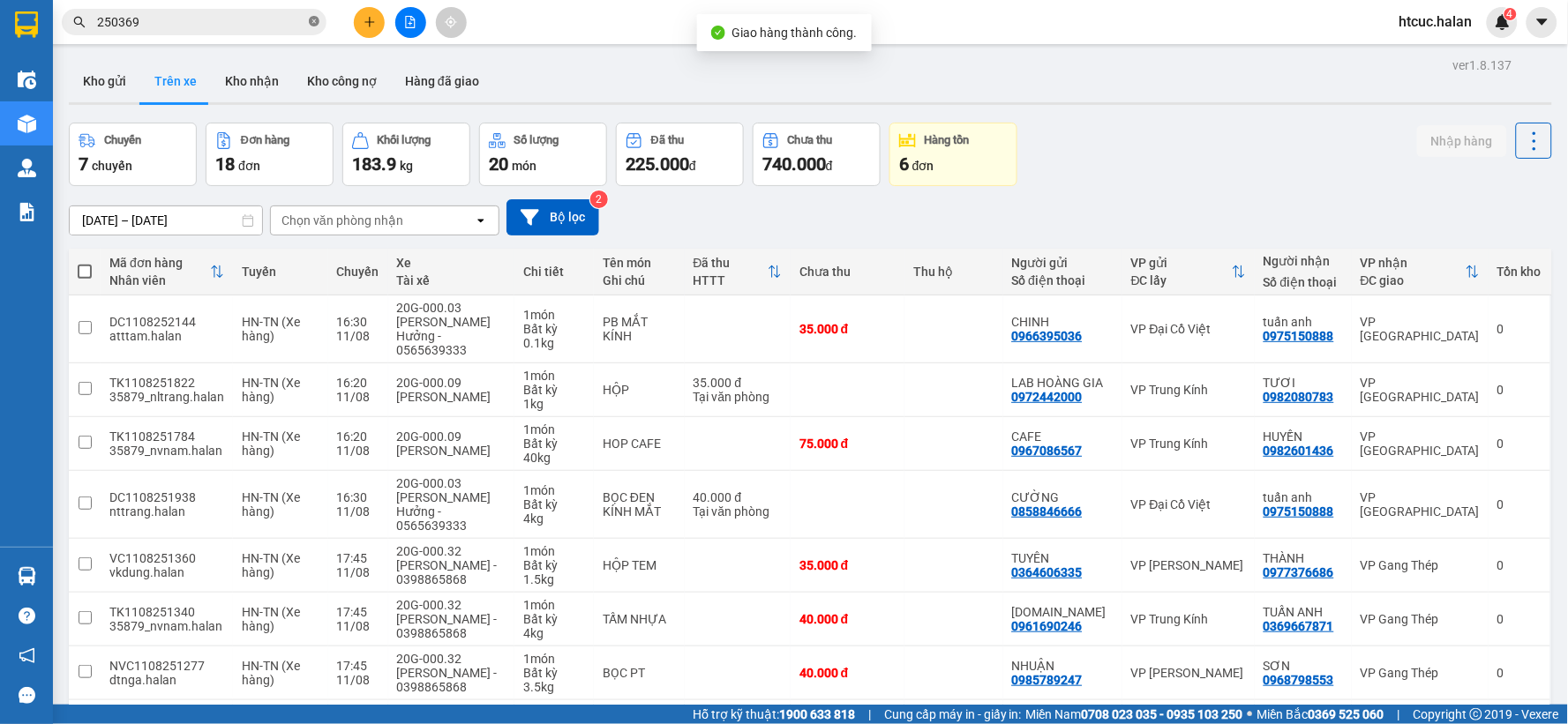
click at [313, 18] on icon "close-circle" at bounding box center [314, 21] width 11 height 11
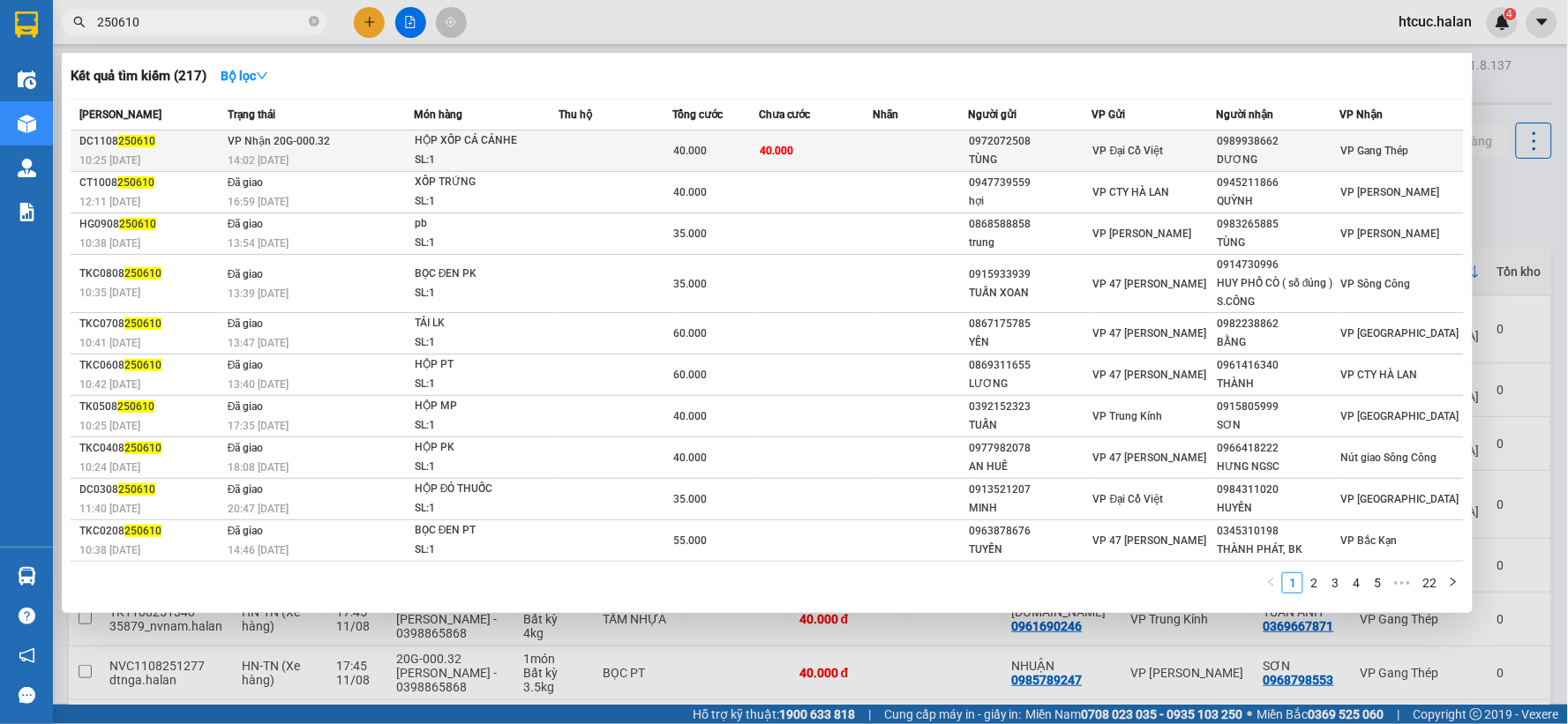
type input "250610"
click at [831, 154] on td "40.000" at bounding box center [816, 151] width 115 height 42
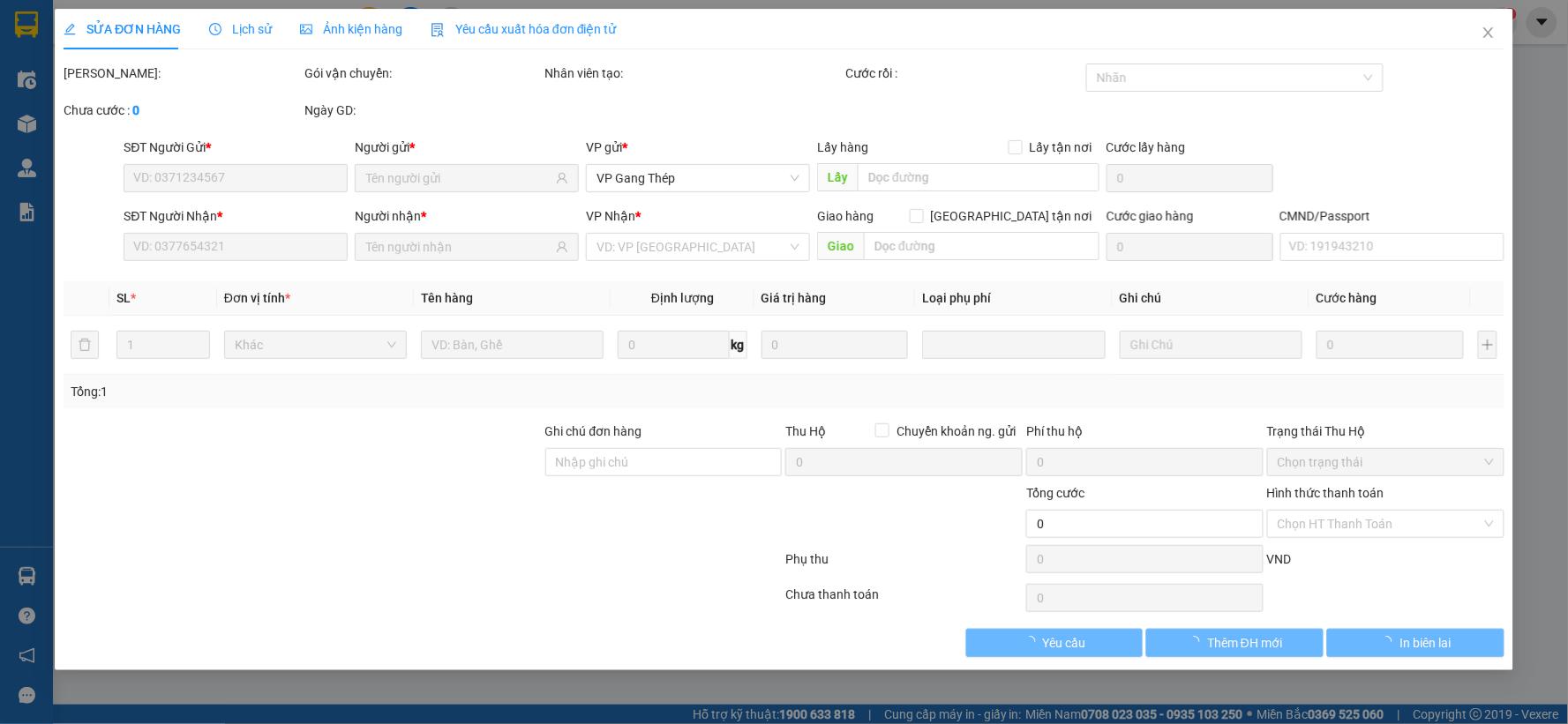
type input "0972072508"
type input "TÙNG"
type input "0989938662"
type input "DƯƠNG"
type input "40.000"
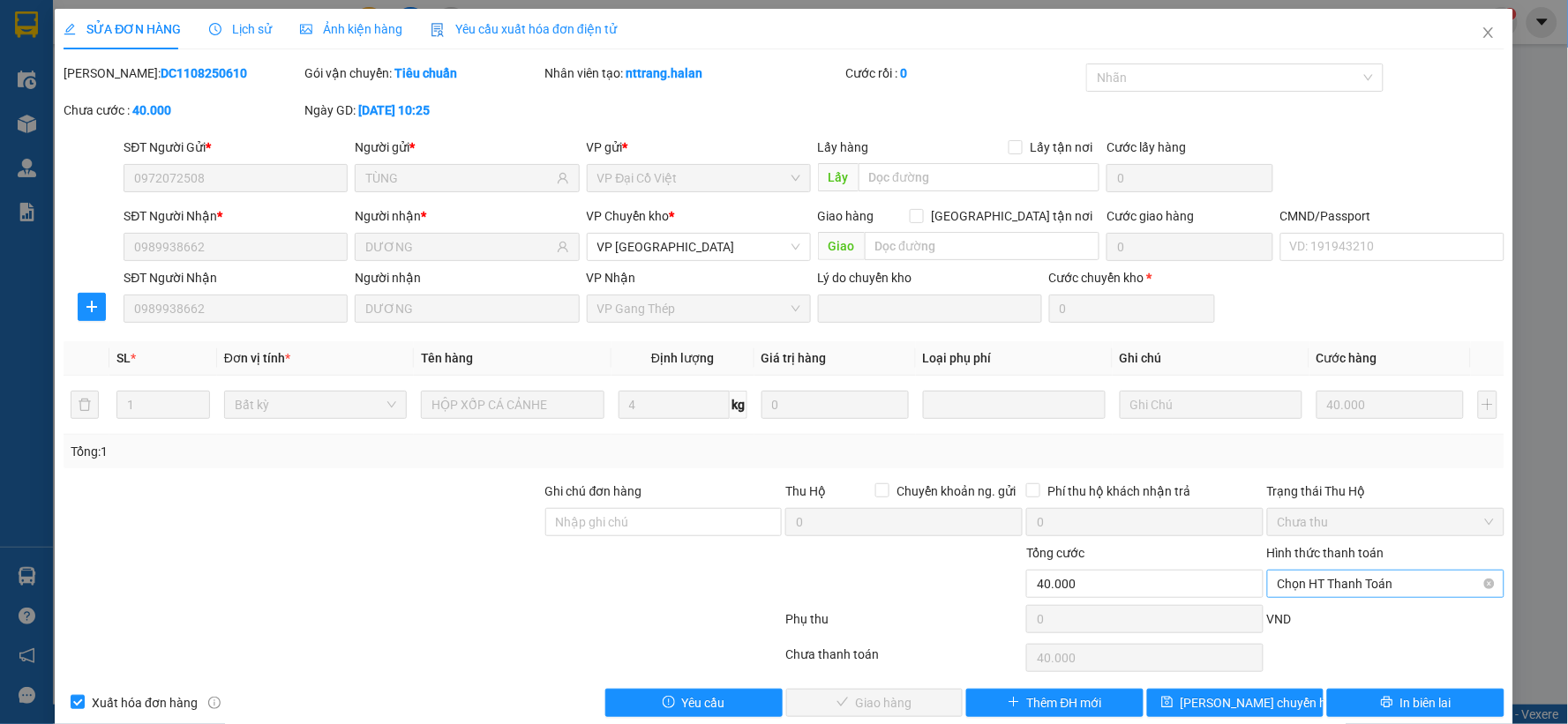
click at [1318, 577] on span "Chọn HT Thanh Toán" at bounding box center [1386, 584] width 216 height 27
click at [1333, 441] on div "Tại văn phòng" at bounding box center [1373, 435] width 213 height 19
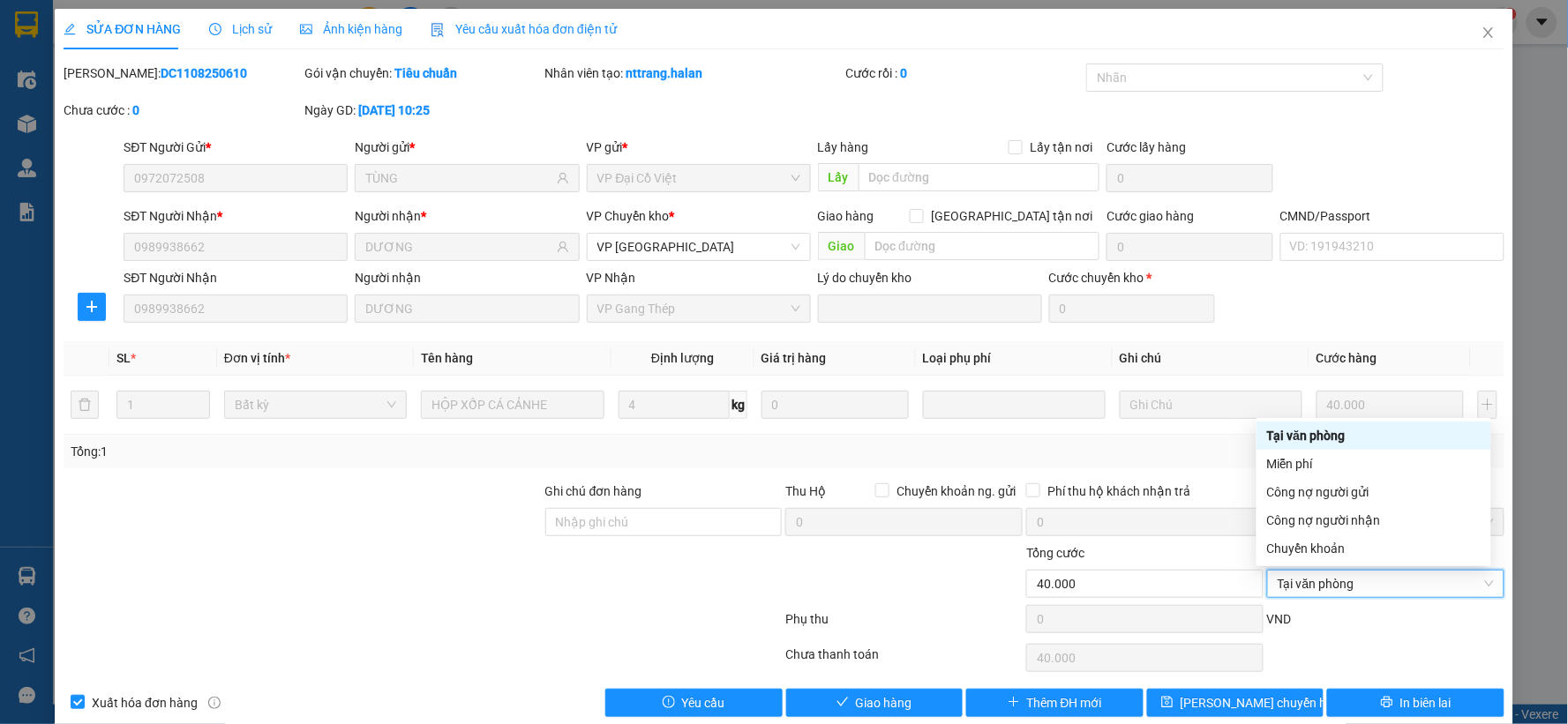
type input "0"
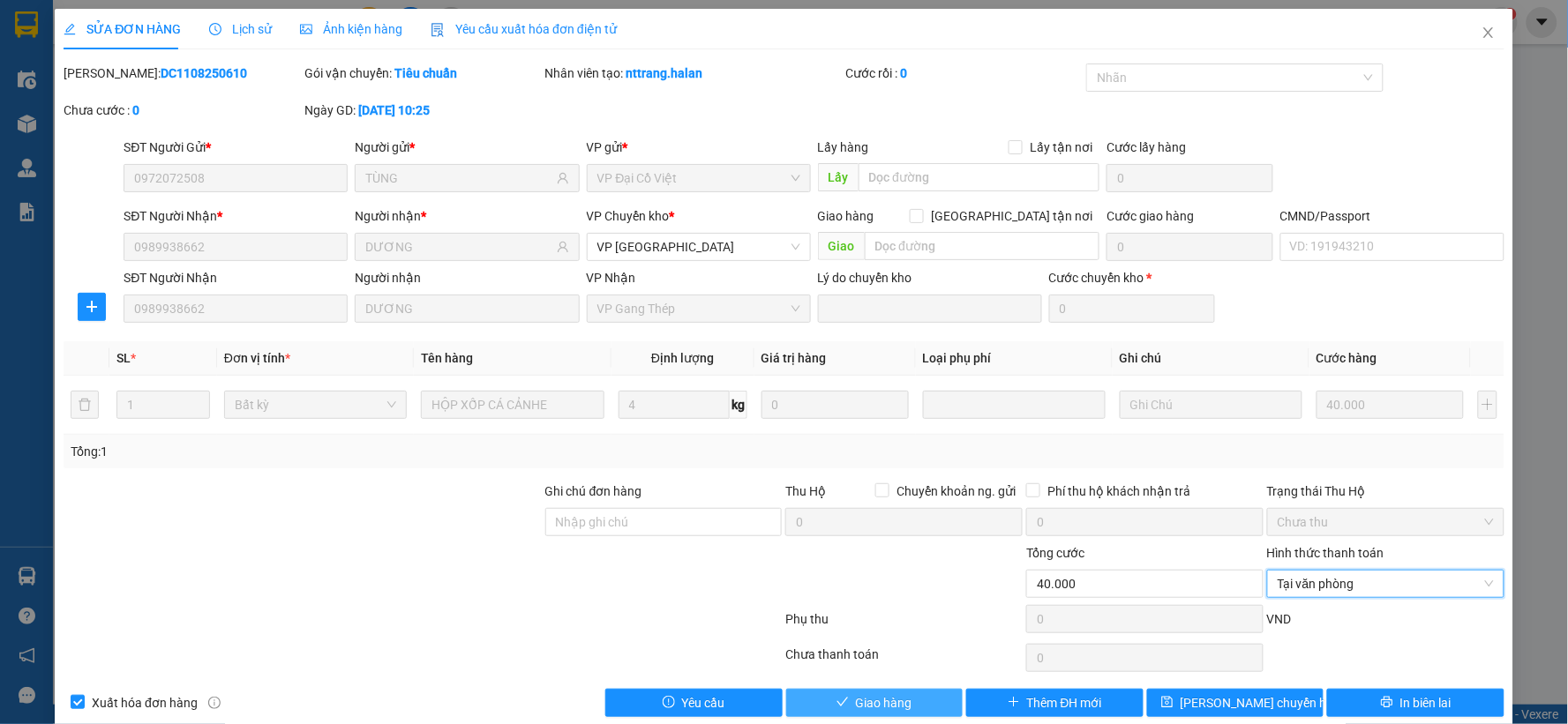
click at [894, 702] on span "Giao hàng" at bounding box center [884, 703] width 57 height 19
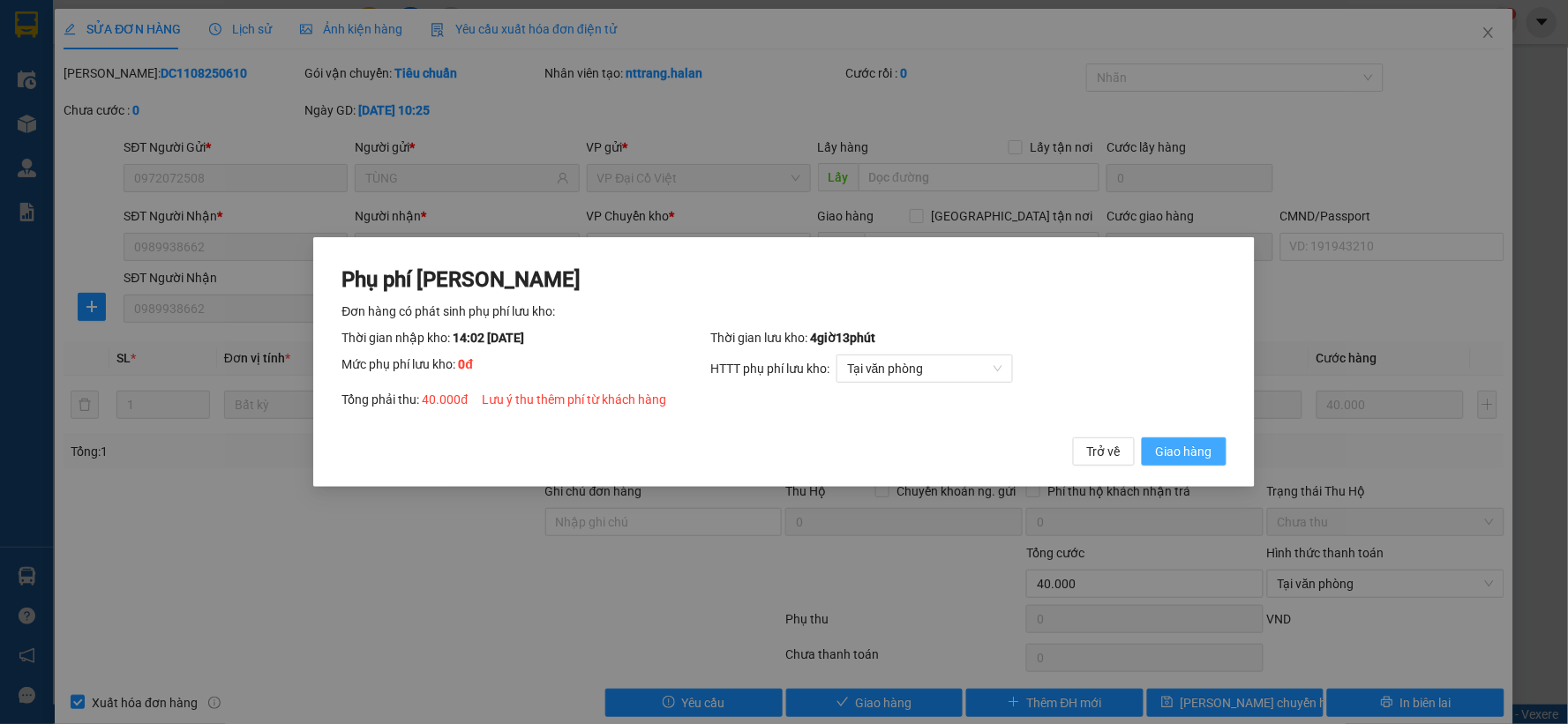
click at [1169, 455] on span "Giao hàng" at bounding box center [1185, 451] width 57 height 19
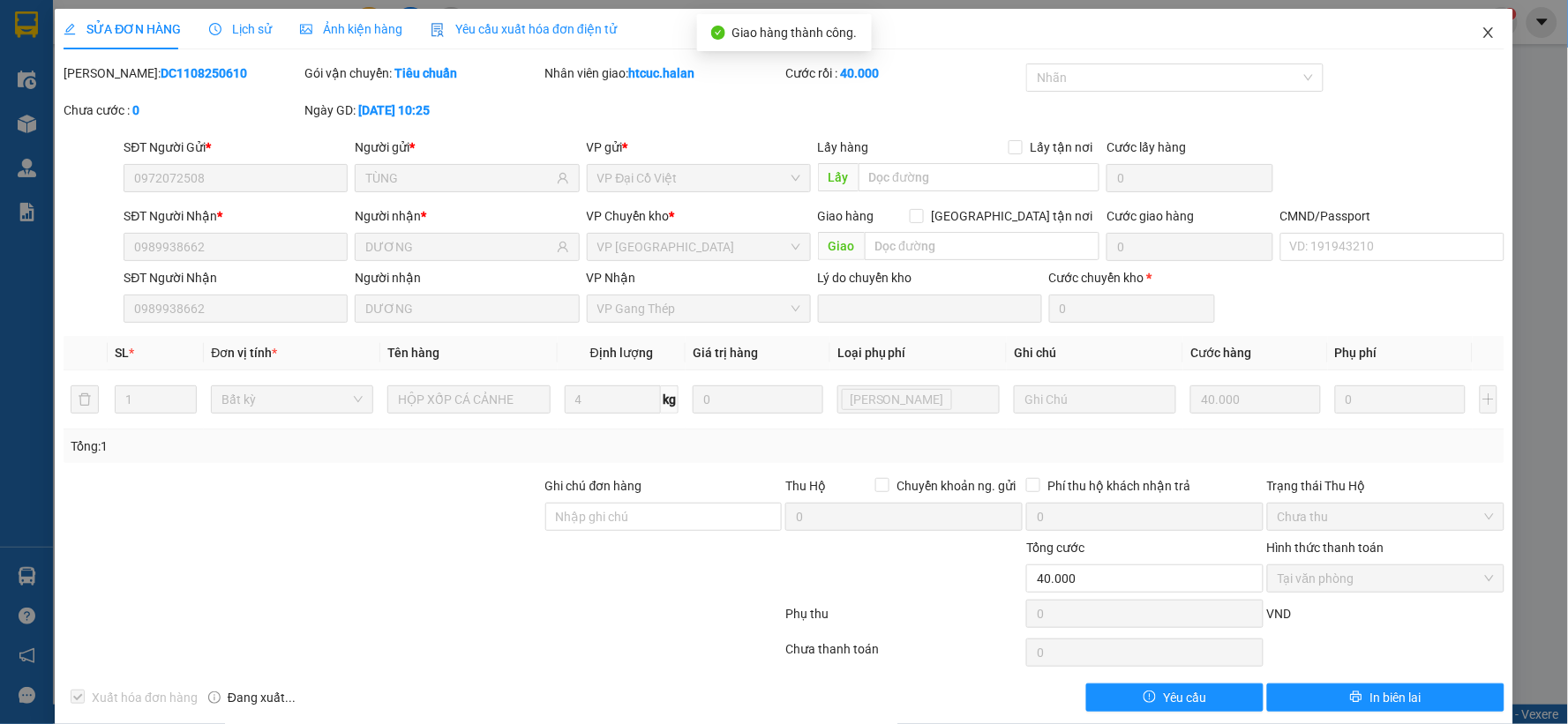
click at [1481, 27] on icon "close" at bounding box center [1488, 33] width 14 height 14
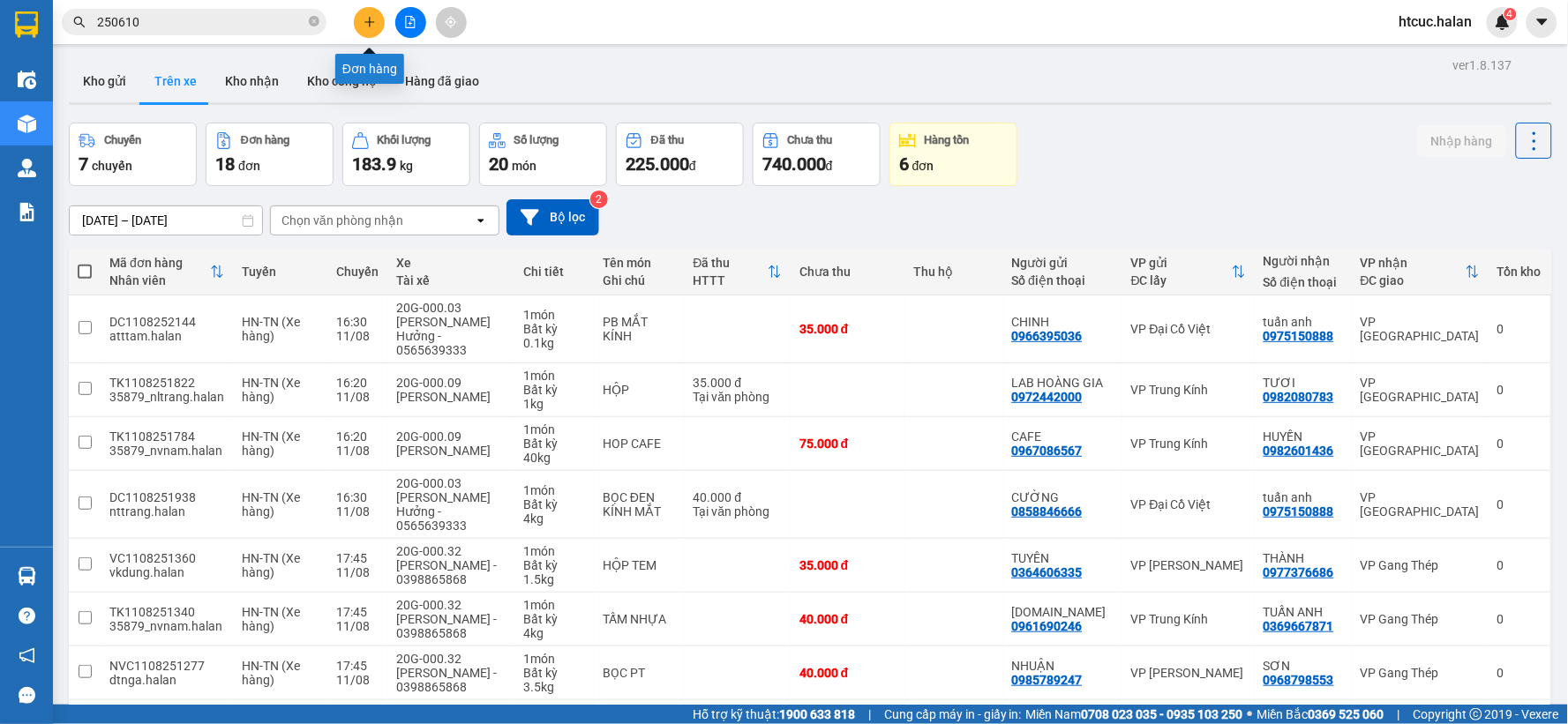
click at [358, 28] on button at bounding box center [369, 22] width 31 height 31
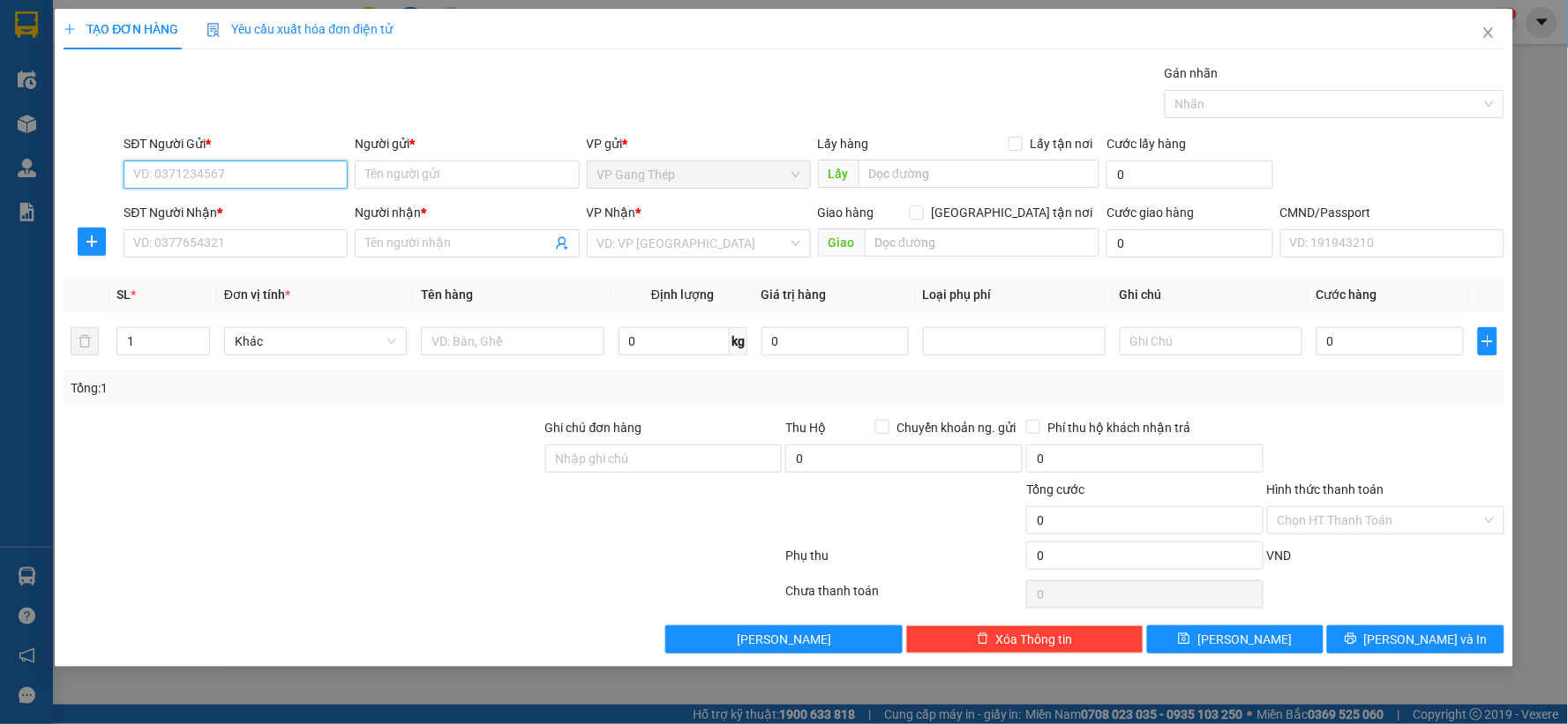
click at [195, 172] on input "SĐT Người Gửi *" at bounding box center [236, 174] width 224 height 28
type input "0912445761"
click at [410, 174] on input "Người gửi *" at bounding box center [467, 174] width 224 height 28
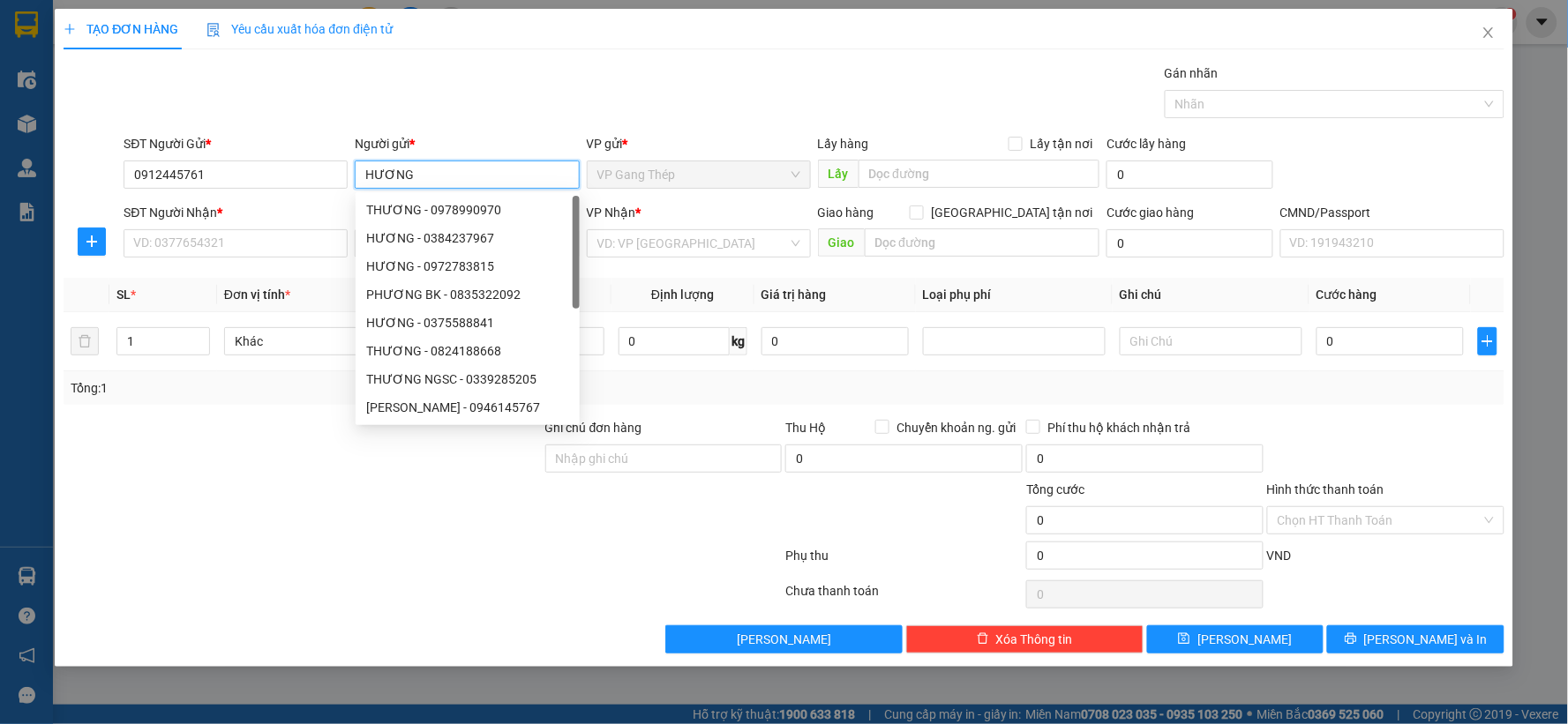
type input "HƯƠNG"
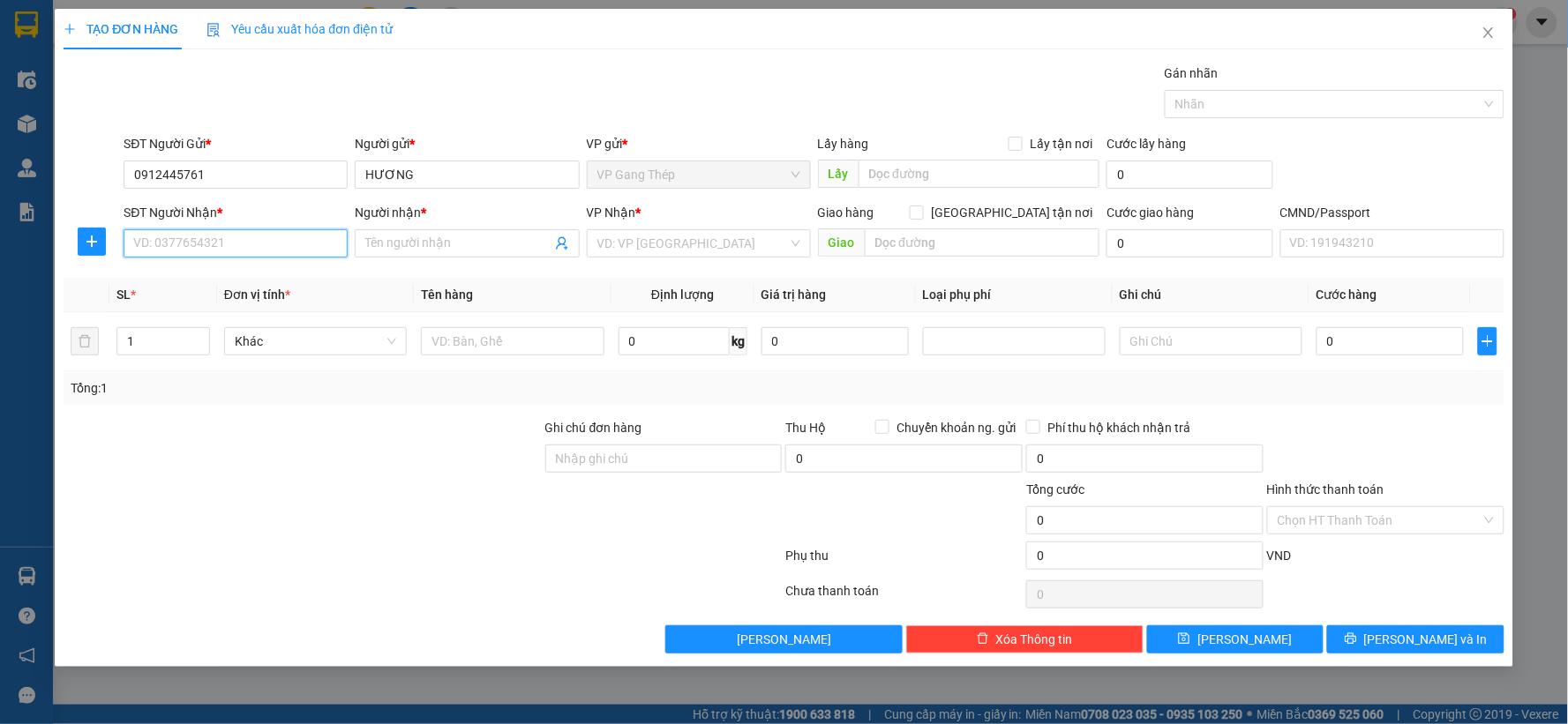
click at [239, 238] on input "SĐT Người Nhận *" at bounding box center [236, 243] width 224 height 28
type input "0913446695"
click at [411, 240] on input "Người nhận *" at bounding box center [458, 243] width 185 height 19
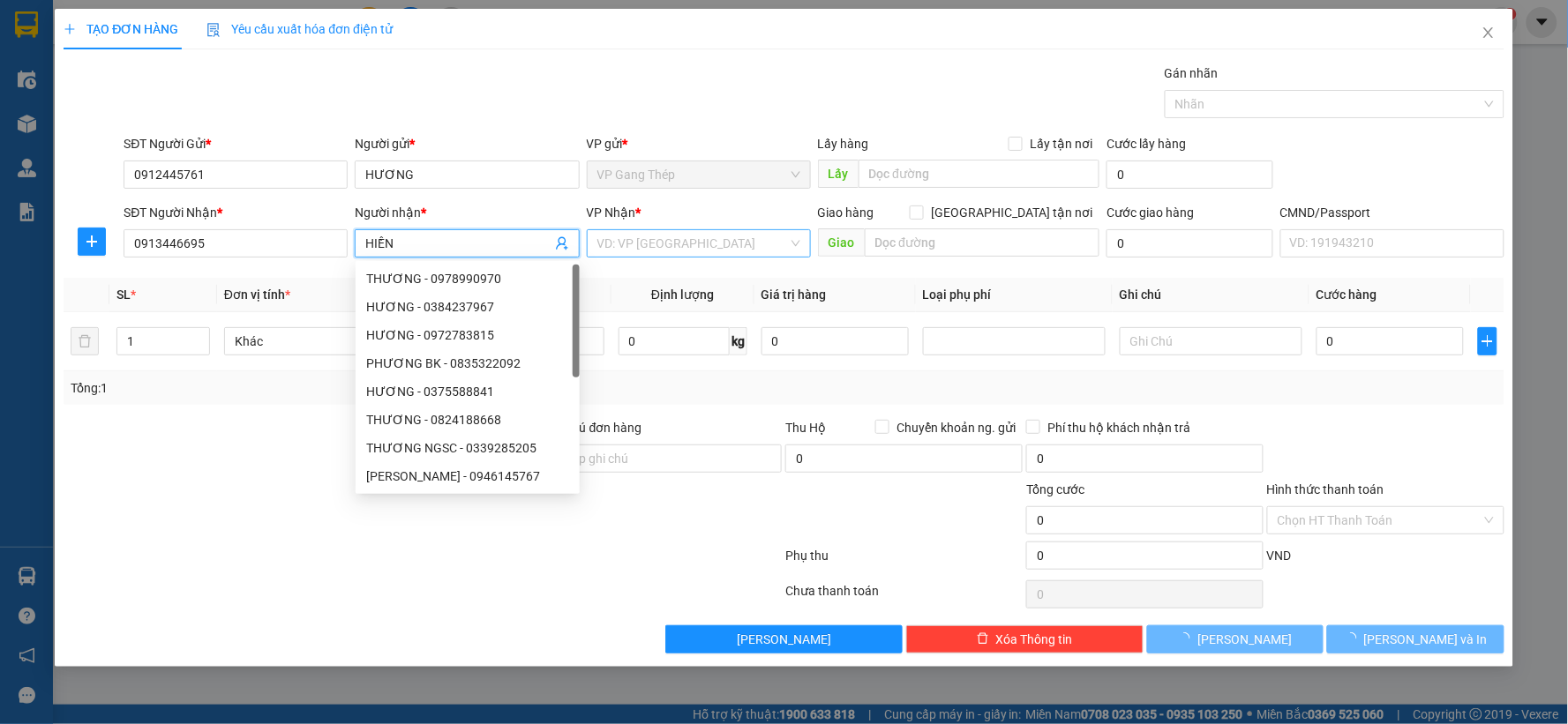
type input "HIỀN"
click at [679, 242] on input "search" at bounding box center [692, 243] width 190 height 27
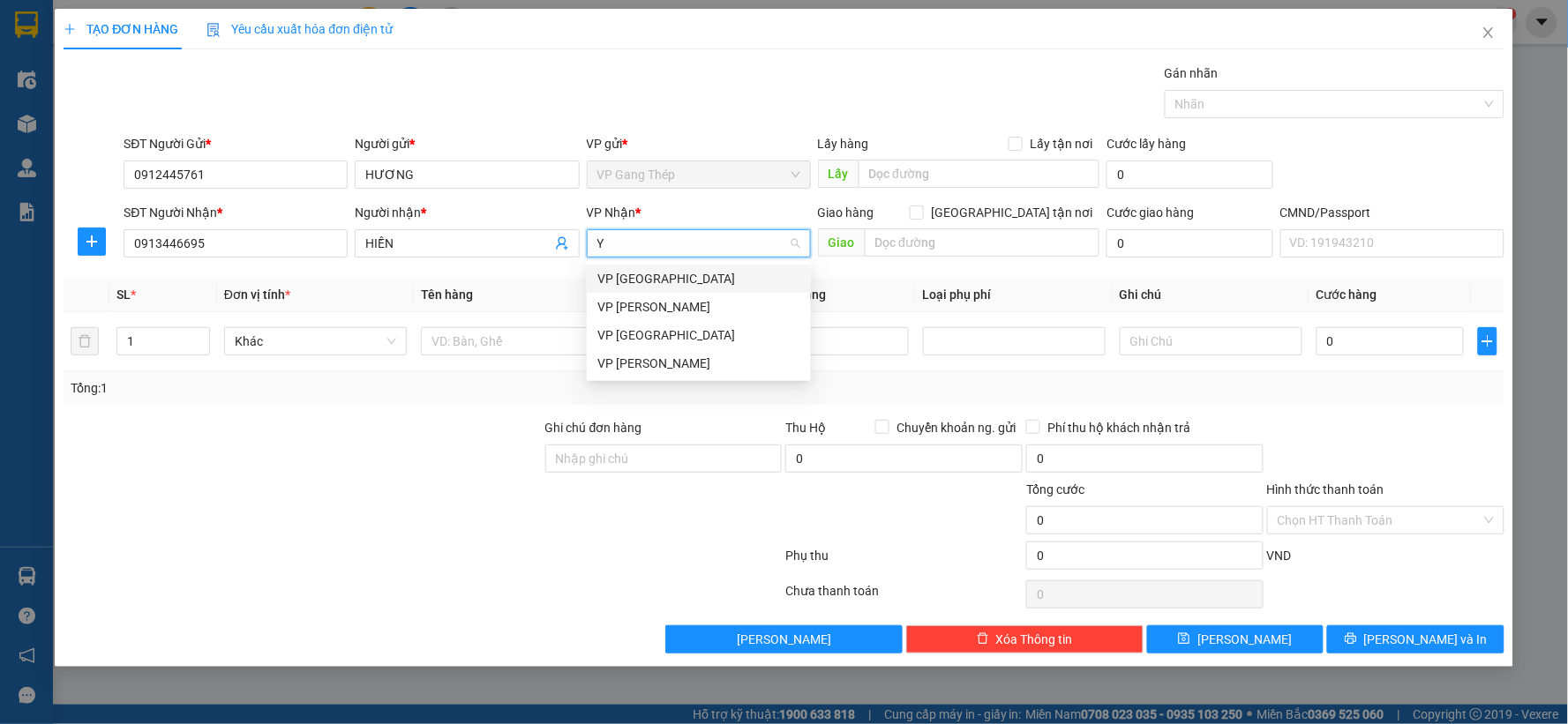
type input "YÊ"
click at [630, 279] on div "VP [GEOGRAPHIC_DATA]" at bounding box center [699, 279] width 203 height 19
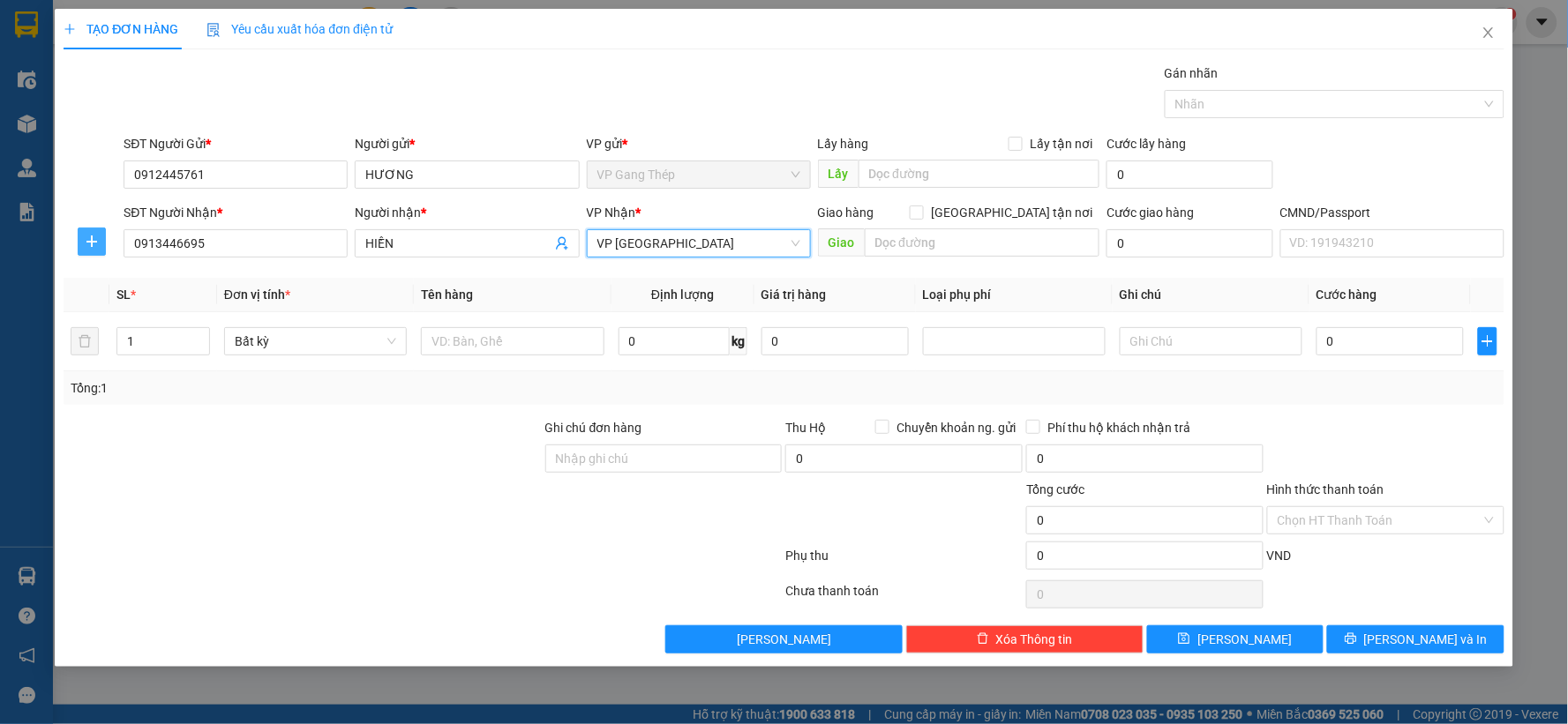
click at [89, 233] on button "button" at bounding box center [92, 242] width 28 height 28
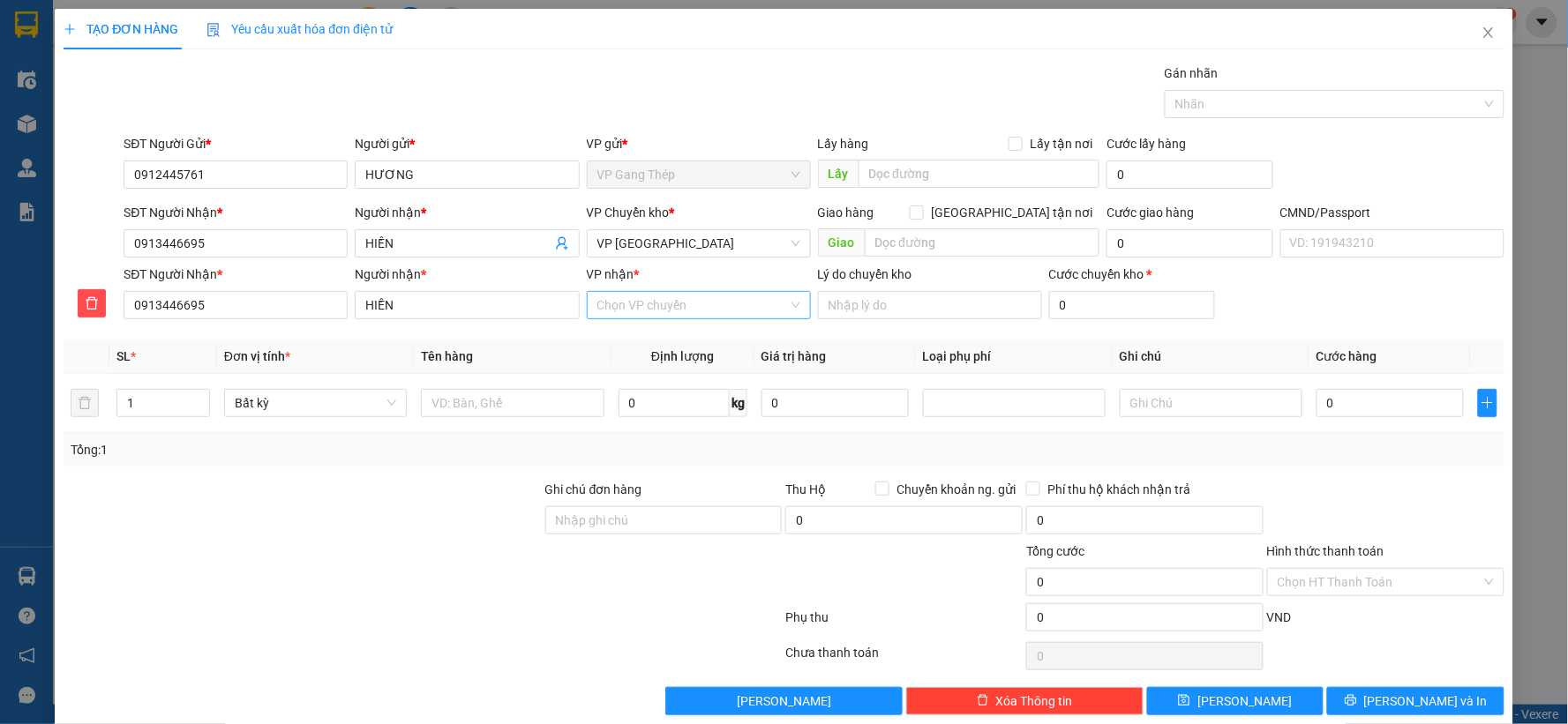
click at [643, 307] on input "VP nhận *" at bounding box center [692, 305] width 190 height 27
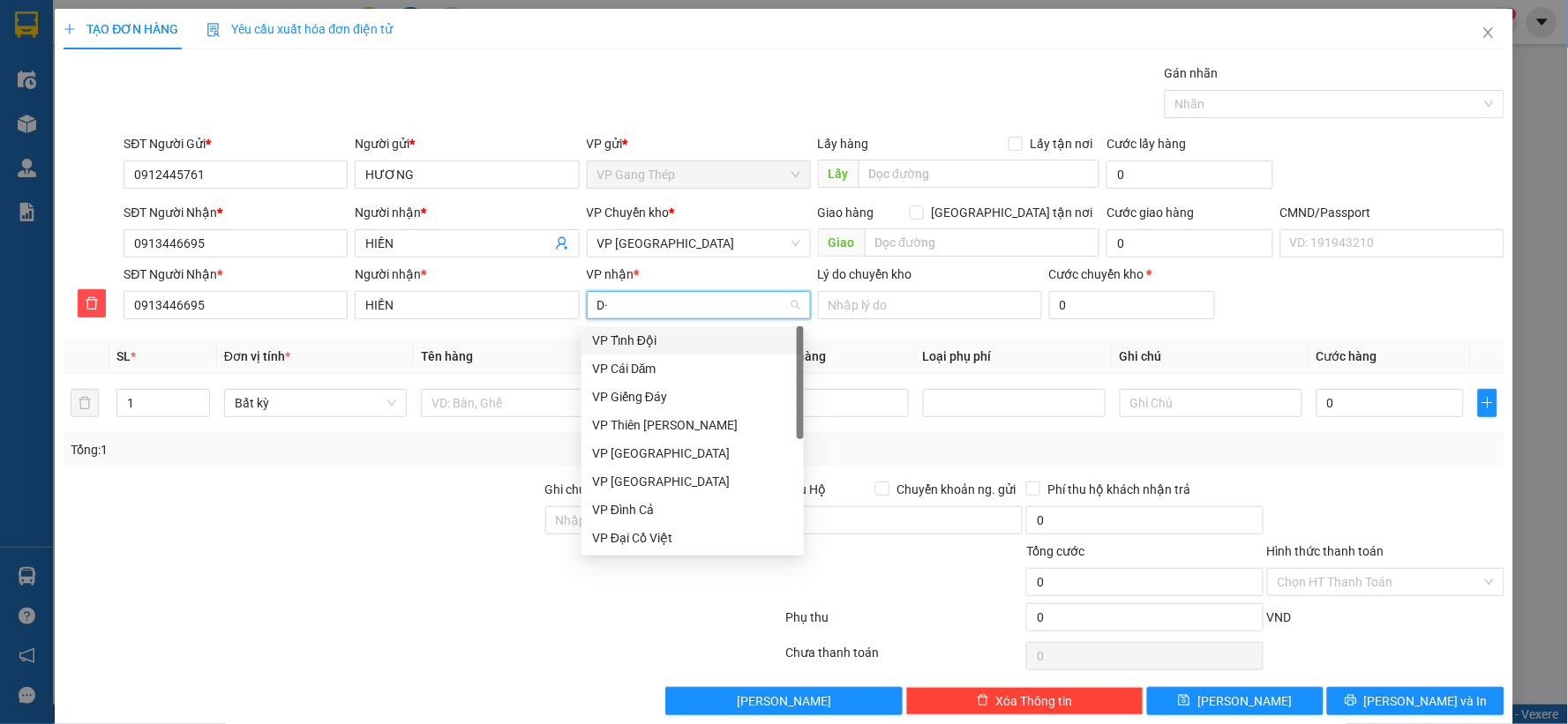
type input "D"
type input "ĐA"
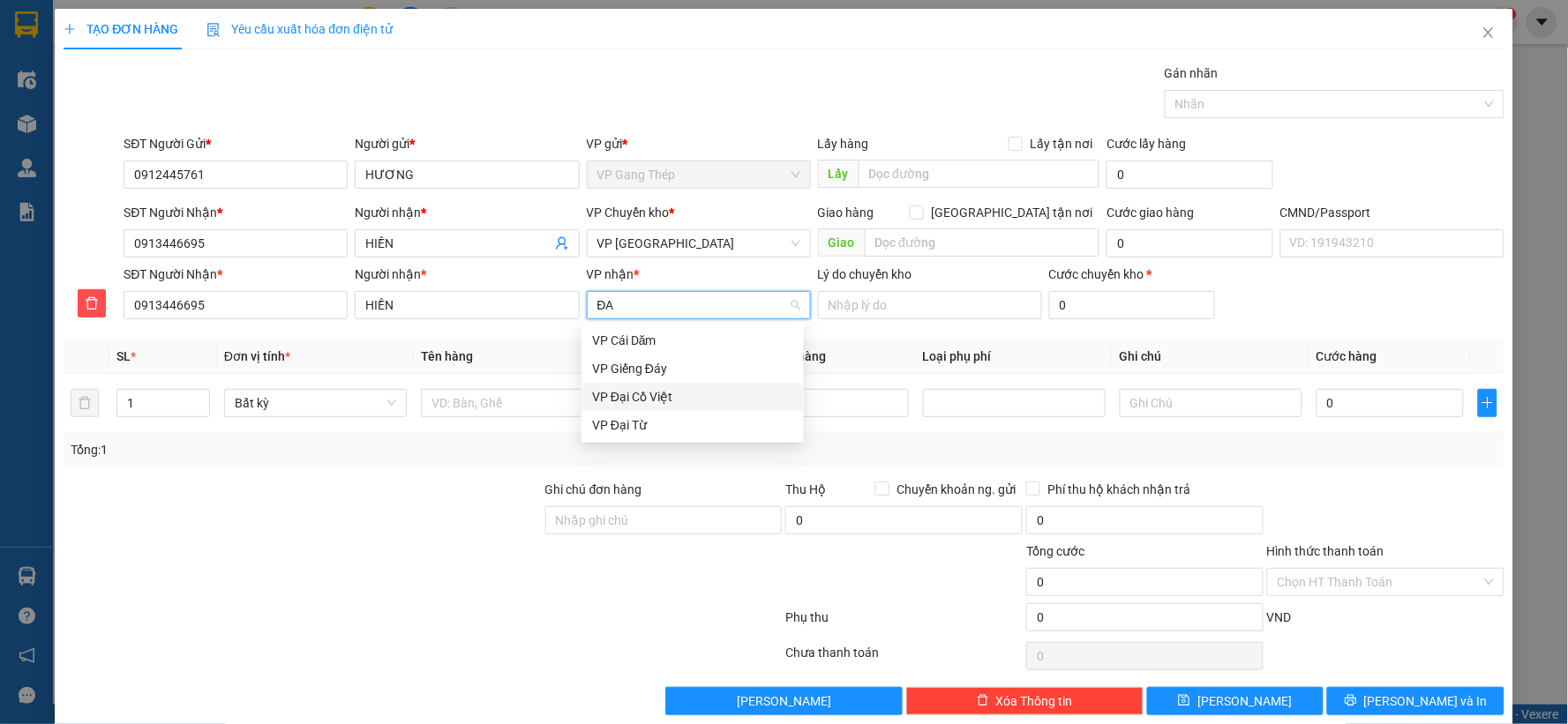
click at [638, 396] on div "VP Đại Cồ Việt" at bounding box center [692, 397] width 201 height 19
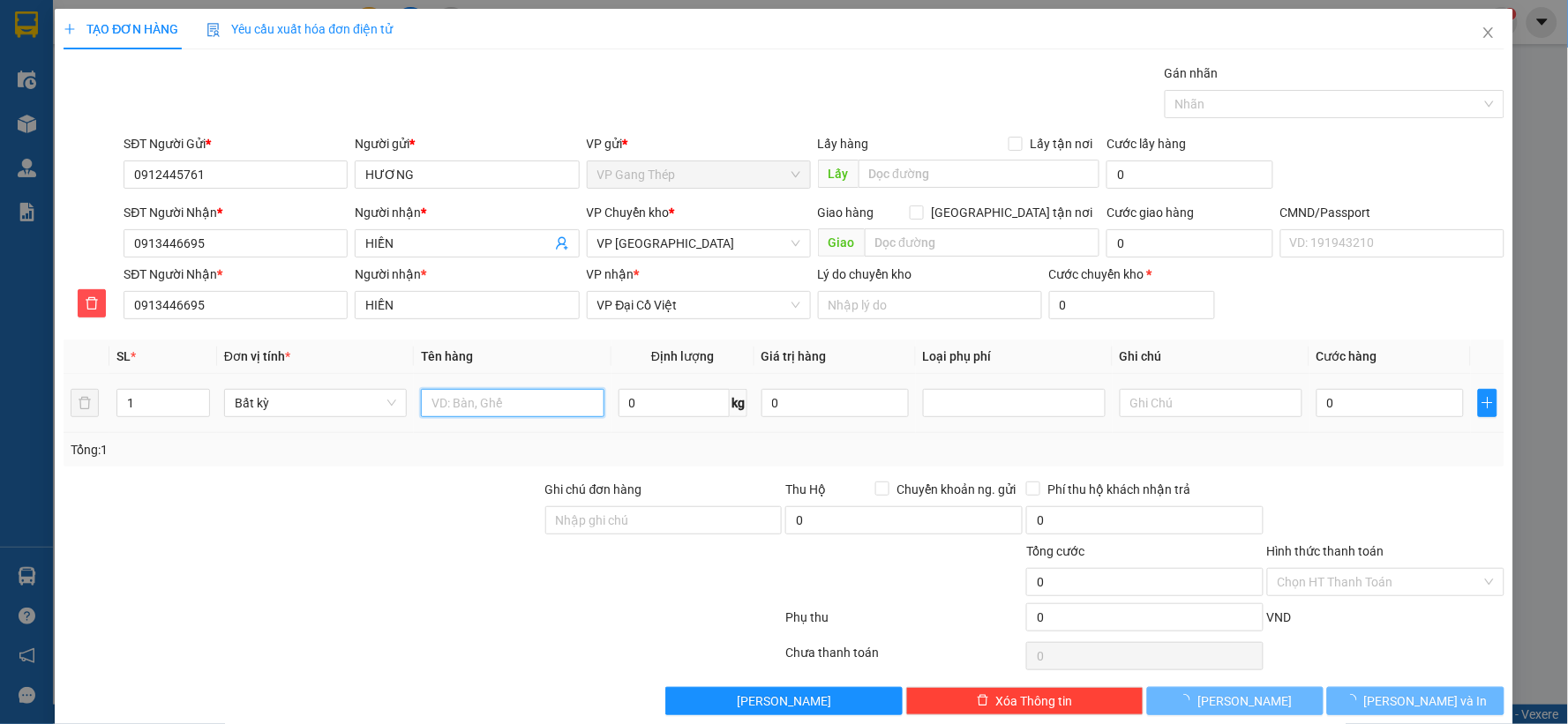
click at [531, 415] on input "text" at bounding box center [512, 404] width 182 height 28
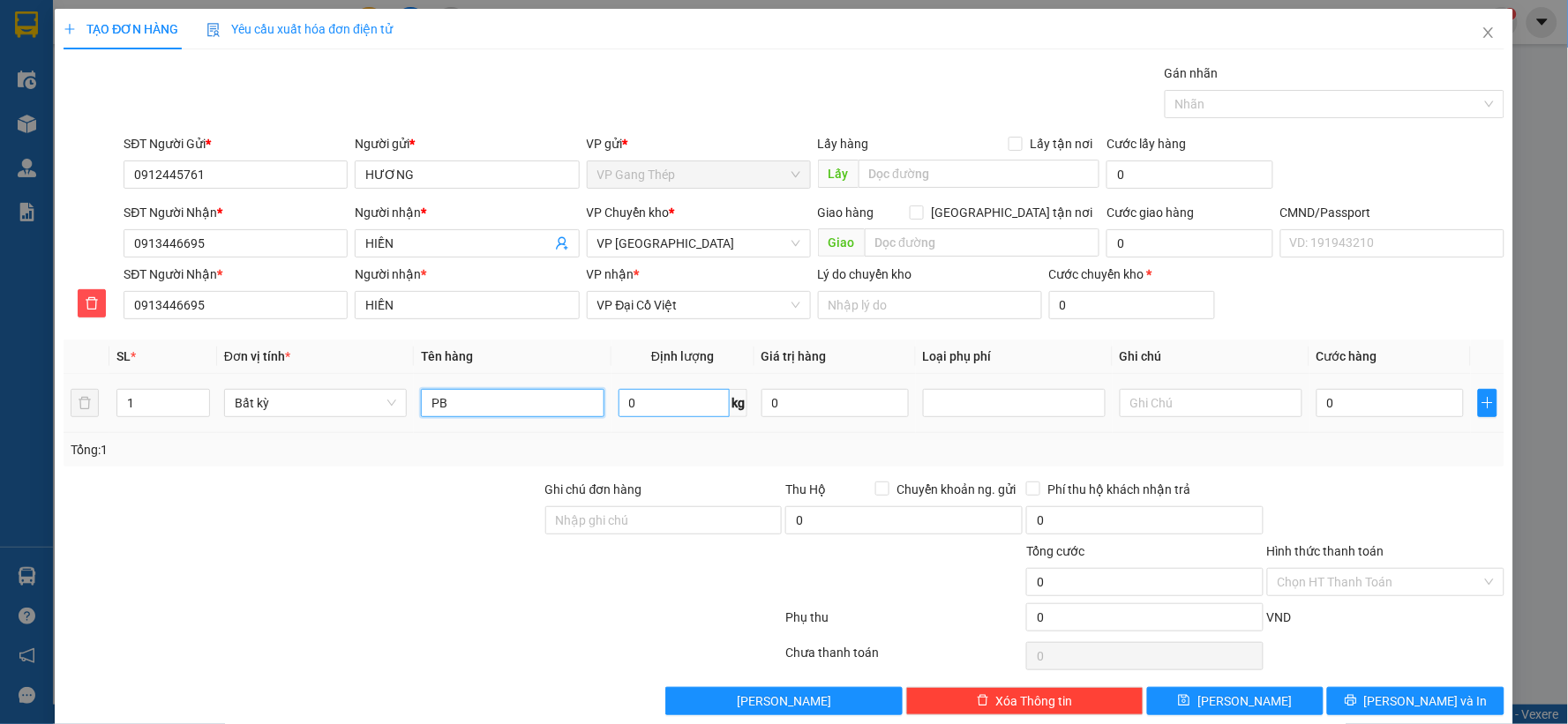
type input "PB"
type input "0.2"
click at [1354, 408] on input "0" at bounding box center [1390, 404] width 147 height 28
type input "35.000"
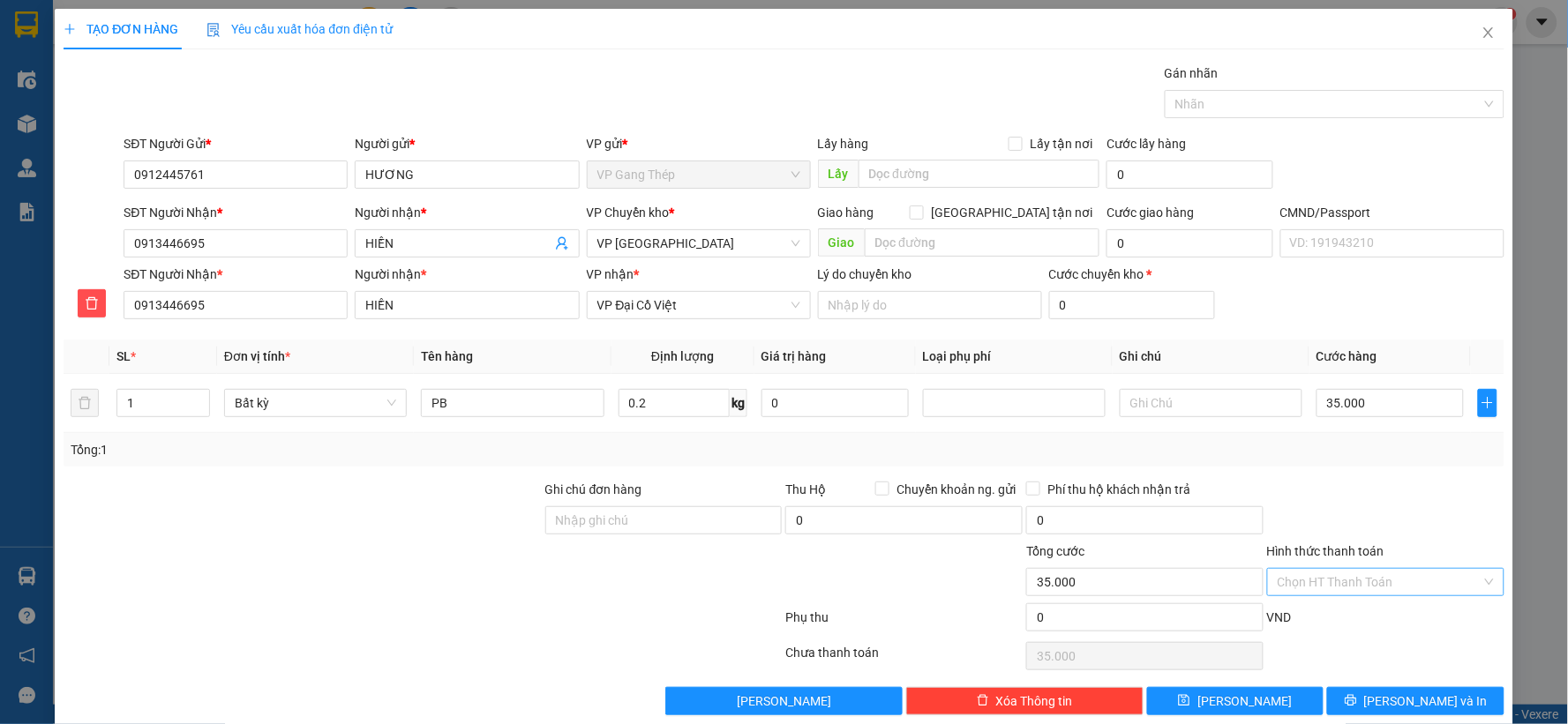
click at [1381, 574] on input "Hình thức thanh toán" at bounding box center [1379, 582] width 204 height 27
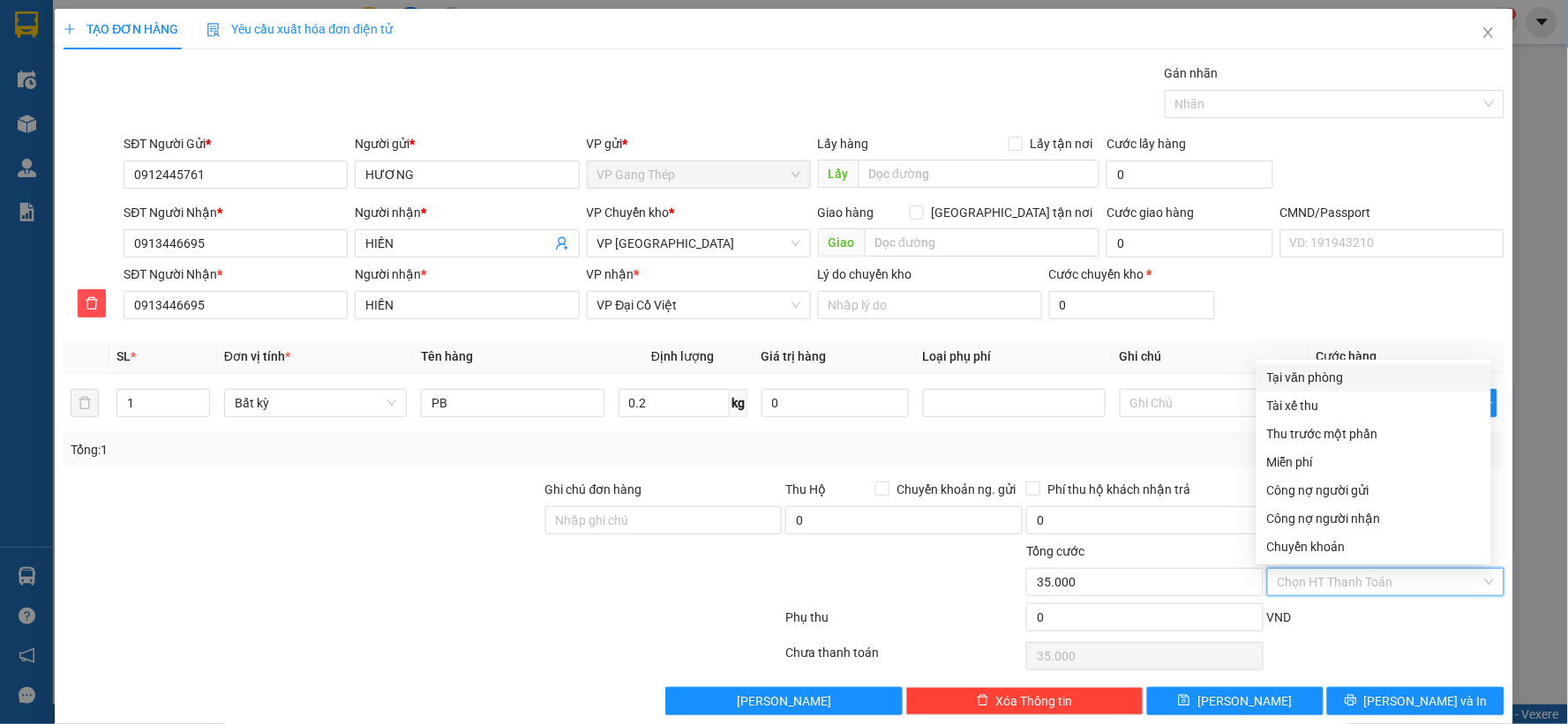
click at [1339, 380] on div "Tại văn phòng" at bounding box center [1373, 378] width 213 height 19
type input "0"
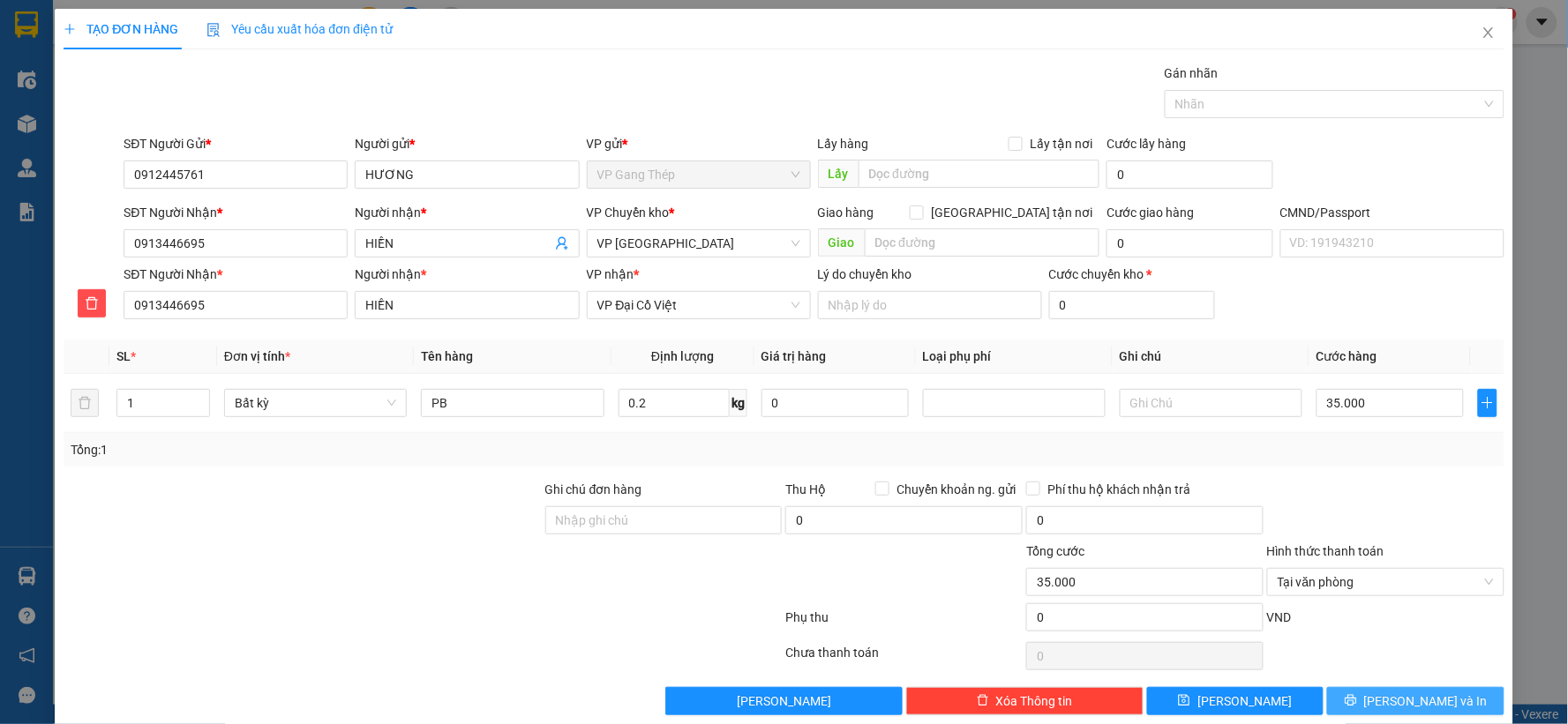
click at [1394, 702] on span "Lưu và In" at bounding box center [1426, 701] width 124 height 19
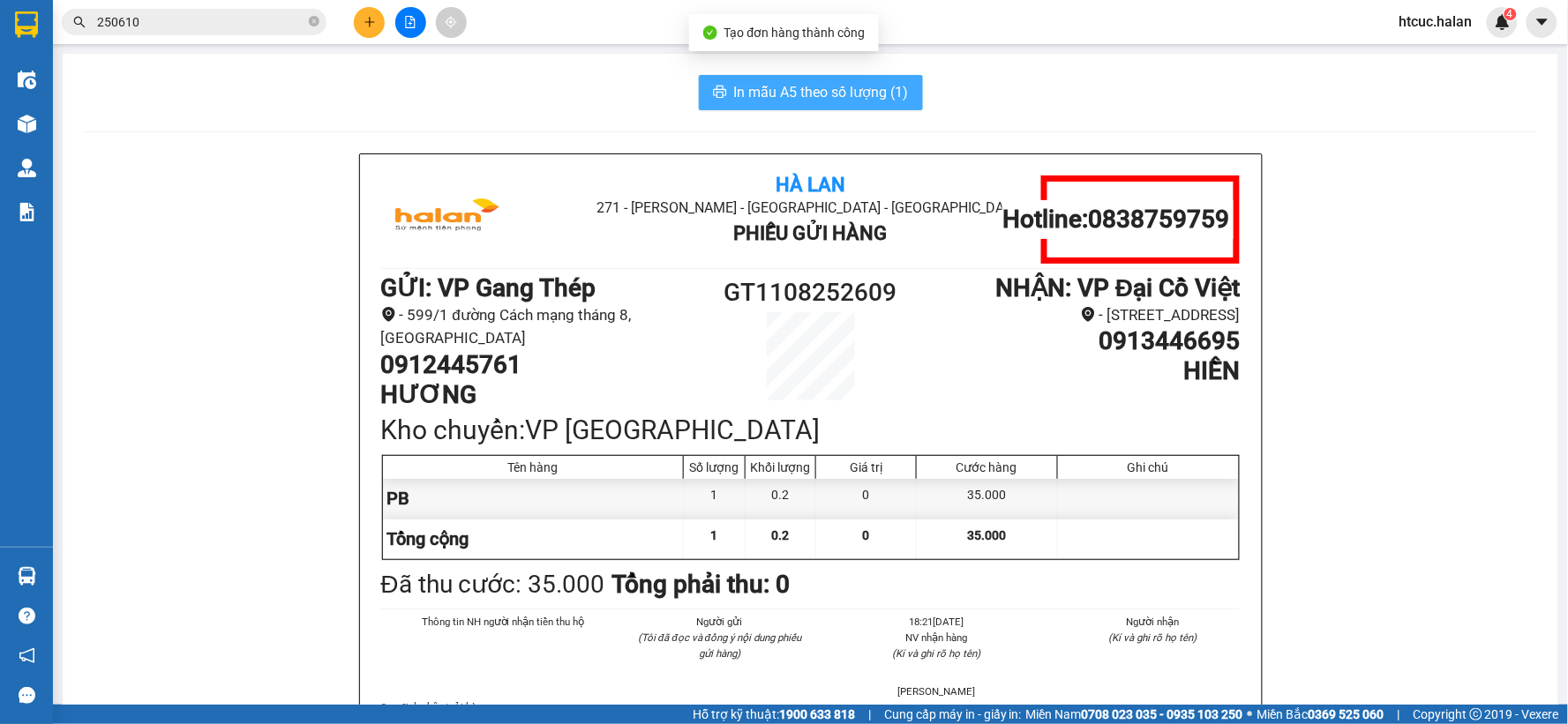
drag, startPoint x: 871, startPoint y: 94, endPoint x: 0, endPoint y: 270, distance: 888.6
click at [870, 95] on span "In mẫu A5 theo số lượng (1)" at bounding box center [821, 92] width 174 height 22
click at [791, 96] on span "In mẫu A5 theo số lượng (1)" at bounding box center [821, 92] width 174 height 22
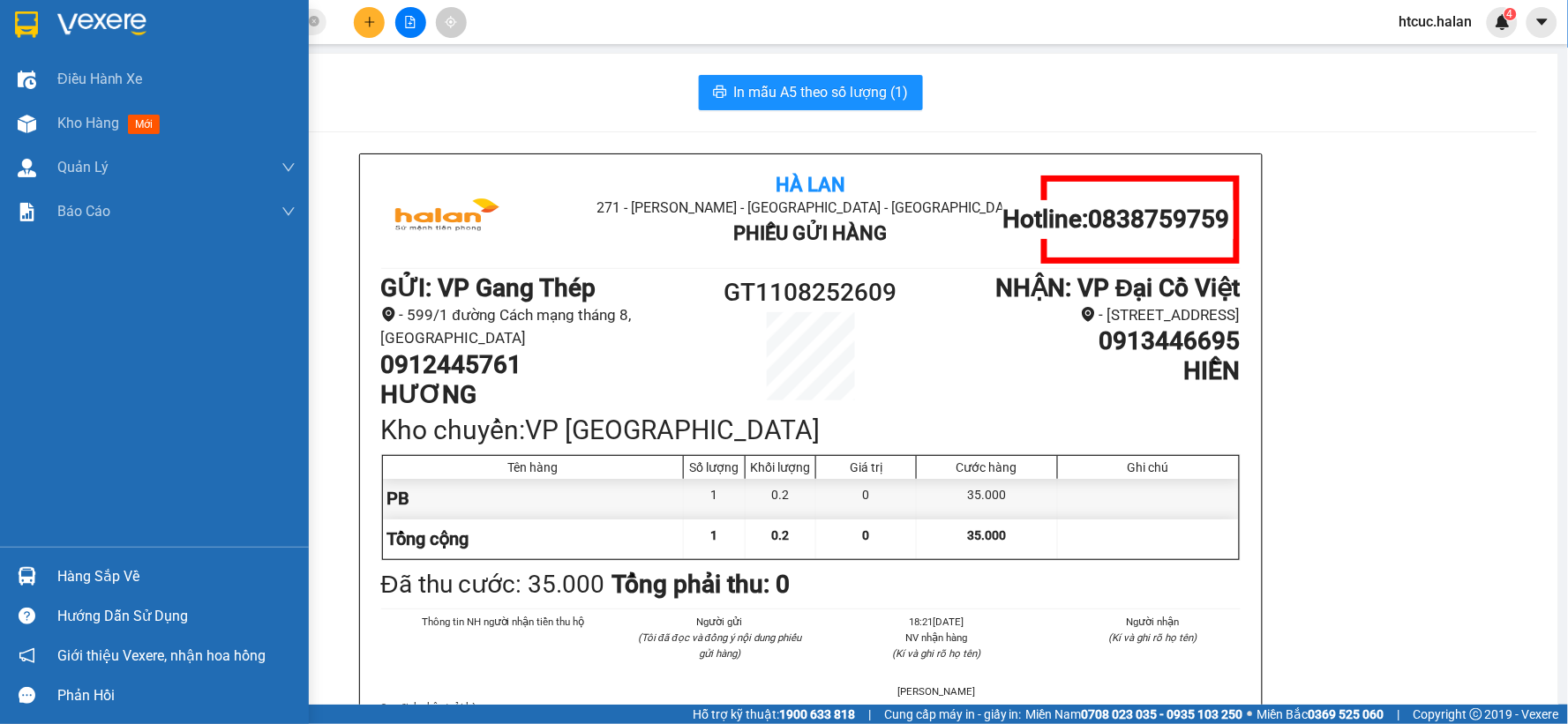
click at [38, 579] on div at bounding box center [27, 576] width 31 height 31
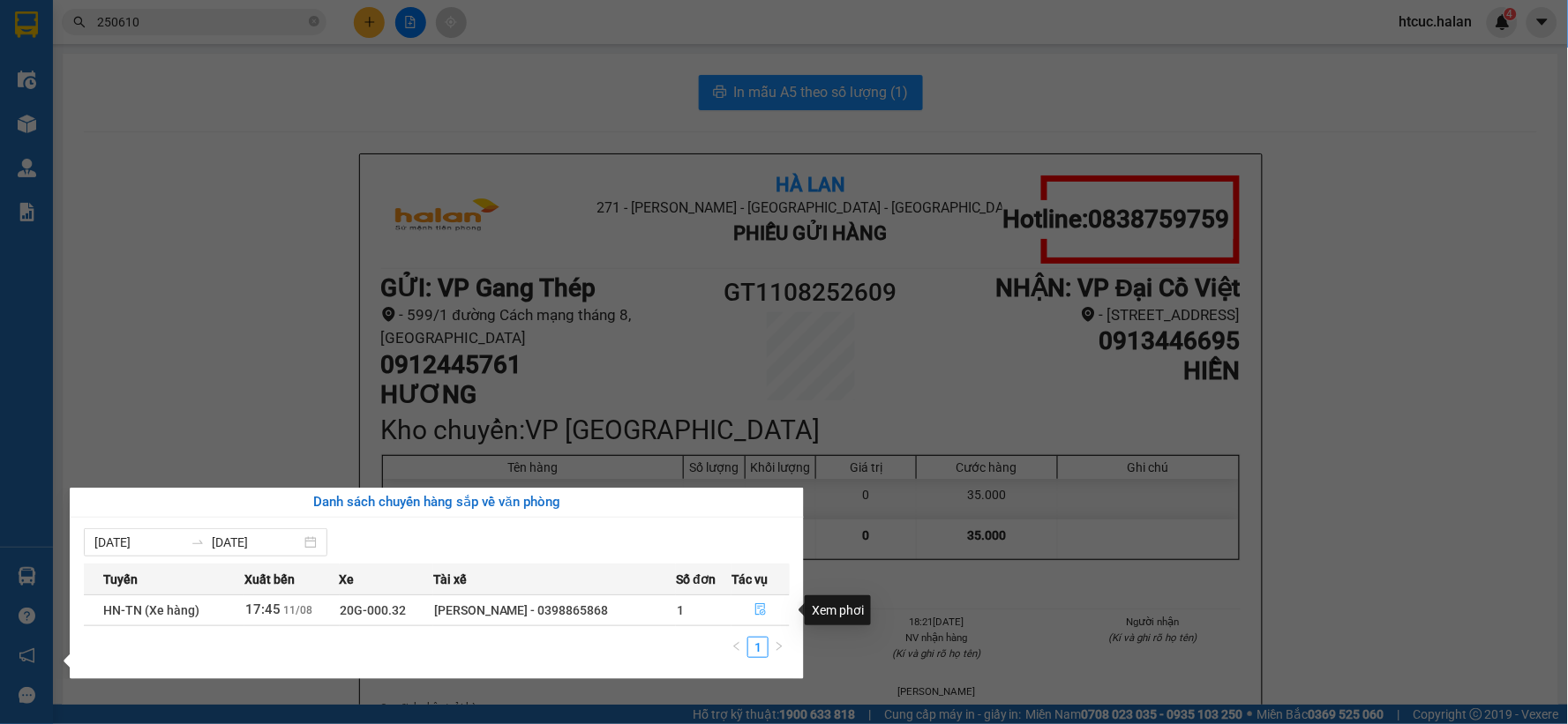
click at [757, 610] on icon "file-done" at bounding box center [761, 610] width 11 height 12
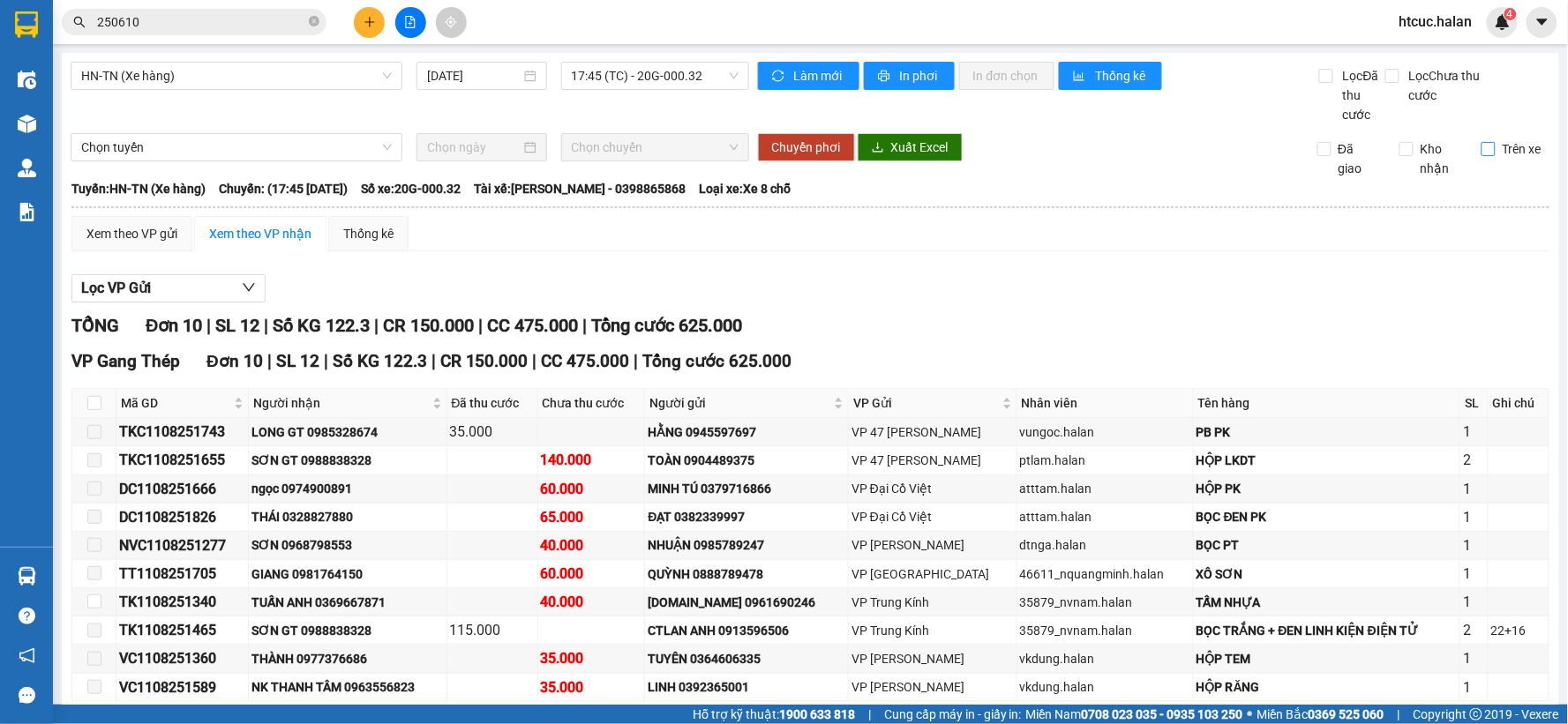
click at [1481, 146] on input "Trên xe" at bounding box center [1488, 149] width 14 height 14
checkbox input "true"
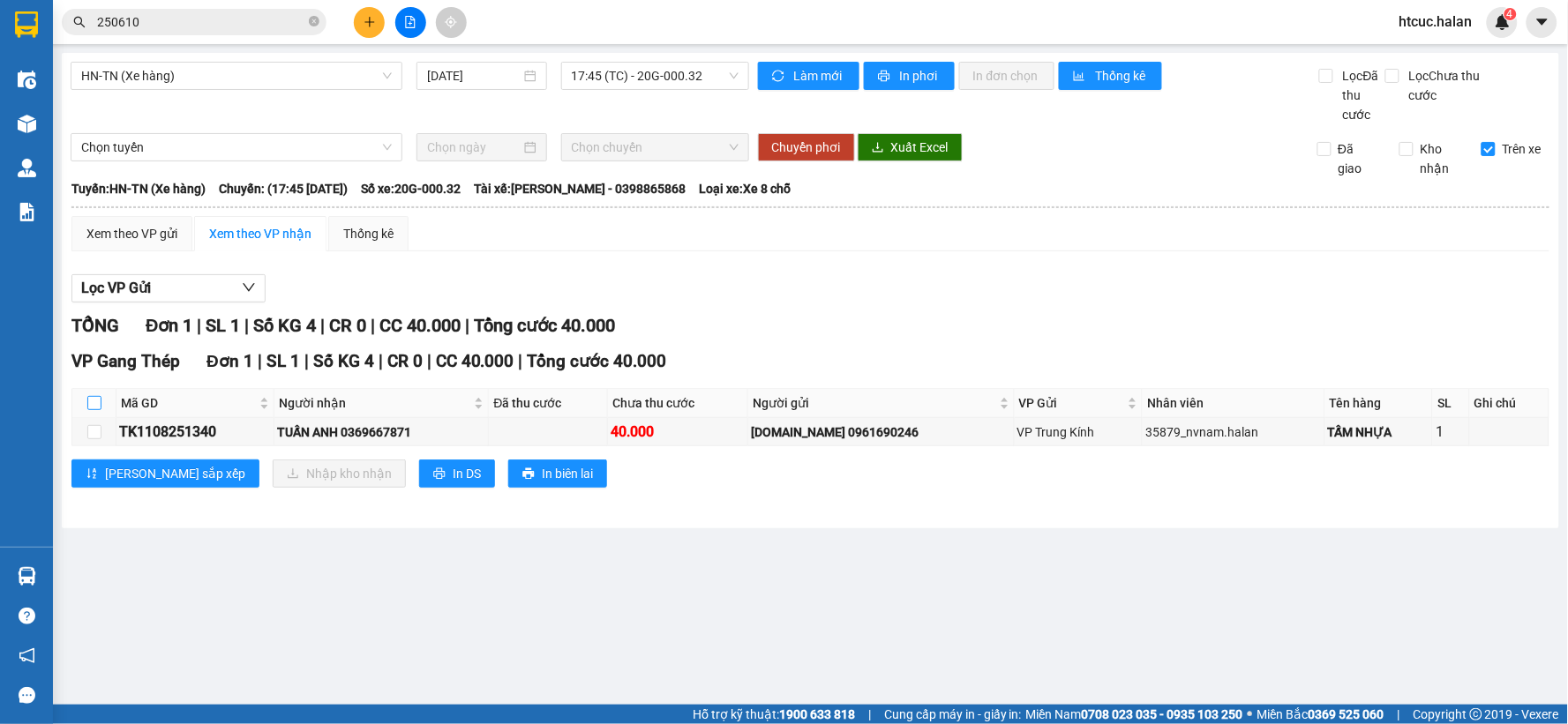
click at [89, 404] on input "checkbox" at bounding box center [95, 404] width 14 height 14
checkbox input "true"
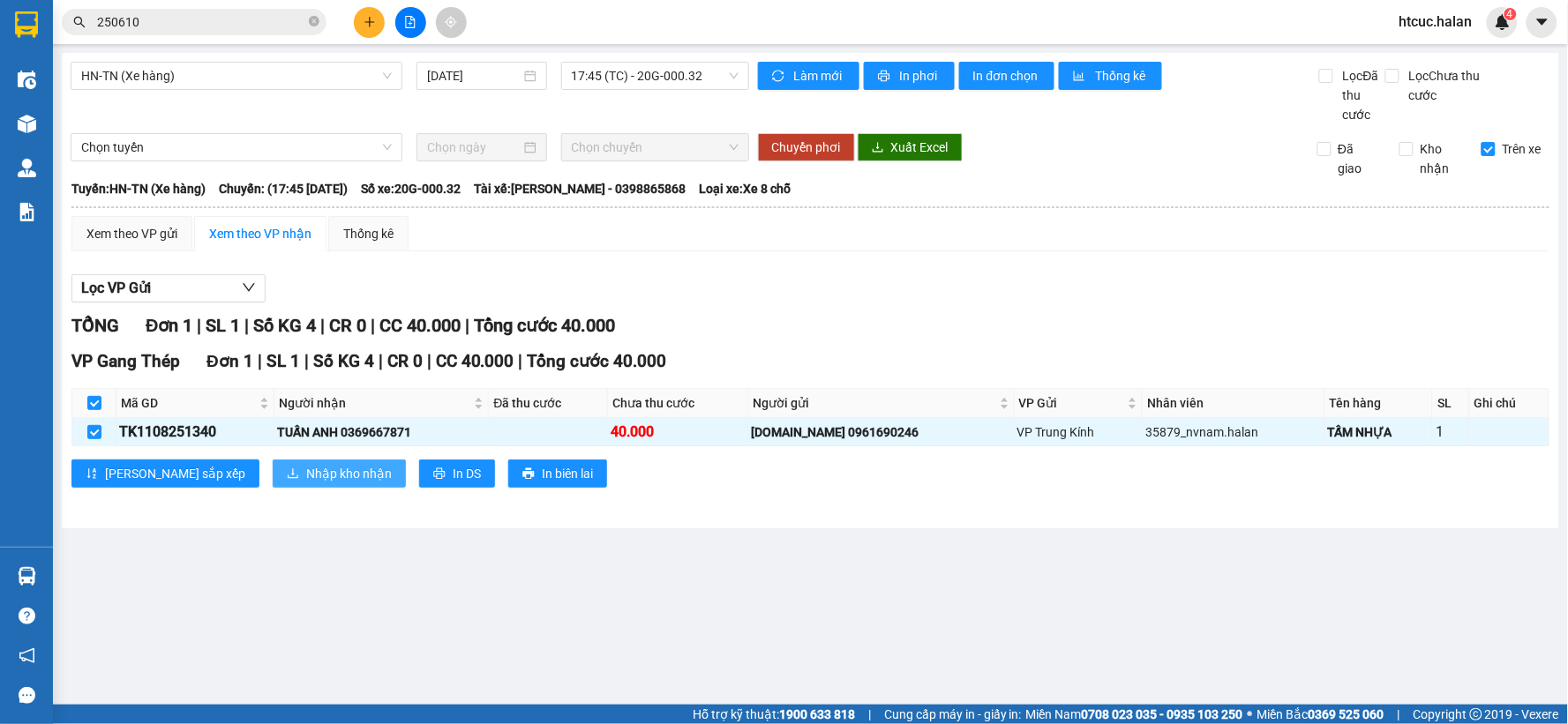
click at [306, 472] on span "Nhập kho nhận" at bounding box center [349, 474] width 86 height 19
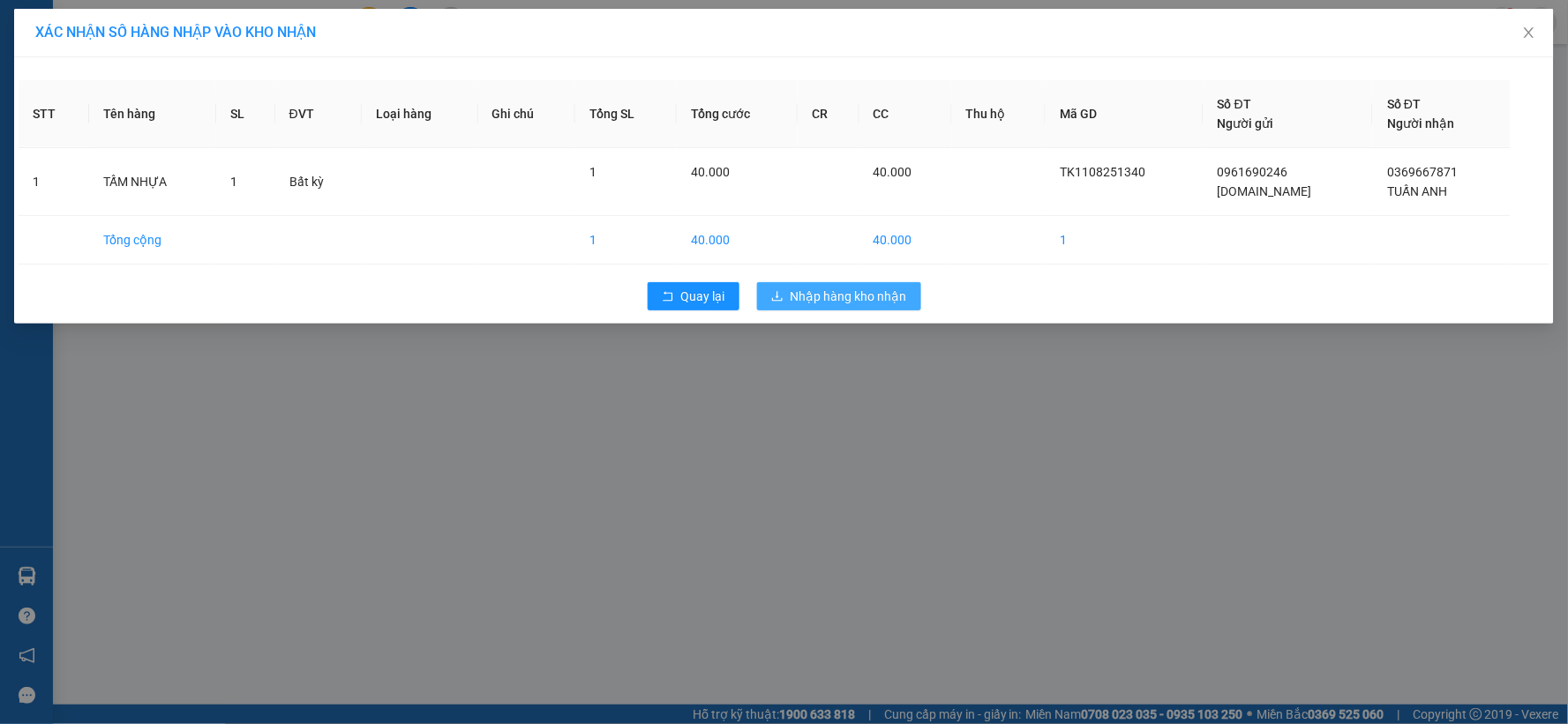
click at [804, 303] on span "Nhập hàng kho nhận" at bounding box center [849, 297] width 117 height 19
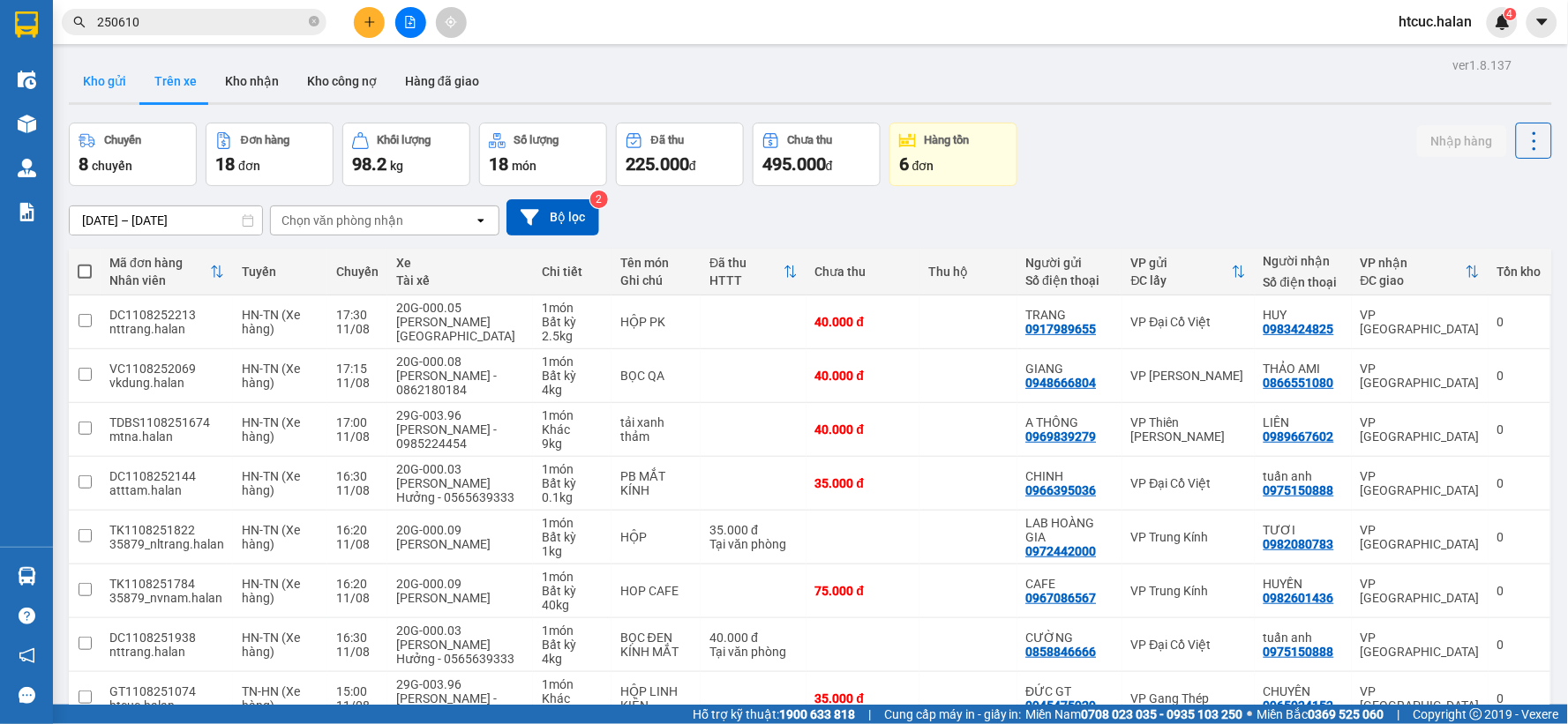
click at [102, 75] on button "Kho gửi" at bounding box center [104, 81] width 72 height 42
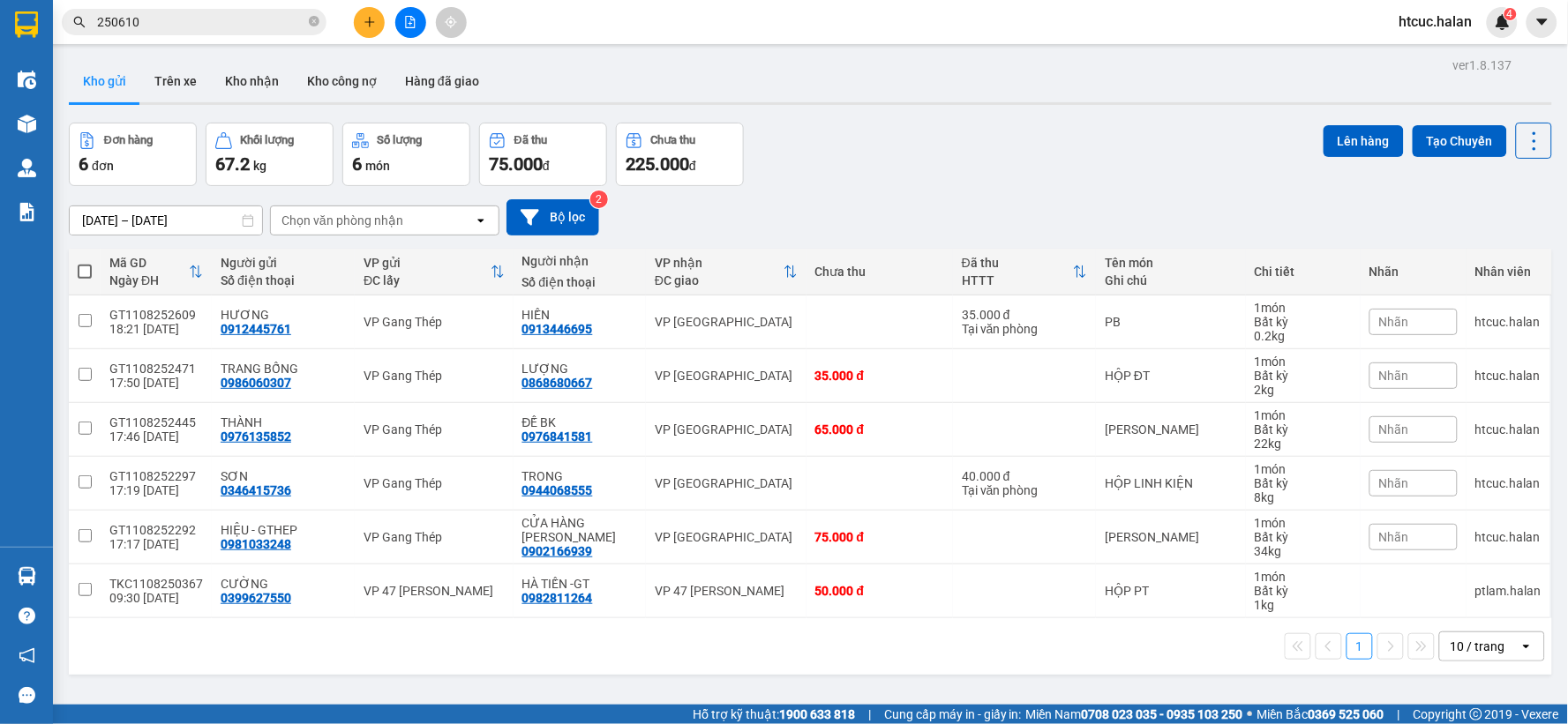
click at [81, 272] on span at bounding box center [85, 272] width 14 height 14
click at [85, 263] on input "checkbox" at bounding box center [85, 263] width 0 height 0
checkbox input "true"
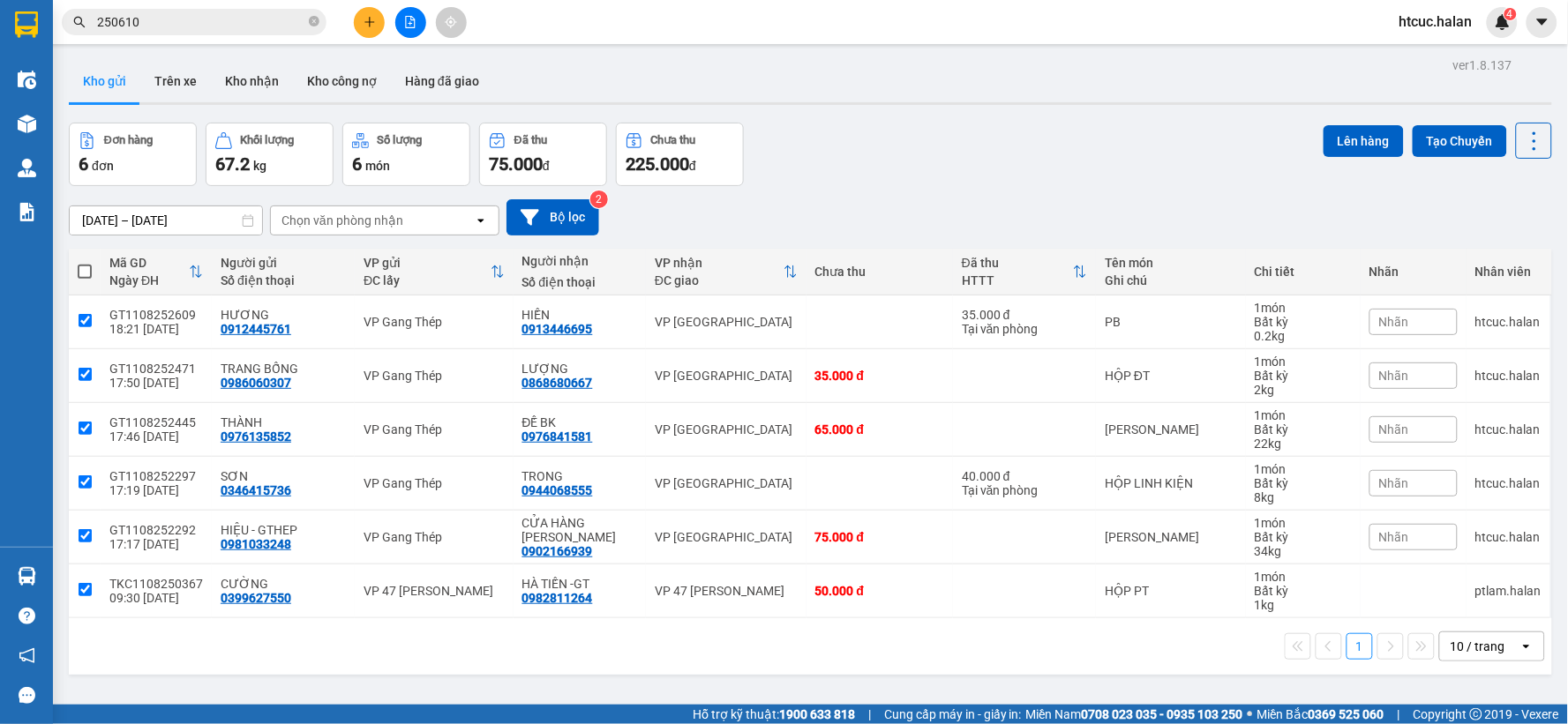
checkbox input "true"
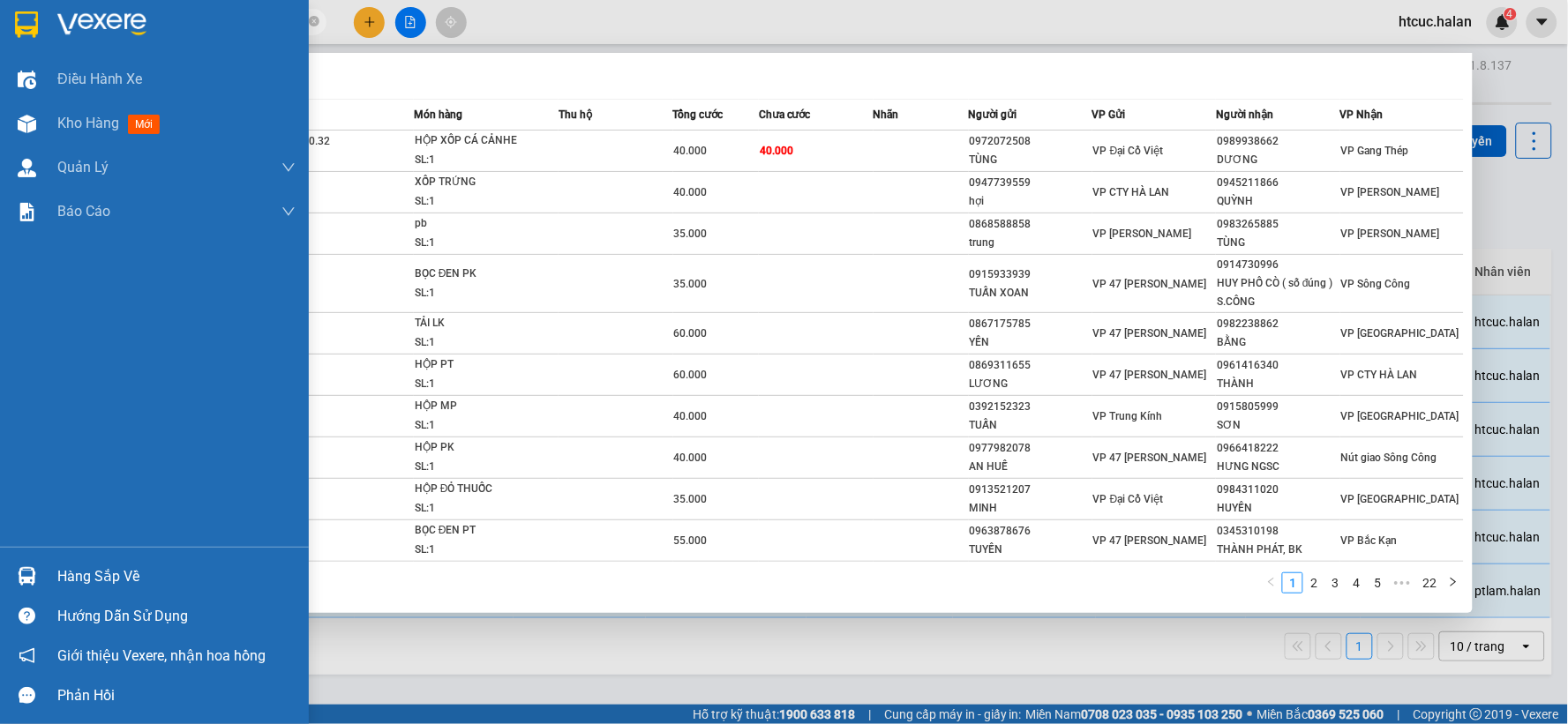
drag, startPoint x: 161, startPoint y: 13, endPoint x: 47, endPoint y: 37, distance: 116.5
click at [47, 37] on section "Kết quả tìm kiếm ( 217 ) Bộ lọc Mã ĐH Trạng thái Món hàng Thu hộ Tổng cước Chưa…" at bounding box center [784, 362] width 1568 height 724
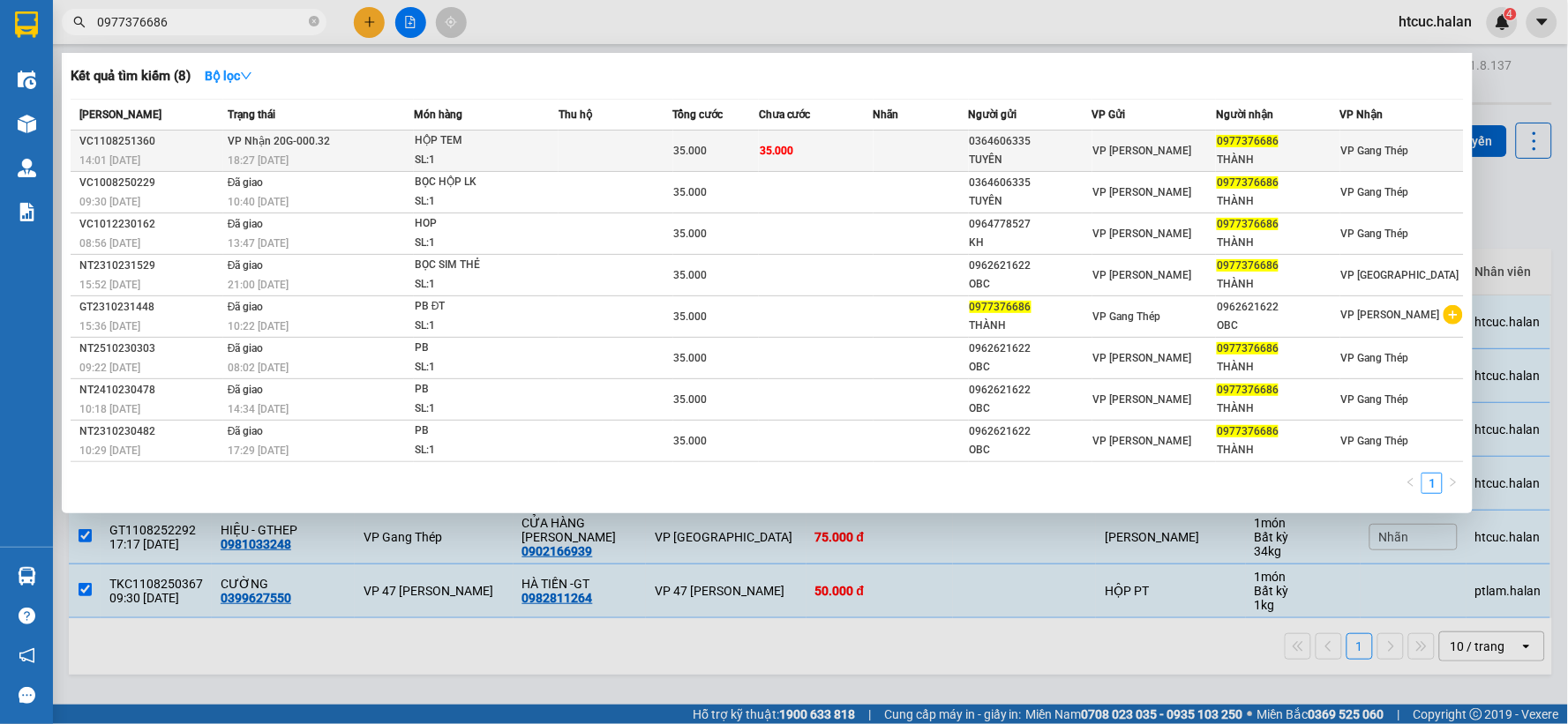
type input "0977376686"
click at [839, 143] on td "35.000" at bounding box center [816, 151] width 115 height 42
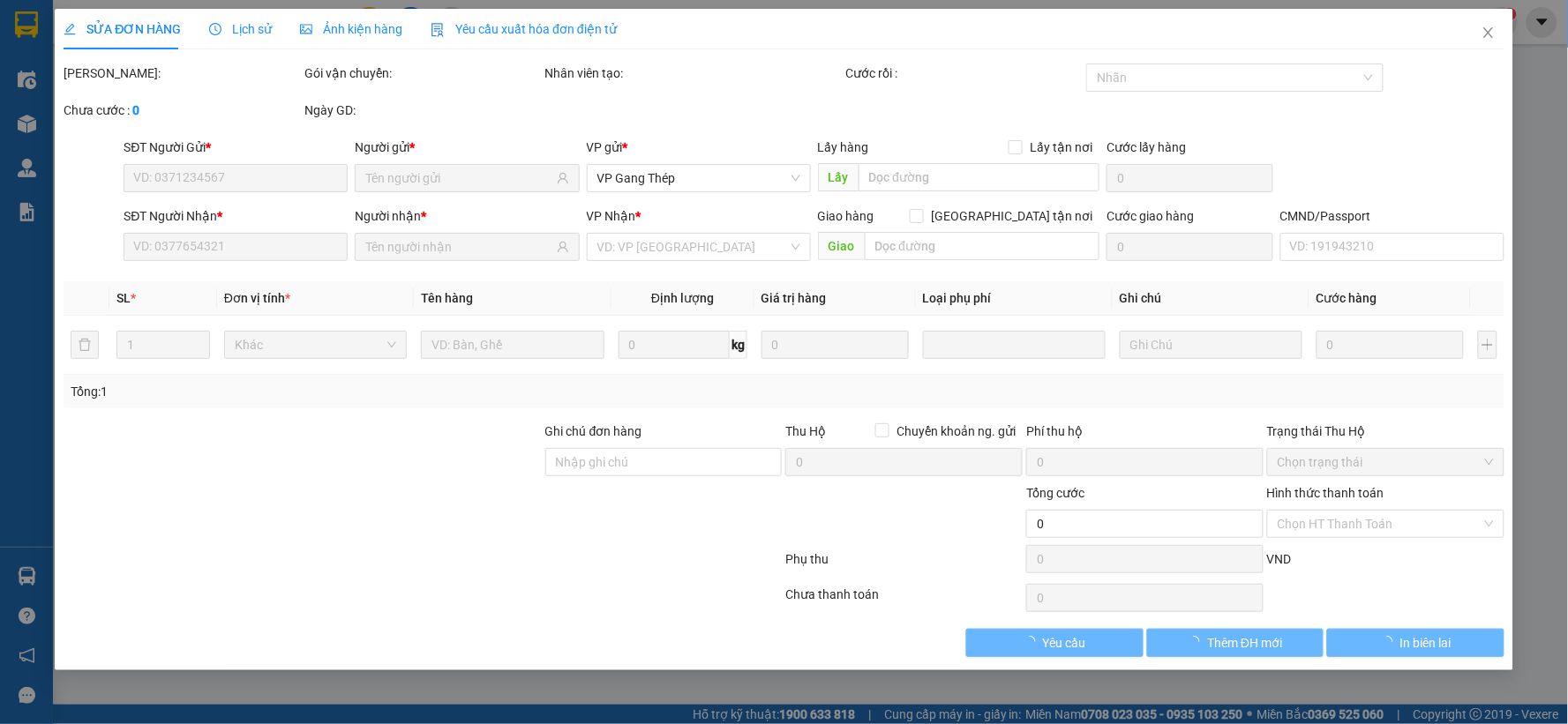
type input "0364606335"
type input "TUYÊN"
type input "0977376686"
type input "THÀNH"
type input "35.000"
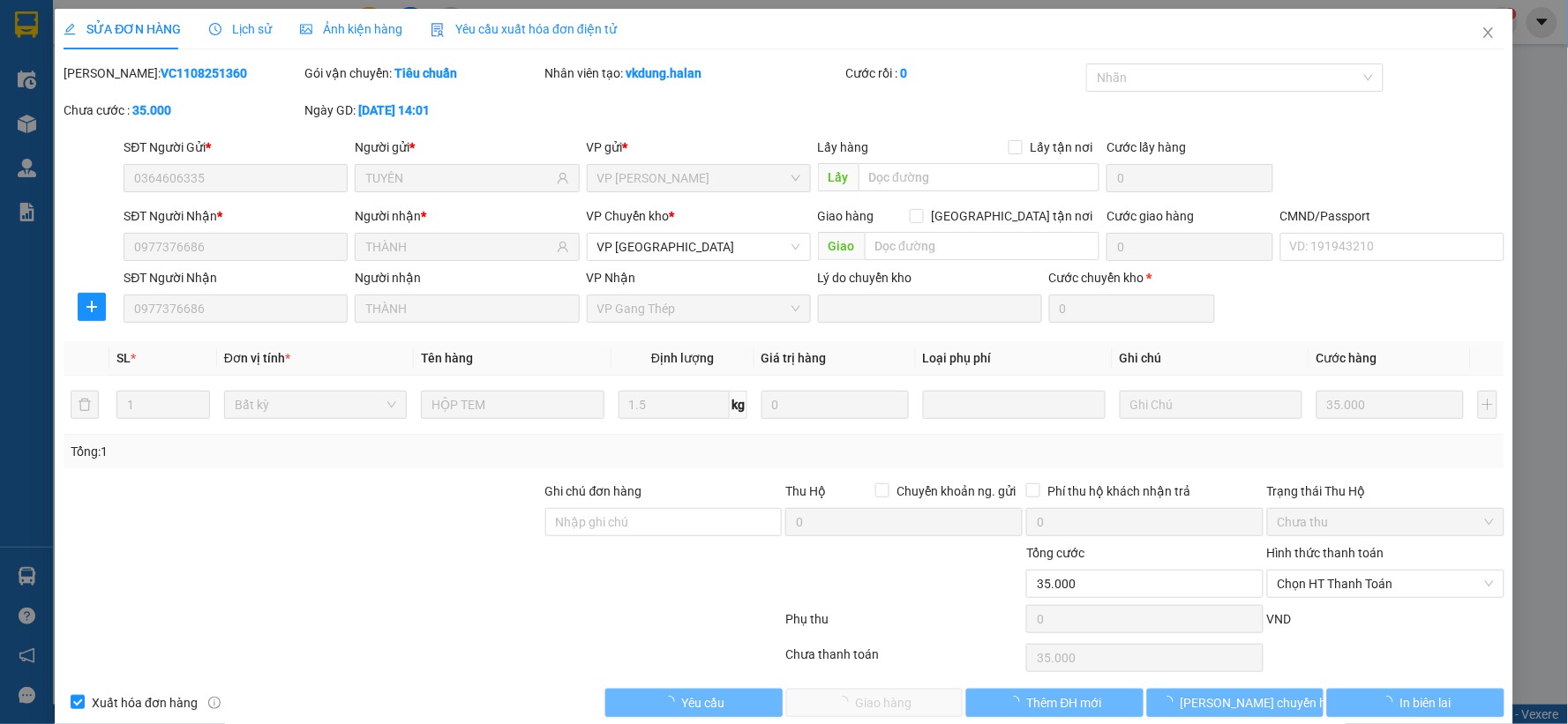
drag, startPoint x: 1386, startPoint y: 588, endPoint x: 1363, endPoint y: 532, distance: 60.5
click at [1383, 589] on span "Chọn HT Thanh Toán" at bounding box center [1386, 584] width 216 height 27
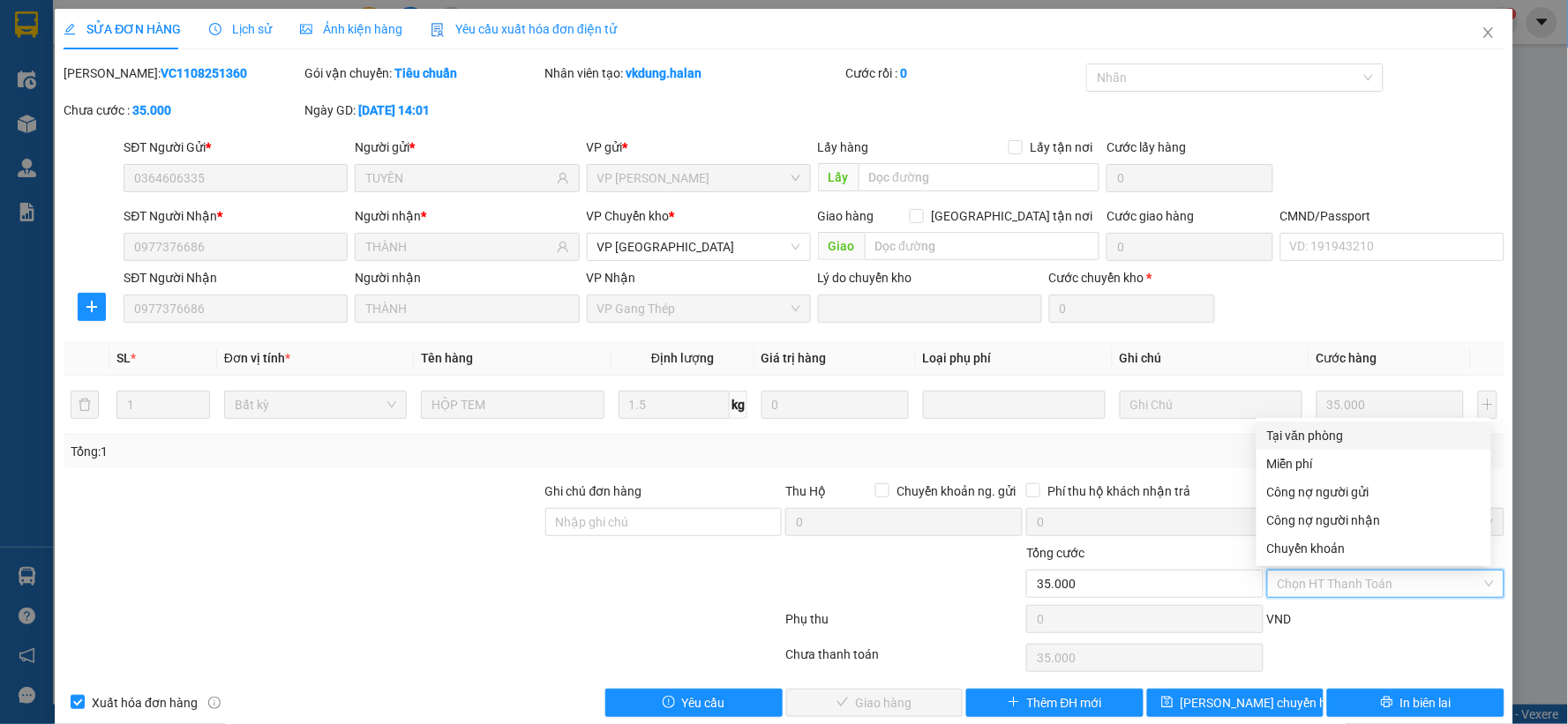
click at [1302, 441] on div "Tại văn phòng" at bounding box center [1373, 435] width 213 height 19
type input "0"
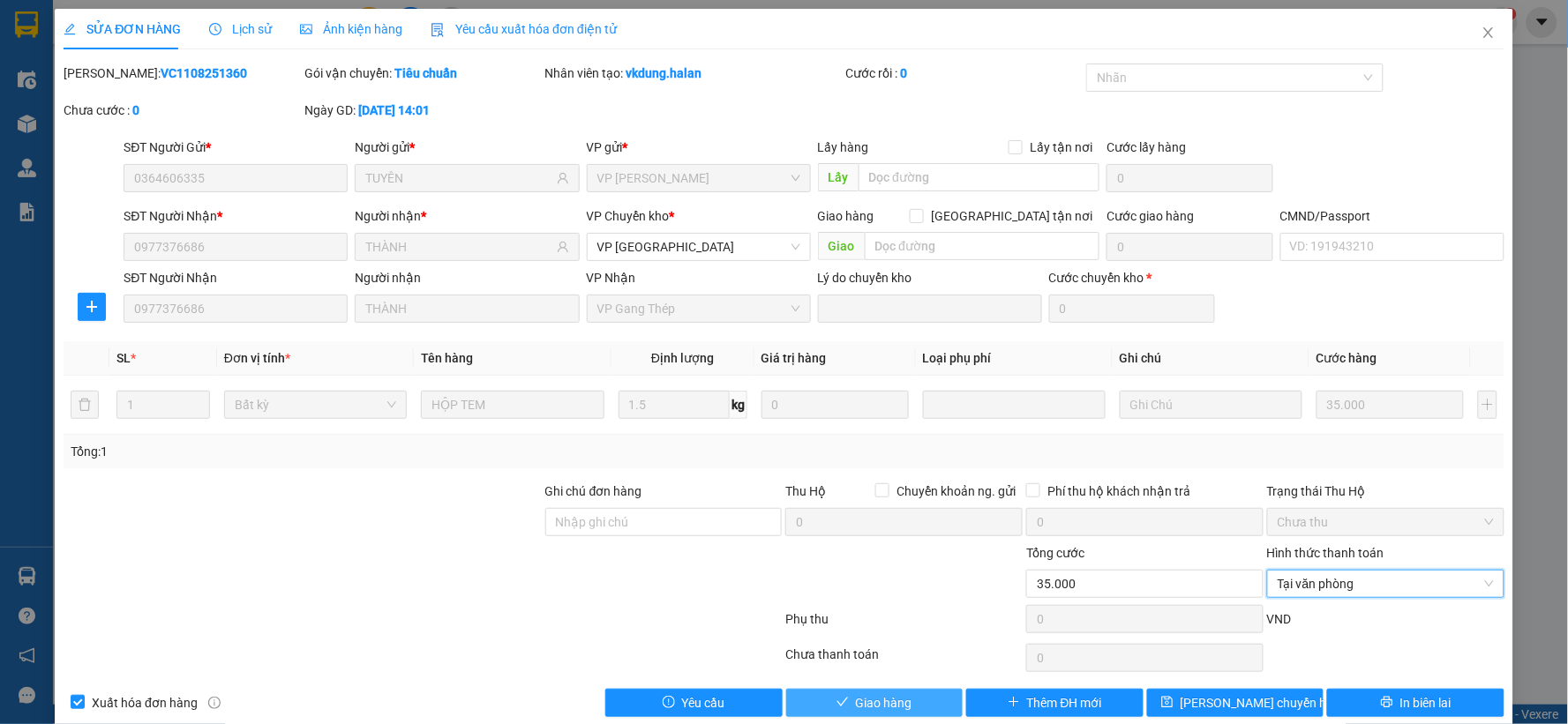
click at [912, 701] on button "Giao hàng" at bounding box center [875, 703] width 177 height 28
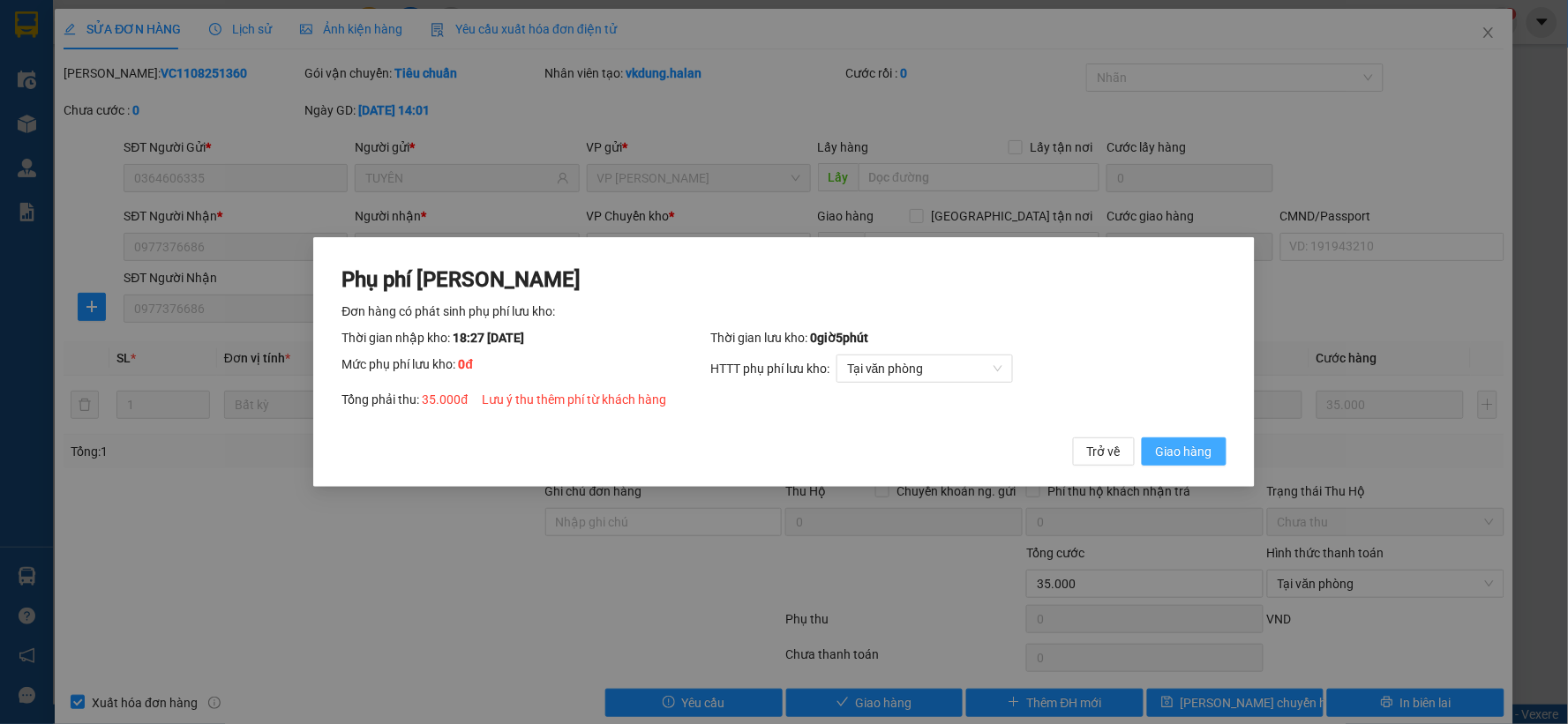
click at [1198, 437] on button "Giao hàng" at bounding box center [1185, 451] width 85 height 28
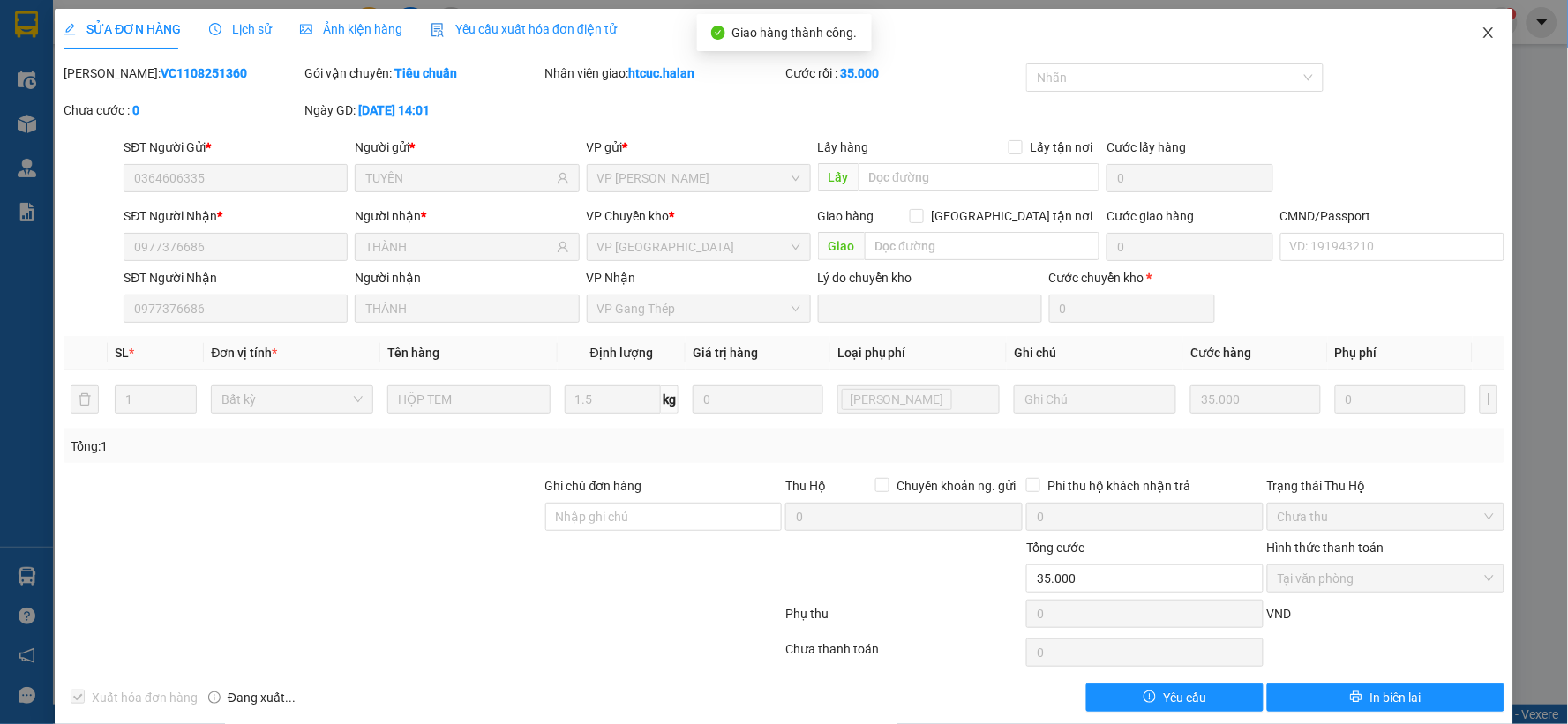
click at [1481, 34] on icon "close" at bounding box center [1488, 33] width 14 height 14
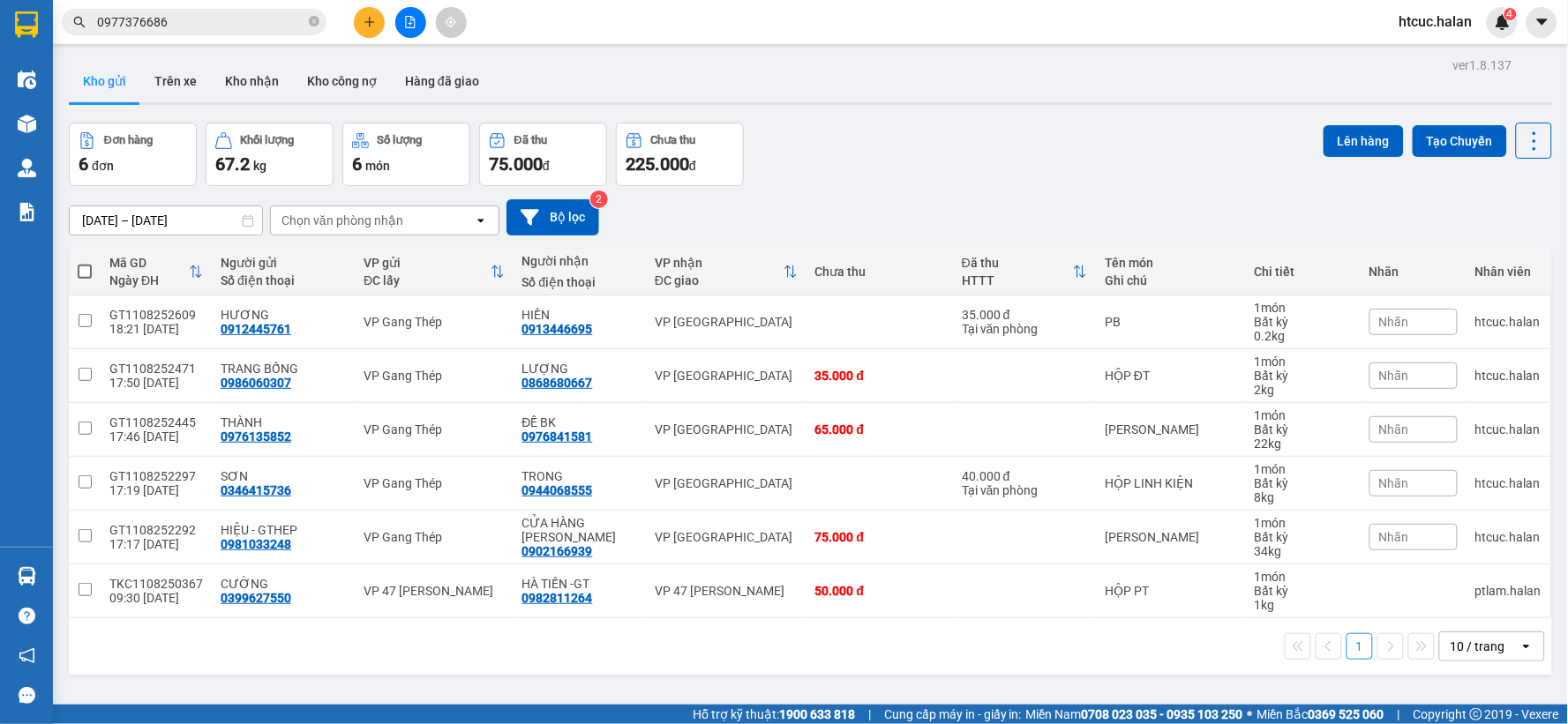
click at [89, 266] on span at bounding box center [85, 272] width 14 height 14
click at [85, 263] on input "checkbox" at bounding box center [85, 263] width 0 height 0
checkbox input "true"
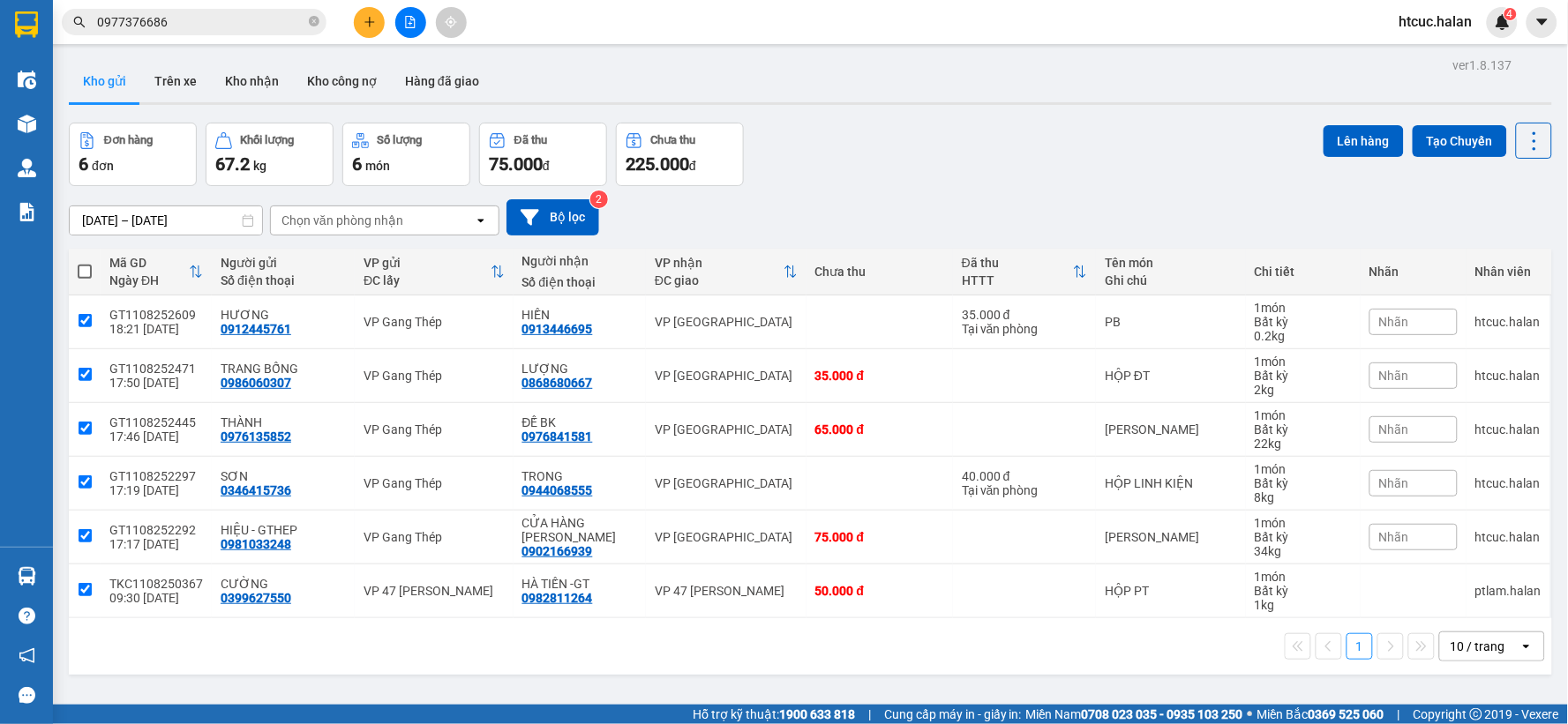
checkbox input "true"
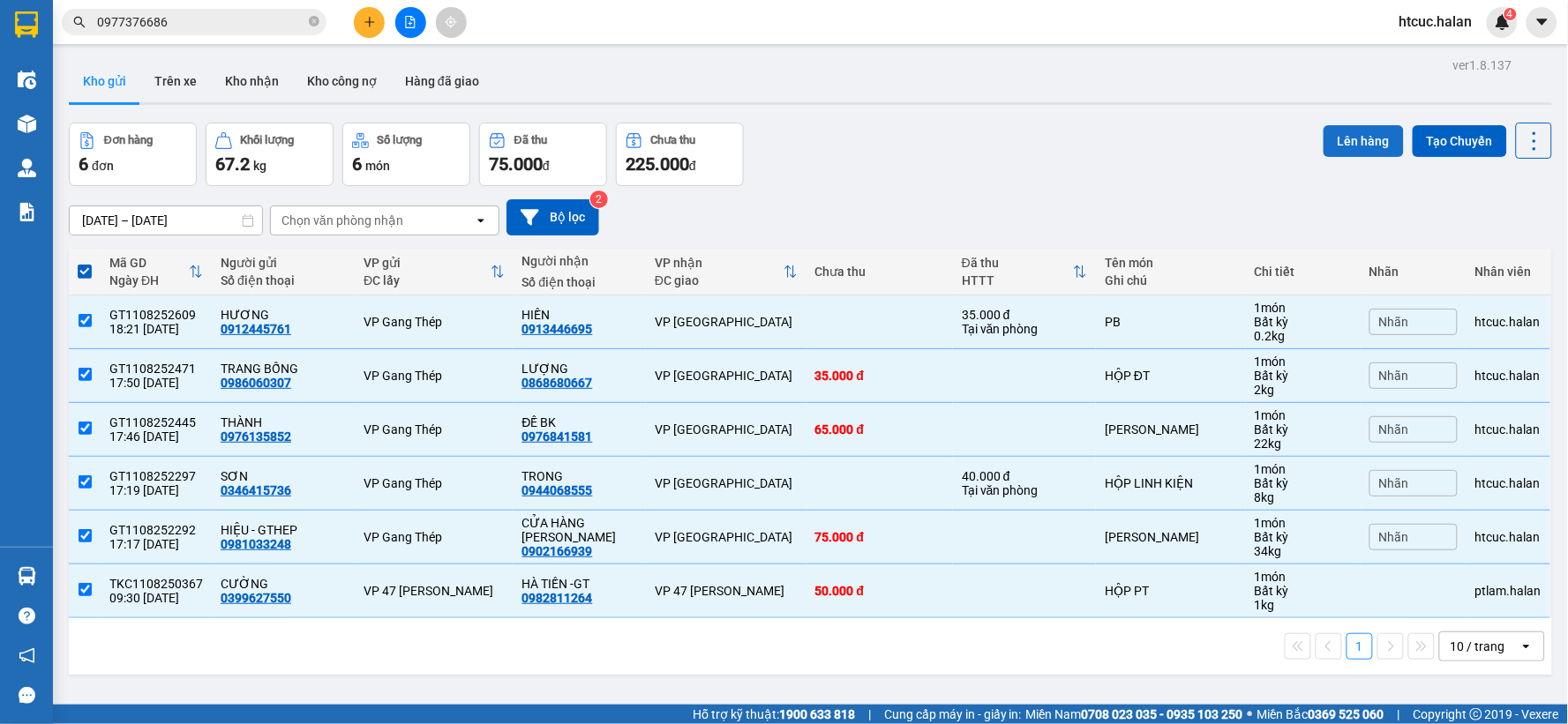
click at [1339, 129] on button "Lên hàng" at bounding box center [1363, 142] width 81 height 32
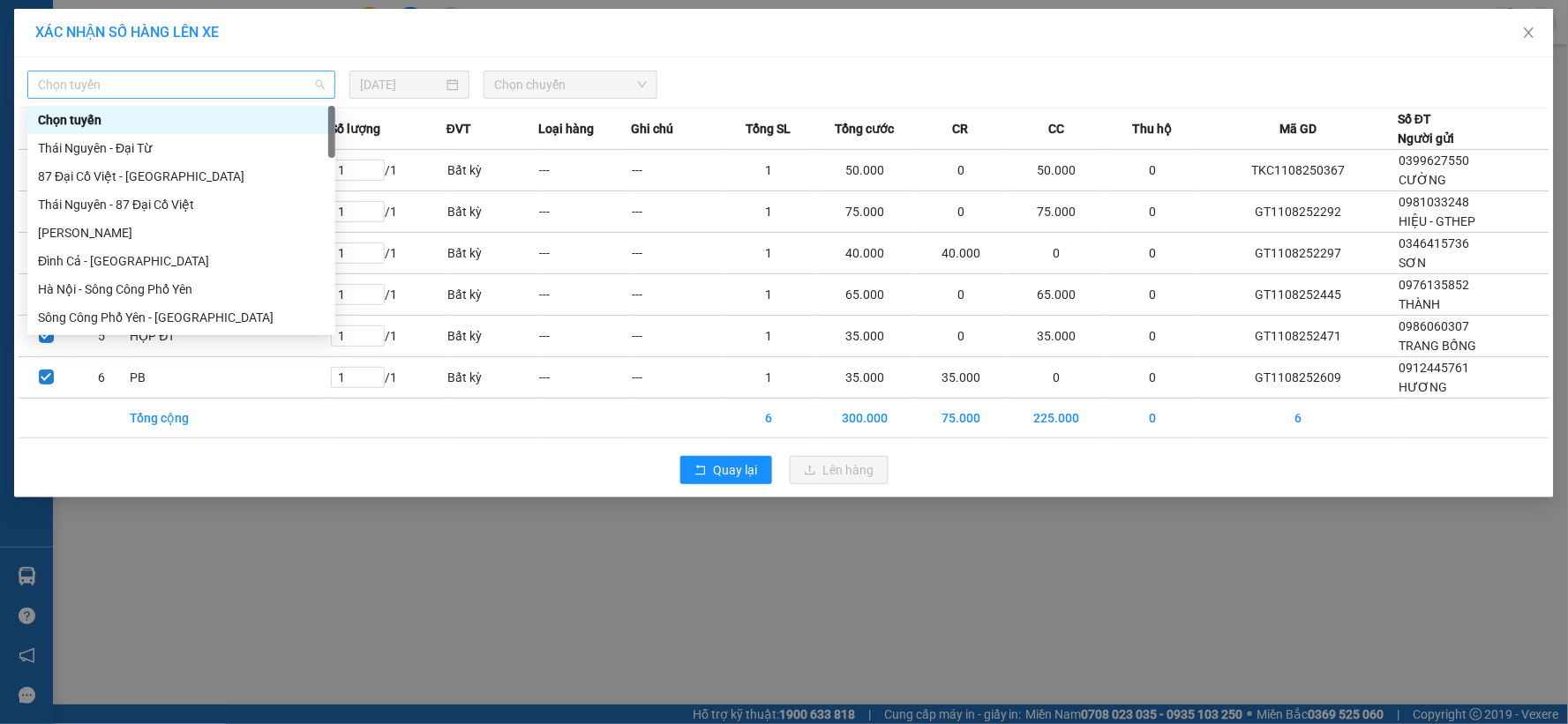
click at [312, 89] on span "Chọn tuyến" at bounding box center [182, 85] width 287 height 27
type input "TN"
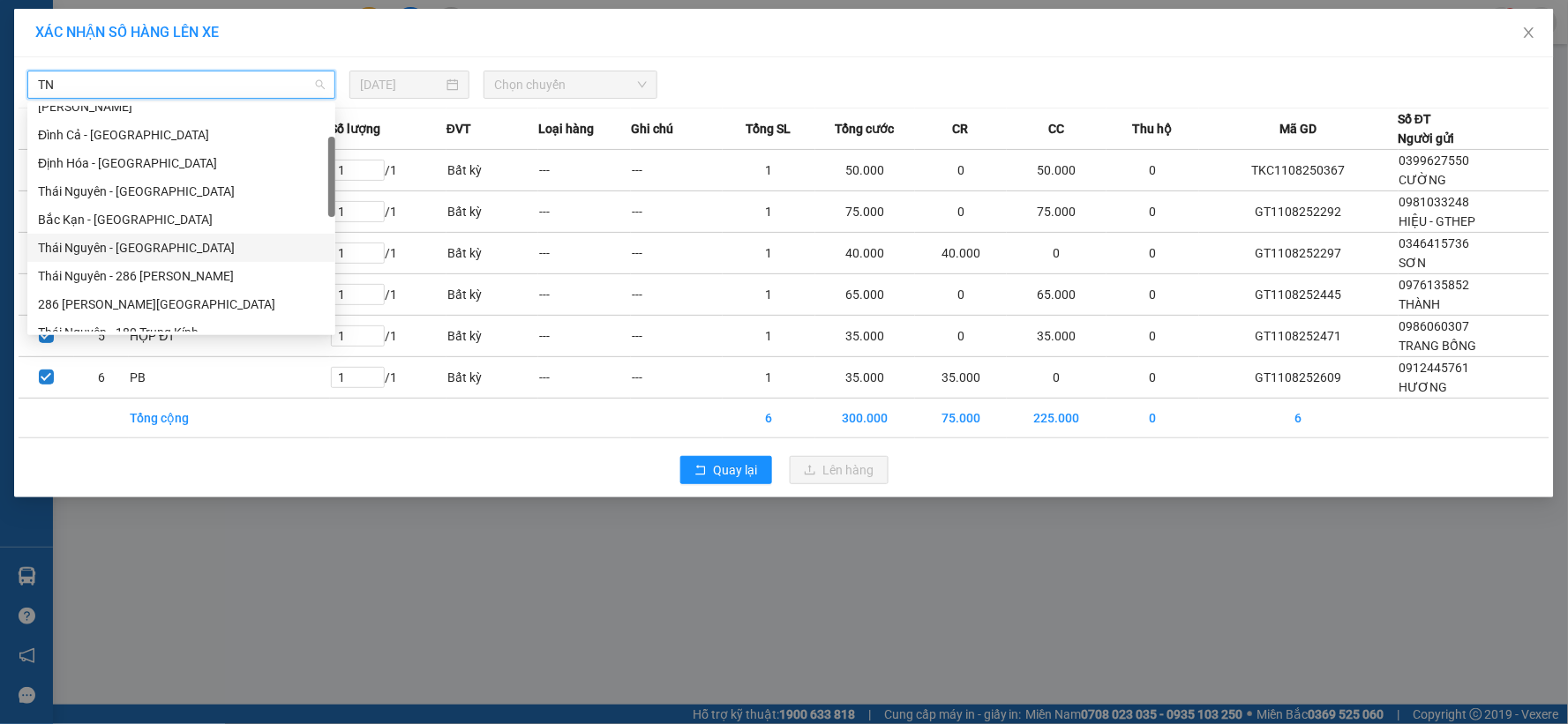
scroll to position [196, 0]
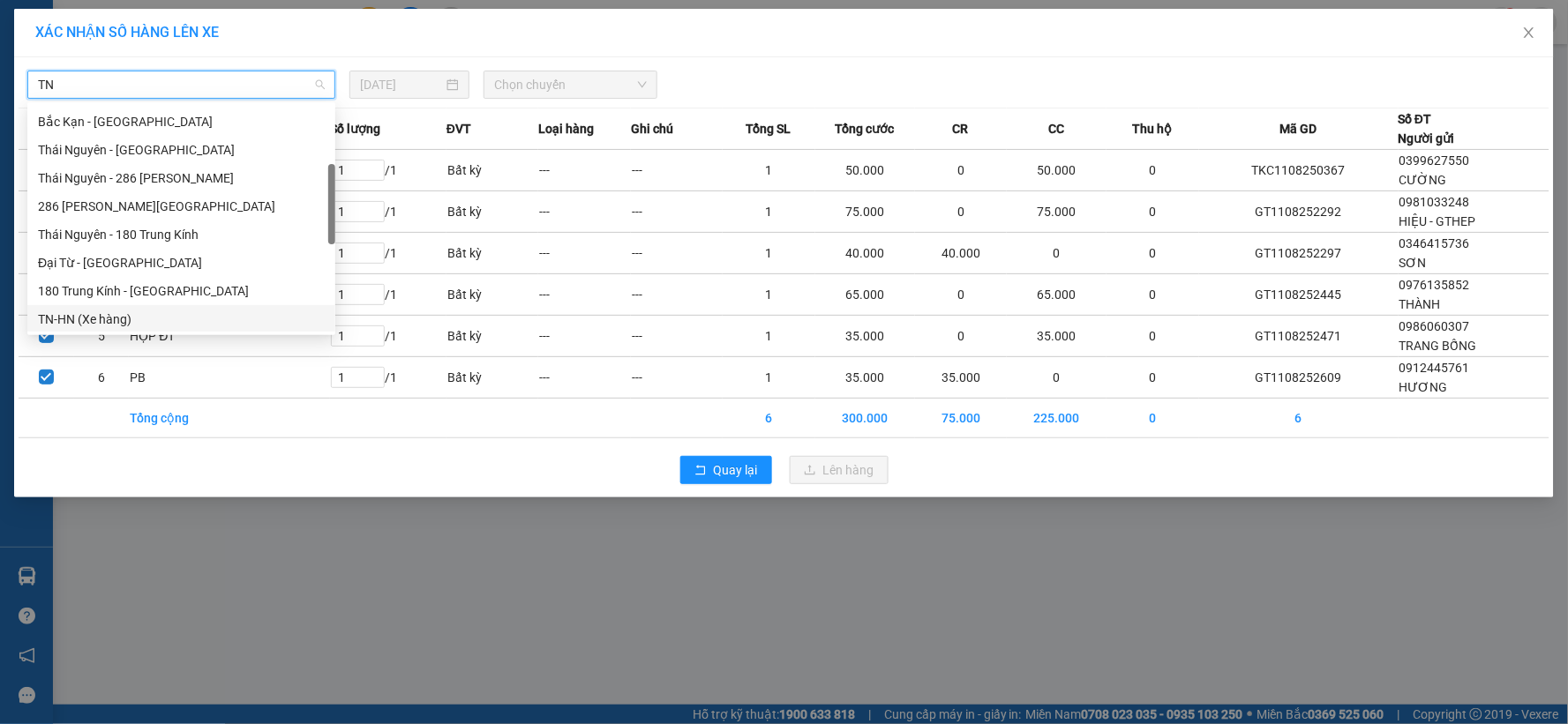
click at [56, 316] on div "TN-HN (Xe hàng)" at bounding box center [182, 320] width 287 height 19
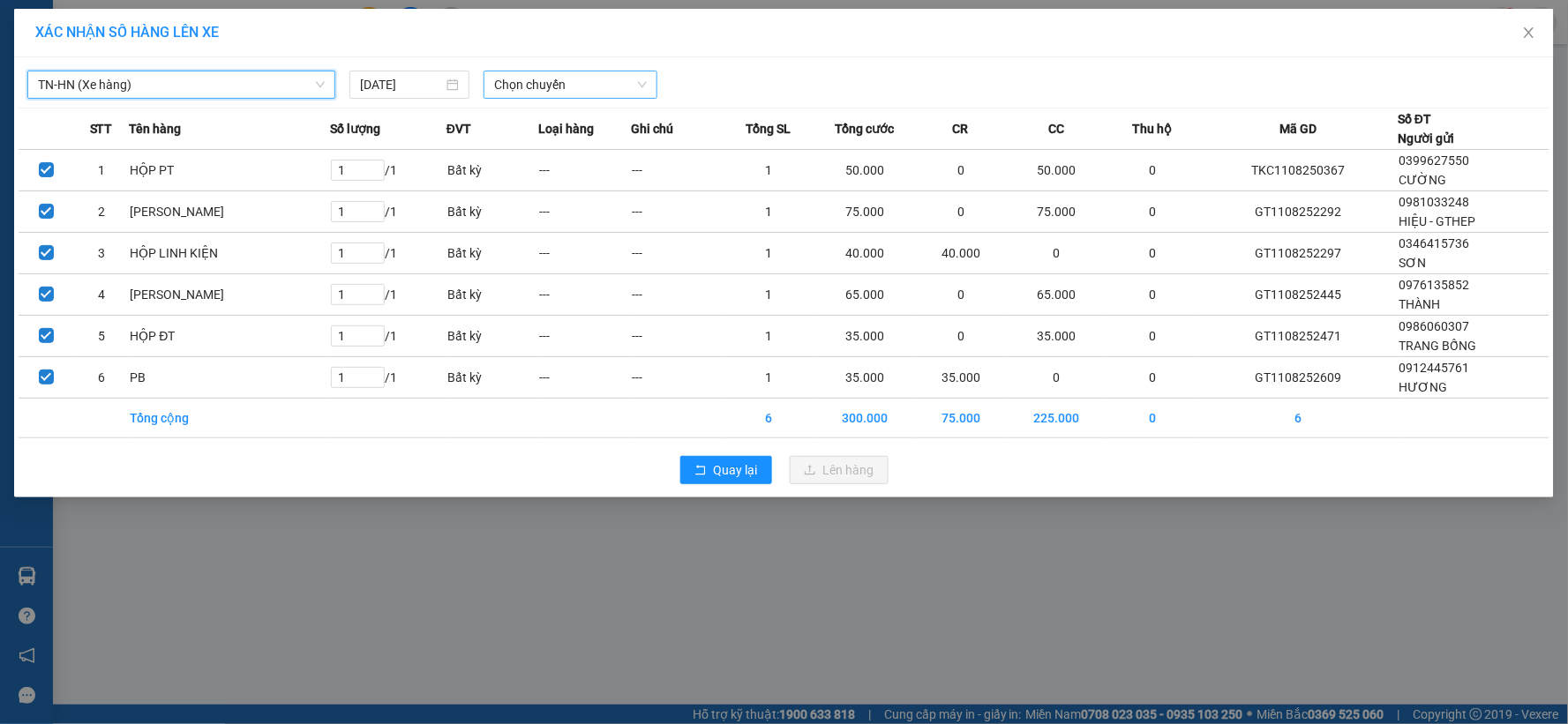
click at [643, 84] on span "Chọn chuyến" at bounding box center [570, 85] width 152 height 27
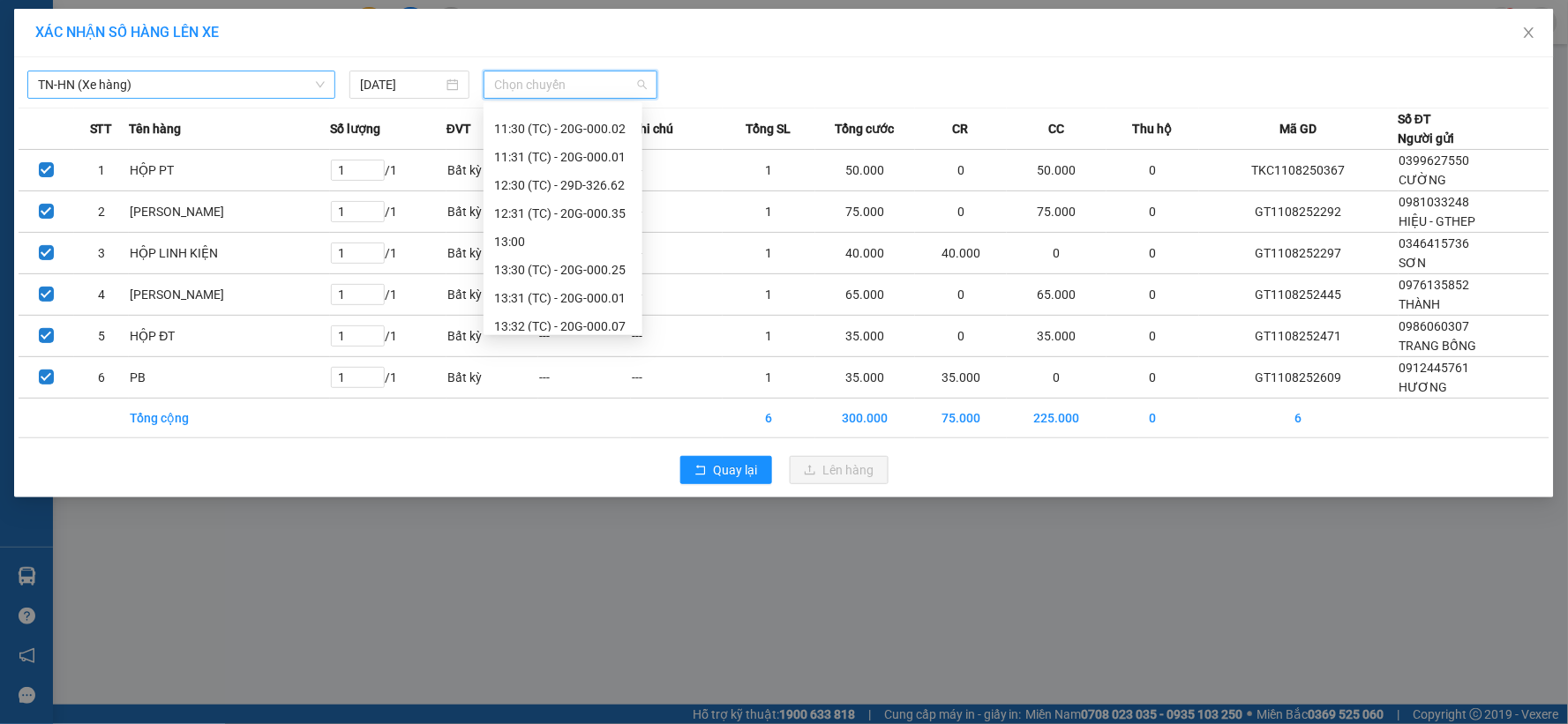
scroll to position [959, 0]
click at [593, 320] on div "18:00 (TC) - 20G-000.32" at bounding box center [562, 319] width 137 height 19
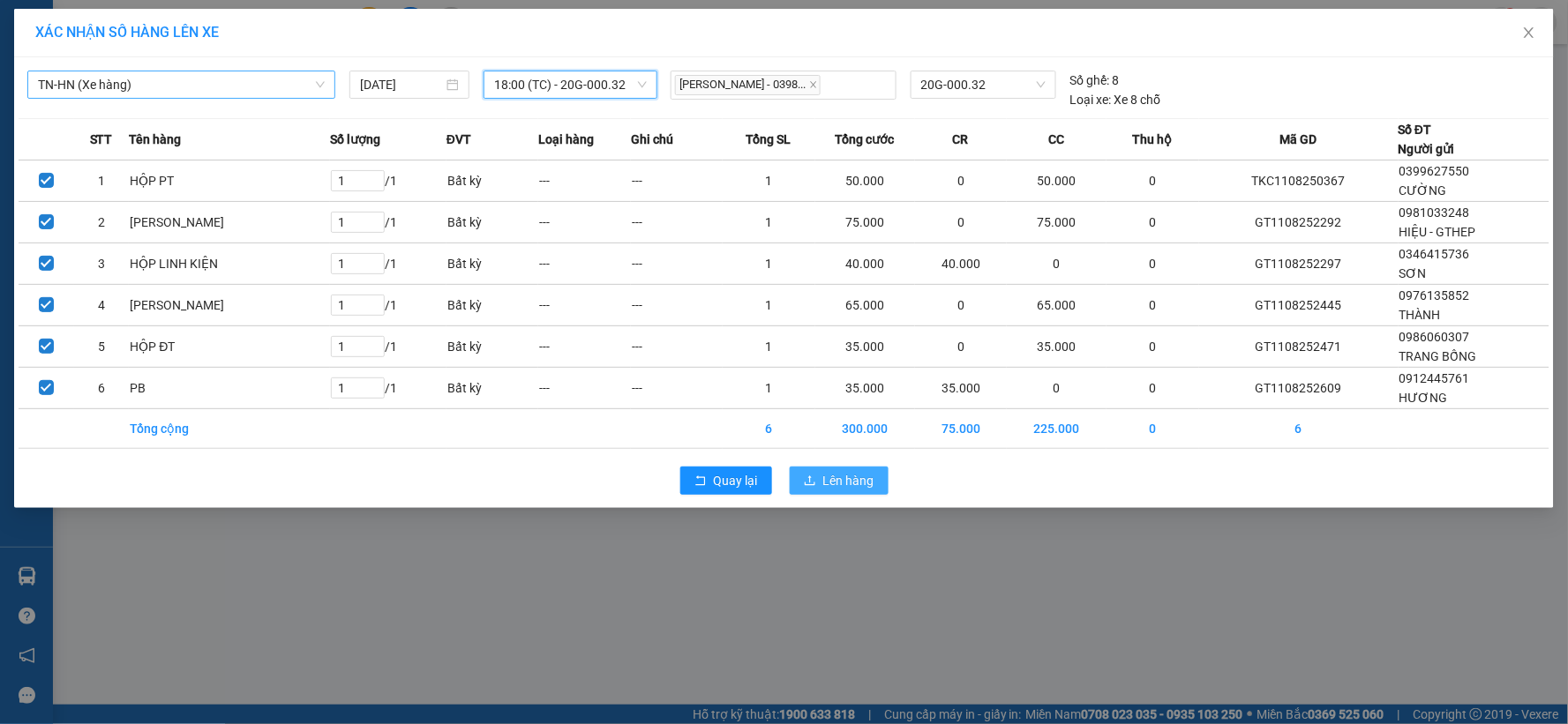
click at [869, 486] on span "Lên hàng" at bounding box center [849, 481] width 51 height 19
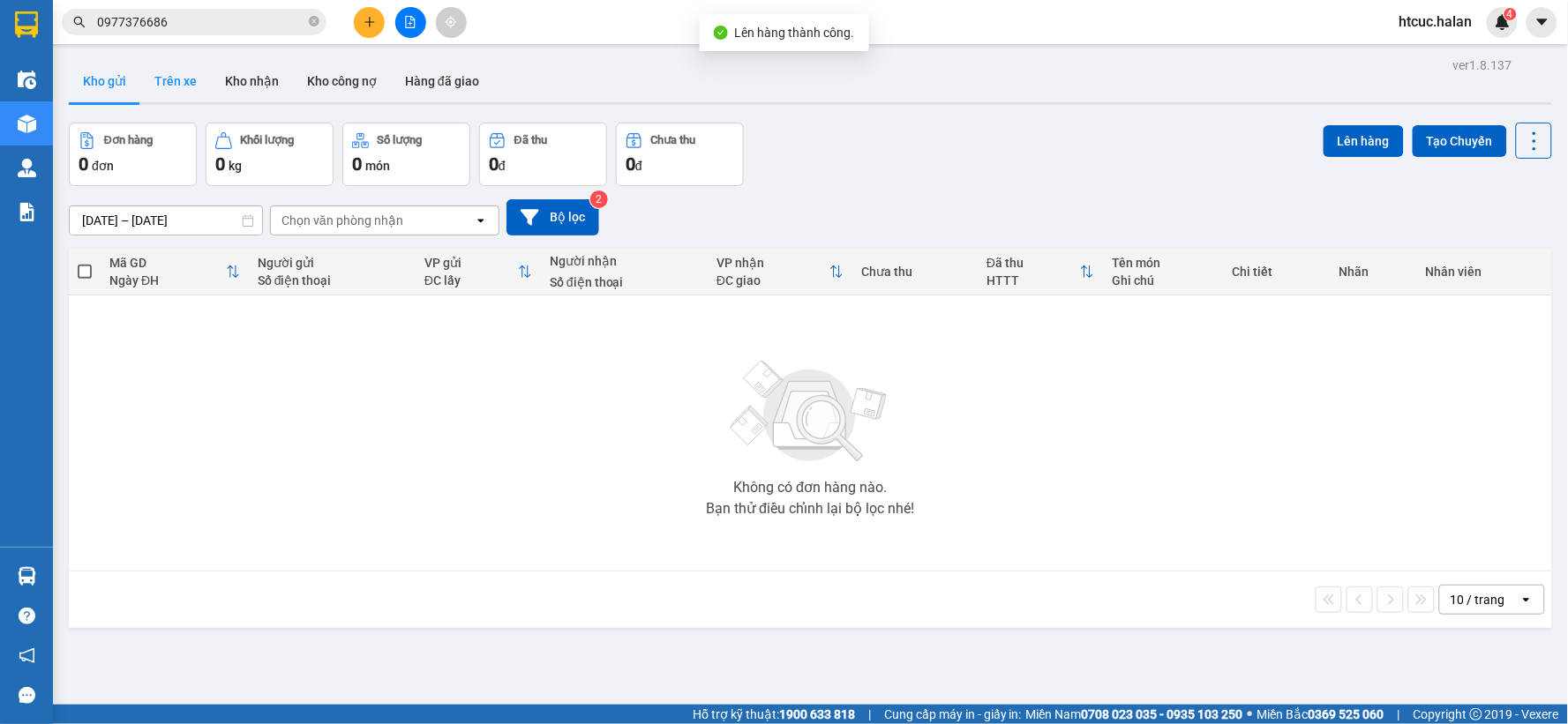
click at [169, 82] on button "Trên xe" at bounding box center [175, 81] width 71 height 42
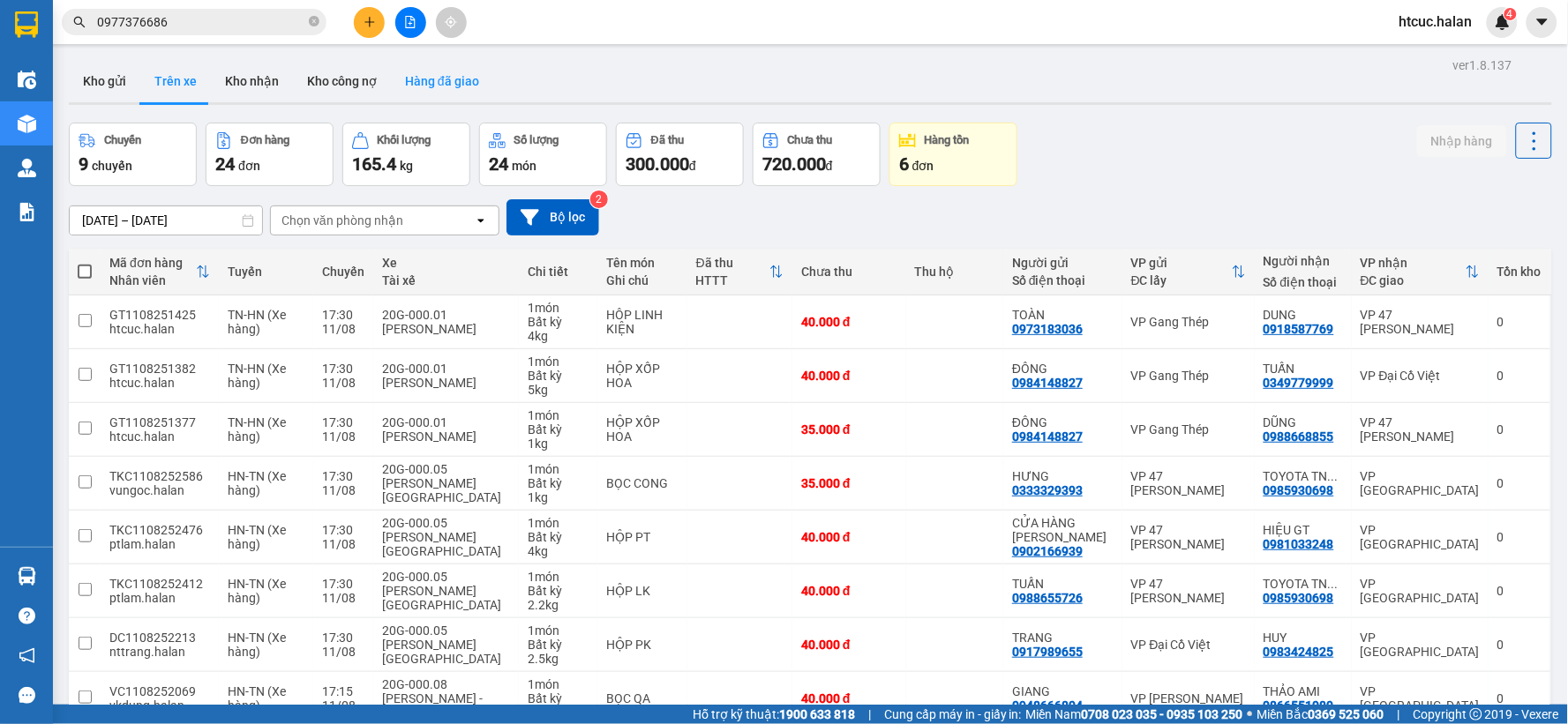
click at [453, 82] on button "Hàng đã giao" at bounding box center [443, 81] width 103 height 42
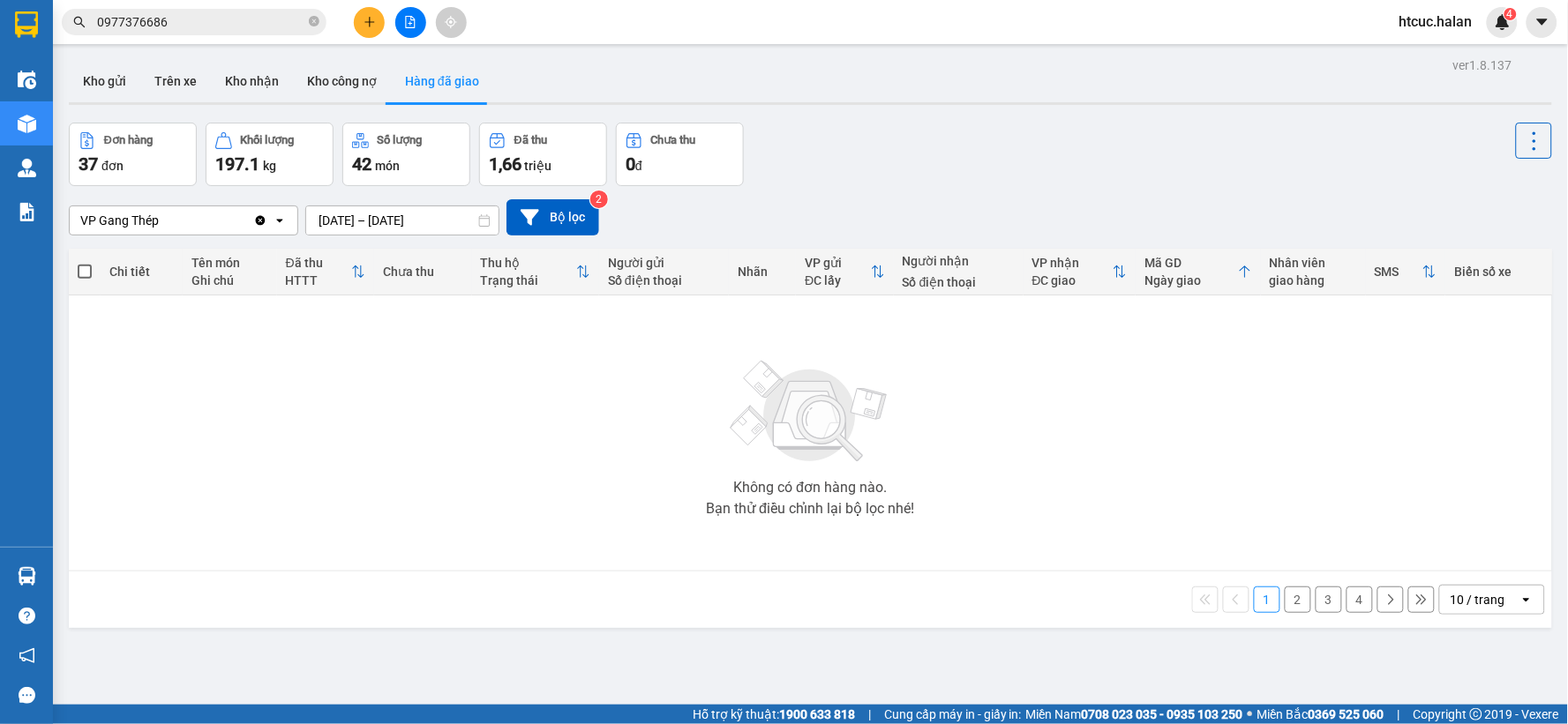
click at [702, 453] on div "Không có đơn hàng nào. Bạn thử điều chỉnh lại bộ lọc nhé!" at bounding box center [810, 433] width 1465 height 265
click at [1289, 605] on button "2" at bounding box center [1298, 600] width 27 height 27
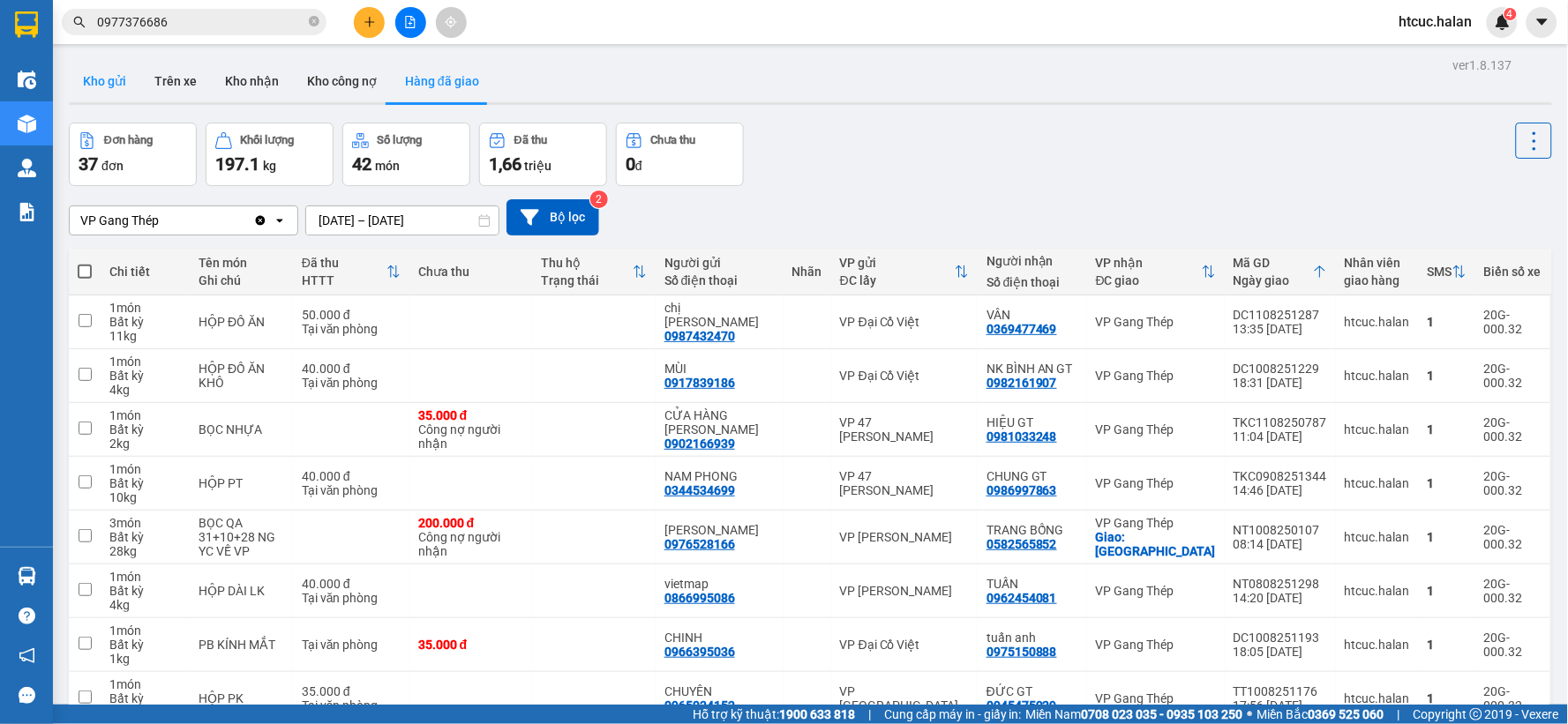
click at [111, 84] on button "Kho gửi" at bounding box center [104, 81] width 72 height 42
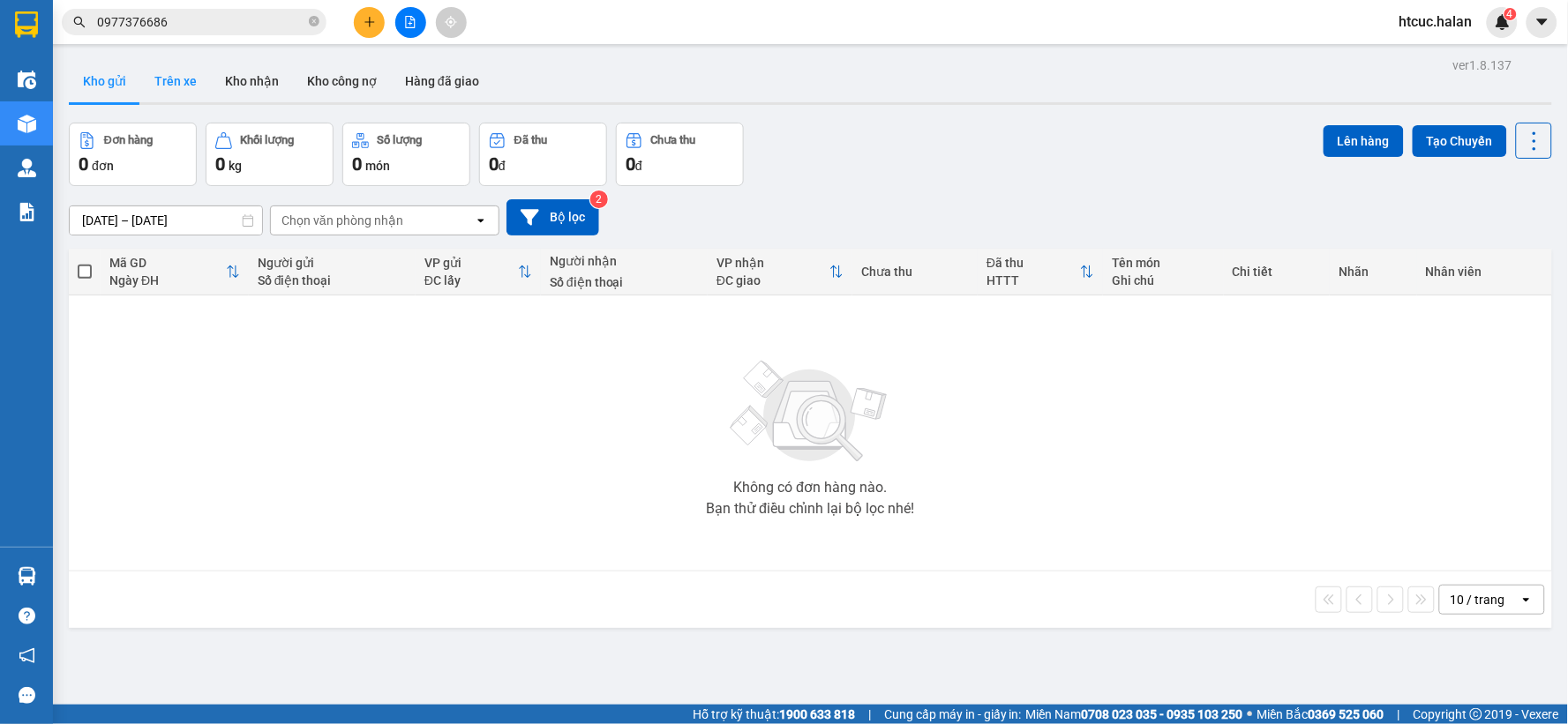
click at [170, 73] on button "Trên xe" at bounding box center [175, 81] width 71 height 42
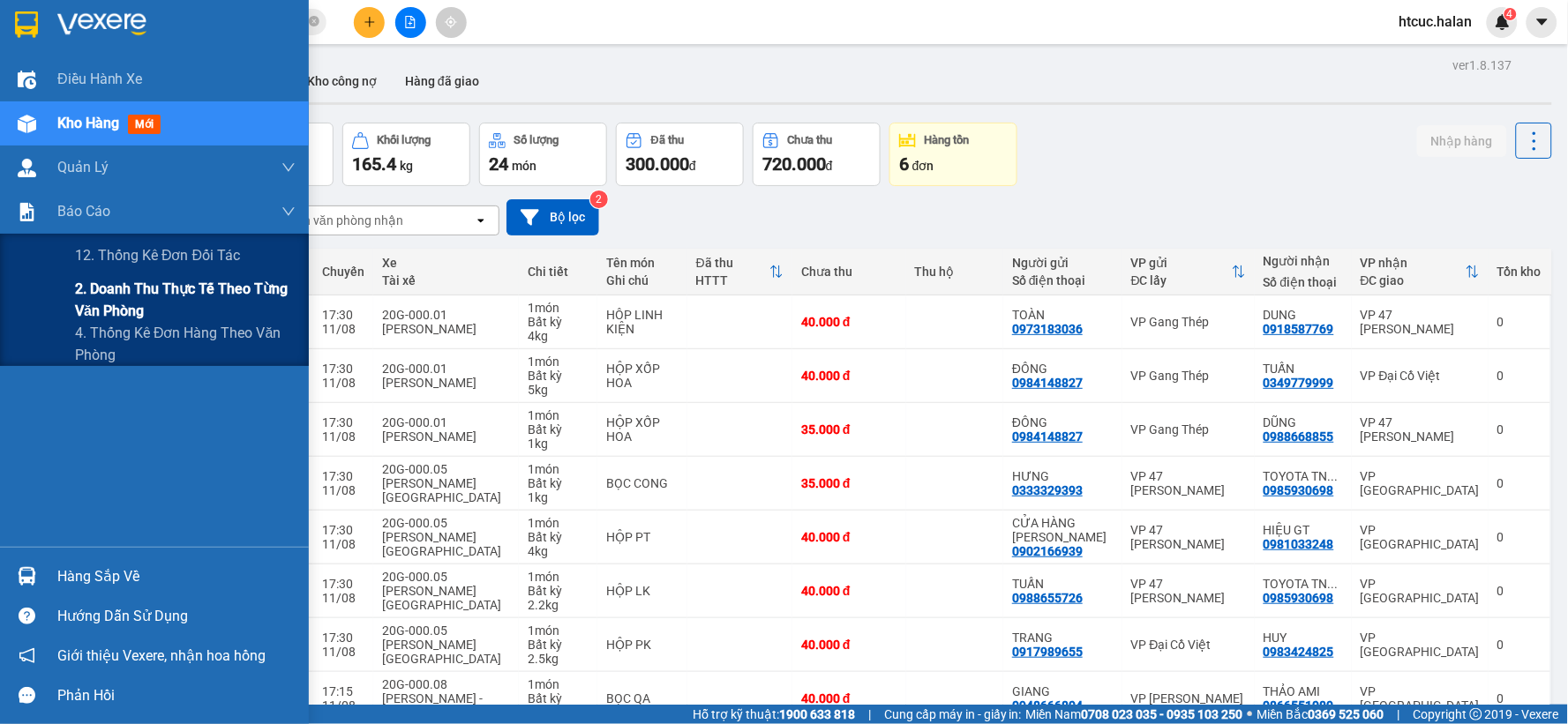
click at [144, 312] on span "2. Doanh thu thực tế theo từng văn phòng" at bounding box center [185, 300] width 220 height 44
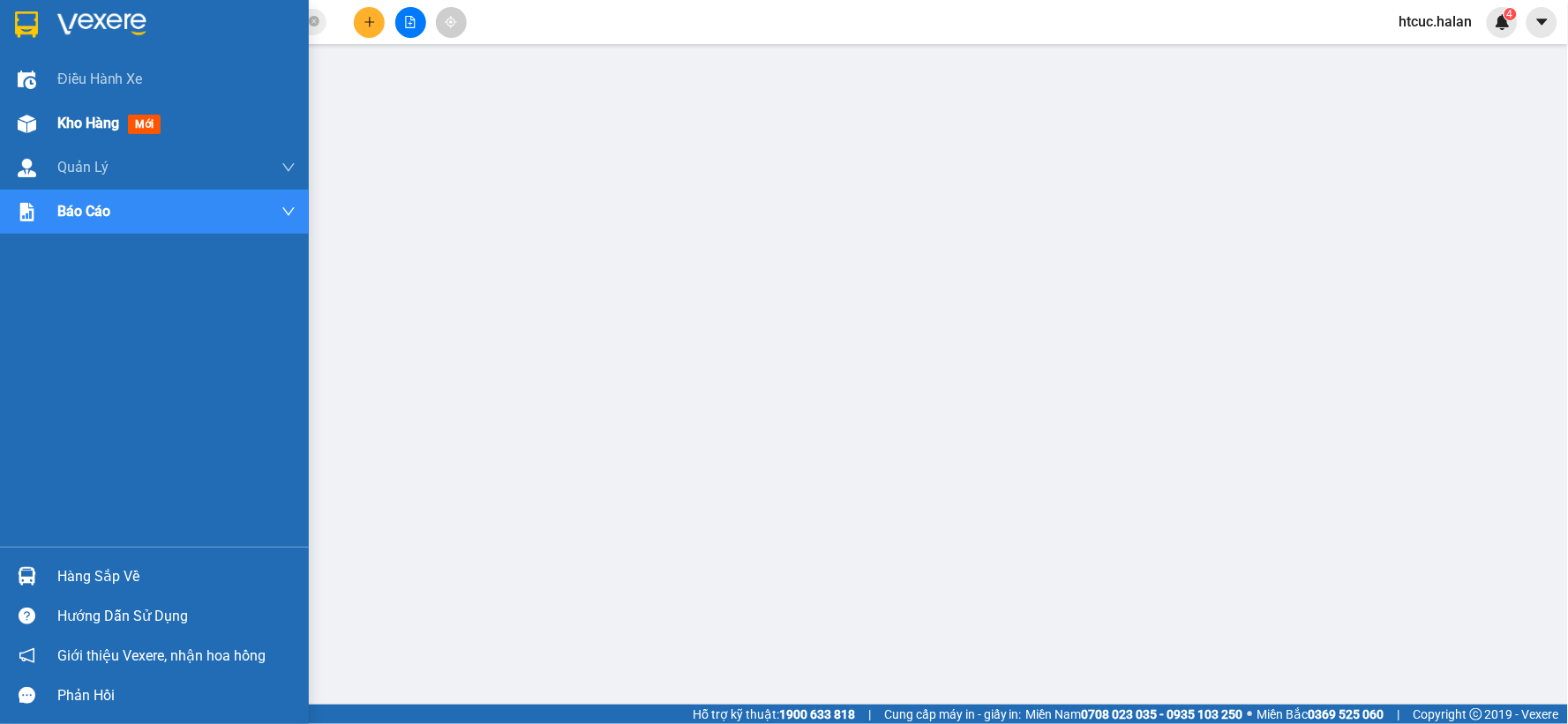
click at [36, 120] on div at bounding box center [27, 124] width 31 height 31
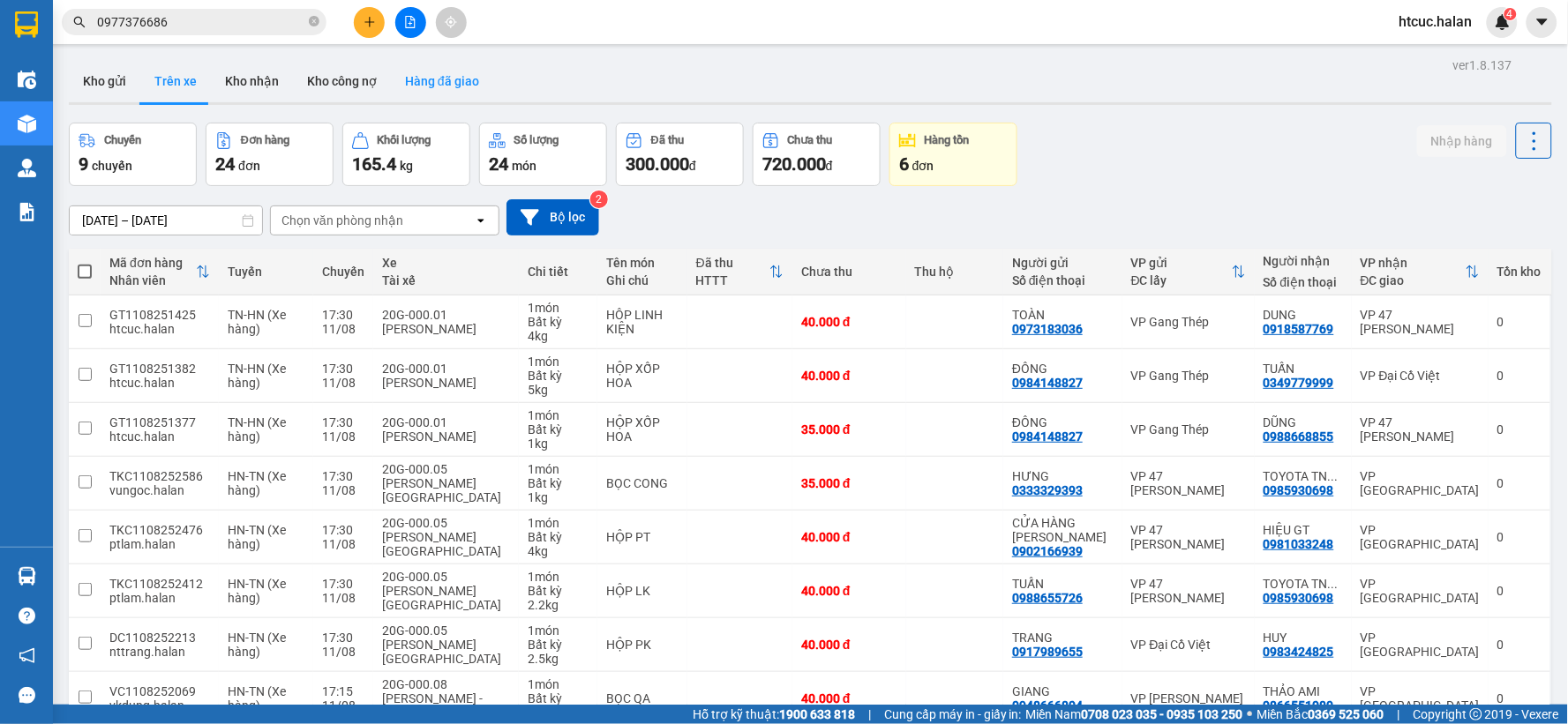
click at [445, 83] on button "Hàng đã giao" at bounding box center [443, 81] width 103 height 42
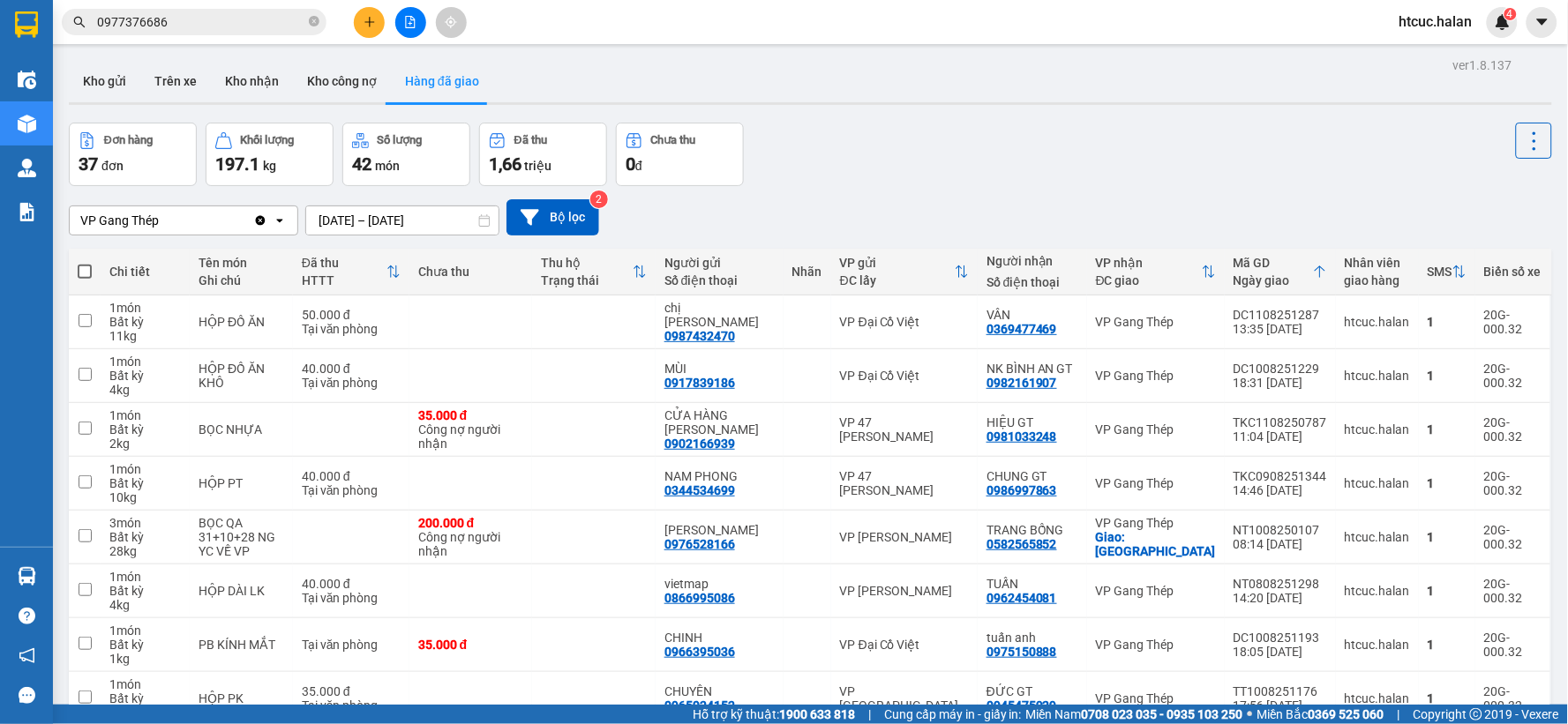
scroll to position [203, 0]
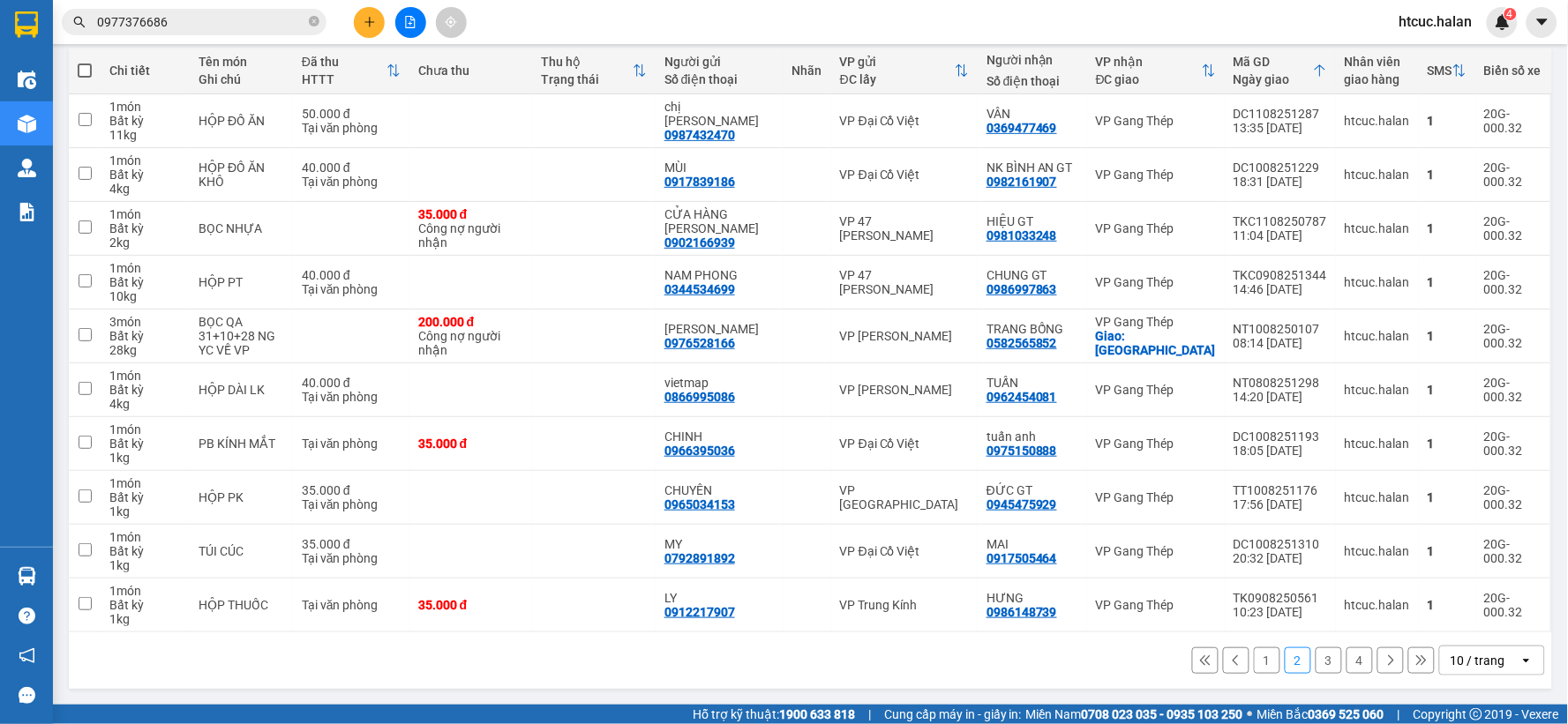
click at [1254, 659] on button "1" at bounding box center [1267, 661] width 27 height 27
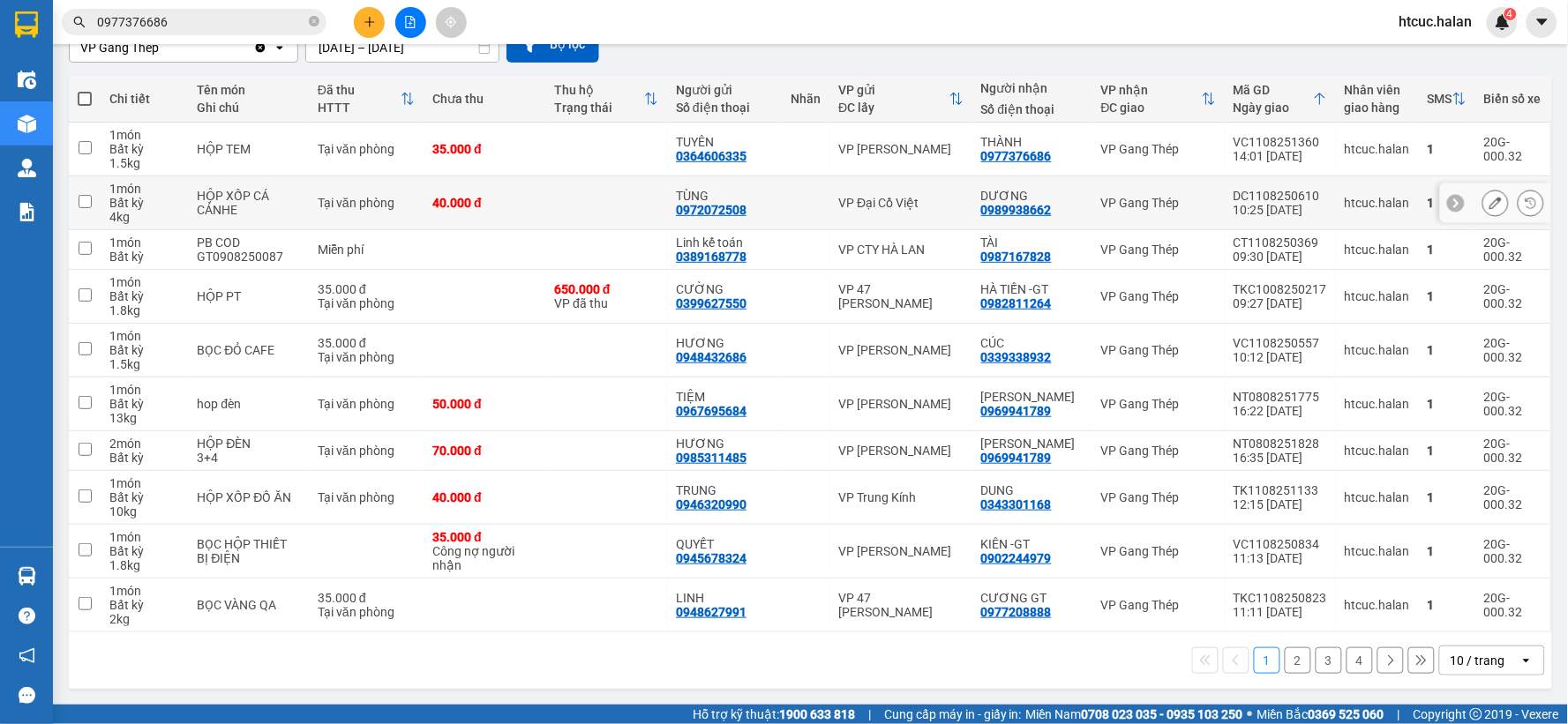
scroll to position [0, 0]
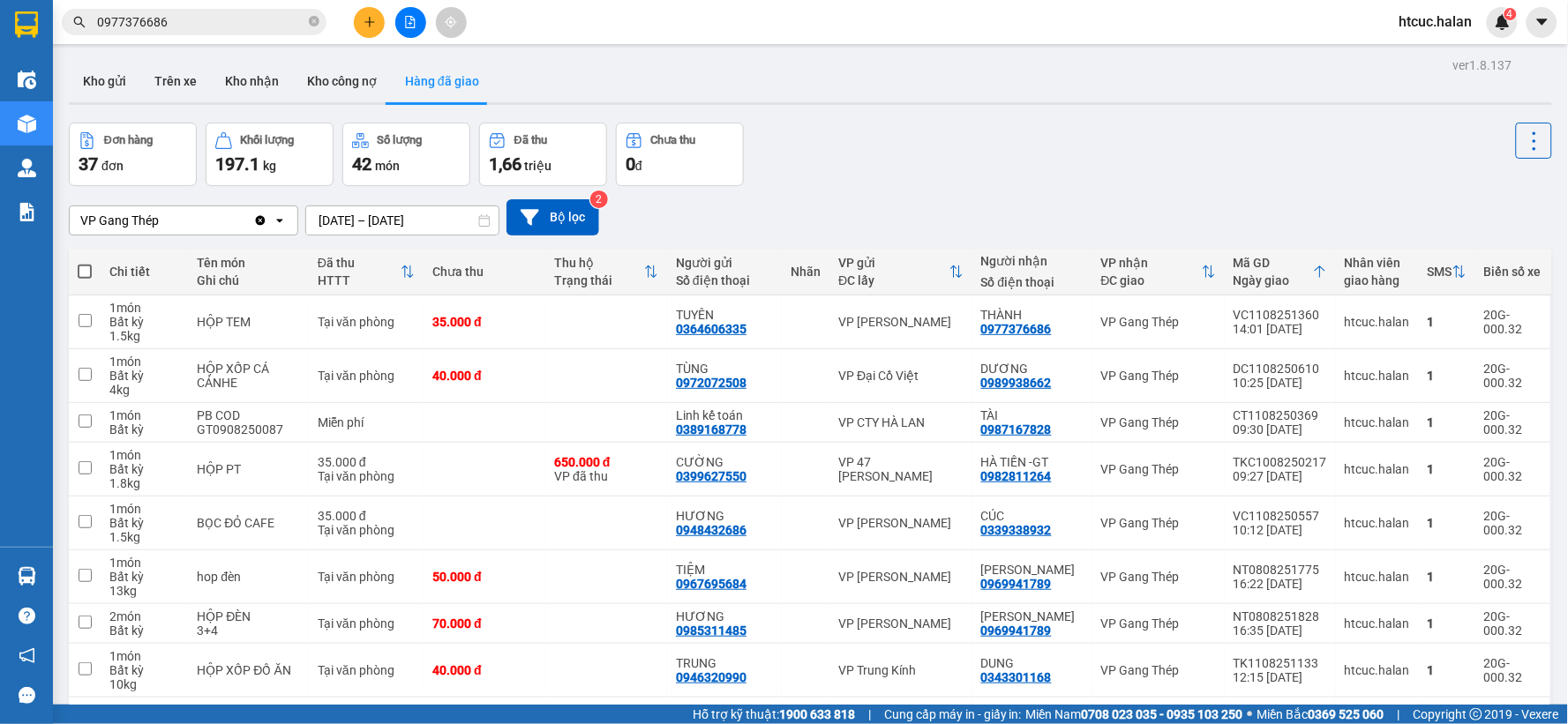
click at [933, 171] on div "Đơn hàng 37 đơn Khối lượng 197.1 kg Số lượng 42 món Đã thu 1,66 triệu Chưa thu …" at bounding box center [810, 155] width 1483 height 64
click at [116, 86] on button "Kho gửi" at bounding box center [104, 81] width 72 height 42
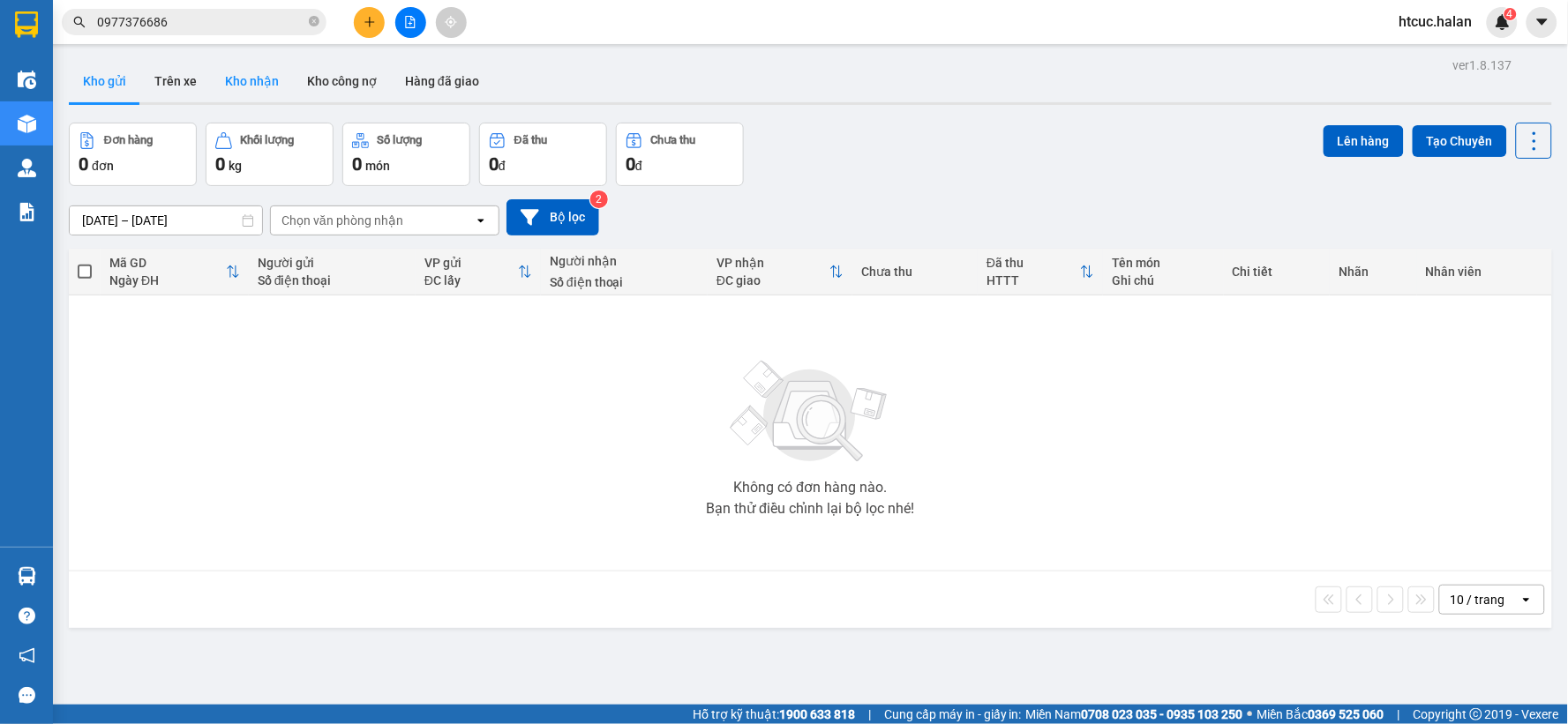
click at [252, 84] on button "Kho nhận" at bounding box center [251, 81] width 82 height 42
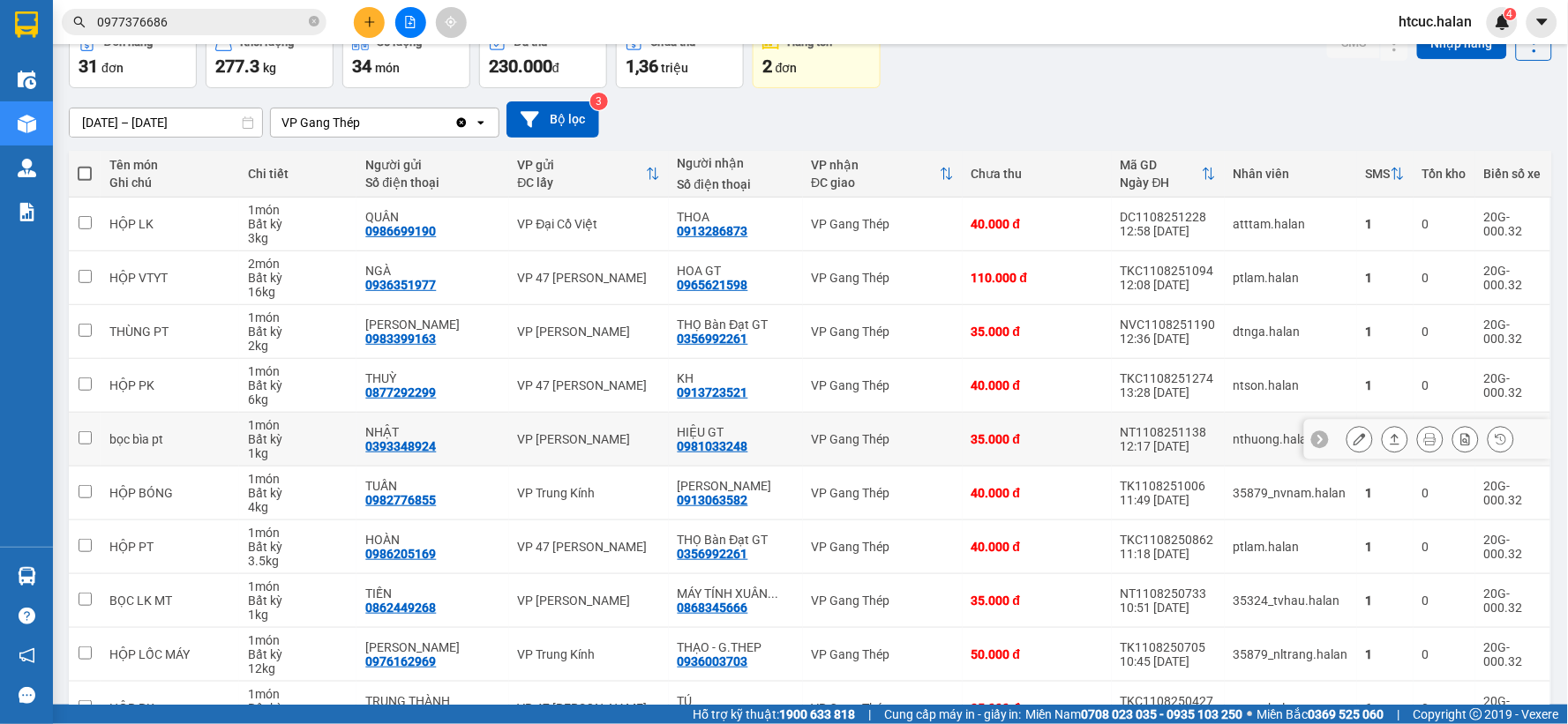
drag, startPoint x: 945, startPoint y: 428, endPoint x: 971, endPoint y: 433, distance: 26.5
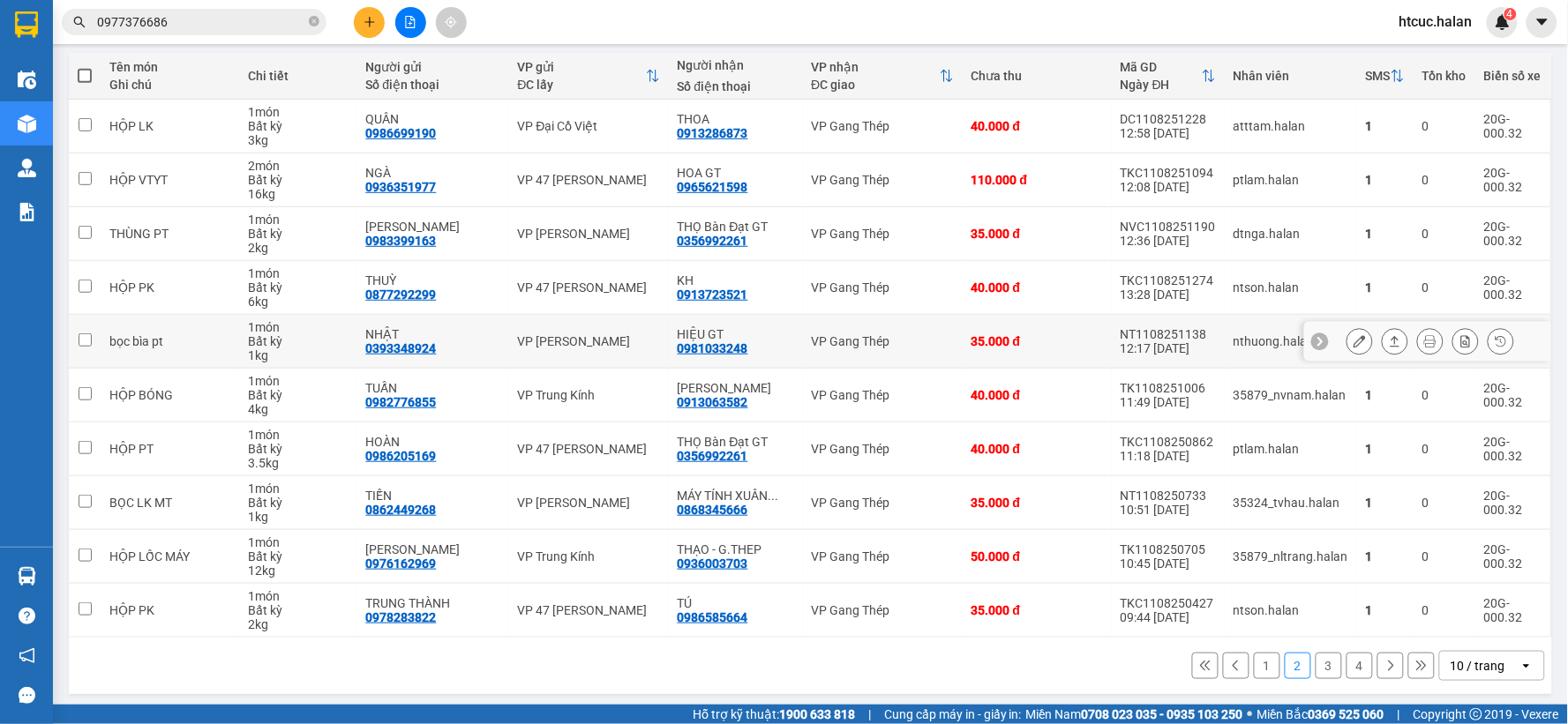
drag, startPoint x: 971, startPoint y: 433, endPoint x: 1017, endPoint y: 439, distance: 46.4
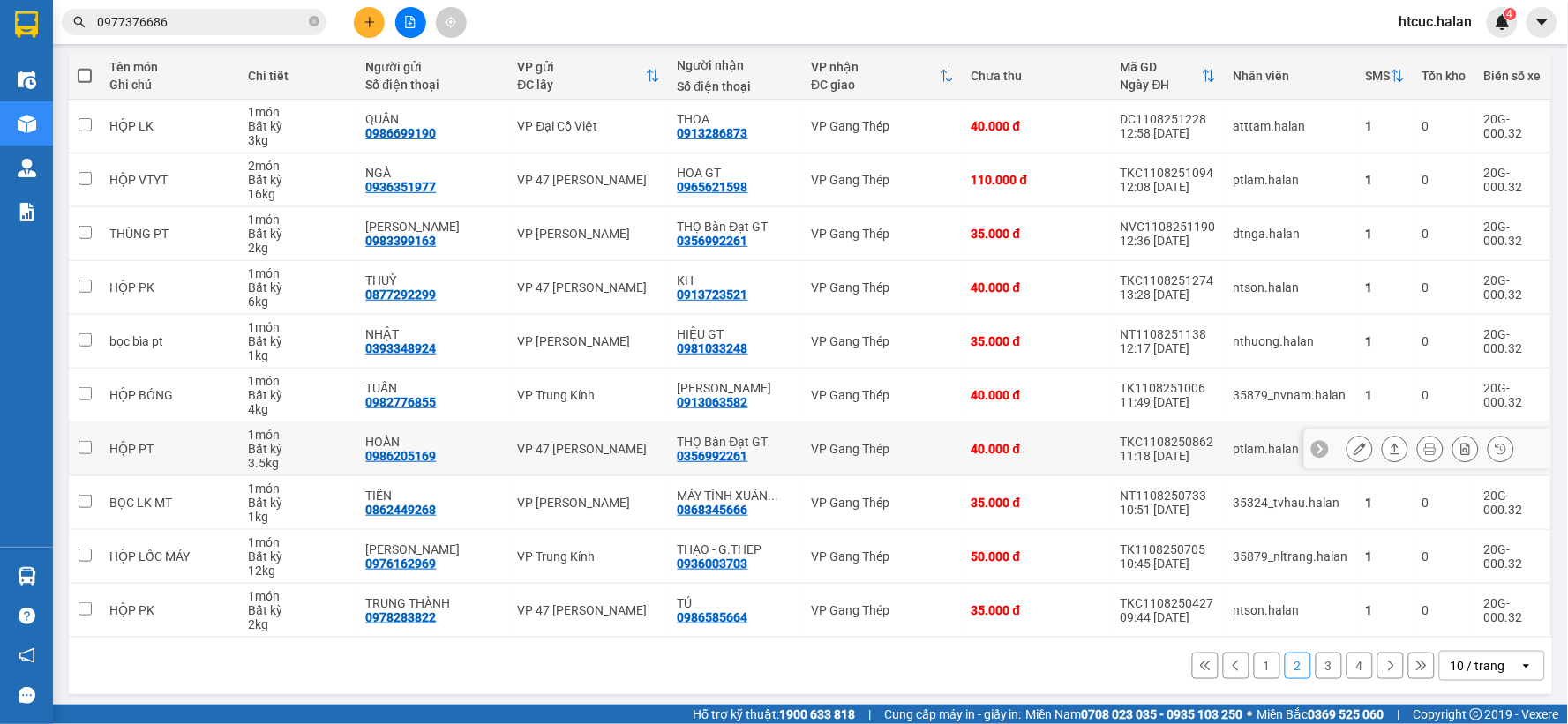
scroll to position [203, 0]
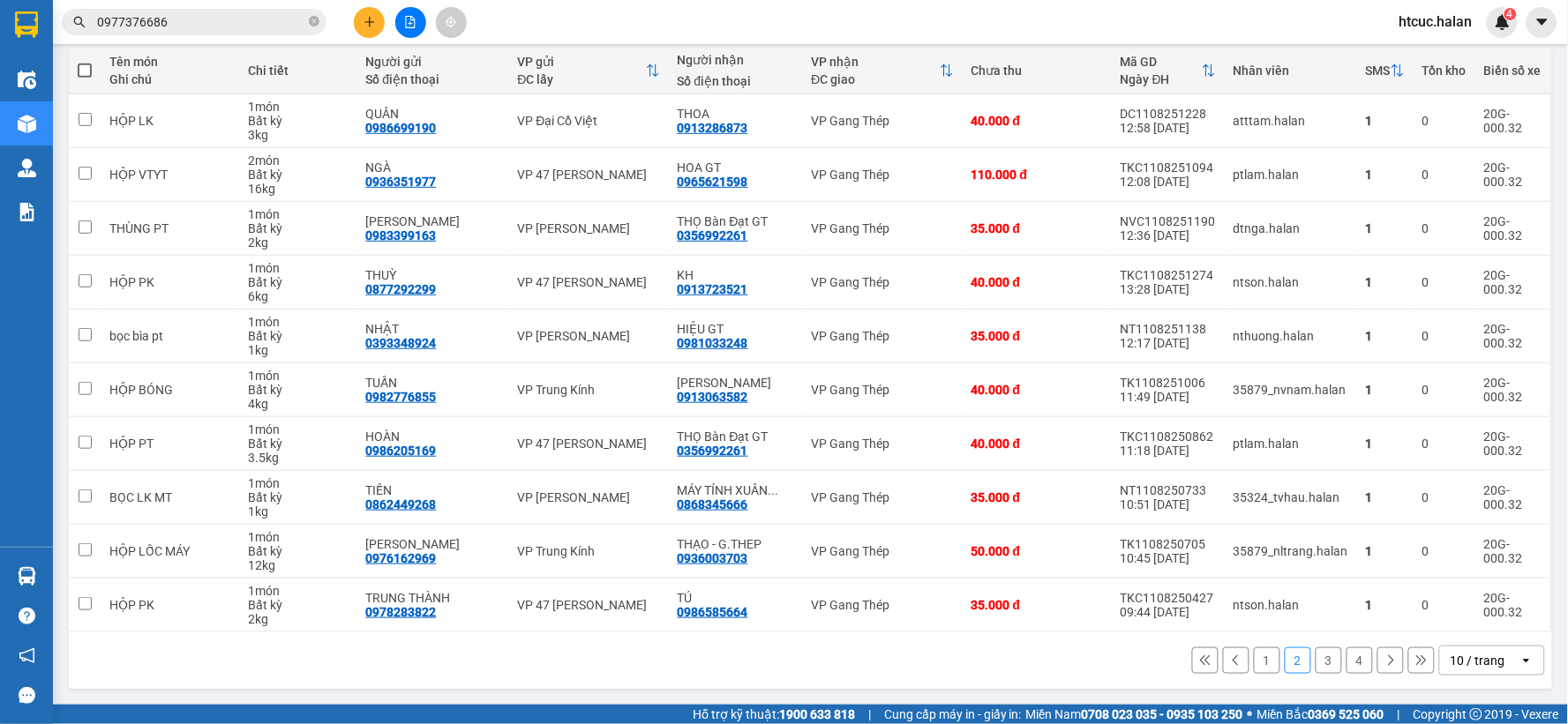
drag, startPoint x: 1017, startPoint y: 439, endPoint x: 1034, endPoint y: 663, distance: 224.6
click at [1034, 663] on div "1 2 3 4 10 / trang open" at bounding box center [810, 661] width 1469 height 30
click at [1347, 657] on button "4" at bounding box center [1360, 661] width 27 height 27
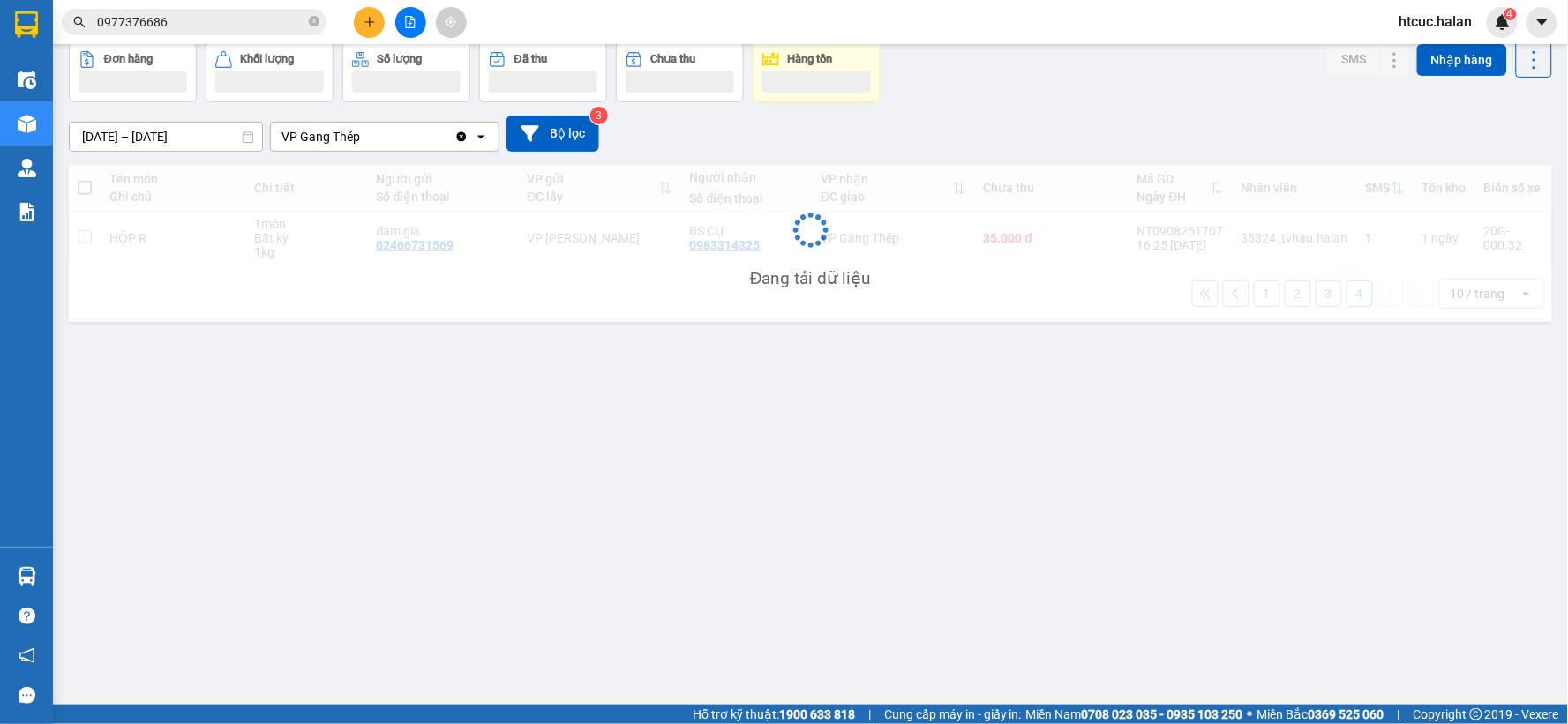
scroll to position [81, 0]
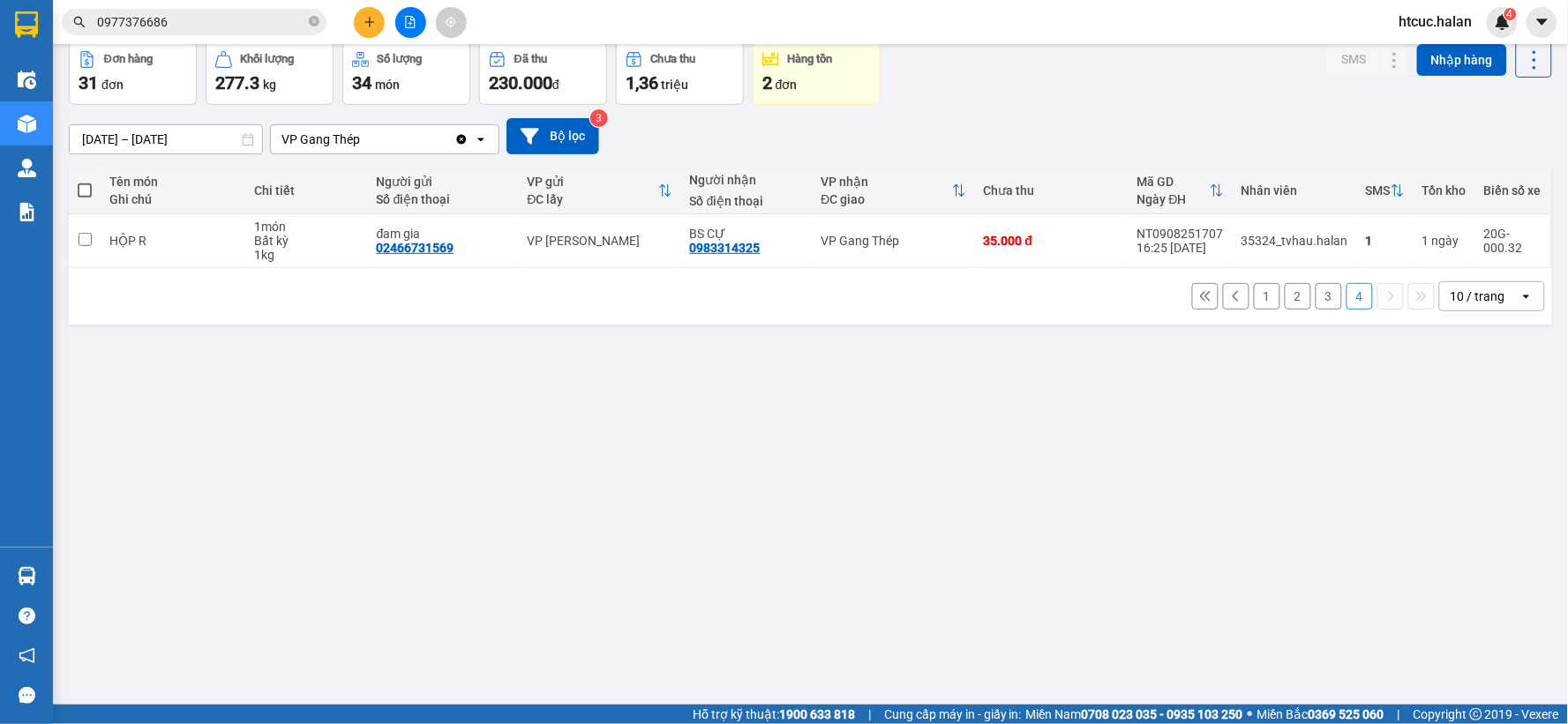
click at [1320, 298] on button "3" at bounding box center [1329, 297] width 27 height 27
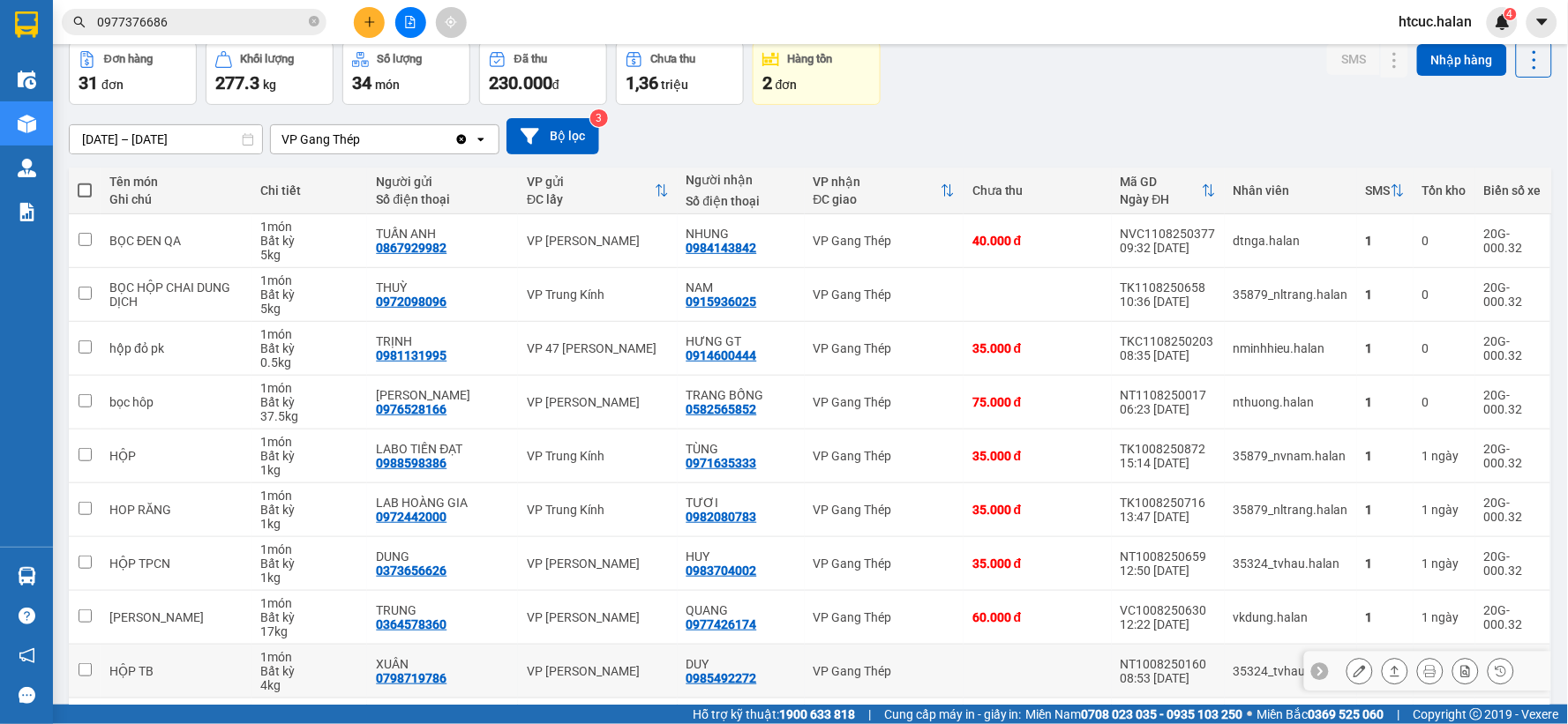
scroll to position [203, 0]
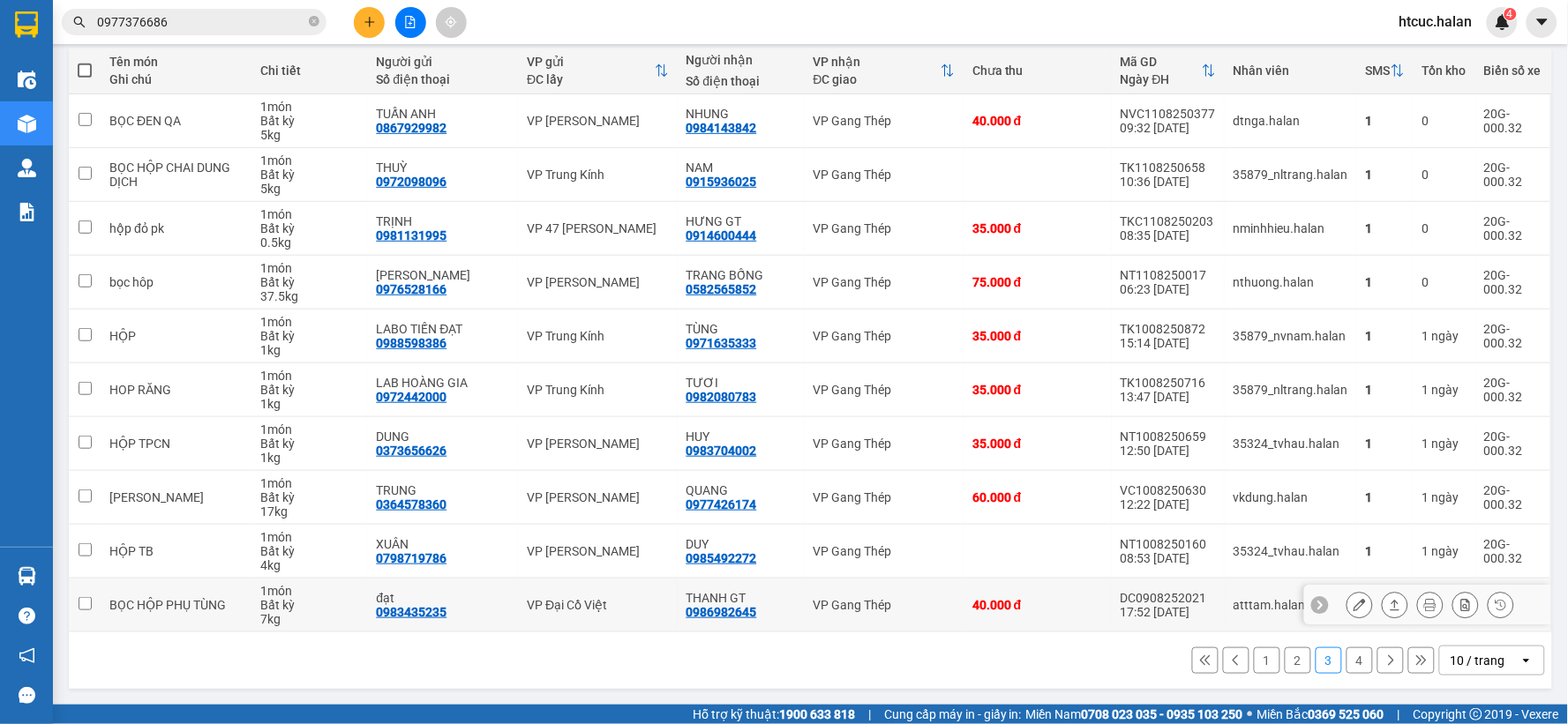
drag, startPoint x: 985, startPoint y: 562, endPoint x: 721, endPoint y: 610, distance: 268.3
drag, startPoint x: 721, startPoint y: 610, endPoint x: 613, endPoint y: 631, distance: 110.0
click at [613, 631] on td "VP Đại Cồ Việt" at bounding box center [597, 605] width 158 height 54
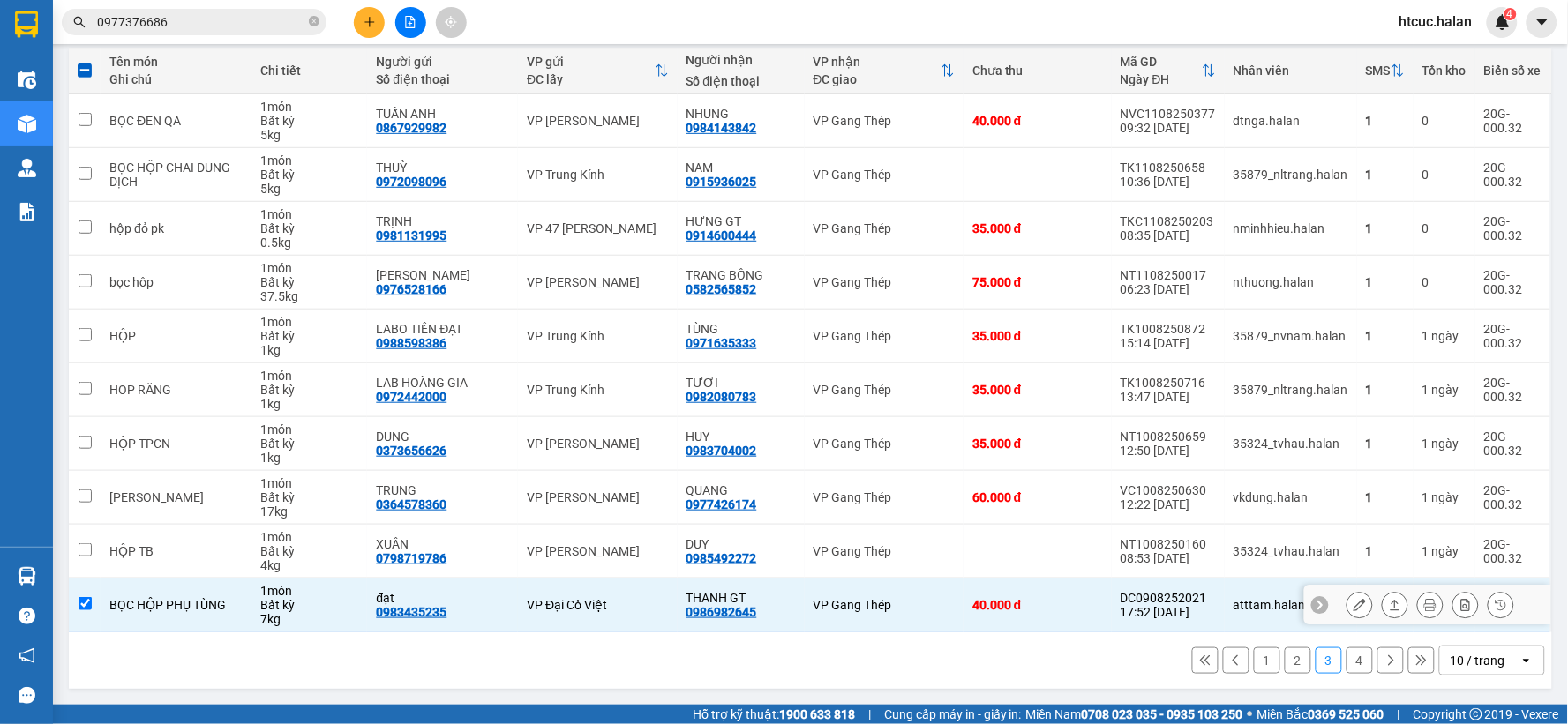
click at [613, 631] on td "VP Đại Cồ Việt" at bounding box center [597, 605] width 158 height 54
checkbox input "false"
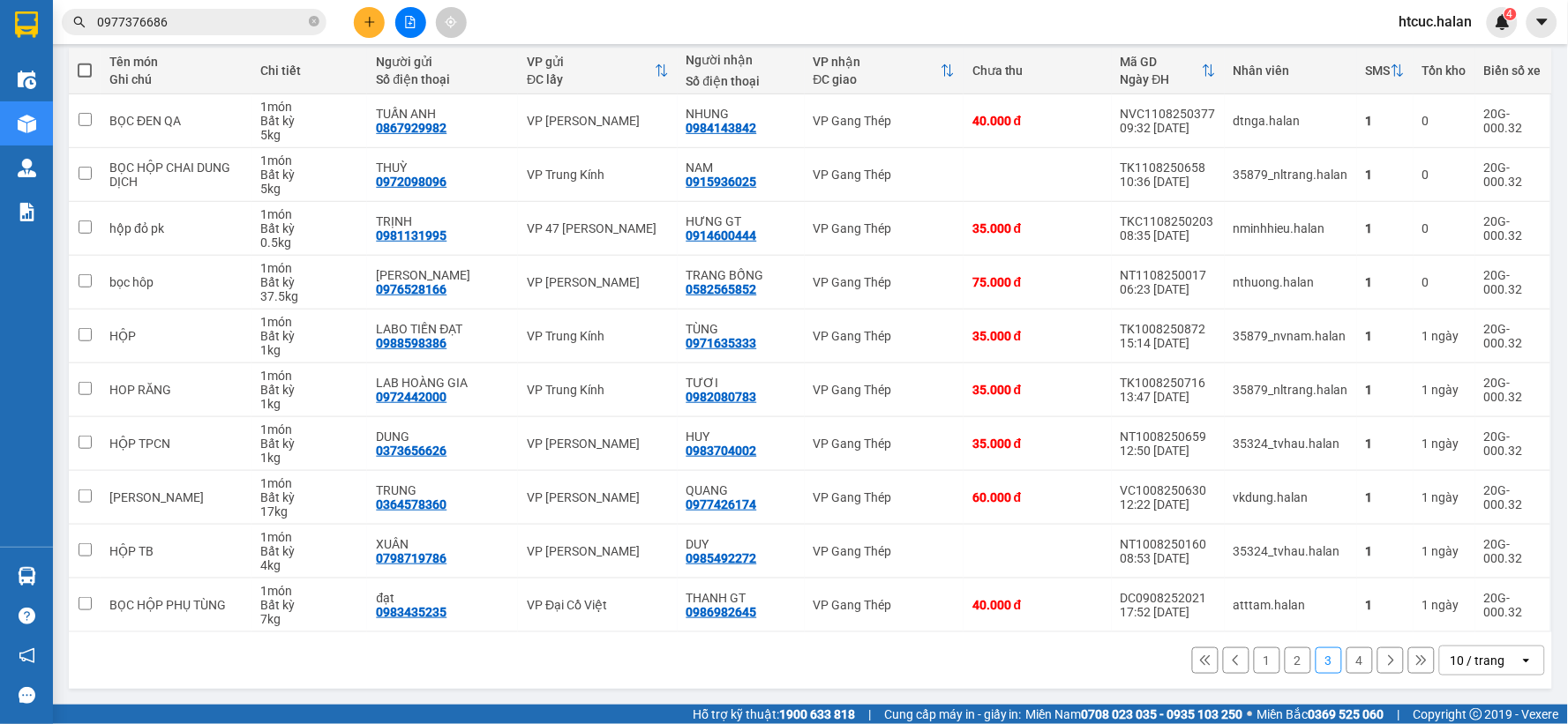
click at [1286, 663] on button "2" at bounding box center [1298, 661] width 27 height 27
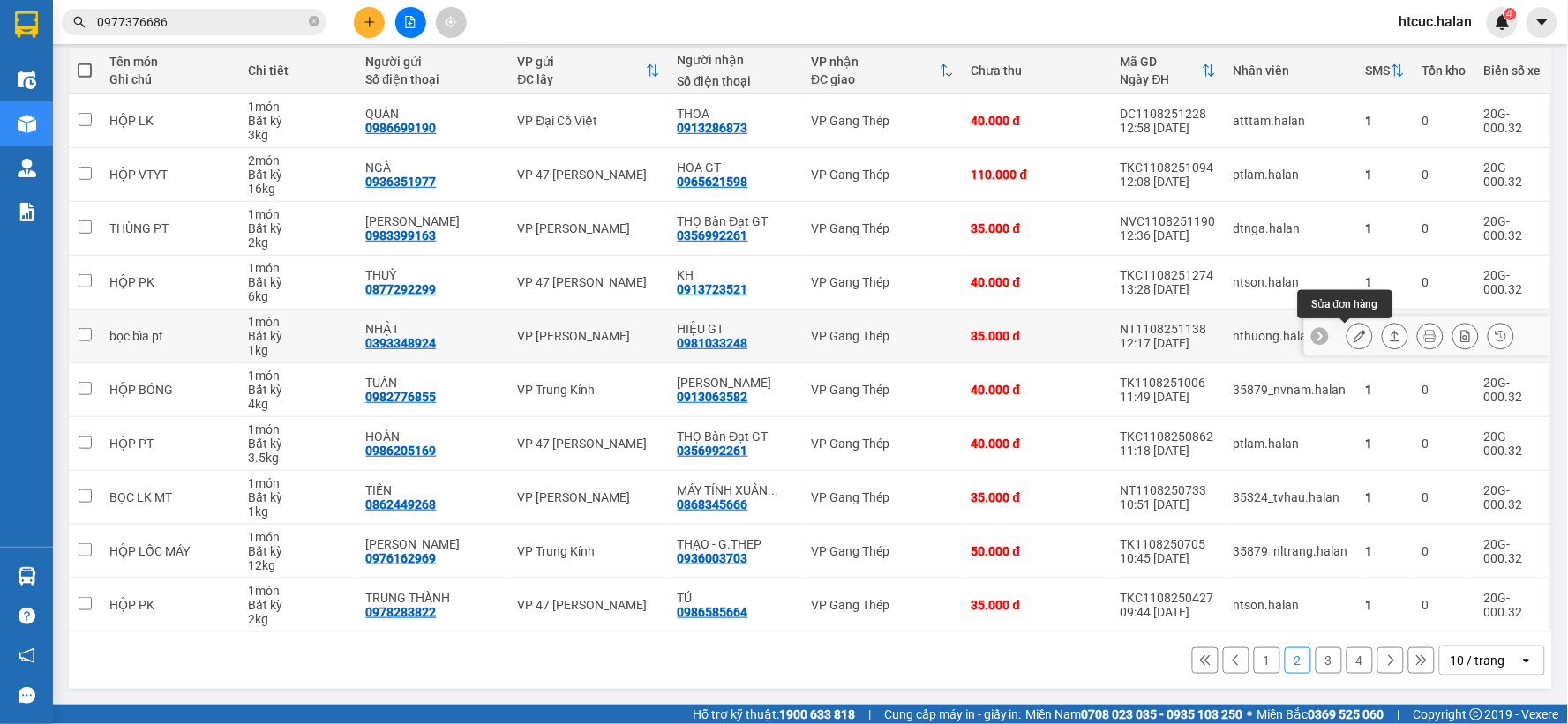
click at [1354, 333] on icon at bounding box center [1360, 336] width 12 height 12
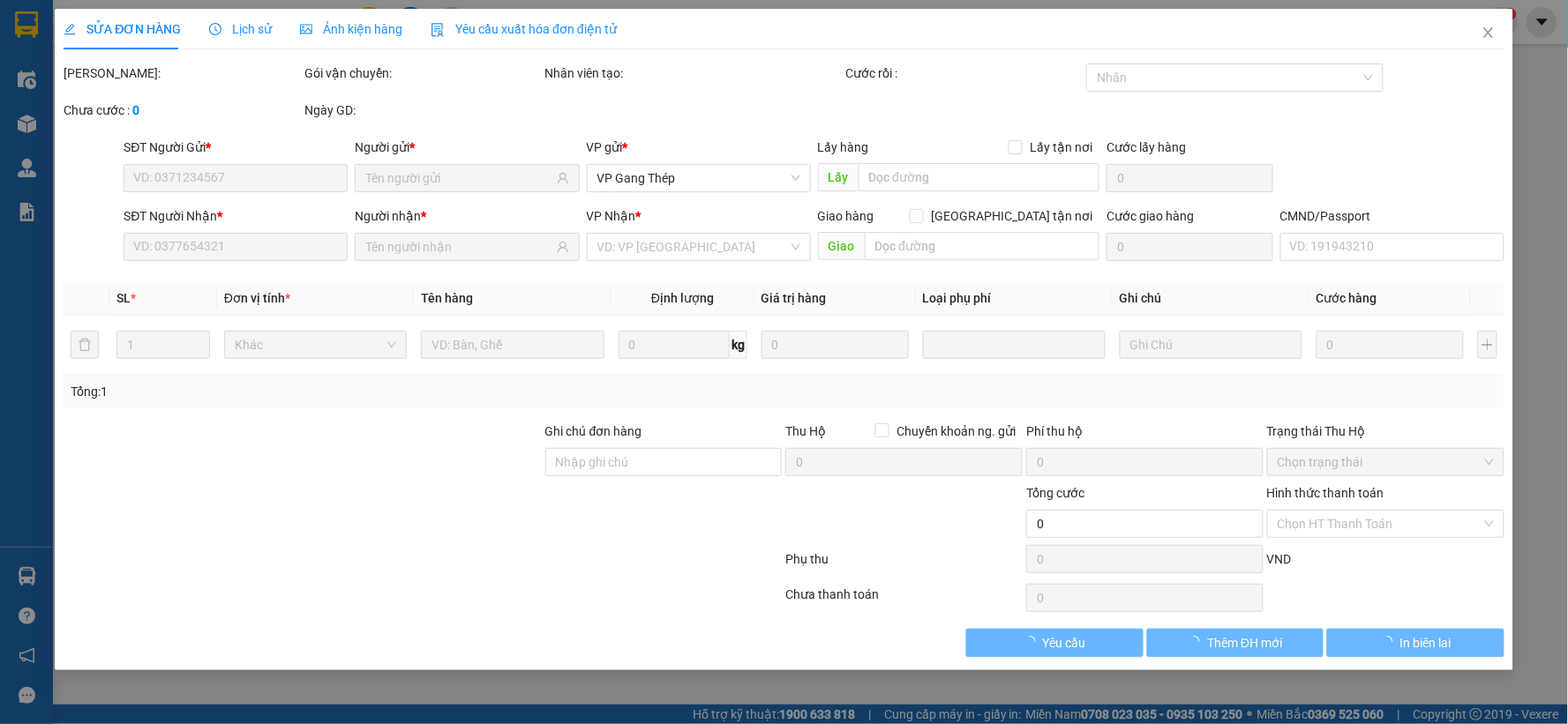
type input "0393348924"
type input "NHẬT"
type input "0981033248"
type input "HIỆU GT"
type input "35.000"
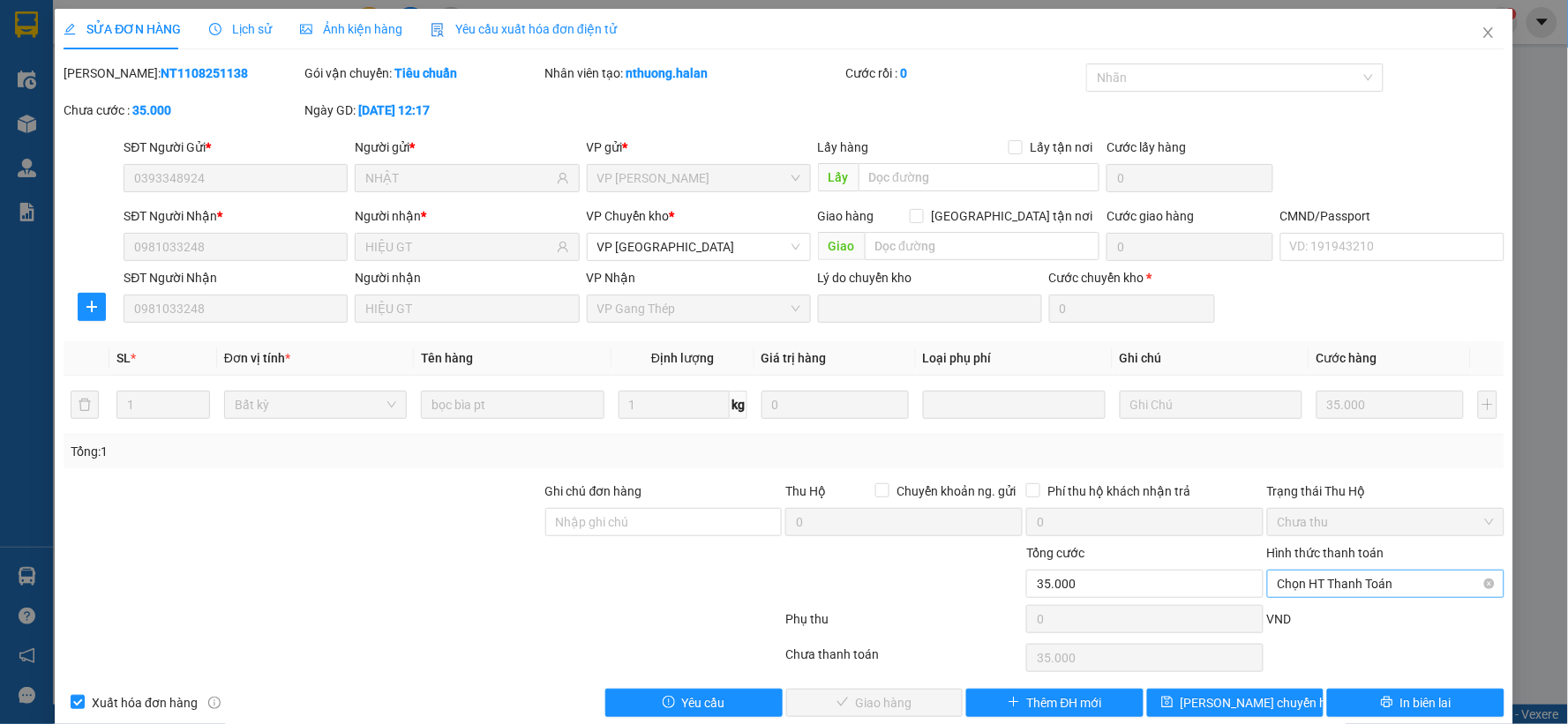
click at [1326, 585] on span "Chọn HT Thanh Toán" at bounding box center [1386, 584] width 216 height 27
click at [1348, 523] on div "Công nợ người nhận" at bounding box center [1373, 520] width 213 height 19
type input "0"
click at [900, 697] on span "Giao hàng" at bounding box center [884, 703] width 57 height 19
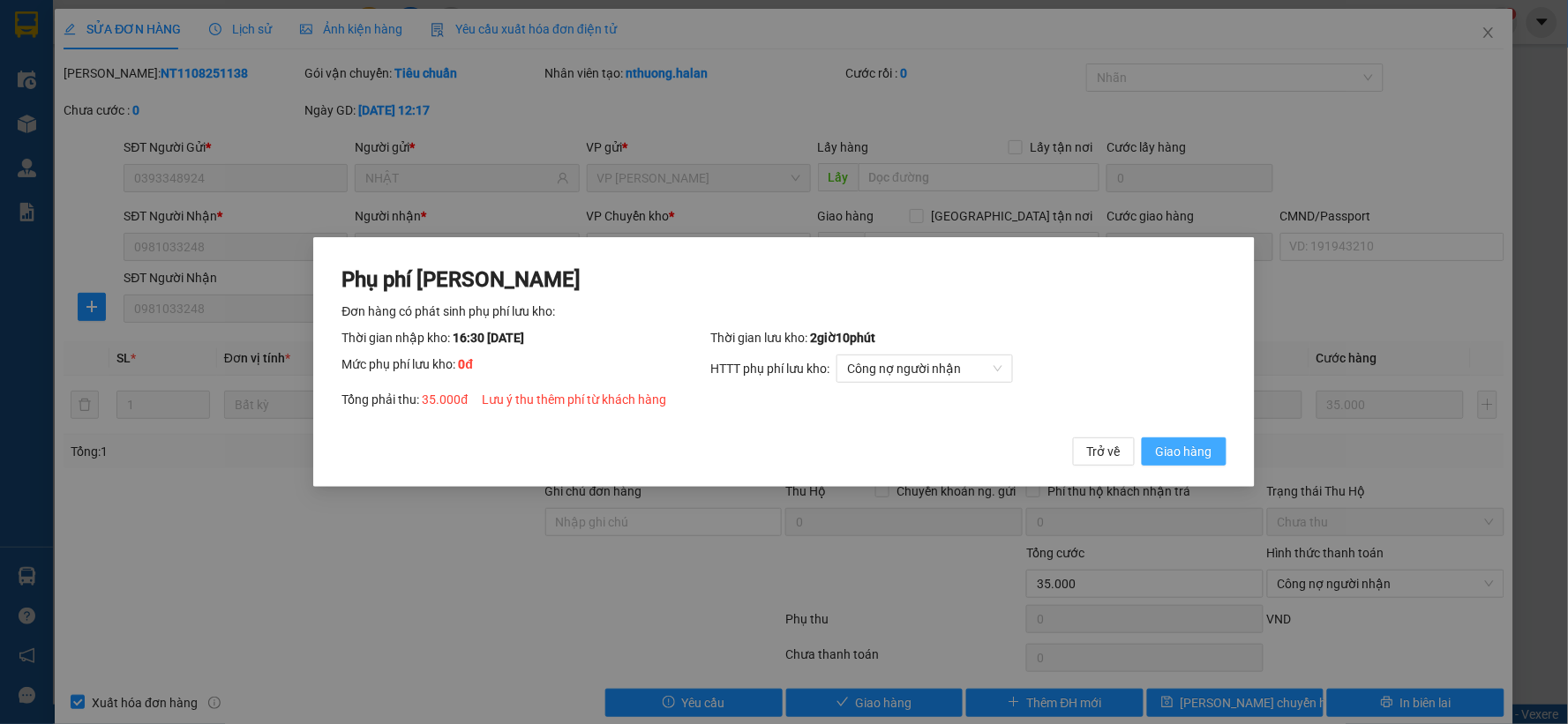
click at [1210, 439] on button "Giao hàng" at bounding box center [1185, 451] width 85 height 28
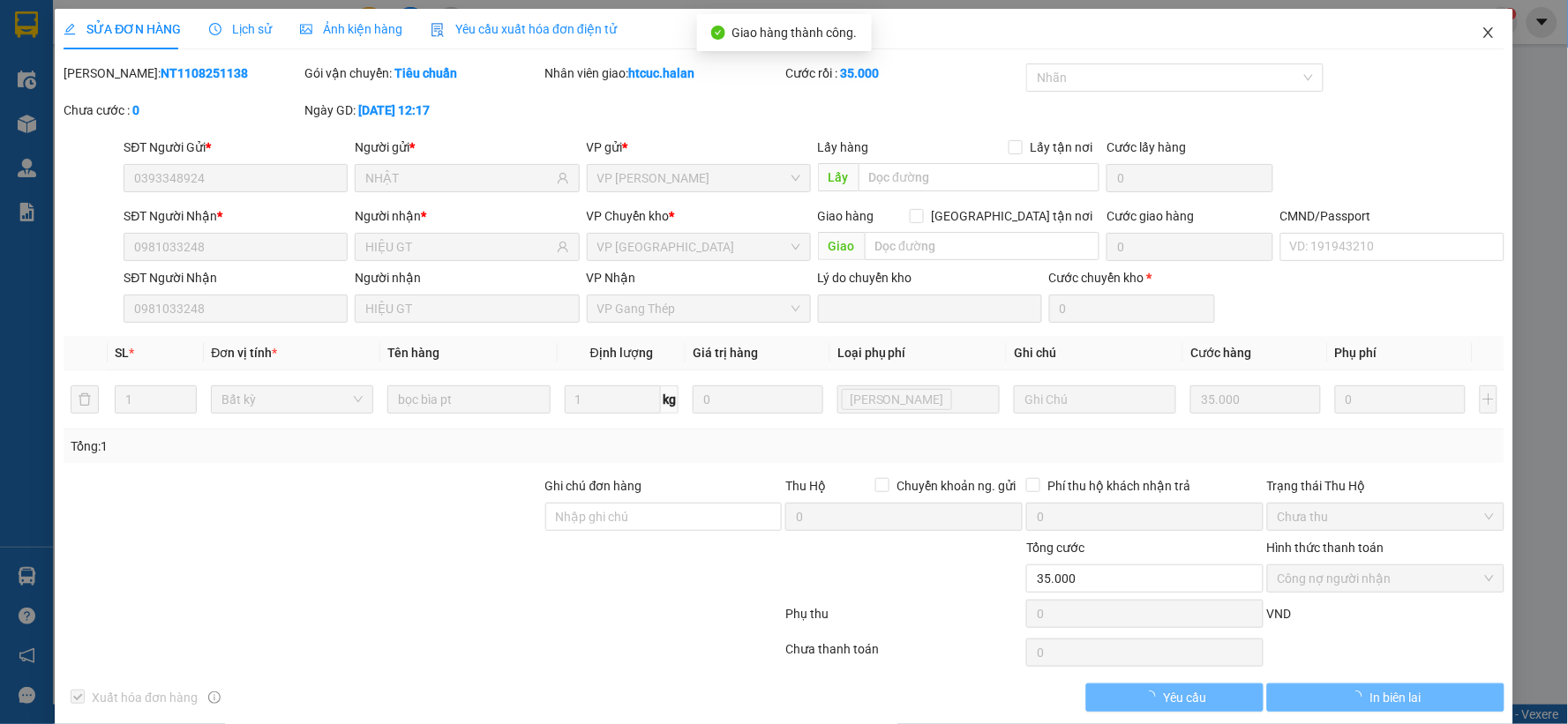
click at [1481, 32] on icon "close" at bounding box center [1488, 33] width 14 height 14
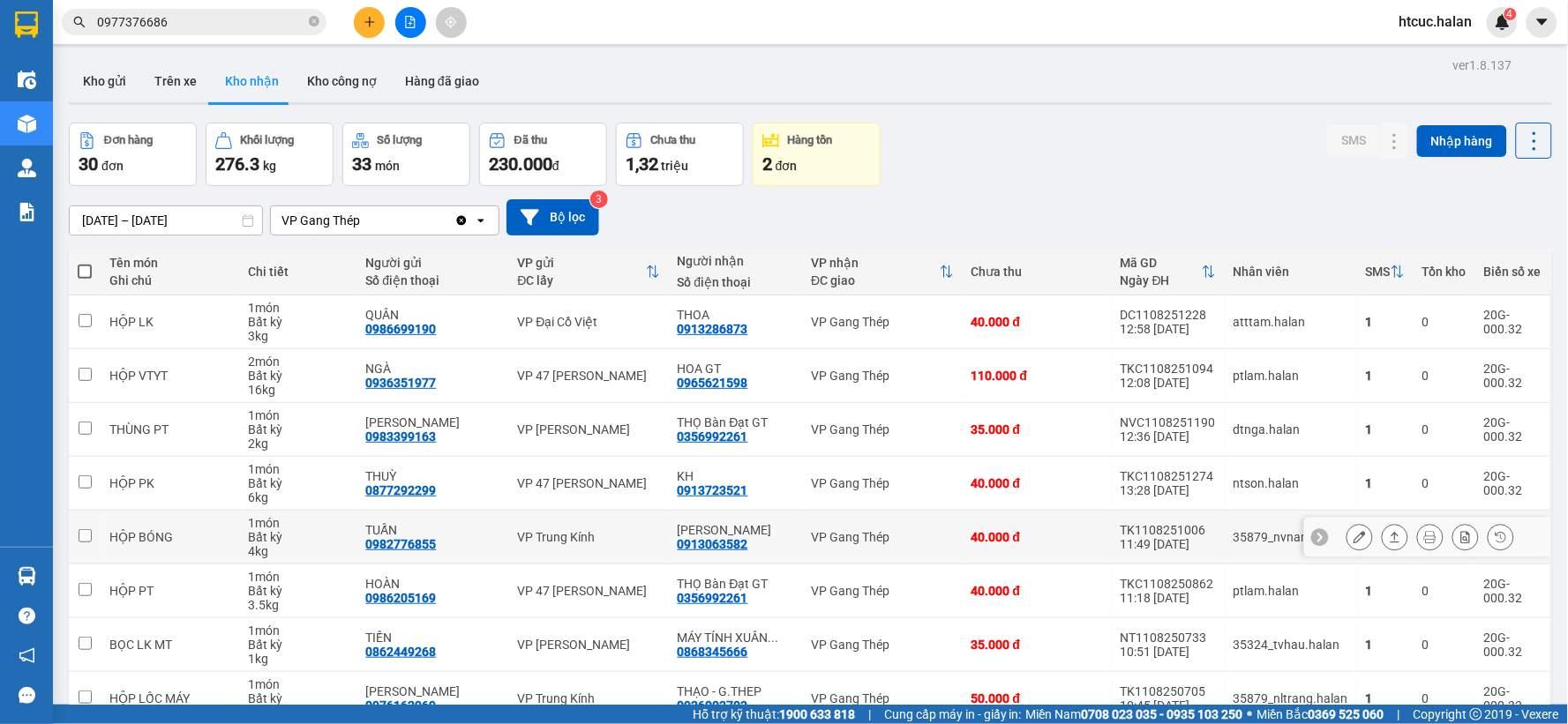
scroll to position [196, 0]
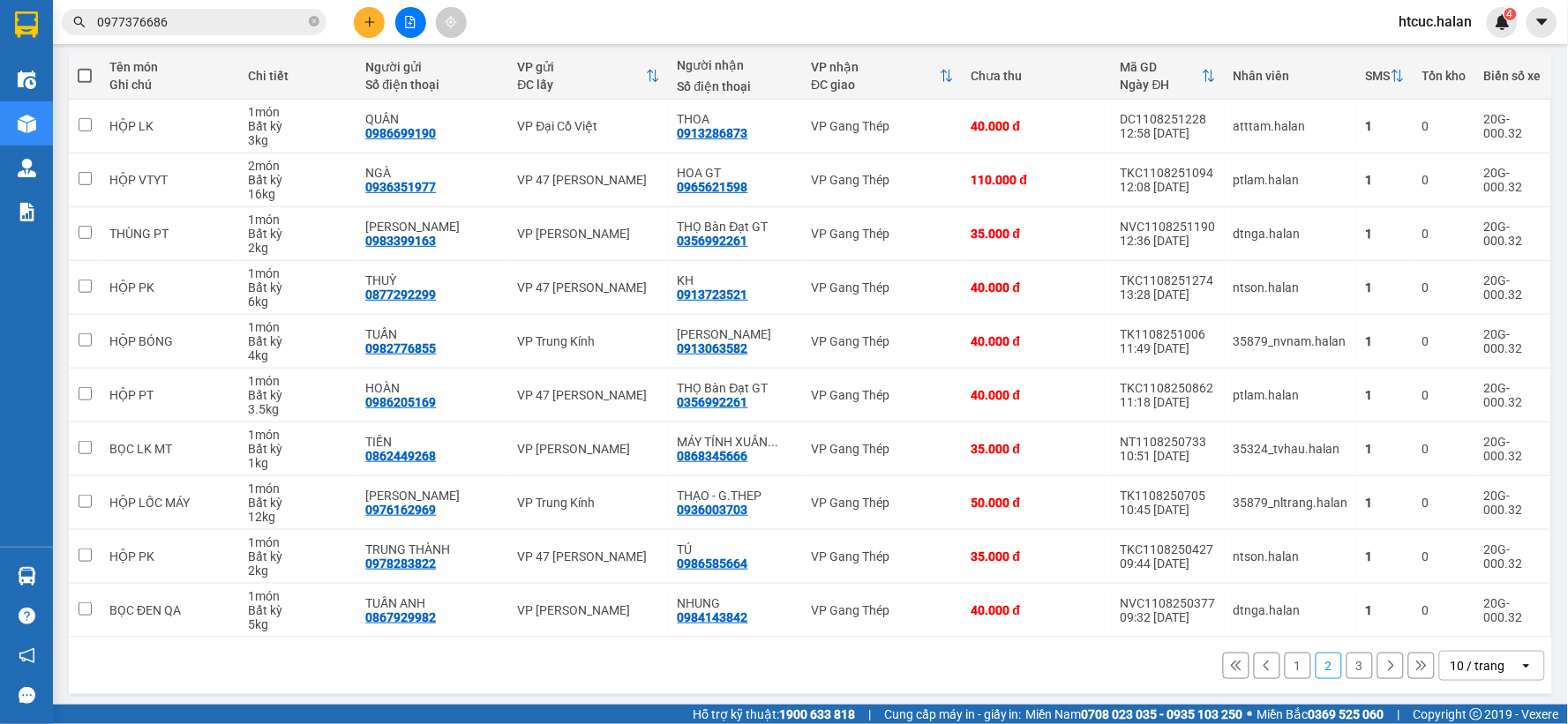
click at [1285, 666] on button "1" at bounding box center [1298, 666] width 27 height 27
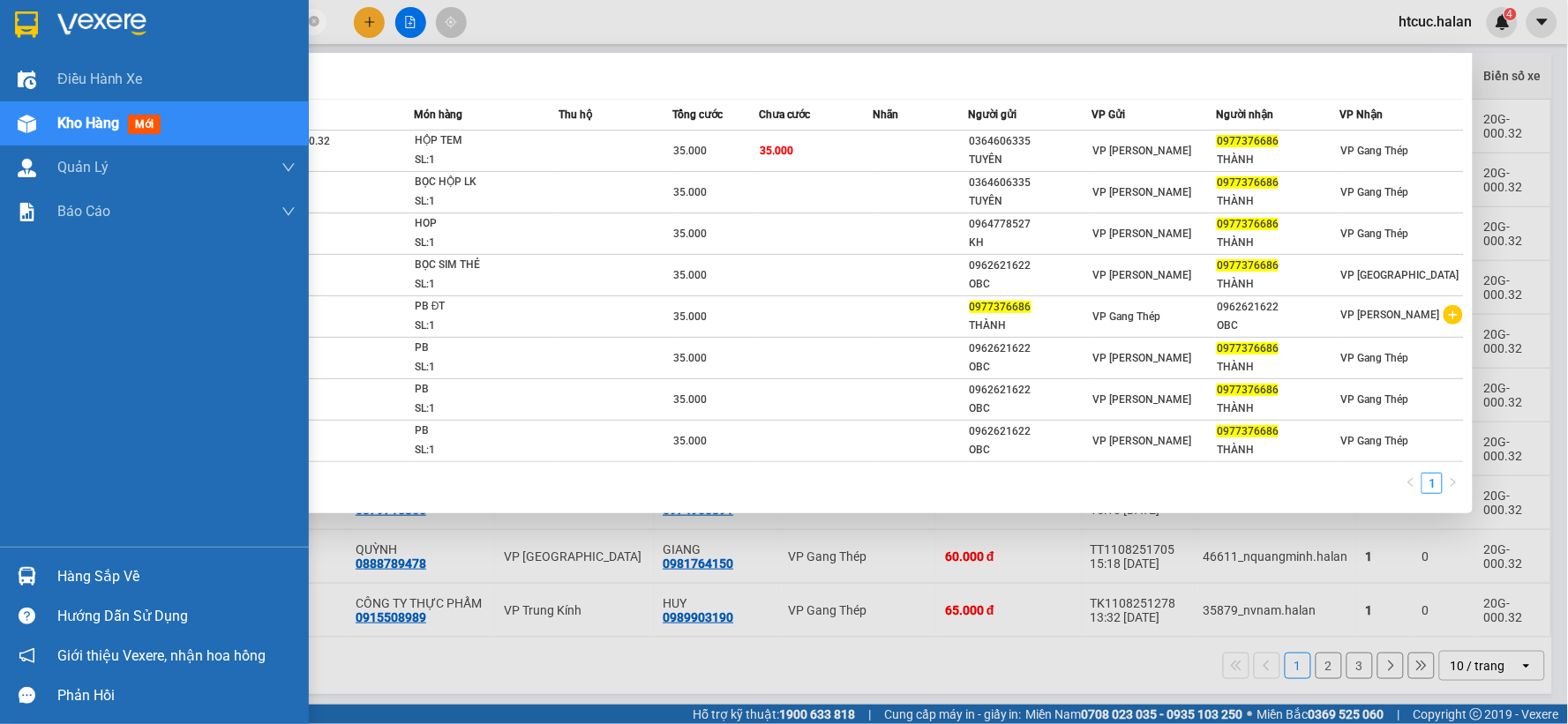
drag, startPoint x: 198, startPoint y: 25, endPoint x: 14, endPoint y: 27, distance: 184.0
click at [14, 27] on section "Kết quả tìm kiếm ( 8 ) Bộ lọc Mã ĐH Trạng thái Món hàng Thu hộ Tổng cước Chưa c…" at bounding box center [784, 362] width 1568 height 724
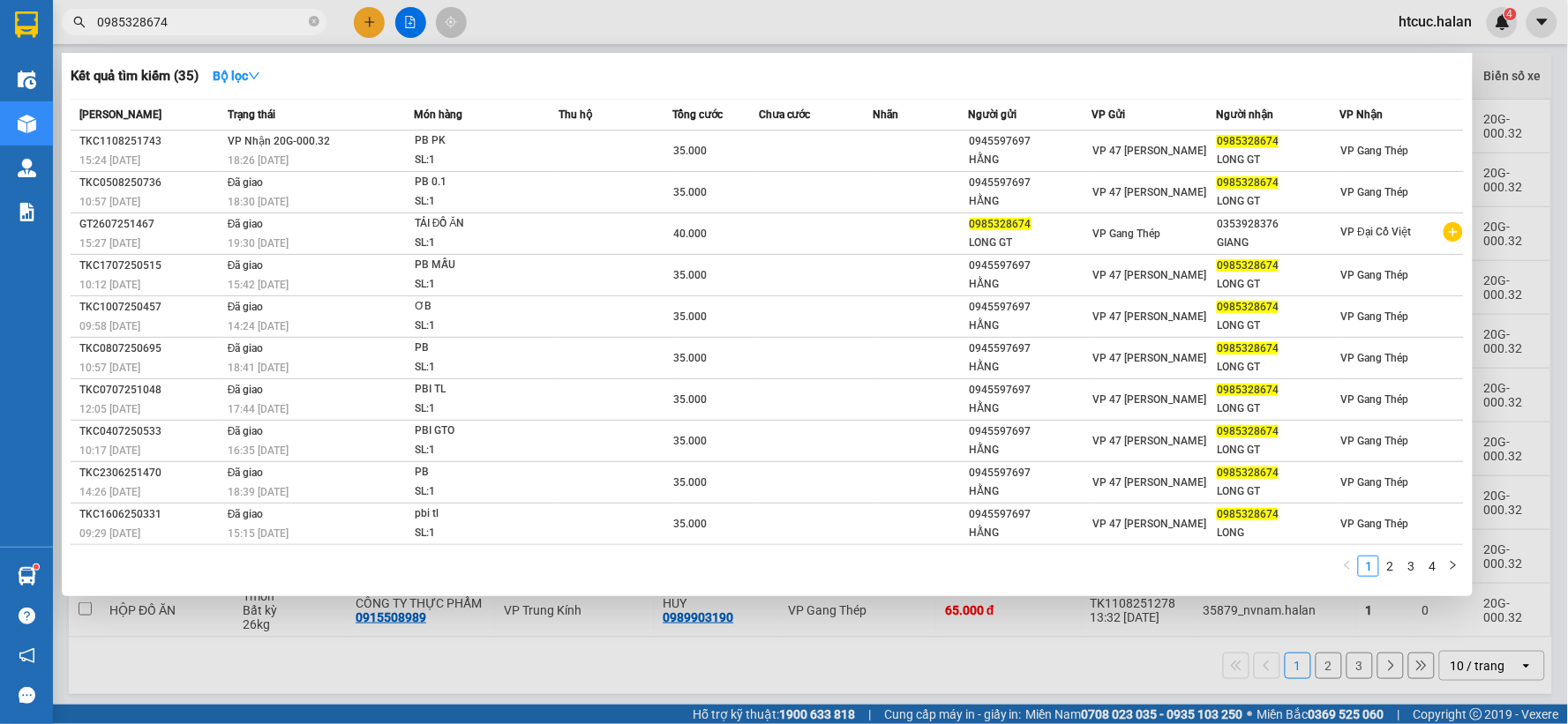
type input "0985328674"
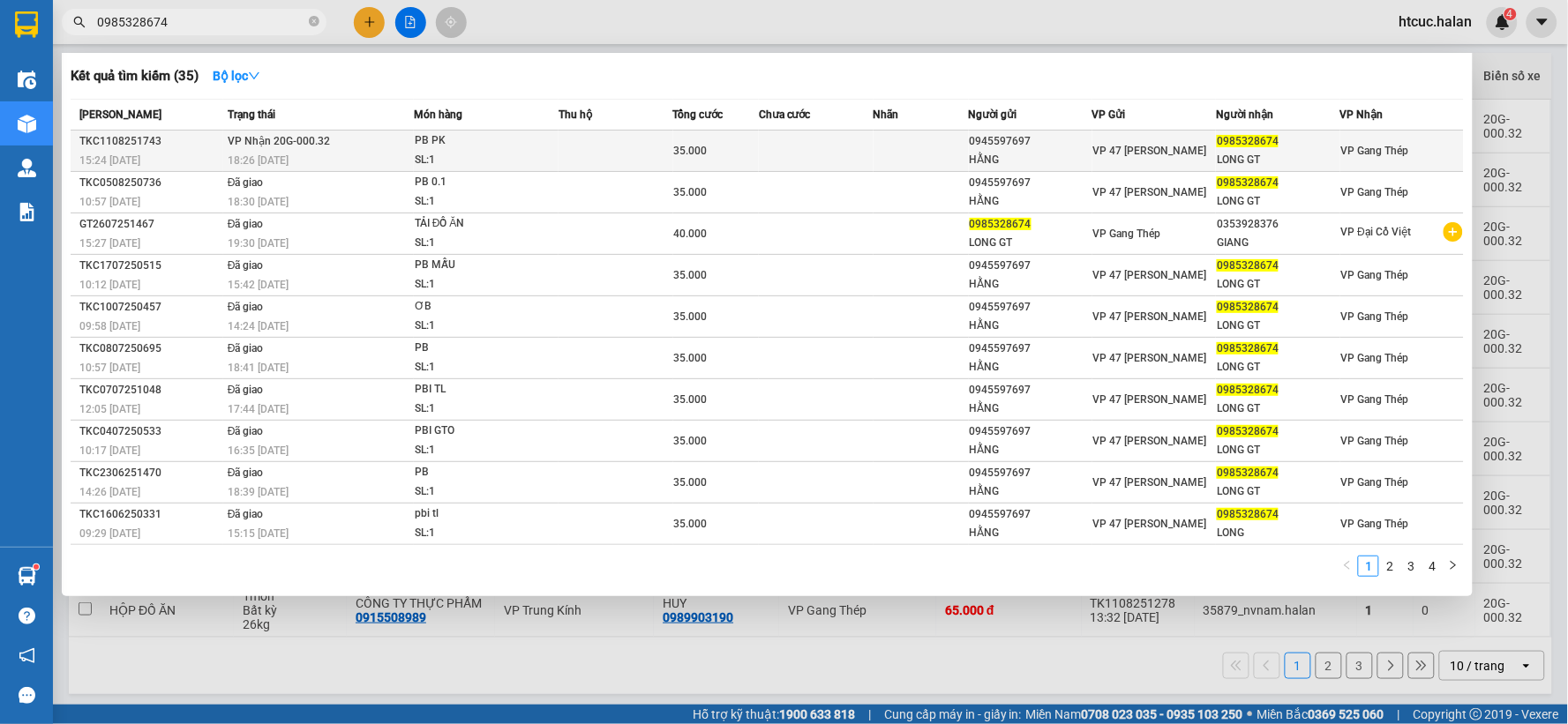
click at [737, 150] on div "35.000" at bounding box center [715, 150] width 84 height 19
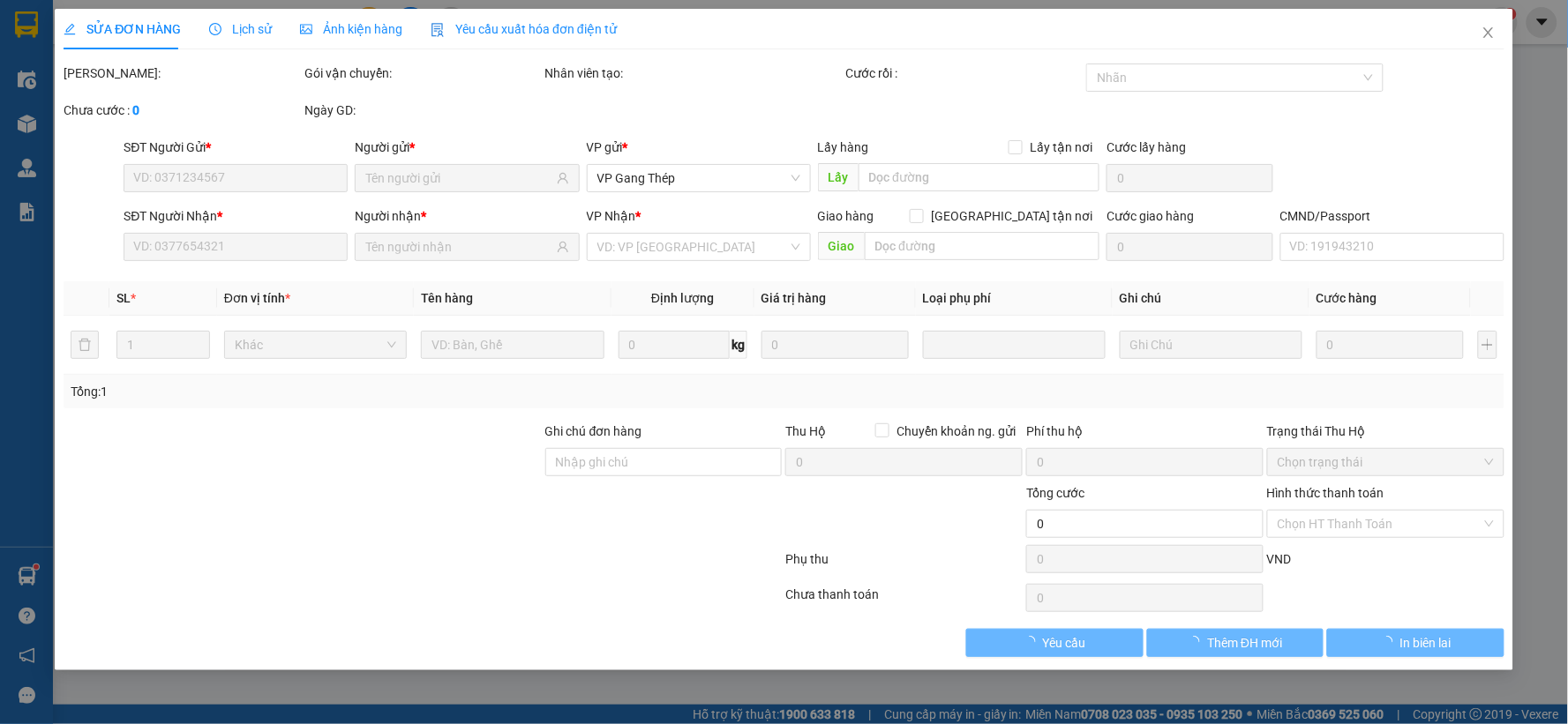
type input "0945597697"
type input "HẰNG"
type input "0985328674"
type input "LONG GT"
type input "35.000"
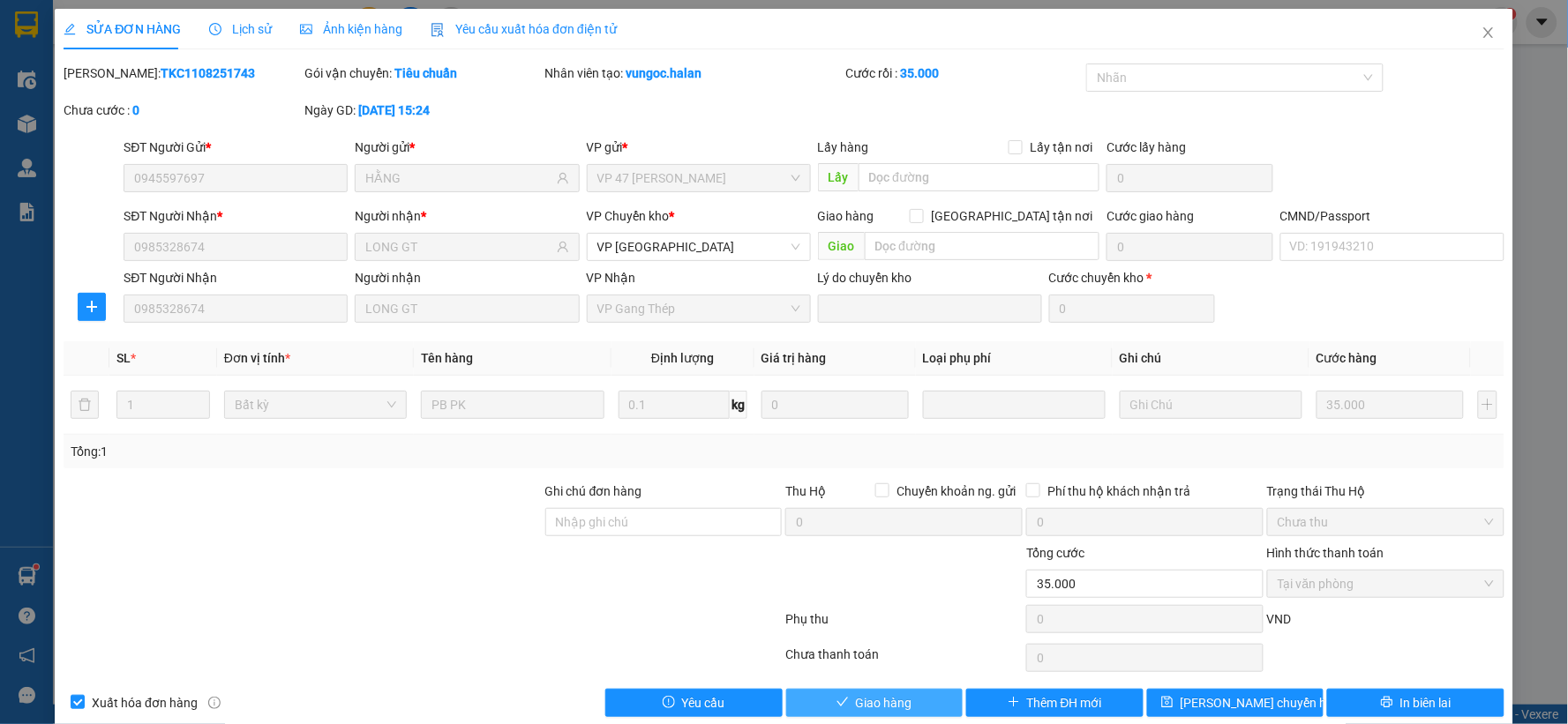
click at [876, 708] on span "Giao hàng" at bounding box center [884, 703] width 57 height 19
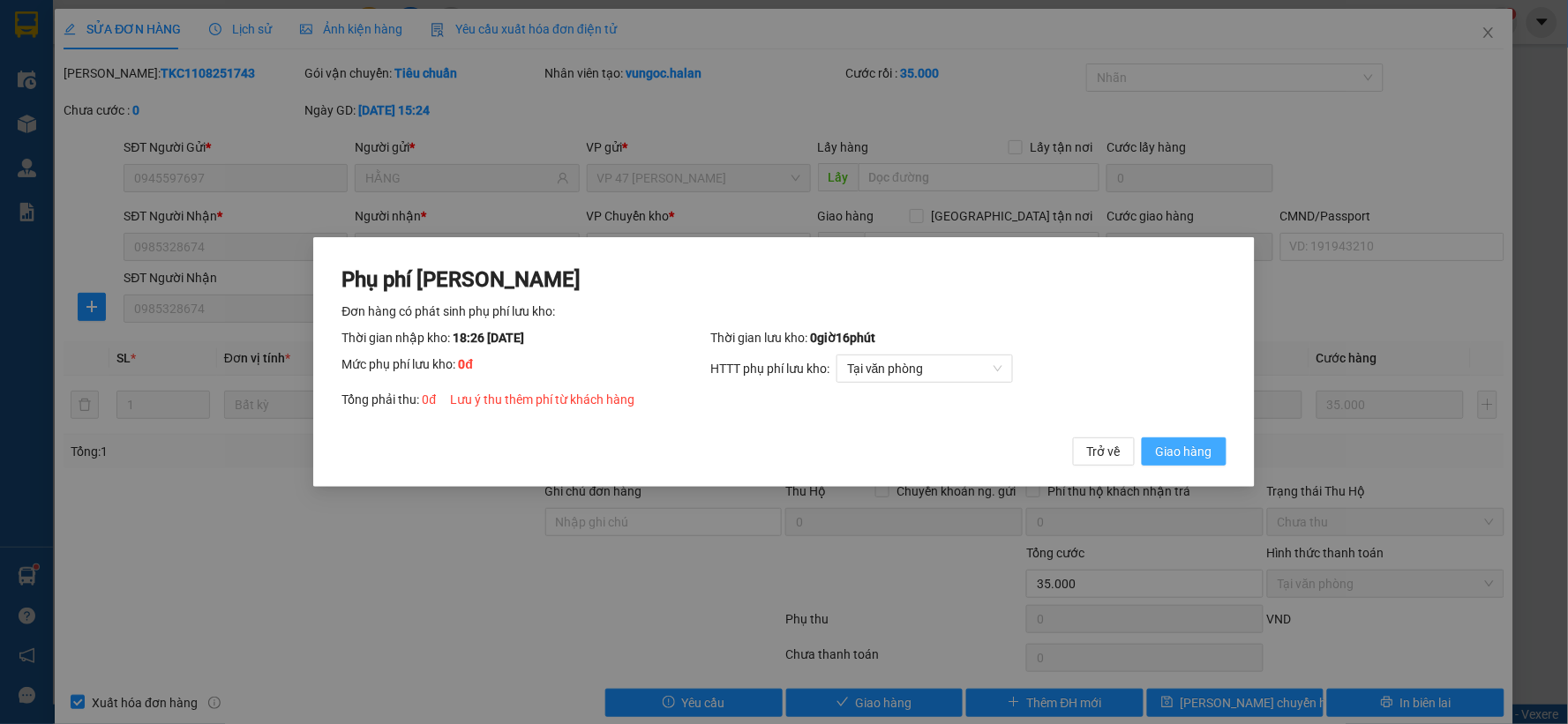
click at [1195, 444] on span "Giao hàng" at bounding box center [1185, 451] width 57 height 19
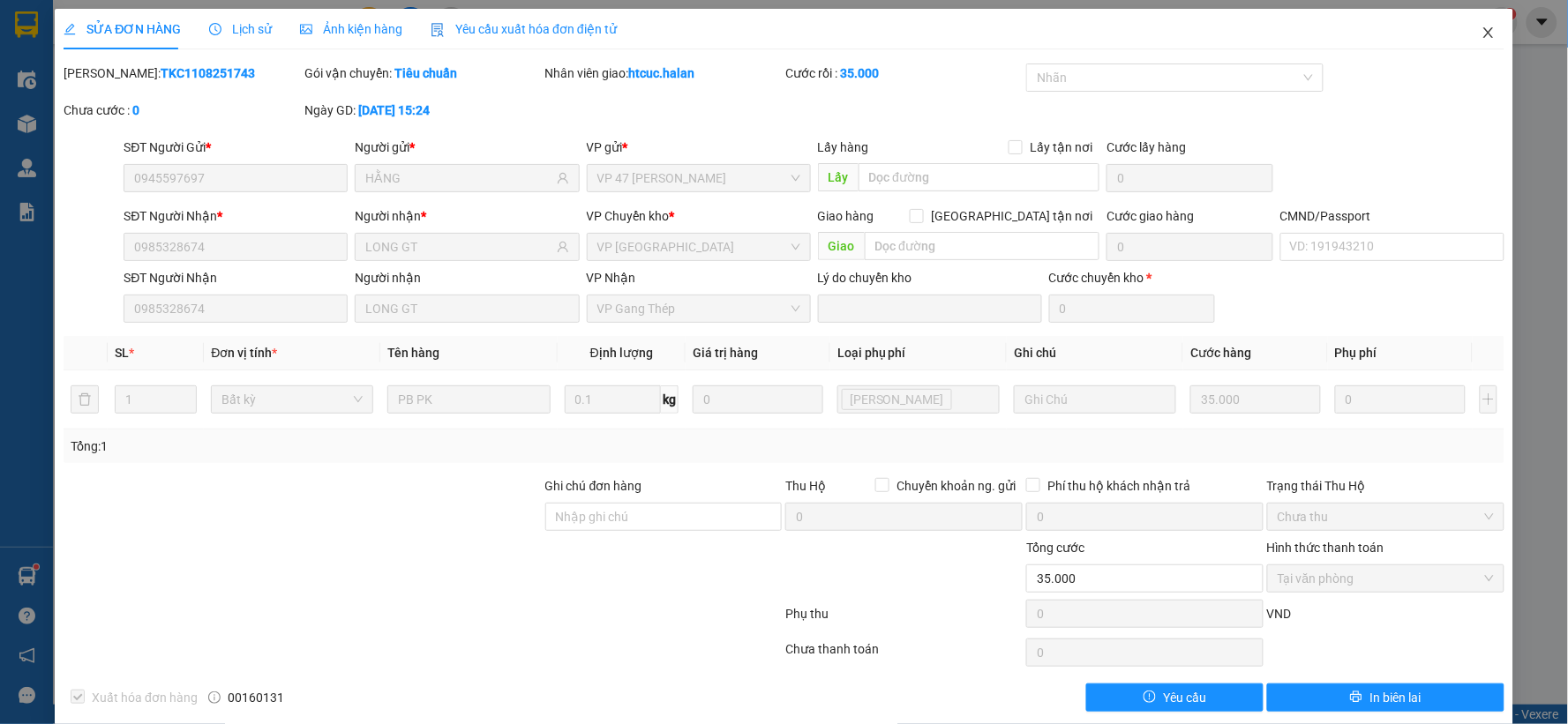
click at [1481, 27] on icon "close" at bounding box center [1488, 33] width 14 height 14
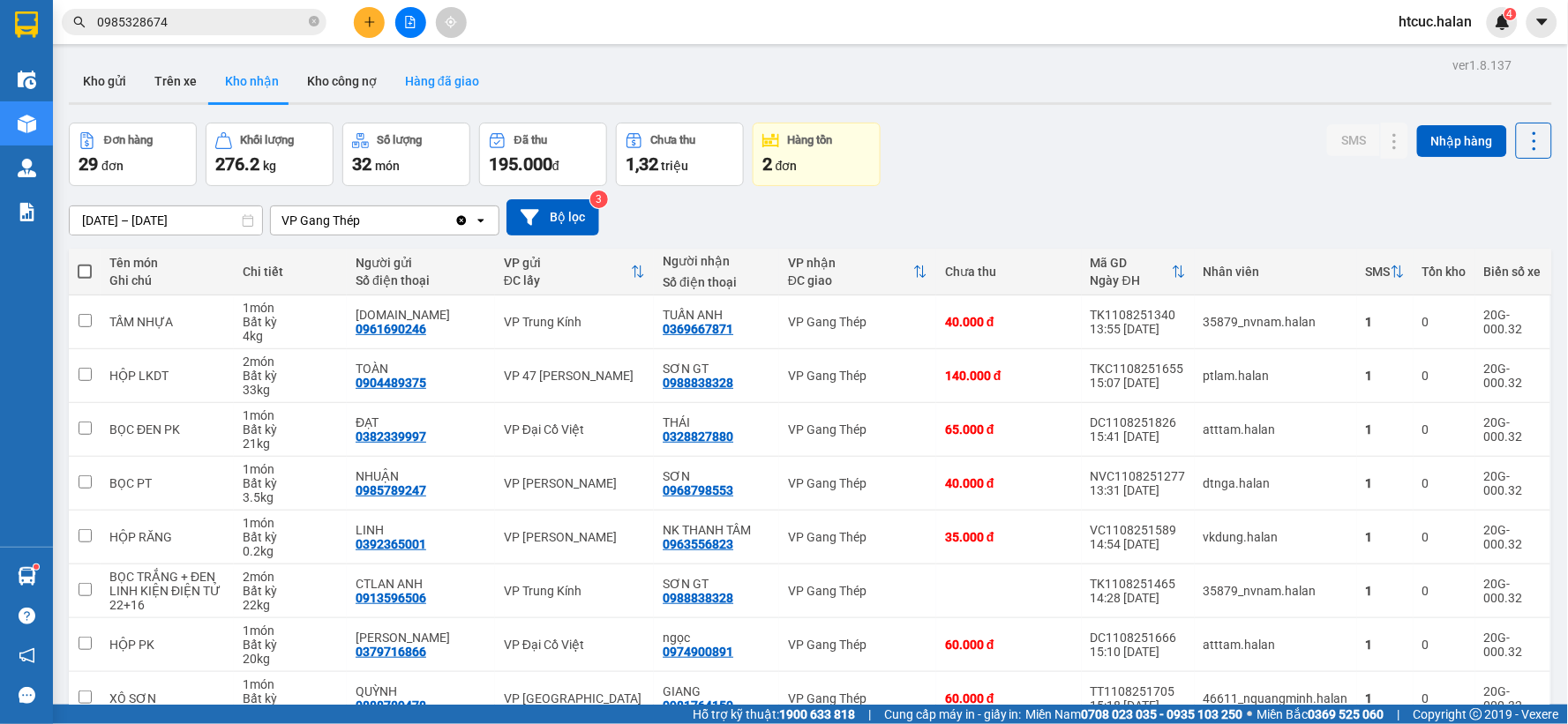
click at [427, 81] on button "Hàng đã giao" at bounding box center [443, 81] width 103 height 42
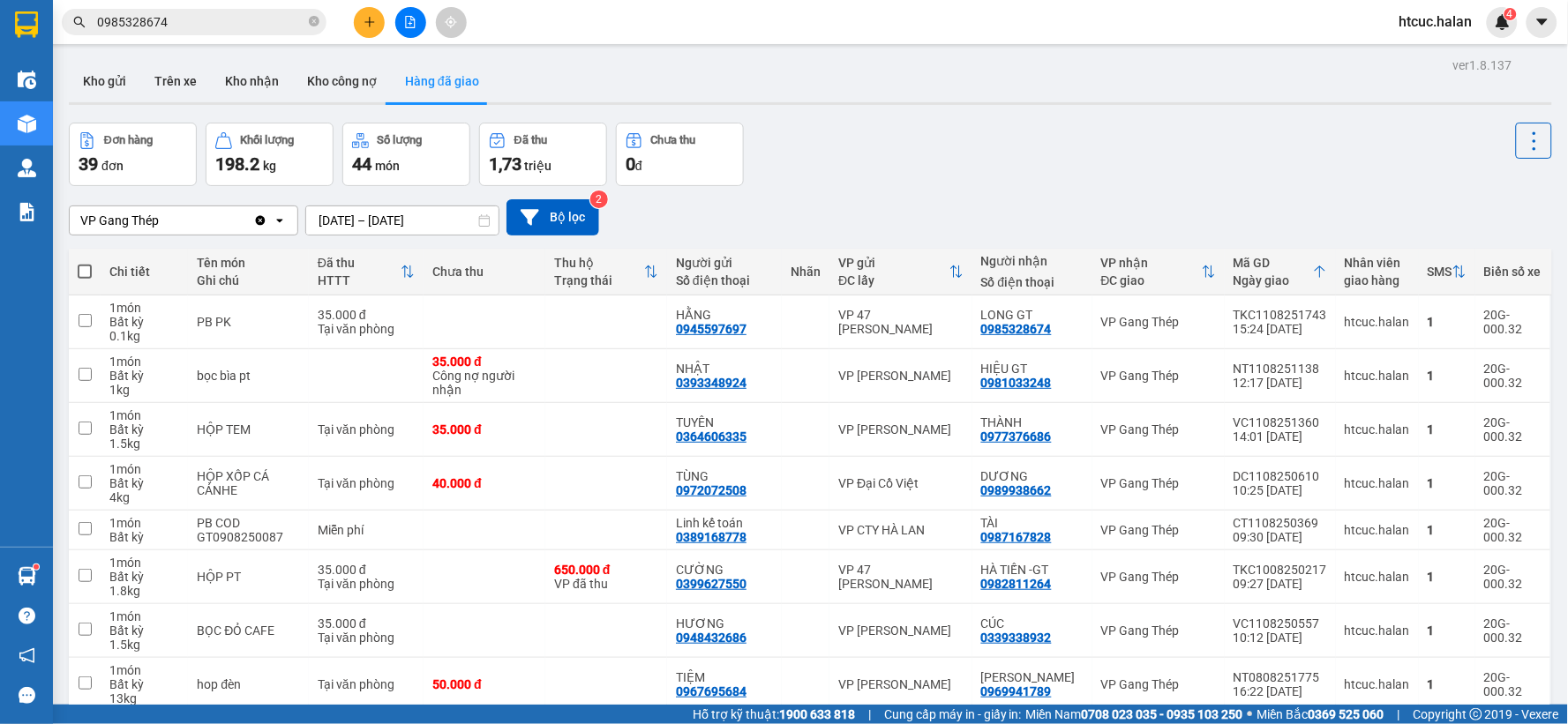
click at [895, 156] on div "Đơn hàng 39 đơn Khối lượng 198.2 kg Số lượng 44 món Đã thu 1,73 triệu Chưa thu …" at bounding box center [810, 155] width 1483 height 64
click at [243, 85] on button "Kho nhận" at bounding box center [251, 81] width 82 height 42
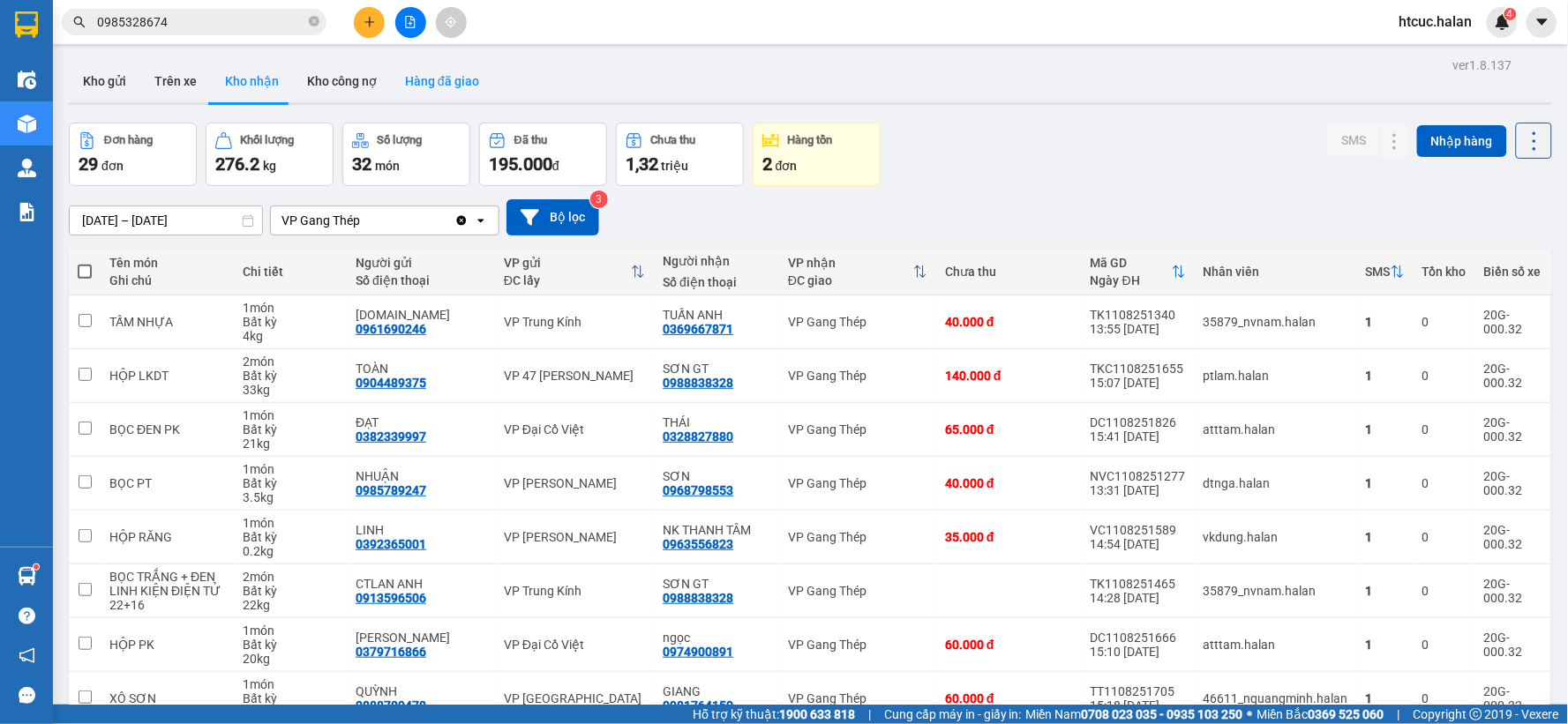
click at [453, 80] on button "Hàng đã giao" at bounding box center [443, 81] width 103 height 42
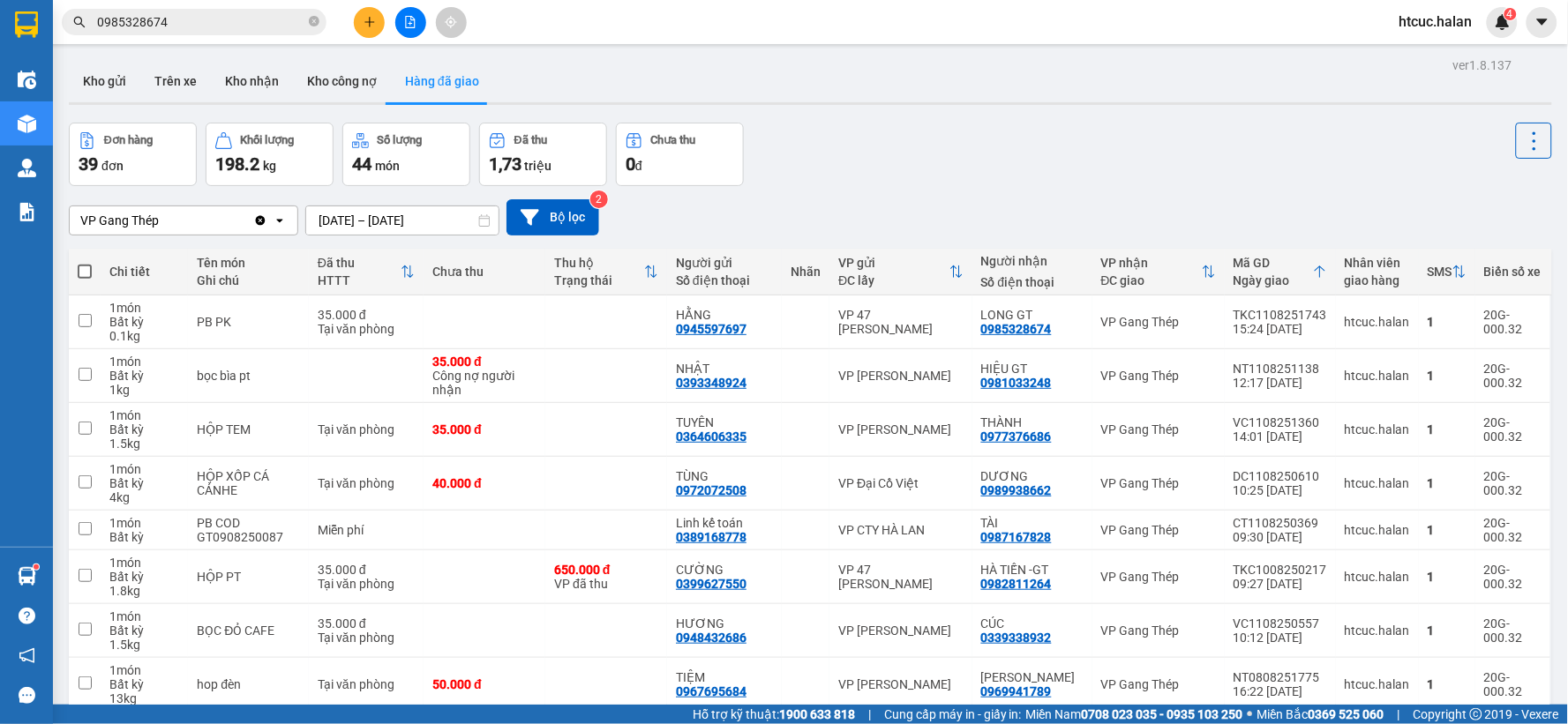
drag, startPoint x: 1071, startPoint y: 147, endPoint x: 881, endPoint y: 117, distance: 192.4
click at [1016, 139] on div "Đơn hàng 39 đơn Khối lượng 198.2 kg Số lượng 44 món Đã thu 1,73 triệu Chưa thu …" at bounding box center [810, 155] width 1483 height 64
click at [85, 81] on button "Kho gửi" at bounding box center [104, 81] width 72 height 42
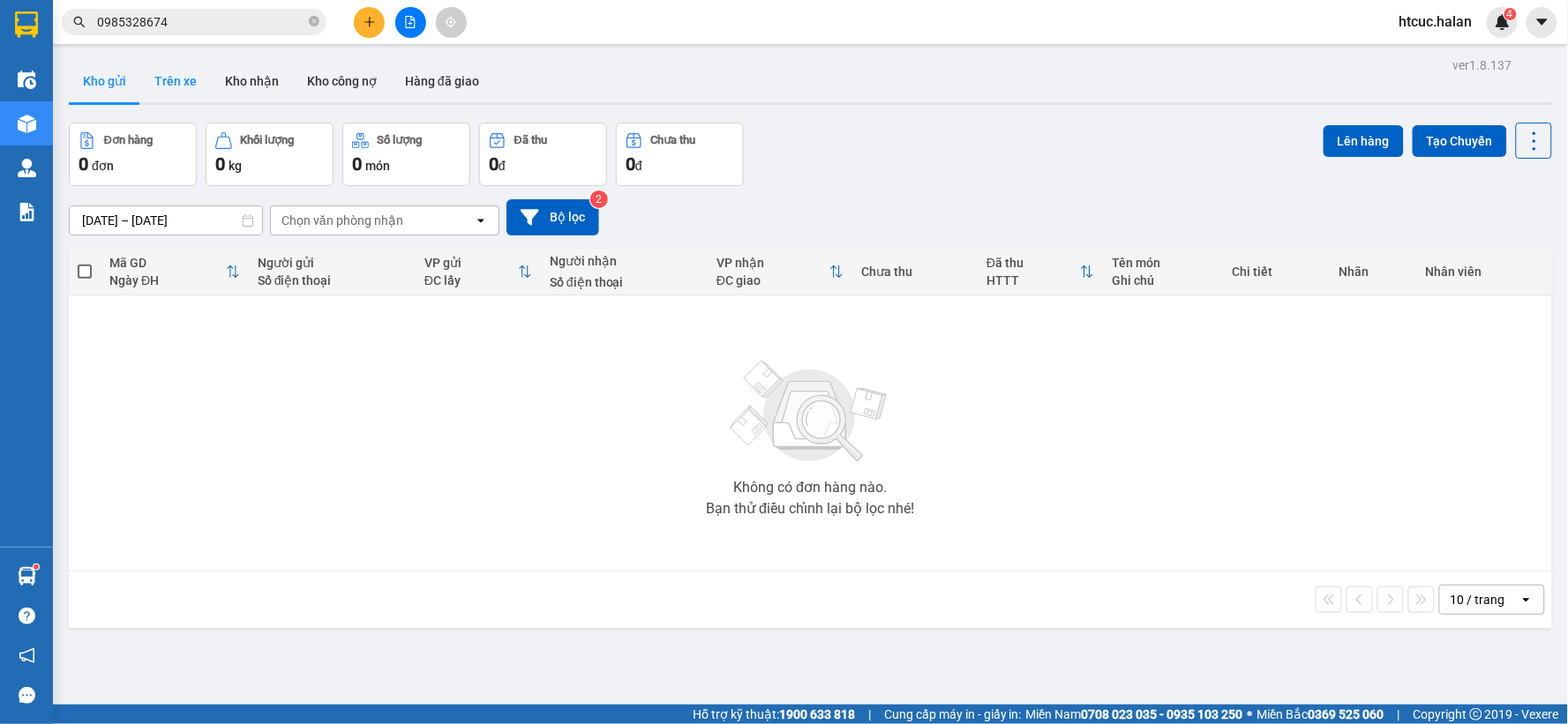
click at [180, 89] on button "Trên xe" at bounding box center [175, 81] width 71 height 42
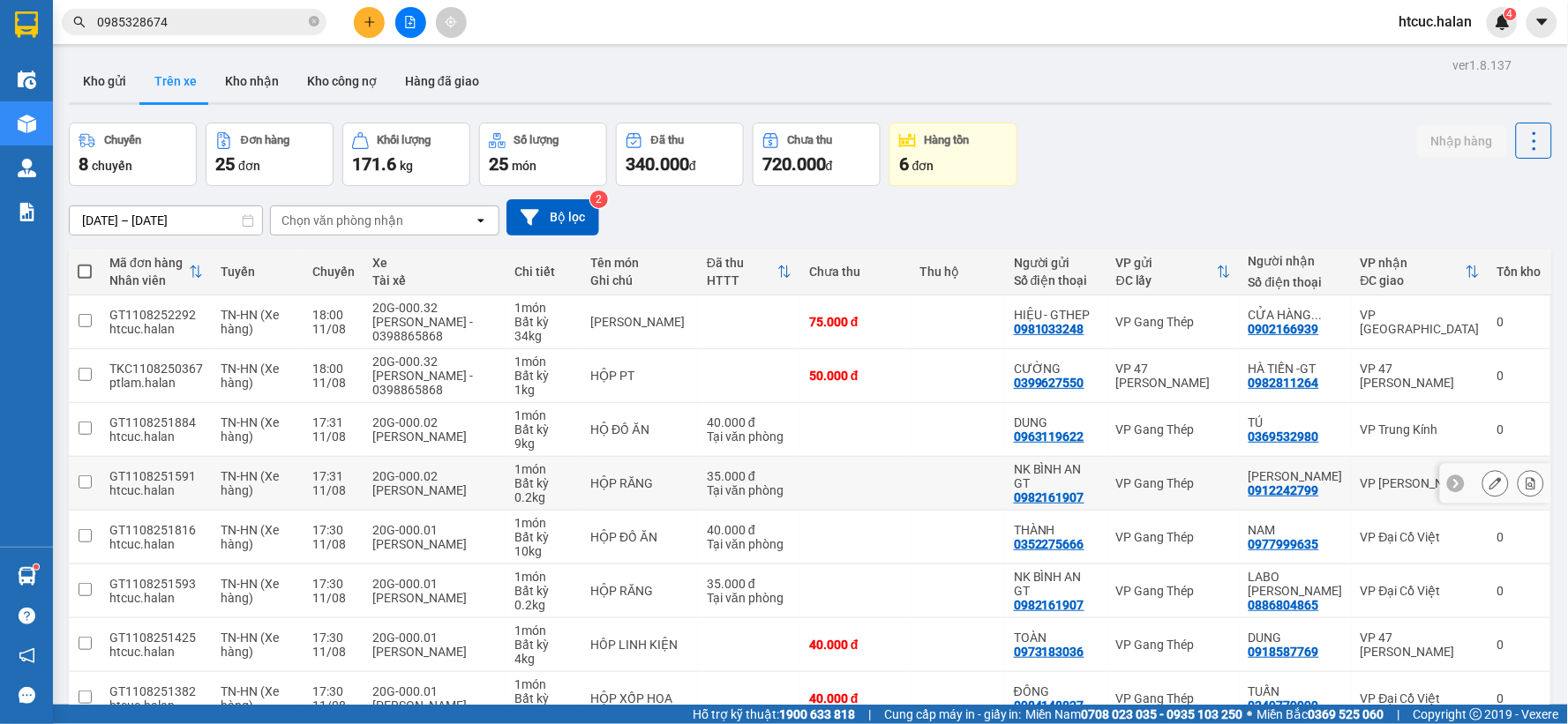
scroll to position [196, 0]
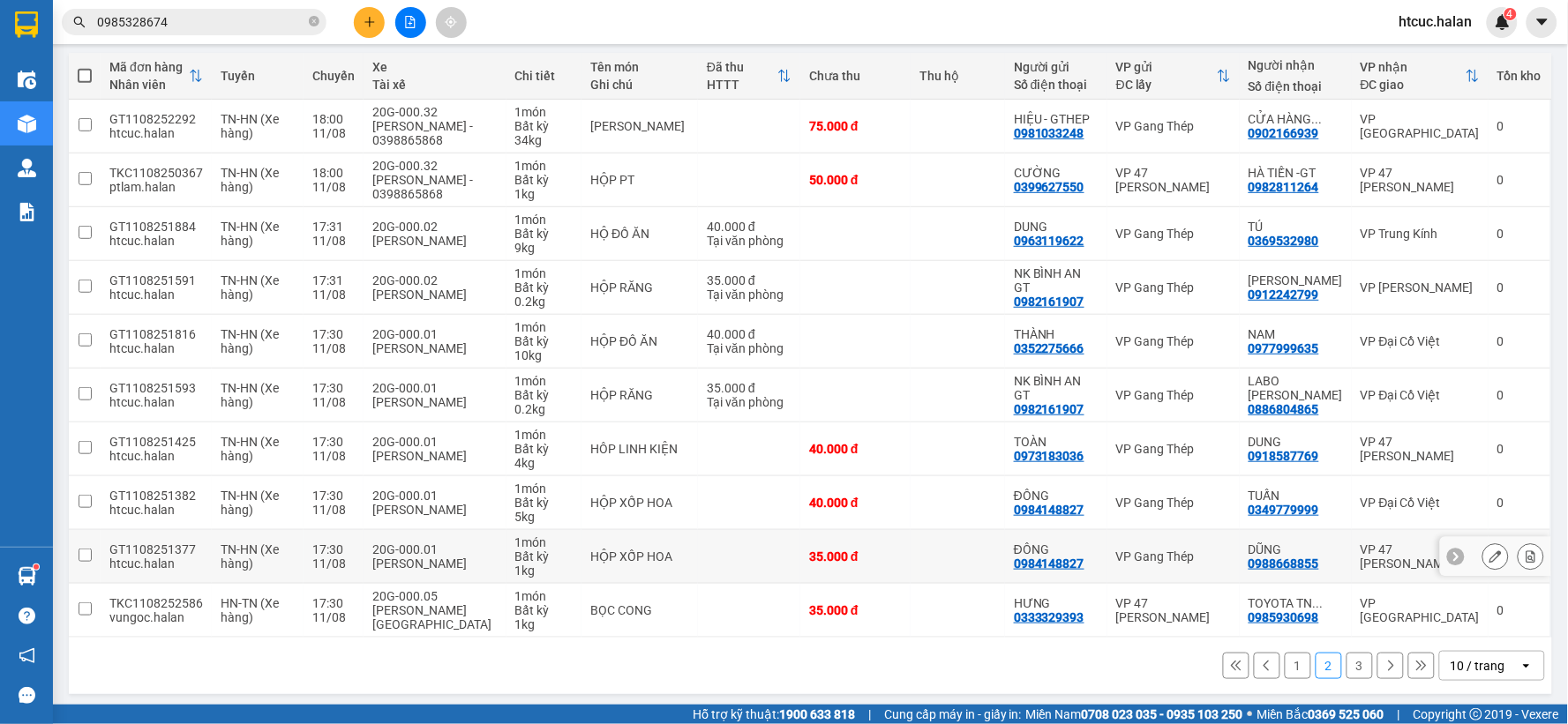
drag, startPoint x: 990, startPoint y: 472, endPoint x: 1215, endPoint y: 569, distance: 245.0
drag, startPoint x: 1215, startPoint y: 569, endPoint x: 1156, endPoint y: 498, distance: 92.3
drag, startPoint x: 1156, startPoint y: 498, endPoint x: 923, endPoint y: 673, distance: 291.4
click at [923, 673] on div "1 2 3 10 / trang open" at bounding box center [810, 666] width 1469 height 30
click at [1285, 662] on button "1" at bounding box center [1298, 666] width 27 height 27
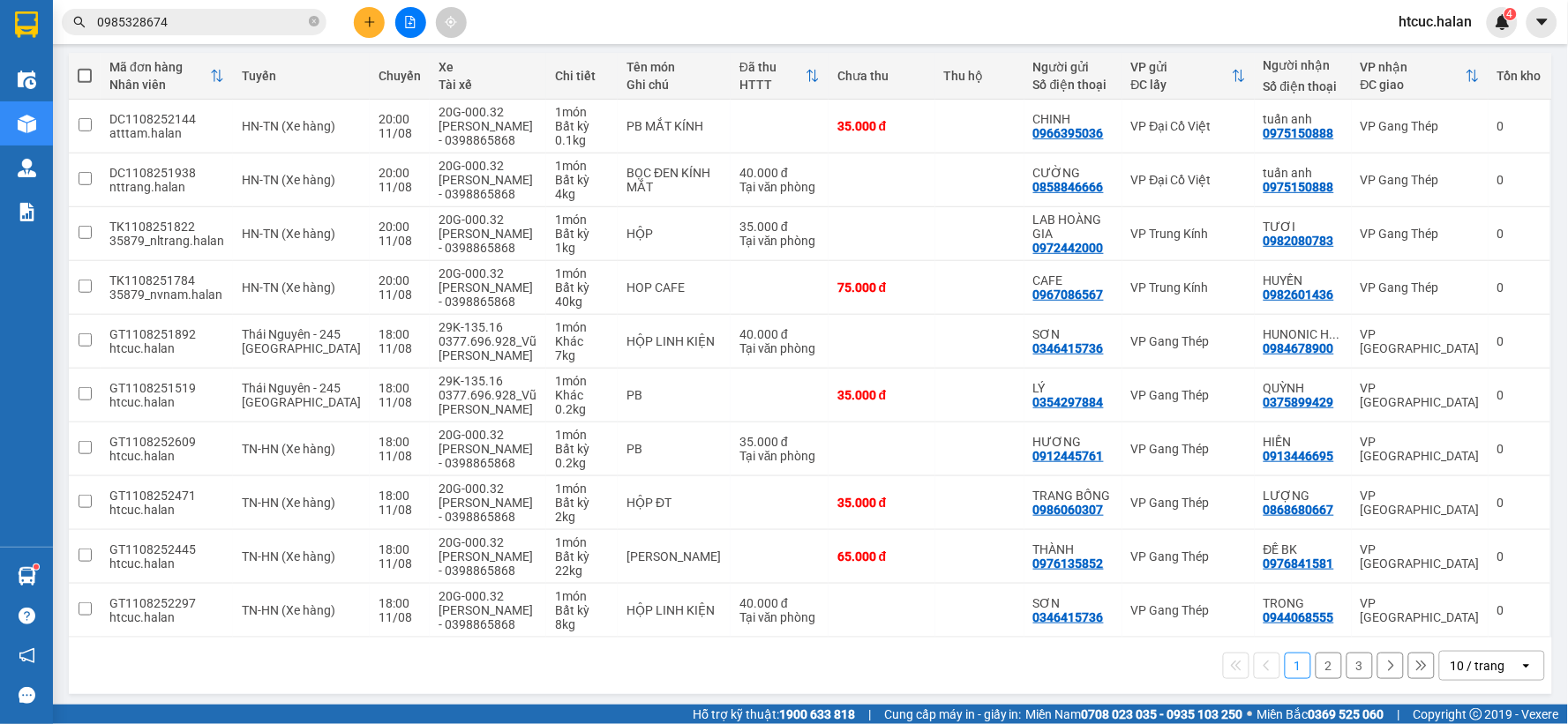
click at [1316, 660] on button "2" at bounding box center [1329, 666] width 27 height 27
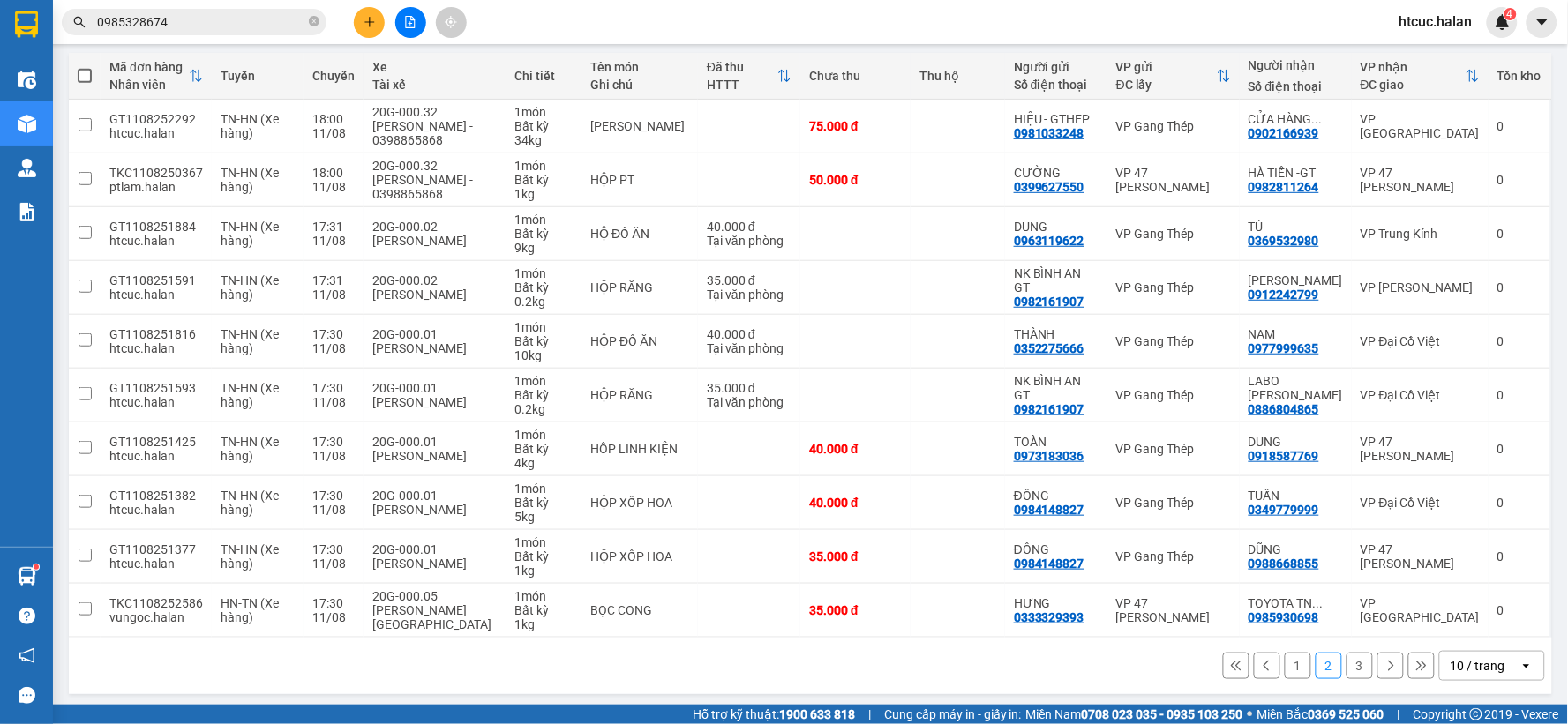
click at [1348, 660] on button "3" at bounding box center [1360, 666] width 27 height 27
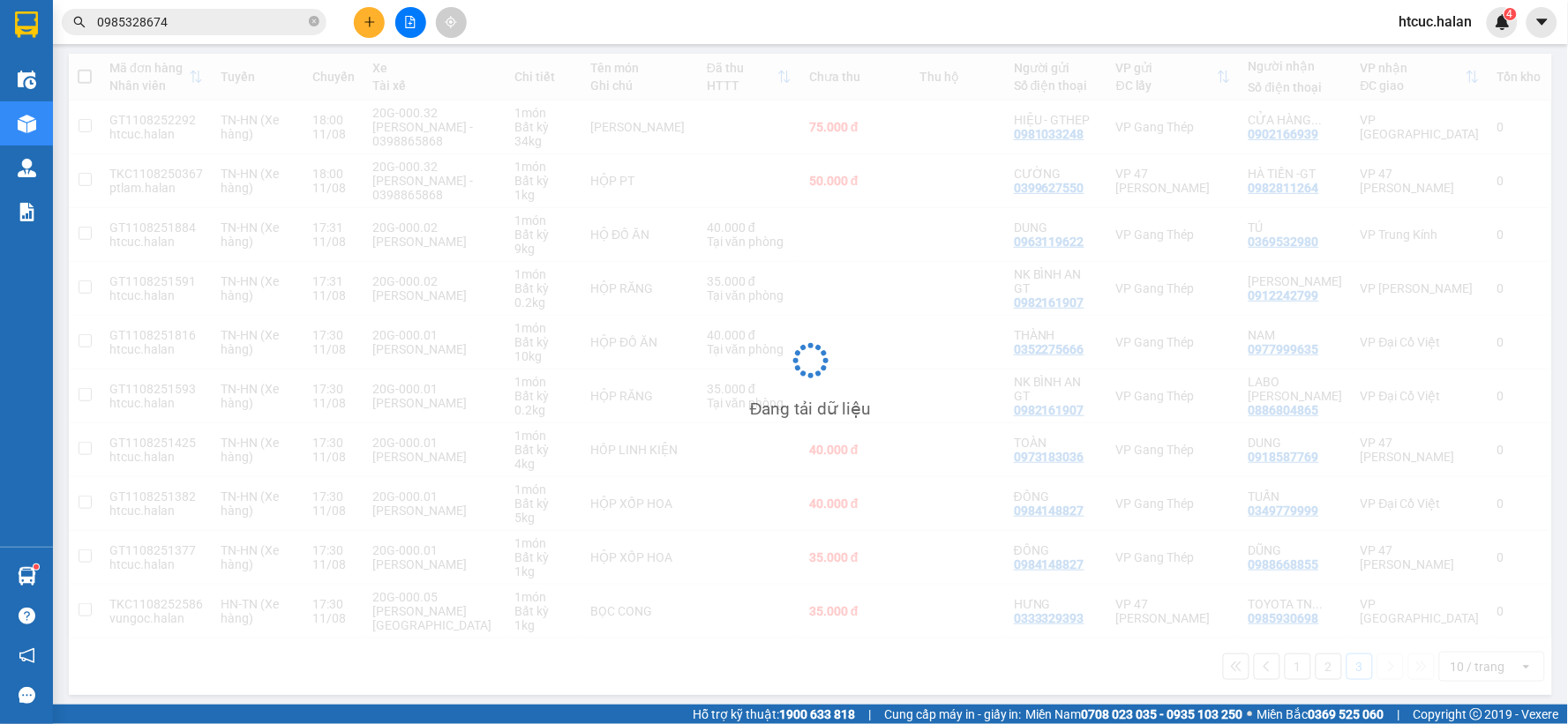
scroll to position [81, 0]
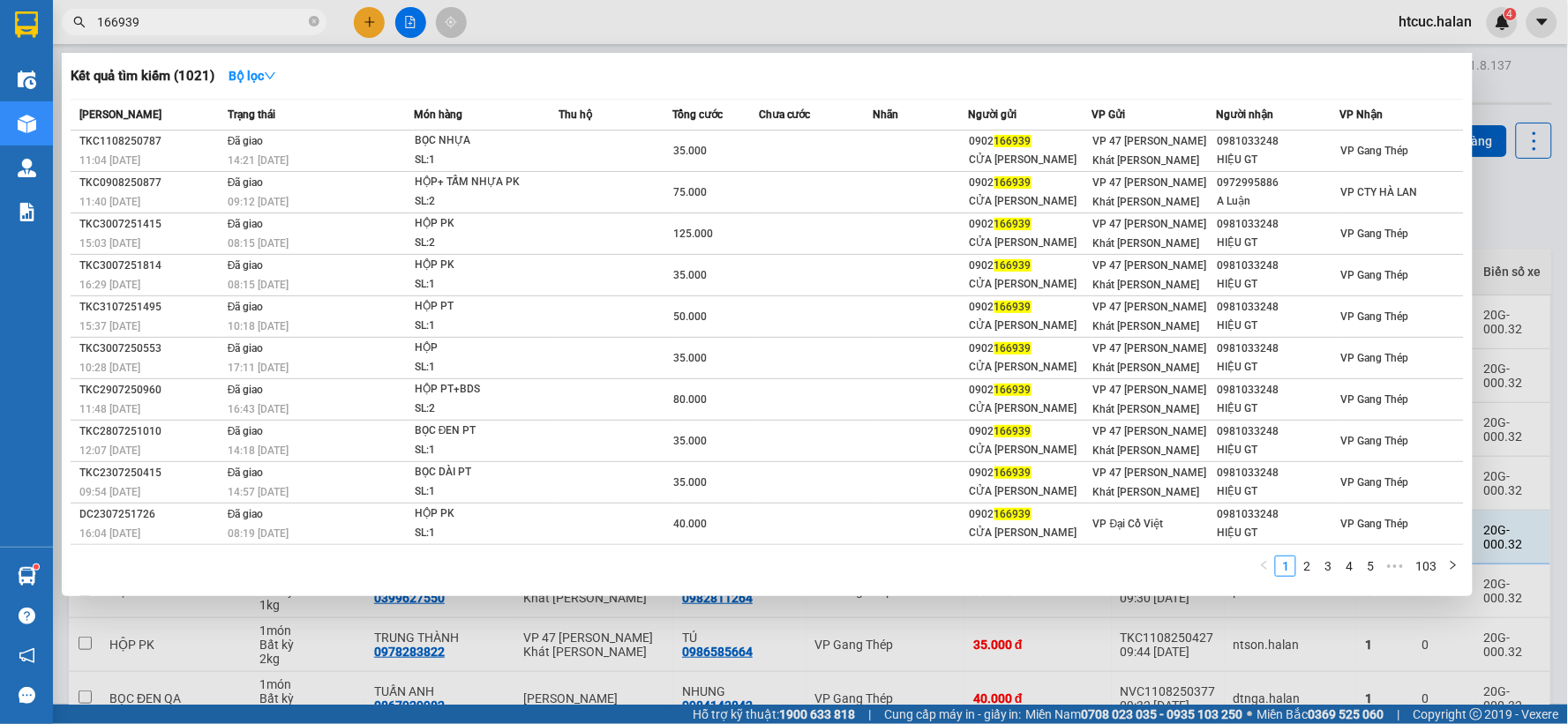
click at [50, 66] on section "Kết quả [PERSON_NAME] ( 1021 ) Bộ lọc Mã ĐH Trạng thái Món hàng Thu hộ Tổng [PE…" at bounding box center [784, 362] width 1568 height 724
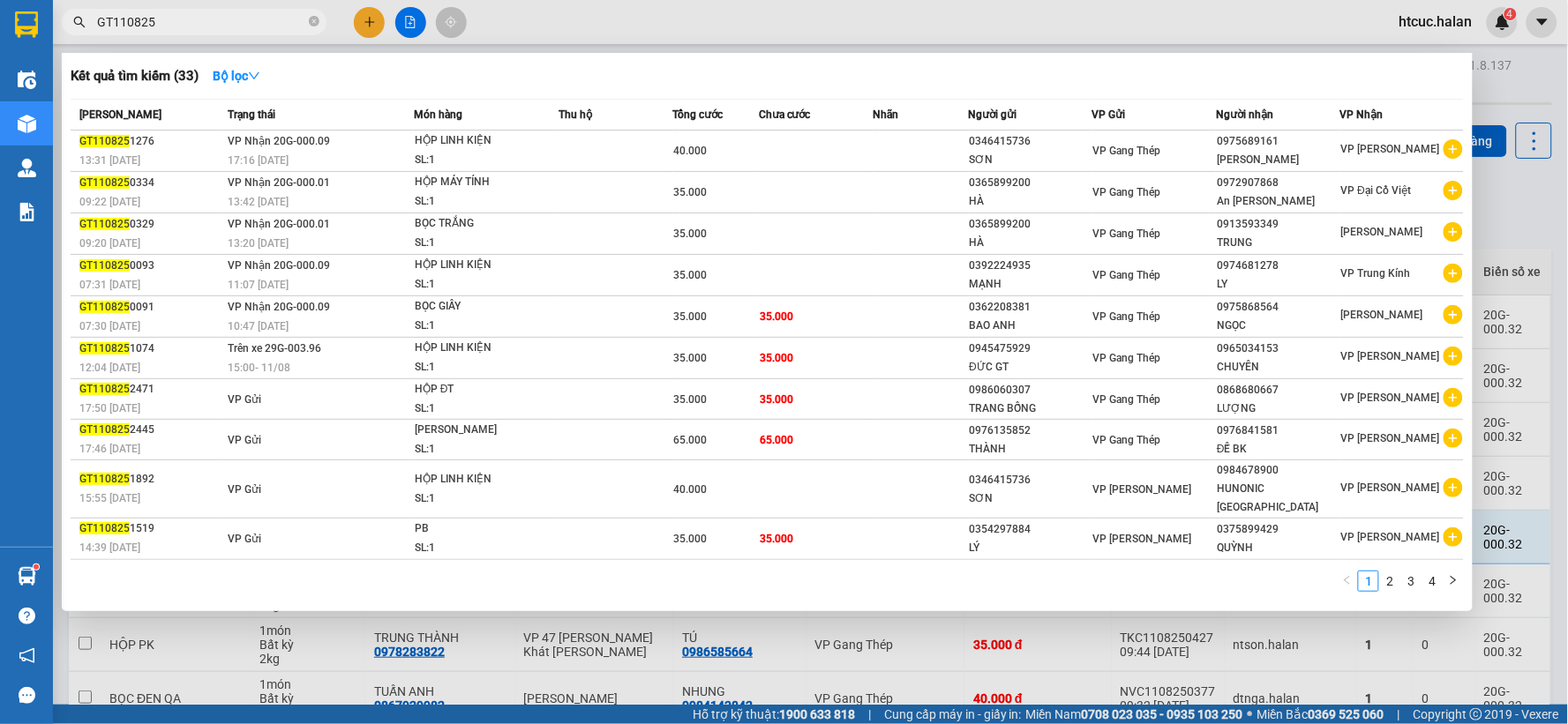
type input "GT110825"
click at [242, 629] on div at bounding box center [784, 362] width 1568 height 724
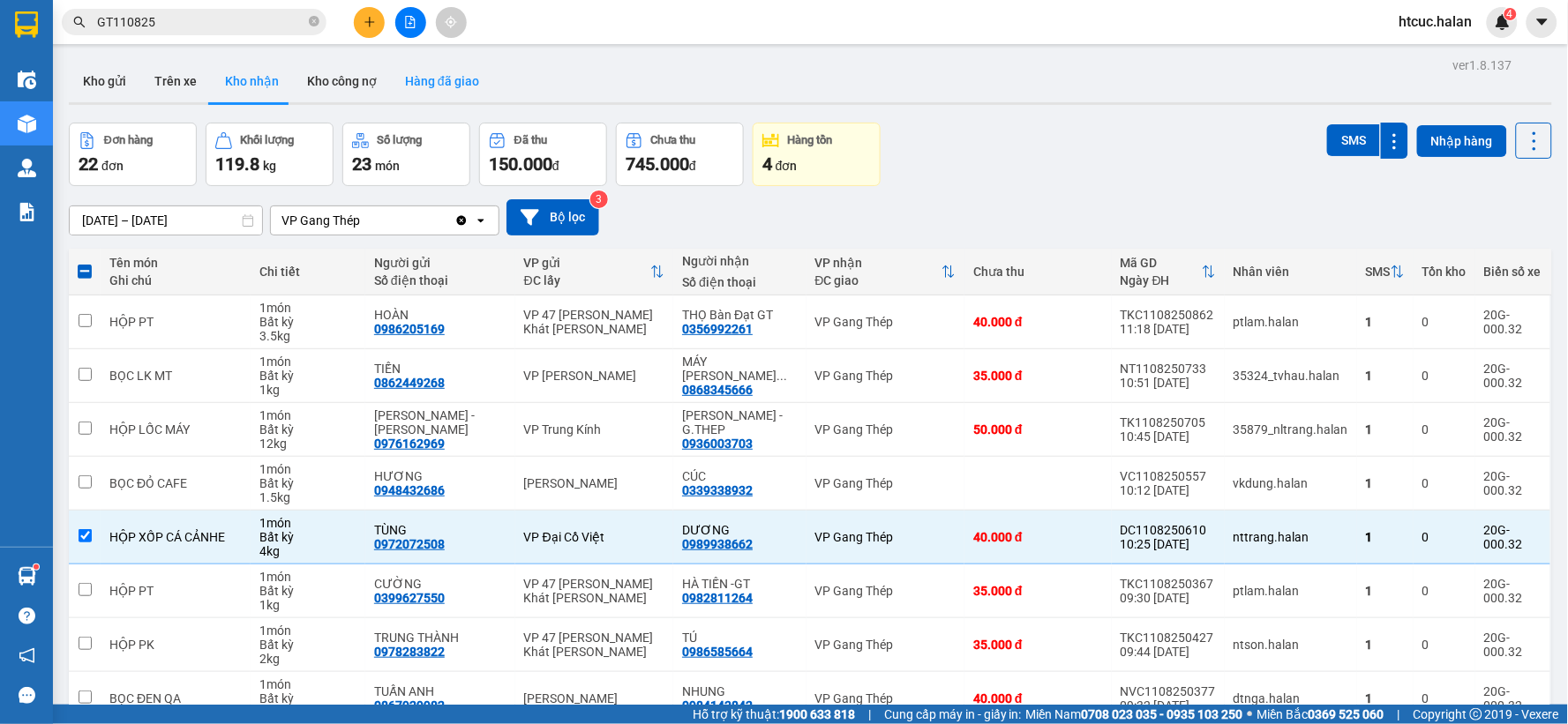
click at [429, 75] on button "Hàng đã giao" at bounding box center [443, 81] width 103 height 42
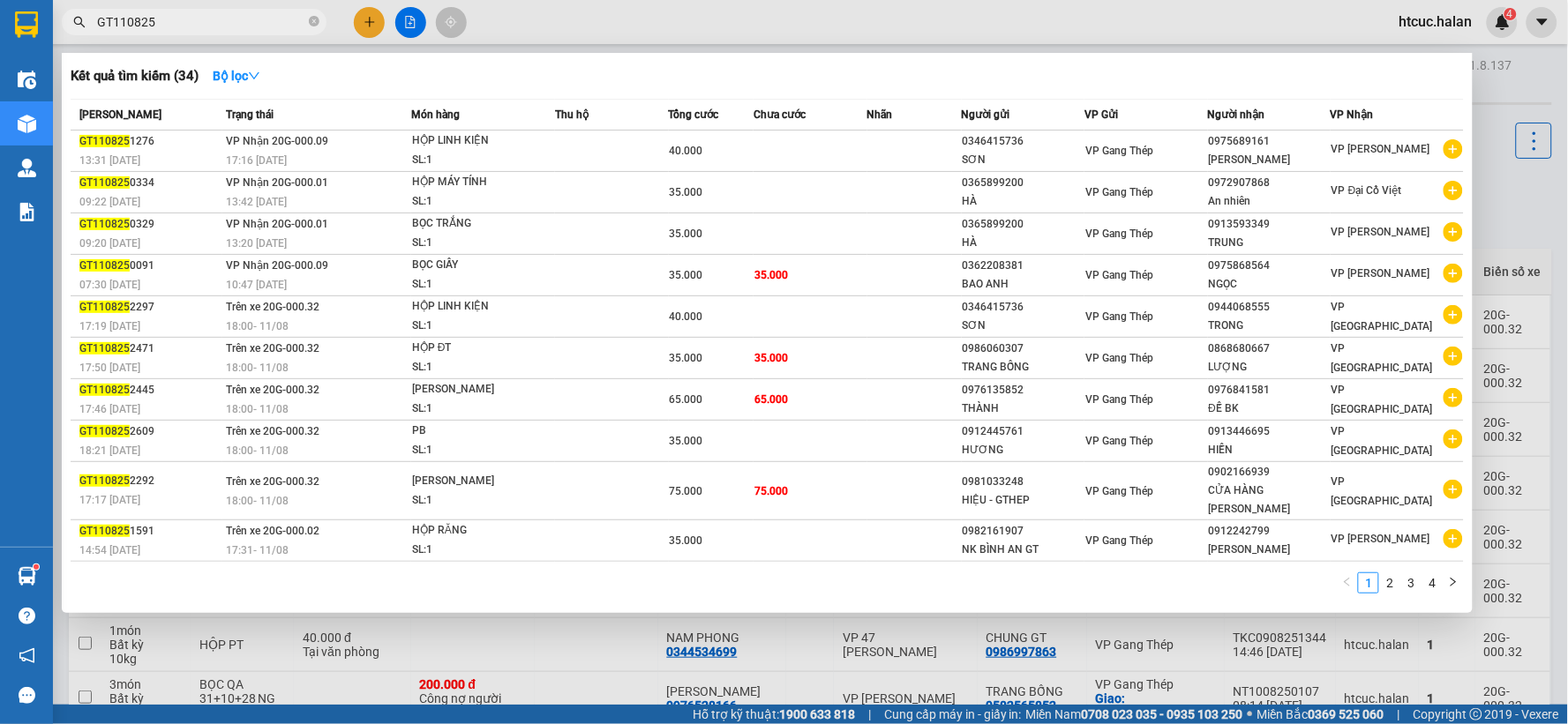
click at [487, 639] on div at bounding box center [784, 362] width 1568 height 724
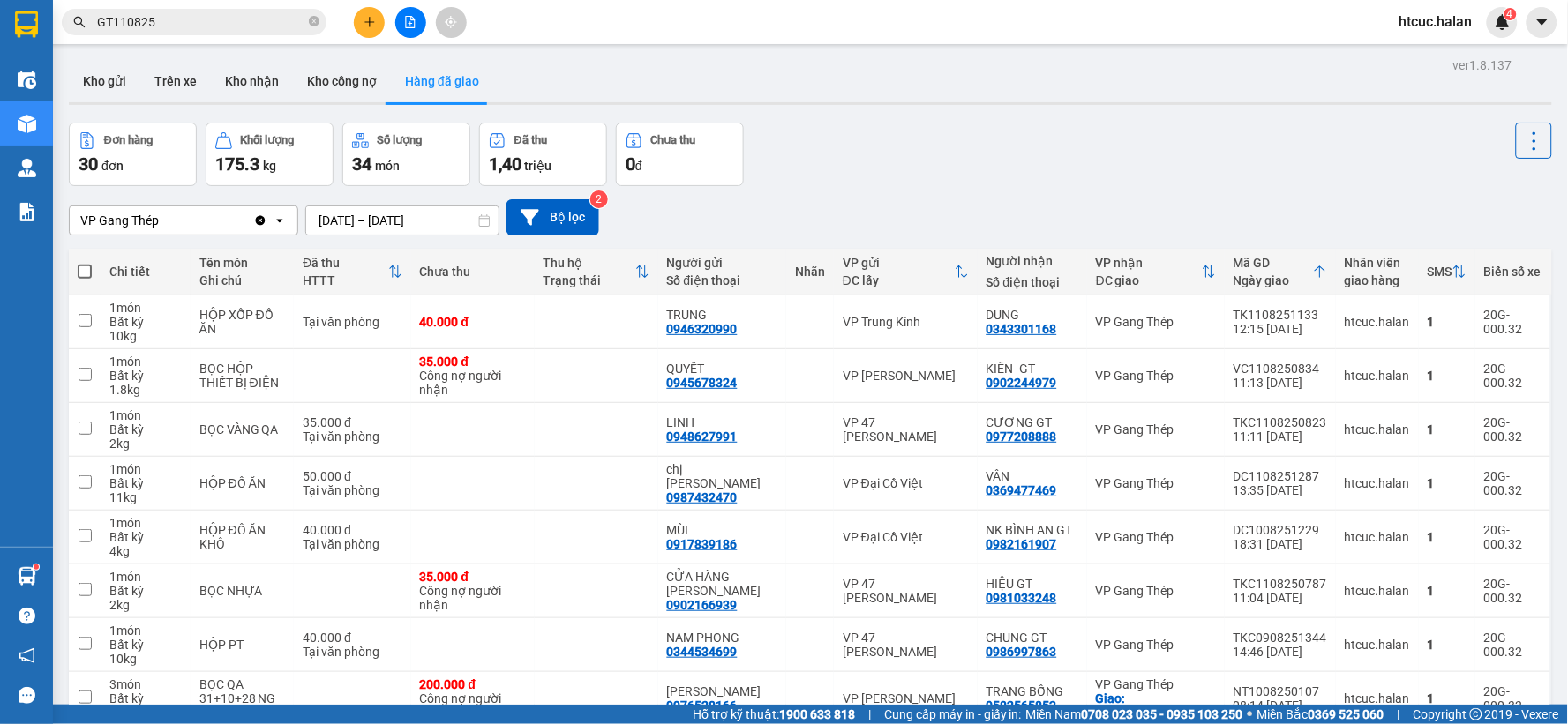
click at [217, 29] on input "GT110825" at bounding box center [201, 22] width 208 height 19
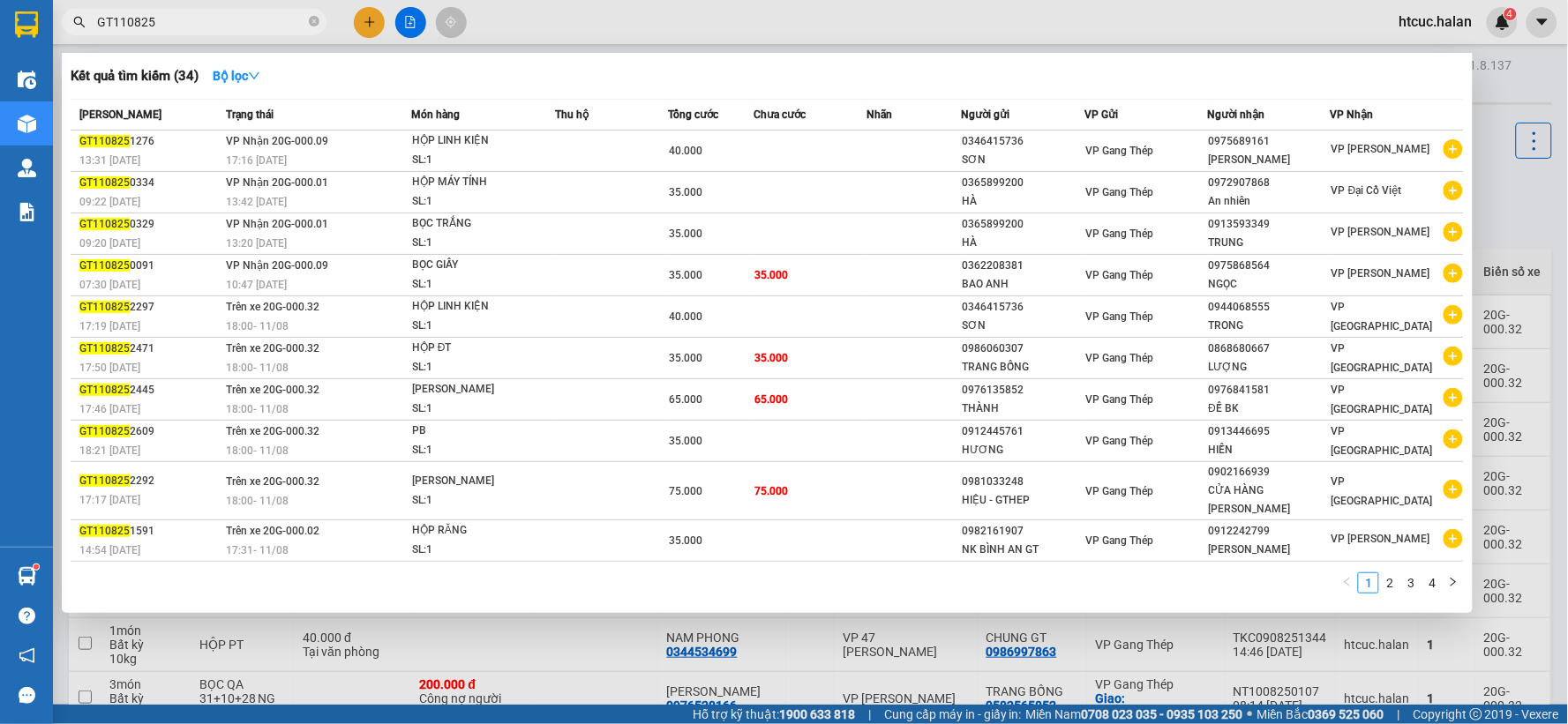
drag, startPoint x: 519, startPoint y: 649, endPoint x: 478, endPoint y: 575, distance: 84.6
click at [519, 648] on div at bounding box center [784, 362] width 1568 height 724
